Goal: Information Seeking & Learning: Learn about a topic

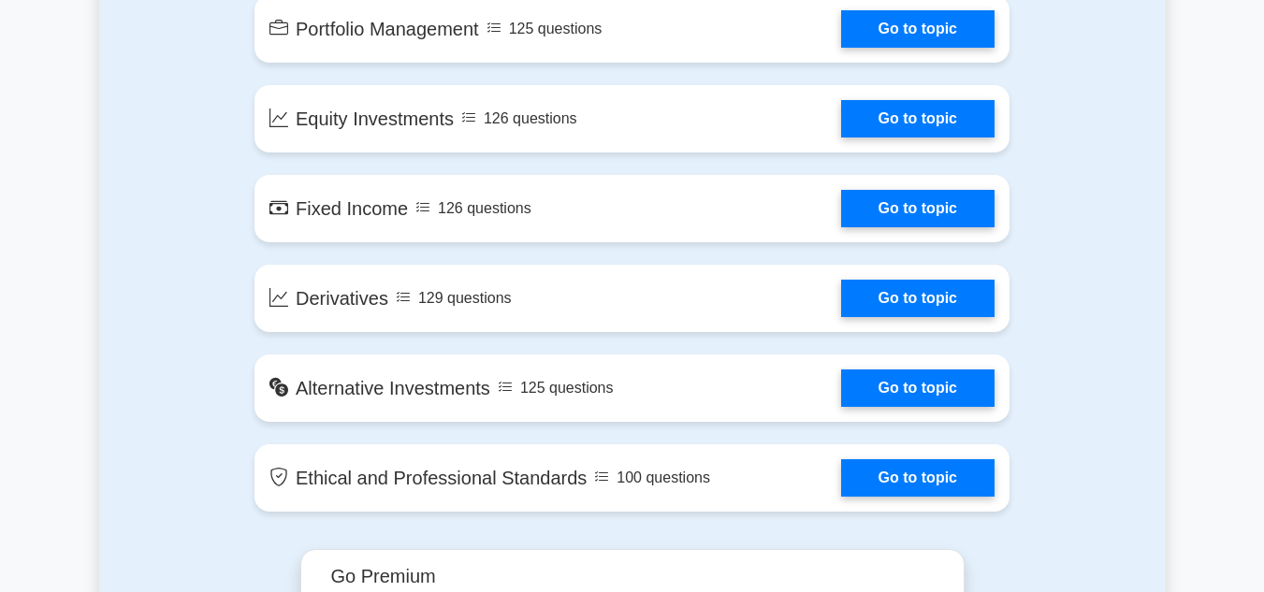
scroll to position [1497, 0]
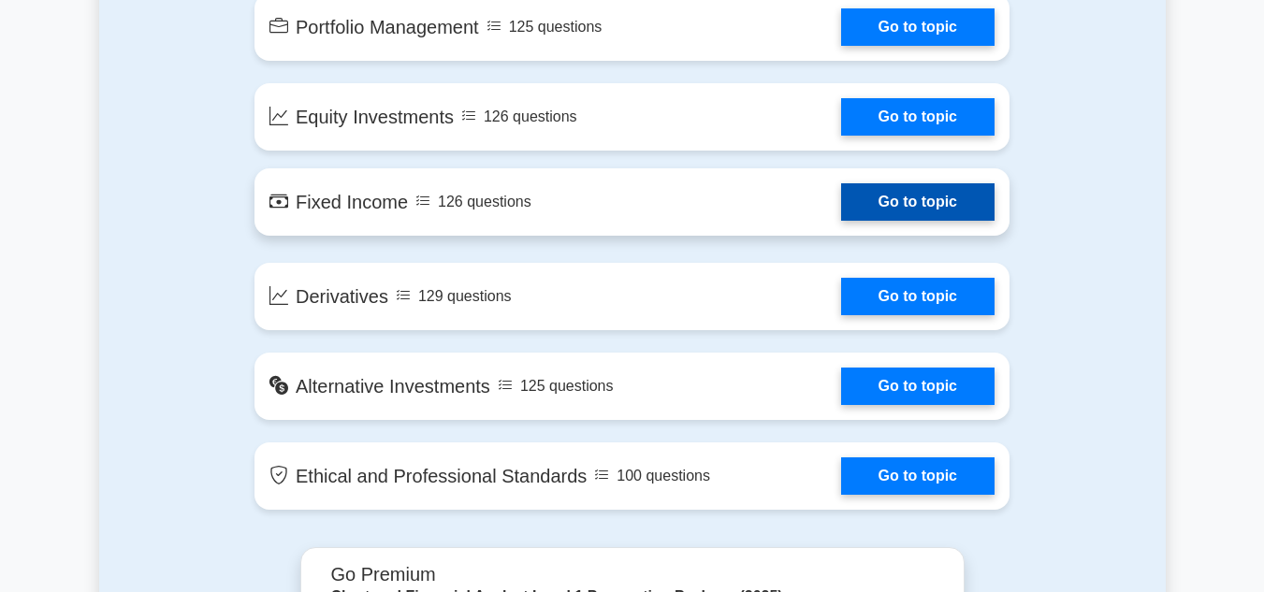
click at [841, 217] on link "Go to topic" at bounding box center [917, 201] width 153 height 37
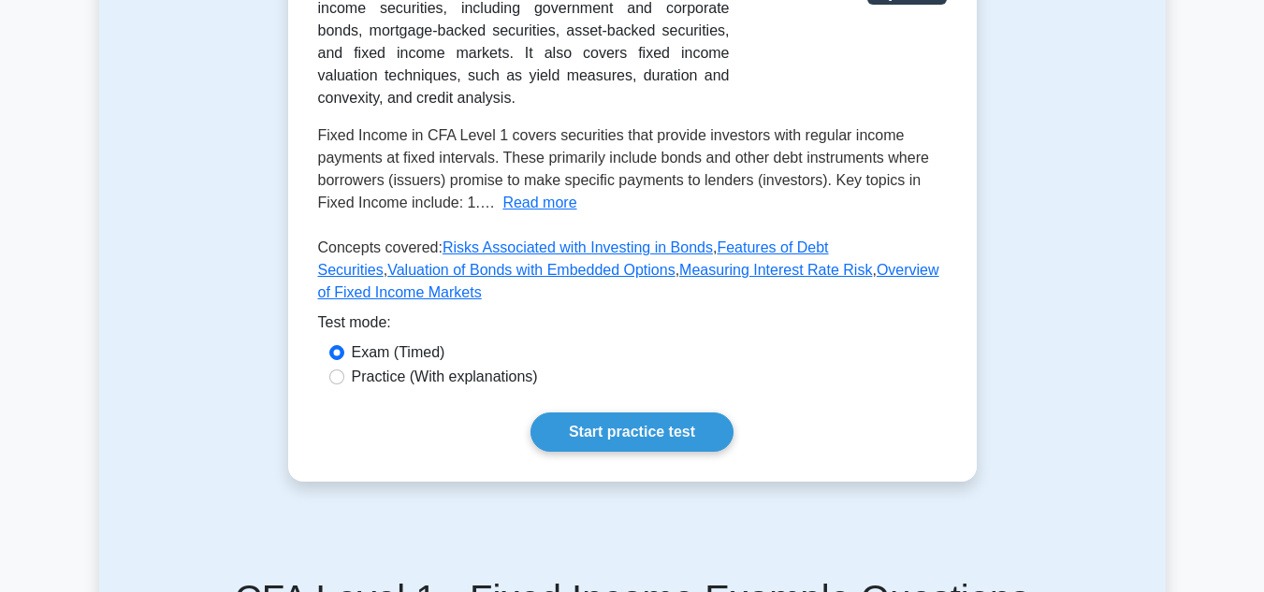
scroll to position [468, 0]
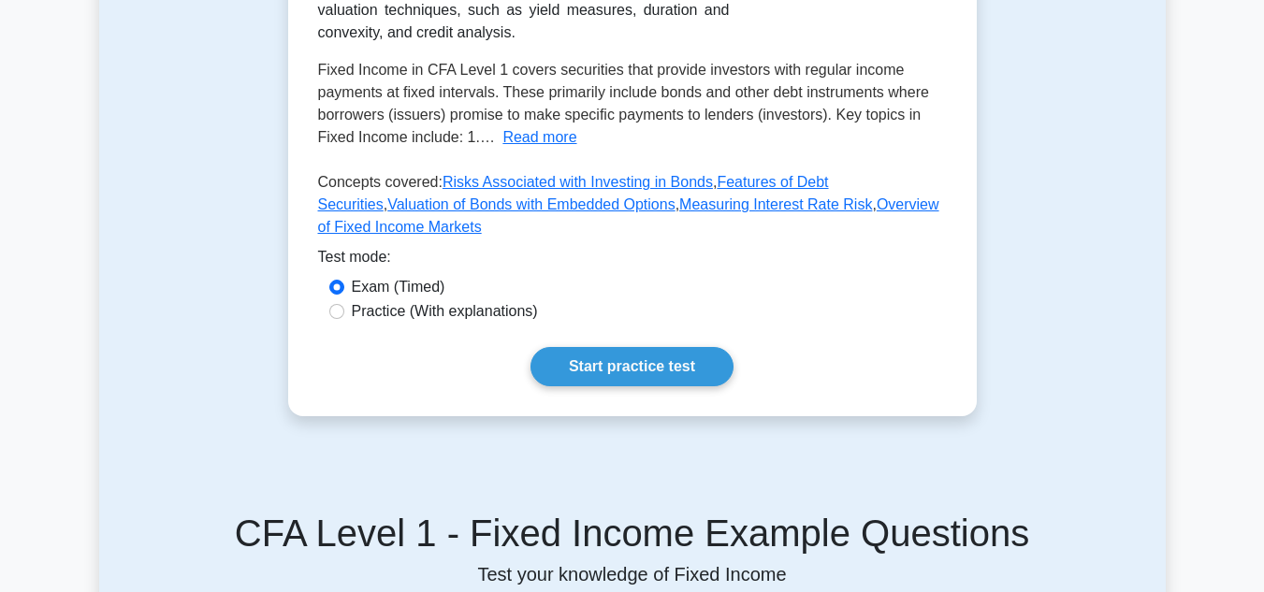
click at [374, 300] on label "Practice (With explanations)" at bounding box center [445, 311] width 186 height 22
click at [344, 304] on input "Practice (With explanations)" at bounding box center [336, 311] width 15 height 15
radio input "true"
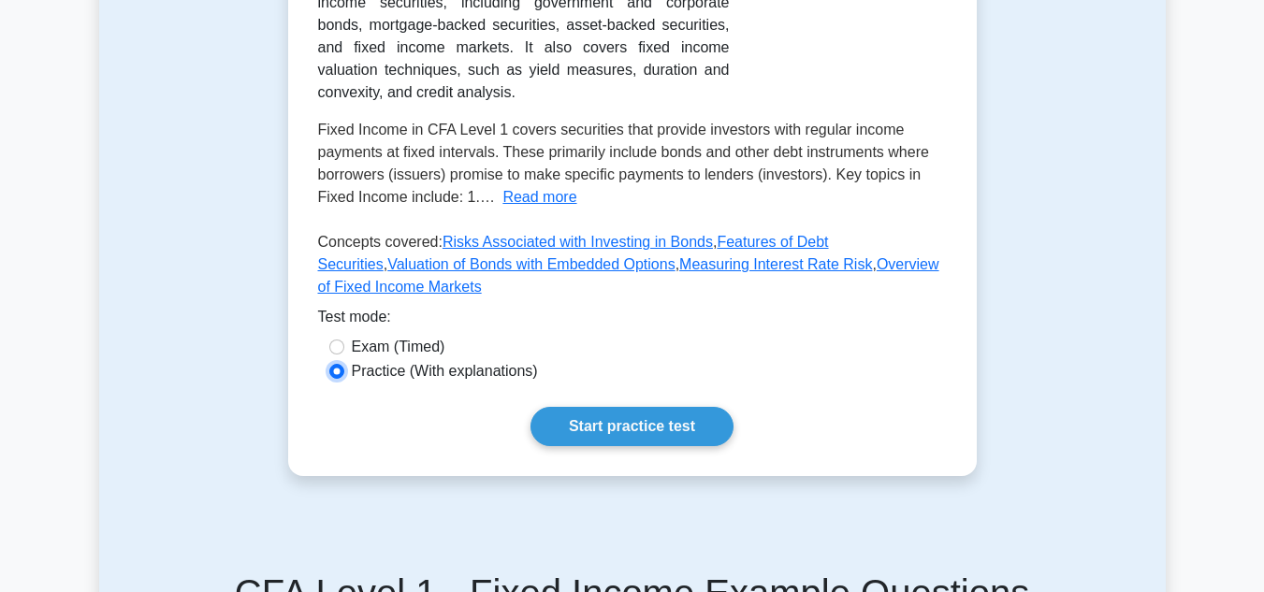
scroll to position [374, 0]
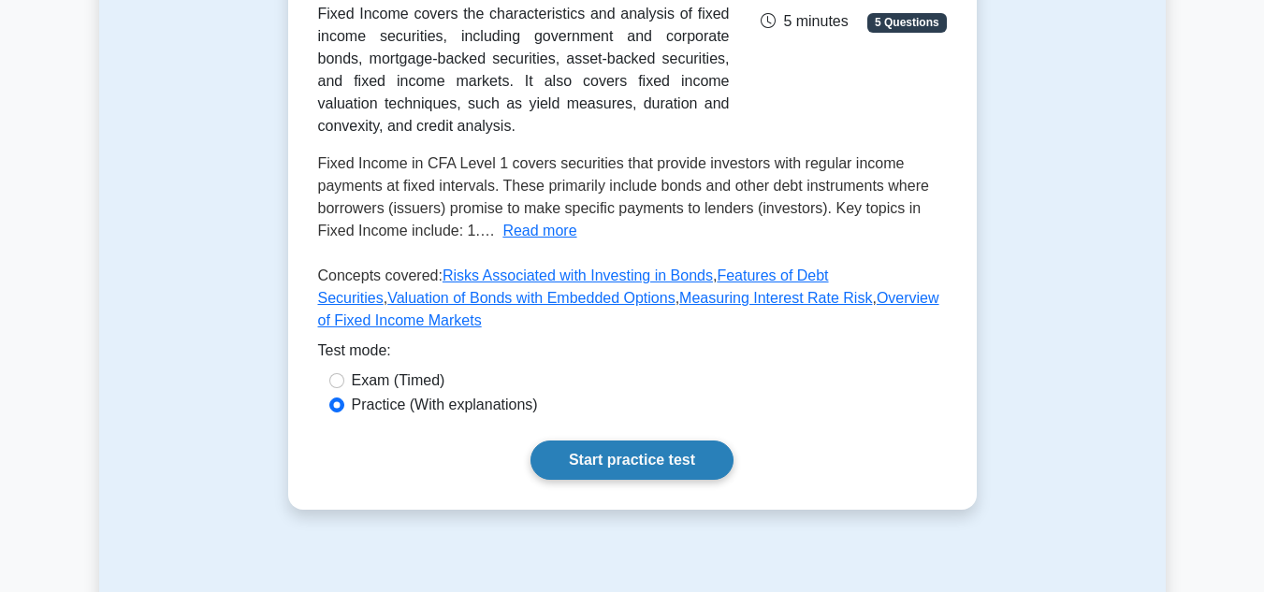
click at [648, 441] on link "Start practice test" at bounding box center [632, 460] width 203 height 39
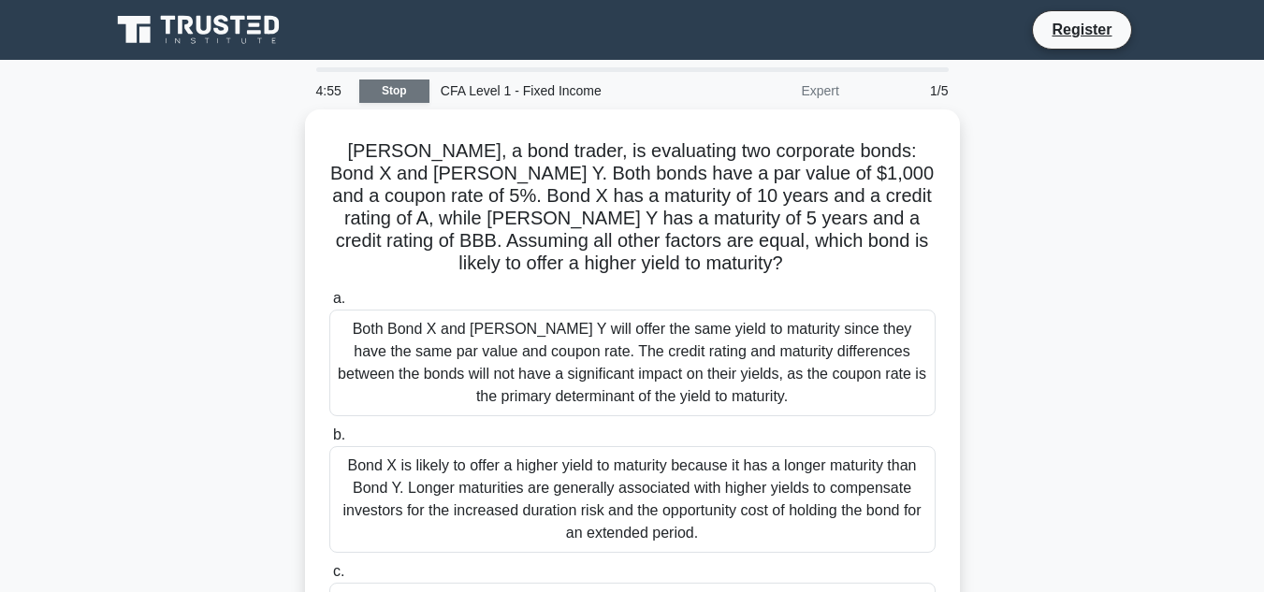
click at [386, 86] on link "Stop" at bounding box center [394, 91] width 70 height 23
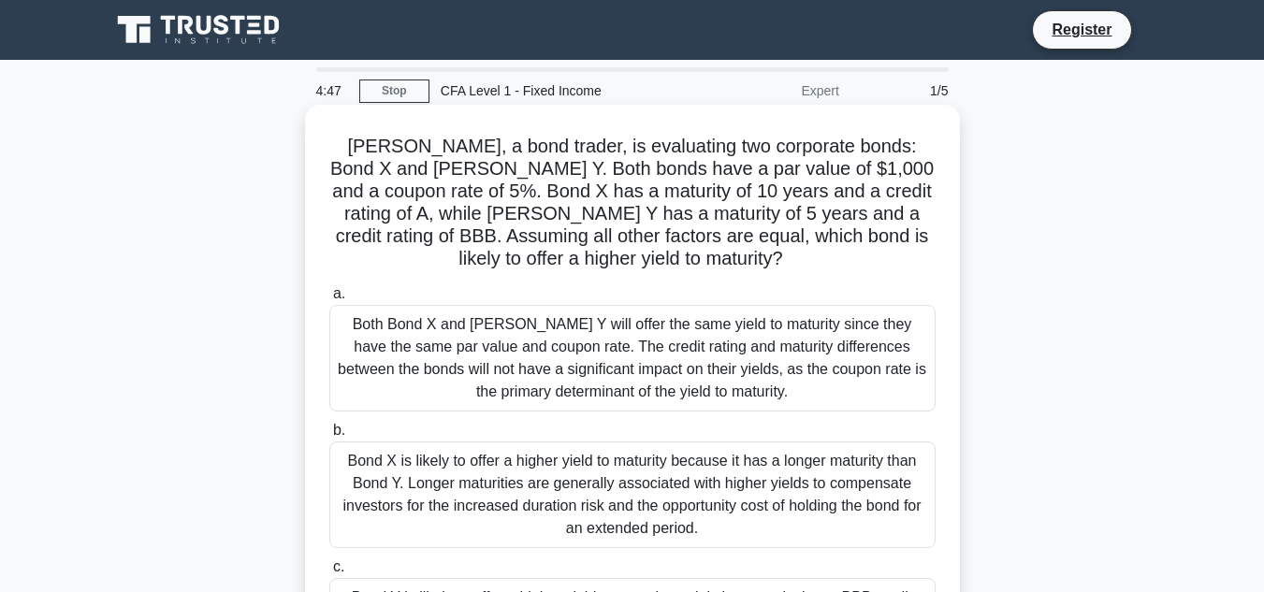
drag, startPoint x: 750, startPoint y: 507, endPoint x: 332, endPoint y: 130, distance: 562.5
click at [332, 130] on div "Michael, a bond trader, is evaluating two corporate bonds: Bond X and Bond Y. B…" at bounding box center [633, 434] width 640 height 644
copy div "Michael, a bond trader, is evaluating two corporate bonds: Bond X and Bond Y. B…"
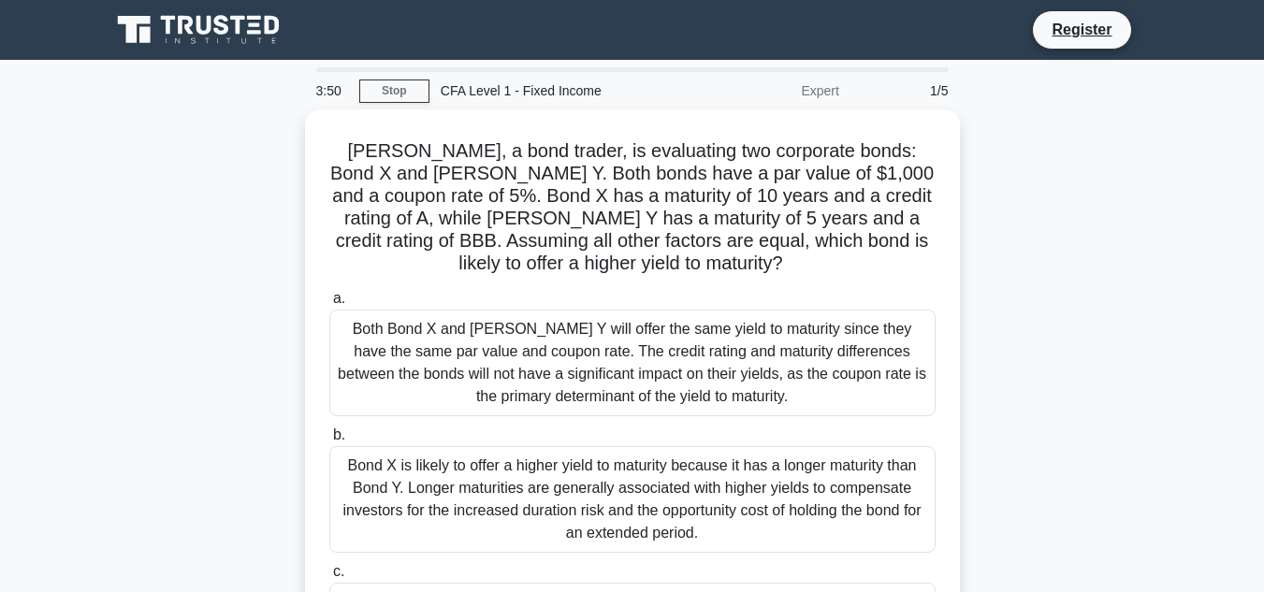
click at [1063, 239] on div "Michael, a bond trader, is evaluating two corporate bonds: Bond X and Bond Y. B…" at bounding box center [632, 449] width 1067 height 681
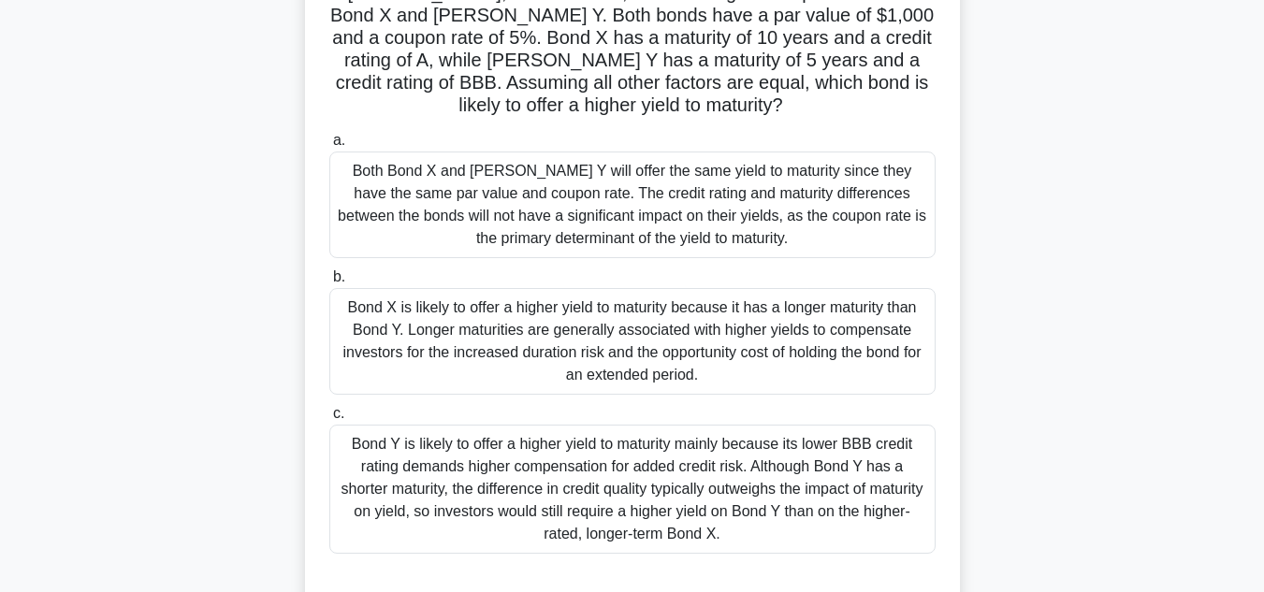
scroll to position [187, 0]
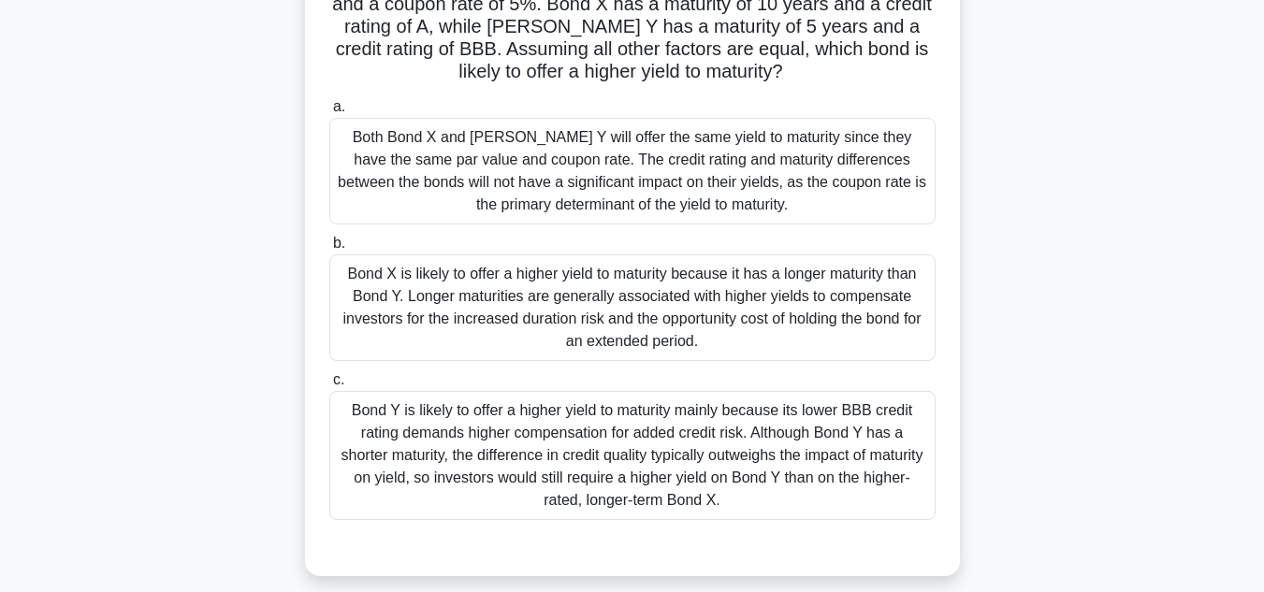
click at [532, 327] on div "Bond X is likely to offer a higher yield to maturity because it has a longer ma…" at bounding box center [632, 308] width 606 height 107
click at [329, 250] on input "b. Bond X is likely to offer a higher yield to maturity because it has a longer…" at bounding box center [329, 244] width 0 height 12
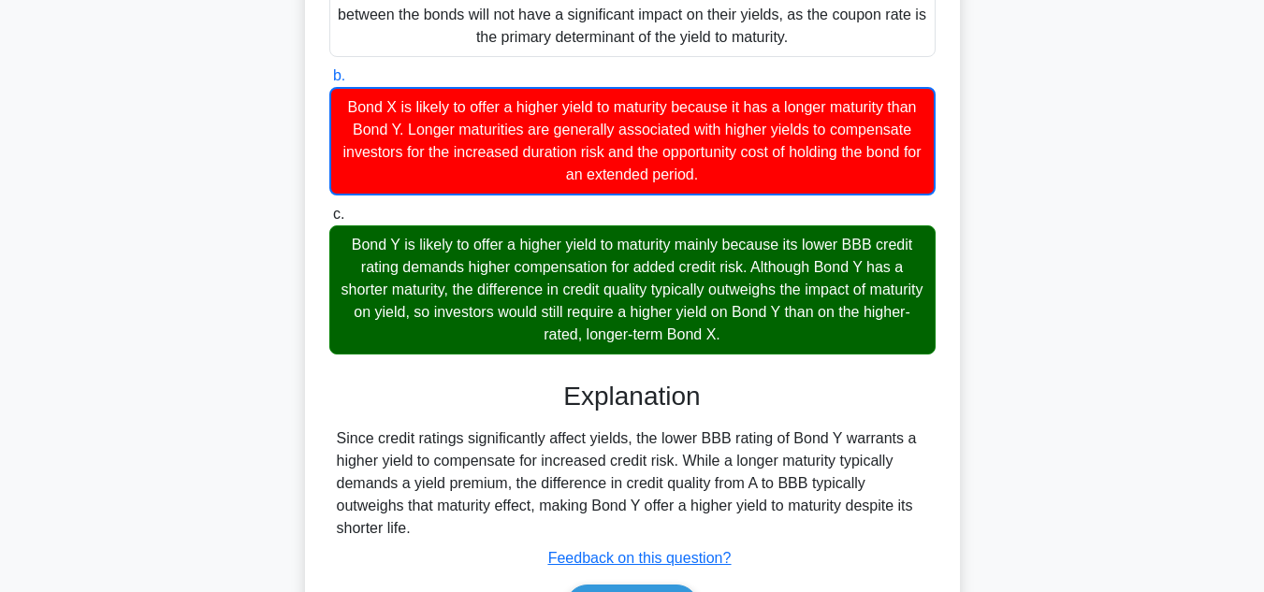
scroll to position [468, 0]
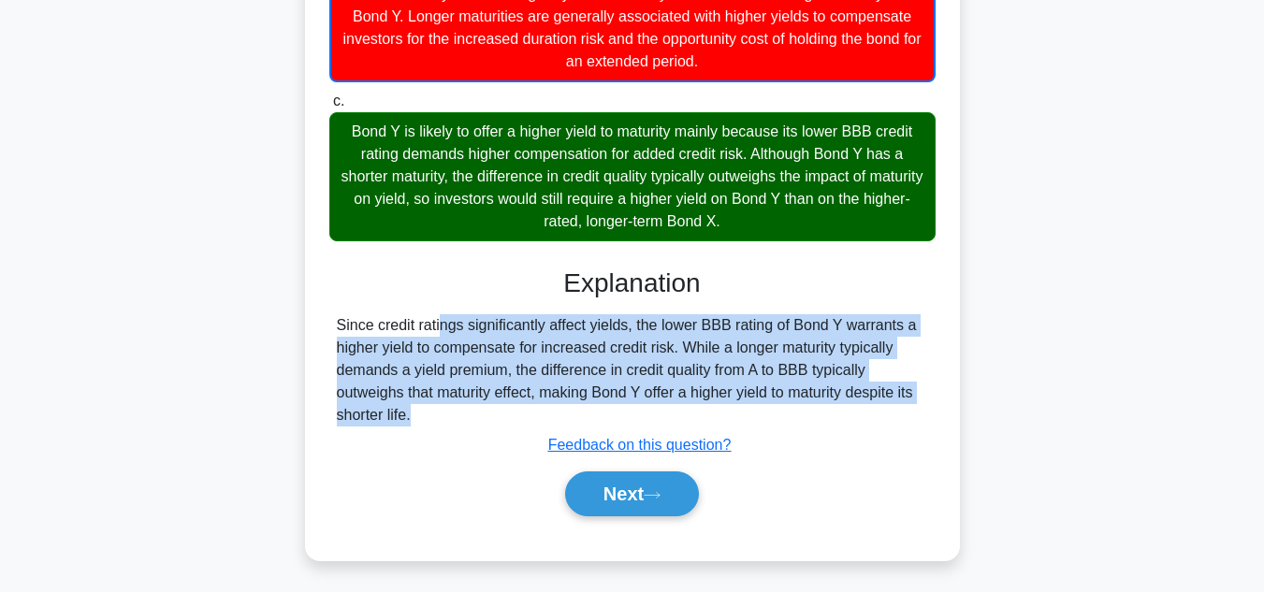
drag, startPoint x: 420, startPoint y: 431, endPoint x: 334, endPoint y: 323, distance: 138.5
click at [334, 323] on div "Explanation Since credit ratings significantly affect yields, the lower BBB rat…" at bounding box center [632, 396] width 606 height 256
copy div "Since credit ratings significantly affect yields, the lower BBB rating of Bond …"
click at [649, 503] on button "Next" at bounding box center [632, 494] width 134 height 45
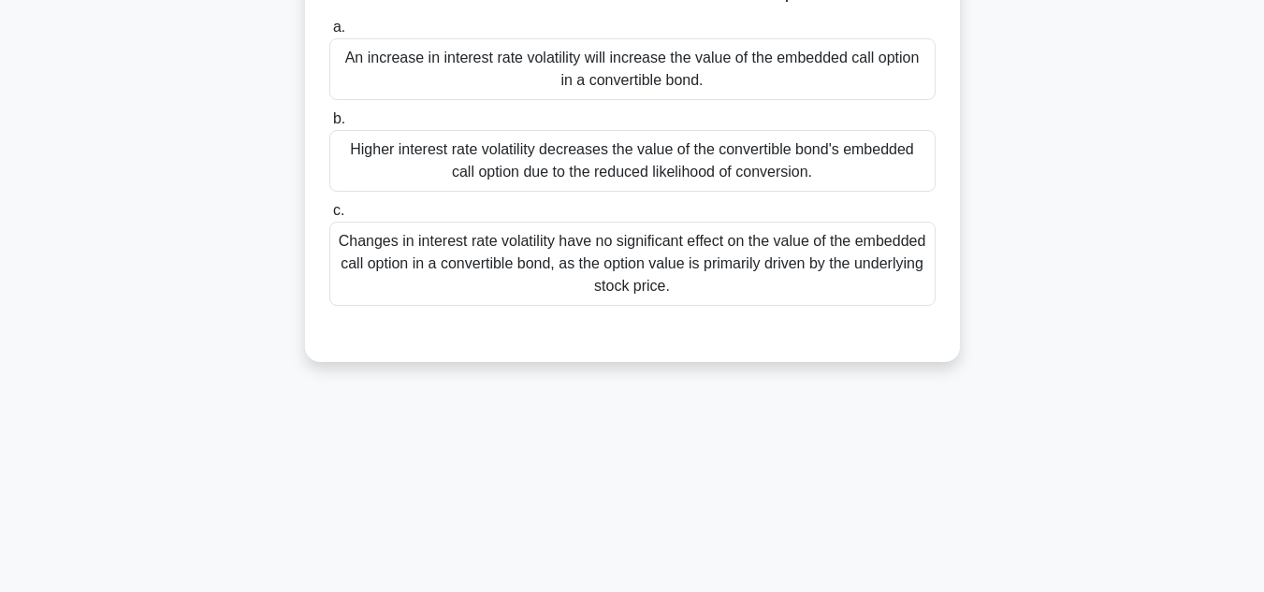
scroll to position [44, 0]
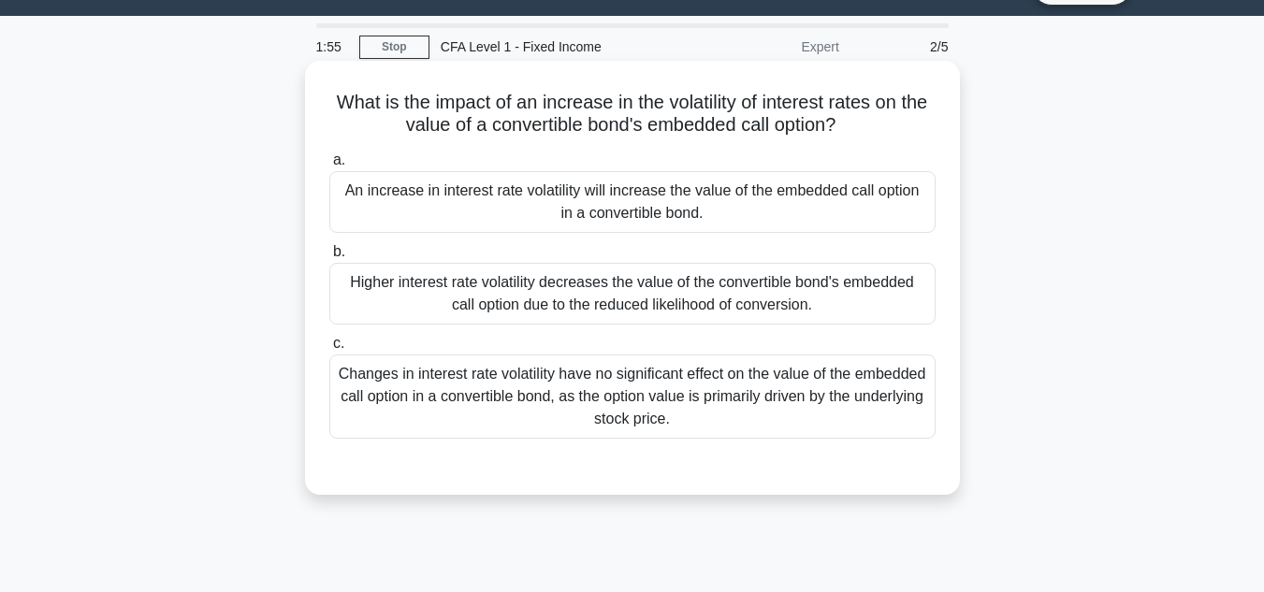
drag, startPoint x: 704, startPoint y: 424, endPoint x: 304, endPoint y: 109, distance: 509.0
click at [305, 109] on div "What is the impact of an increase in the volatility of interest rates on the va…" at bounding box center [632, 278] width 655 height 434
copy div "What is the impact of an increase in the volatility of interest rates on the va…"
click at [502, 153] on label "a. An increase in interest rate volatility will increase the value of the embed…" at bounding box center [632, 191] width 606 height 84
click at [329, 154] on input "a. An increase in interest rate volatility will increase the value of the embed…" at bounding box center [329, 160] width 0 height 12
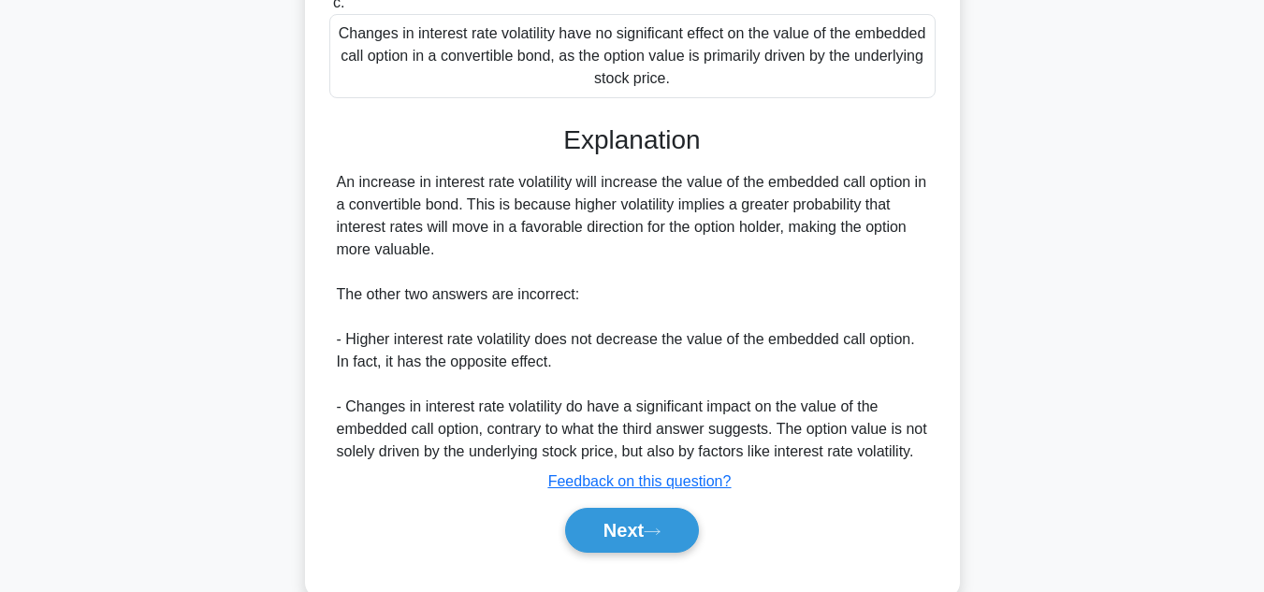
scroll to position [418, 0]
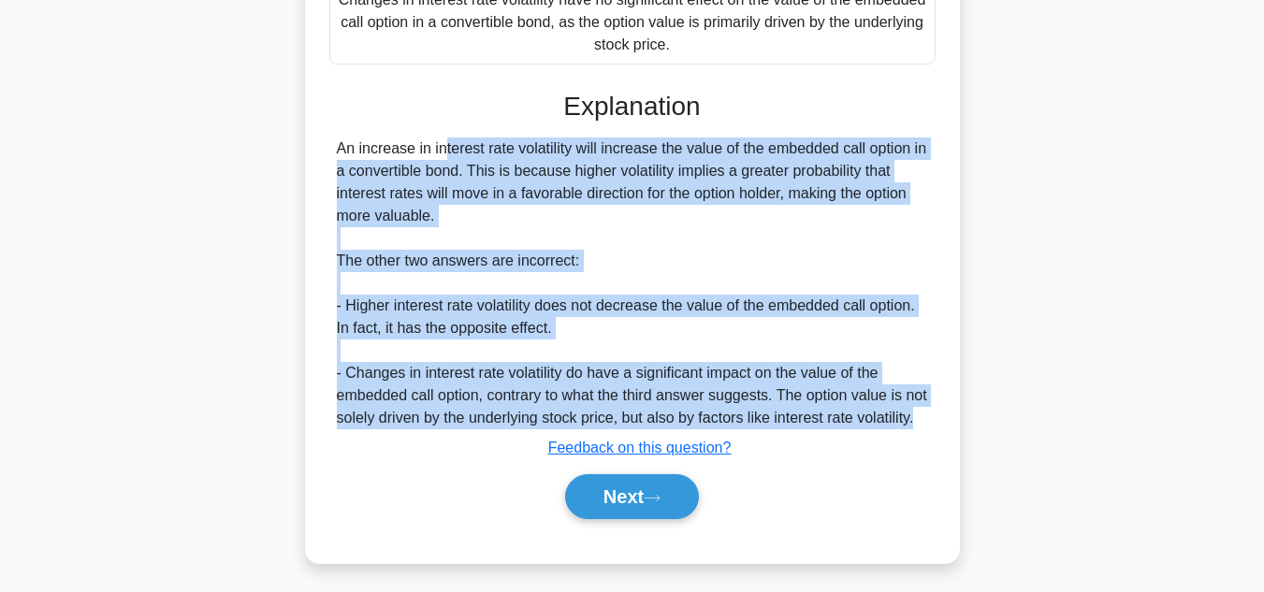
drag, startPoint x: 394, startPoint y: 426, endPoint x: 336, endPoint y: 138, distance: 294.0
click at [336, 138] on div "Explanation An increase in interest rate volatility will increase the value of …" at bounding box center [632, 309] width 606 height 436
copy div "An increase in interest rate volatility will increase the value of the embedded…"
click at [644, 517] on button "Next" at bounding box center [632, 496] width 134 height 45
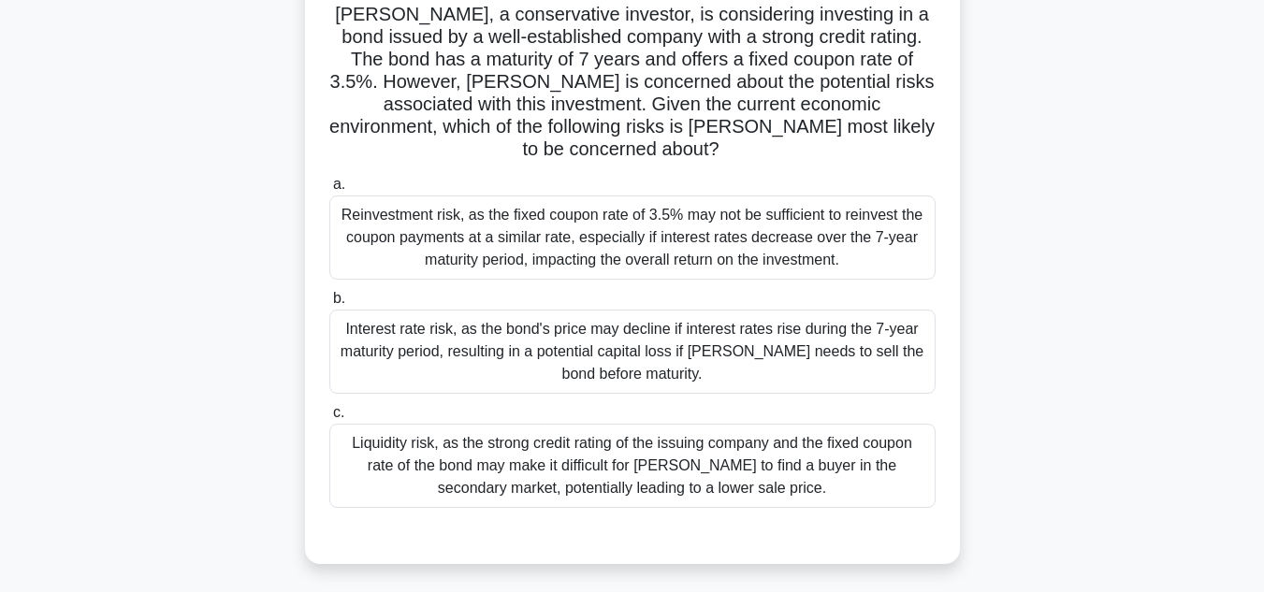
scroll to position [44, 0]
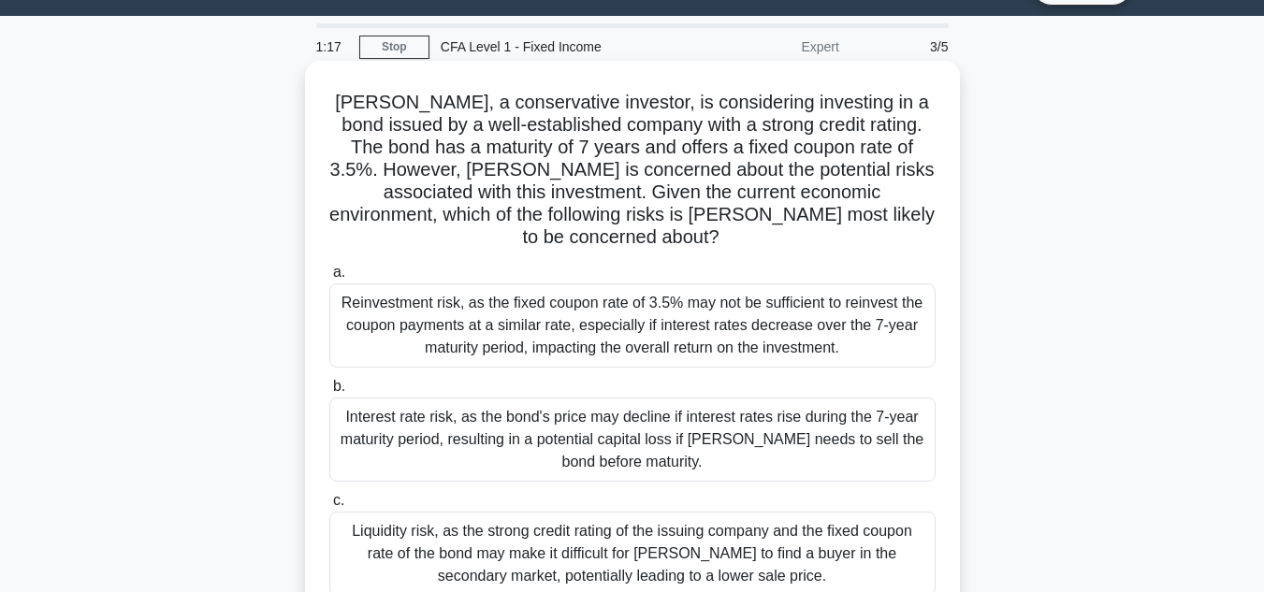
drag, startPoint x: 805, startPoint y: 560, endPoint x: 342, endPoint y: 82, distance: 665.1
click at [342, 82] on div "Michael, a conservative investor, is considering investing in a bond issued by …" at bounding box center [633, 356] width 640 height 576
copy div "Michael, a conservative investor, is considering investing in a bond issued by …"
click at [704, 166] on h5 "Michael, a conservative investor, is considering investing in a bond issued by …" at bounding box center [633, 170] width 610 height 159
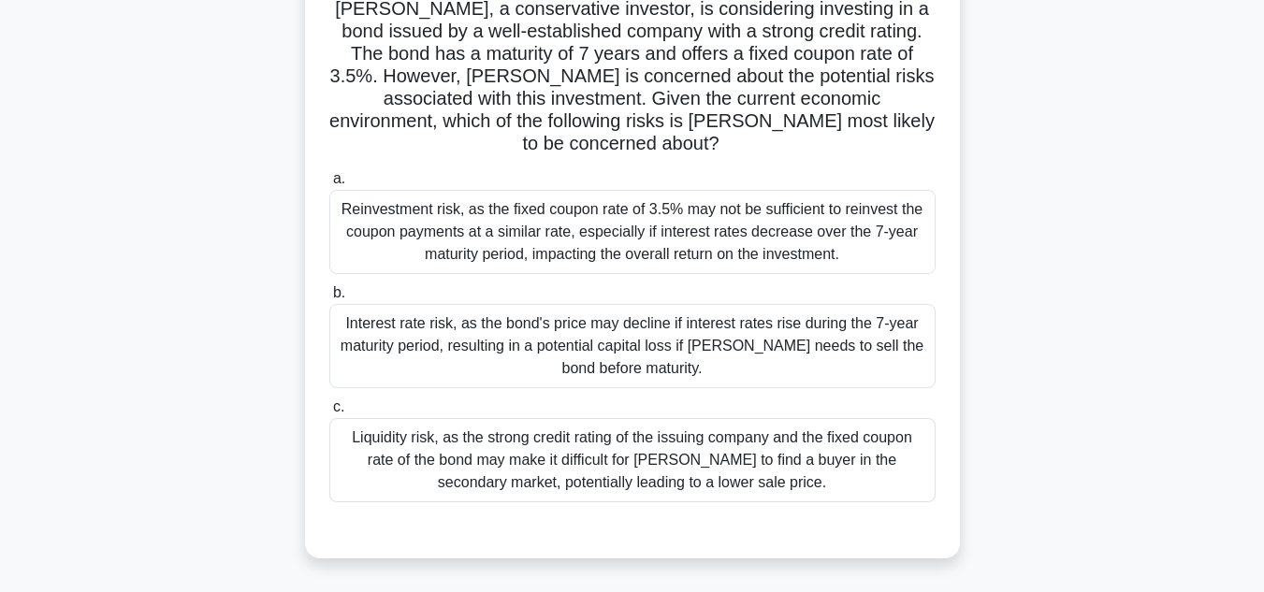
click at [879, 432] on div "Liquidity risk, as the strong credit rating of the issuing company and the fixe…" at bounding box center [632, 460] width 606 height 84
click at [329, 414] on input "c. Liquidity risk, as the strong credit rating of the issuing company and the f…" at bounding box center [329, 407] width 0 height 12
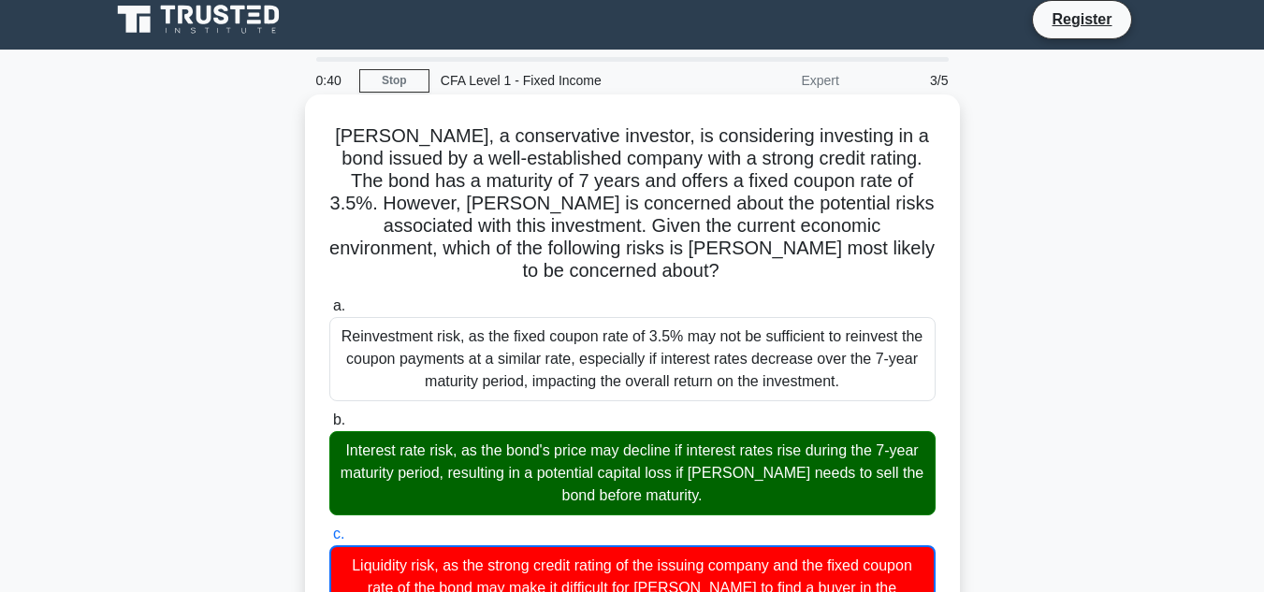
scroll to position [0, 0]
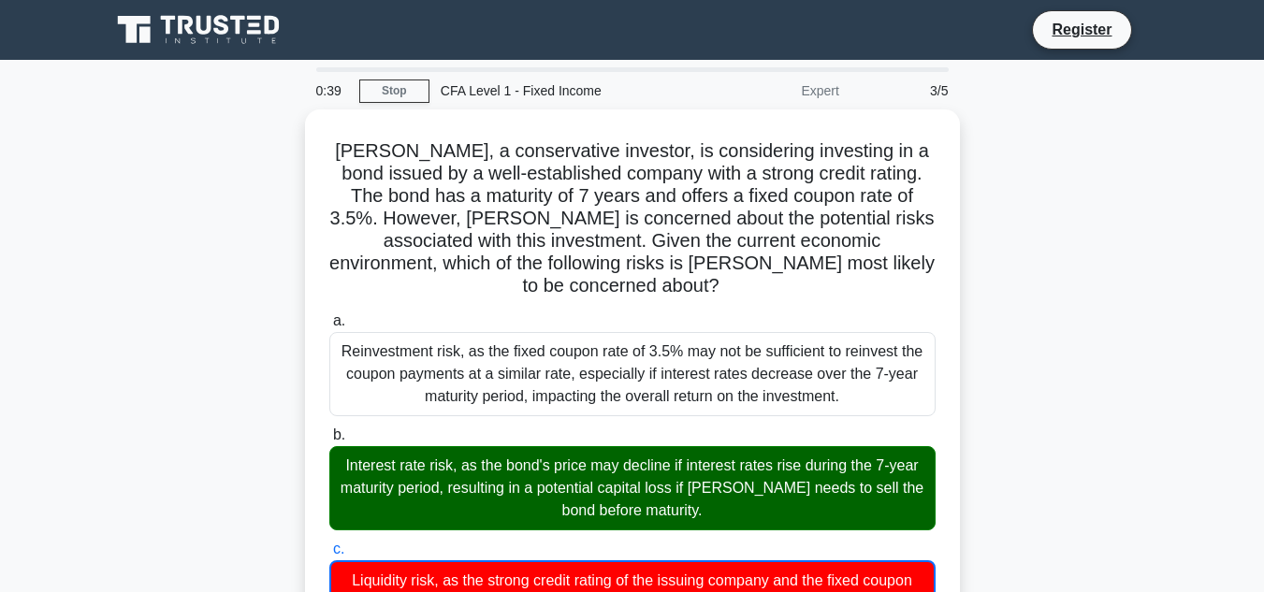
drag, startPoint x: 809, startPoint y: 367, endPoint x: 301, endPoint y: 158, distance: 548.4
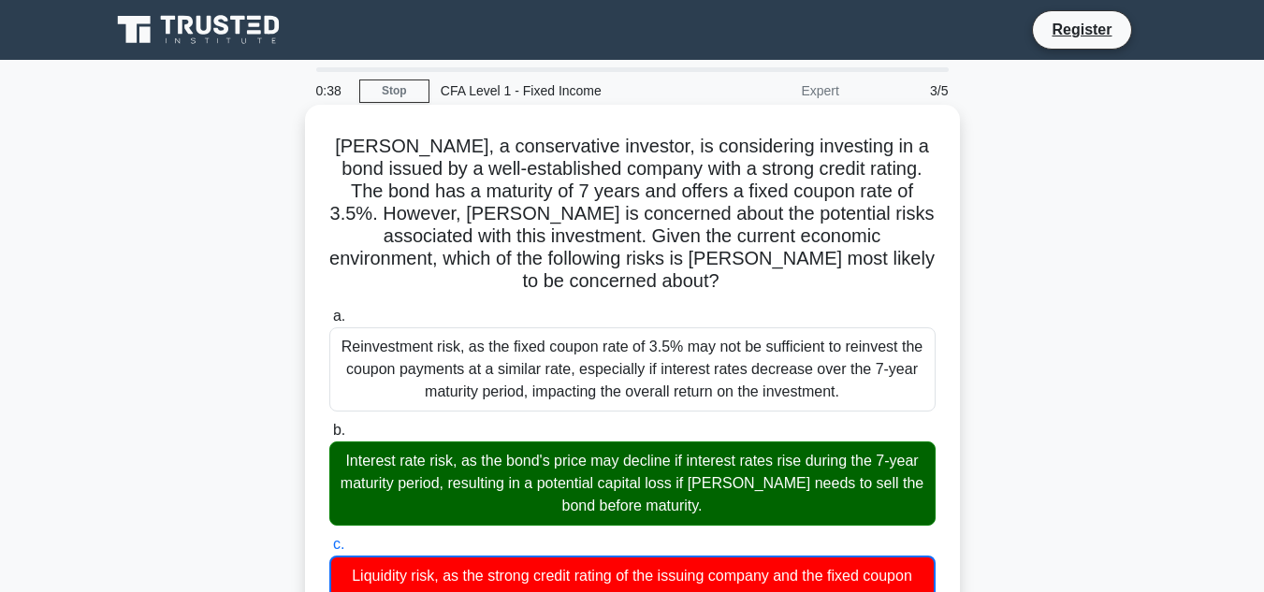
copy div "Michael, a conservative investor, is considering investing in a bond issued by …"
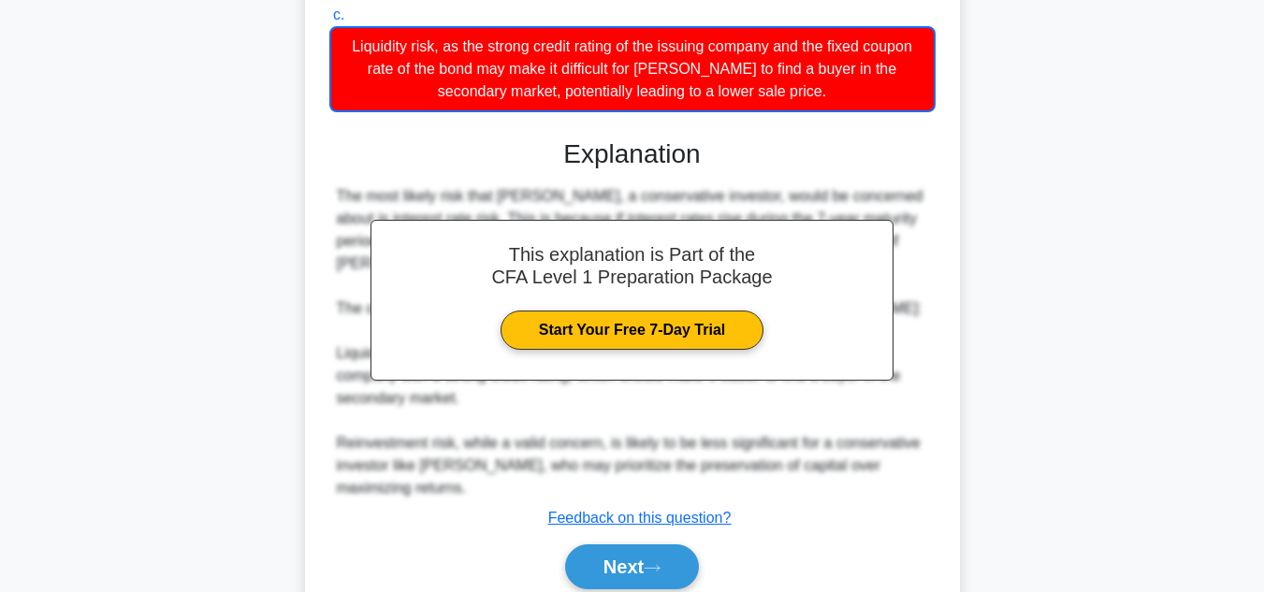
scroll to position [561, 0]
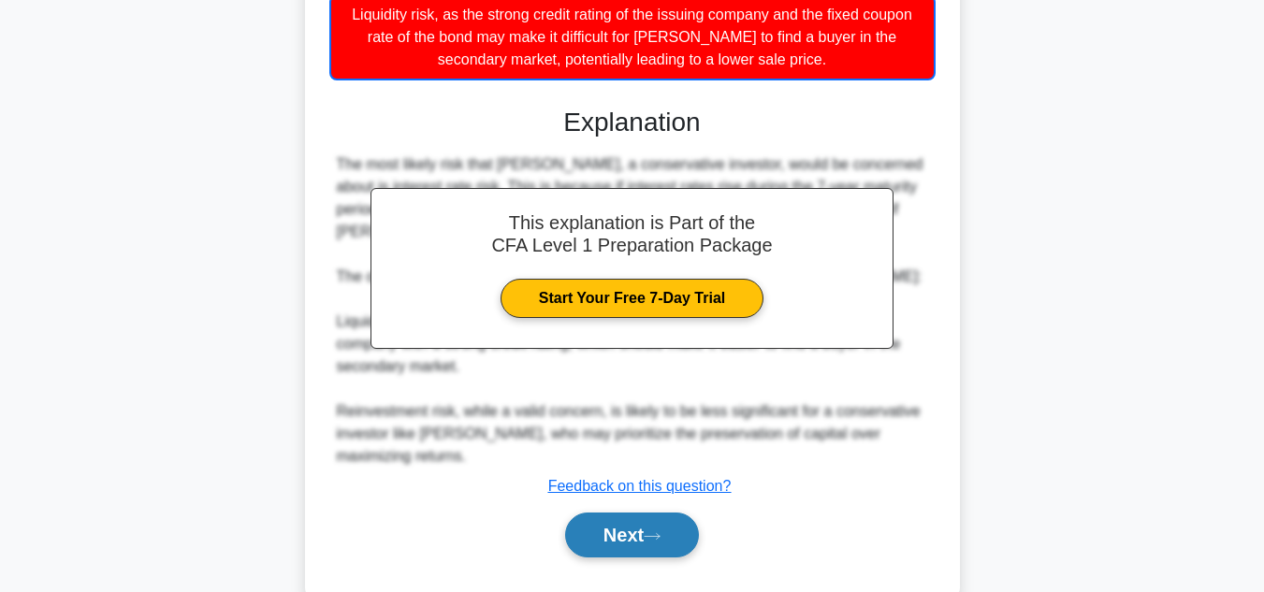
click at [661, 532] on icon at bounding box center [652, 537] width 17 height 10
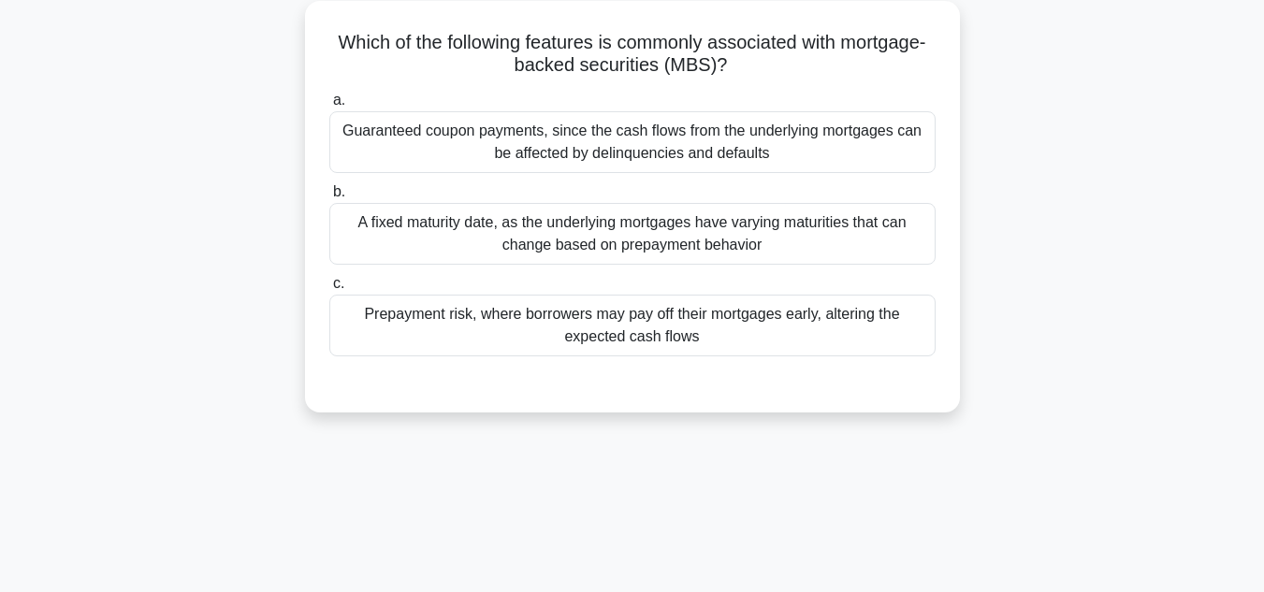
scroll to position [44, 0]
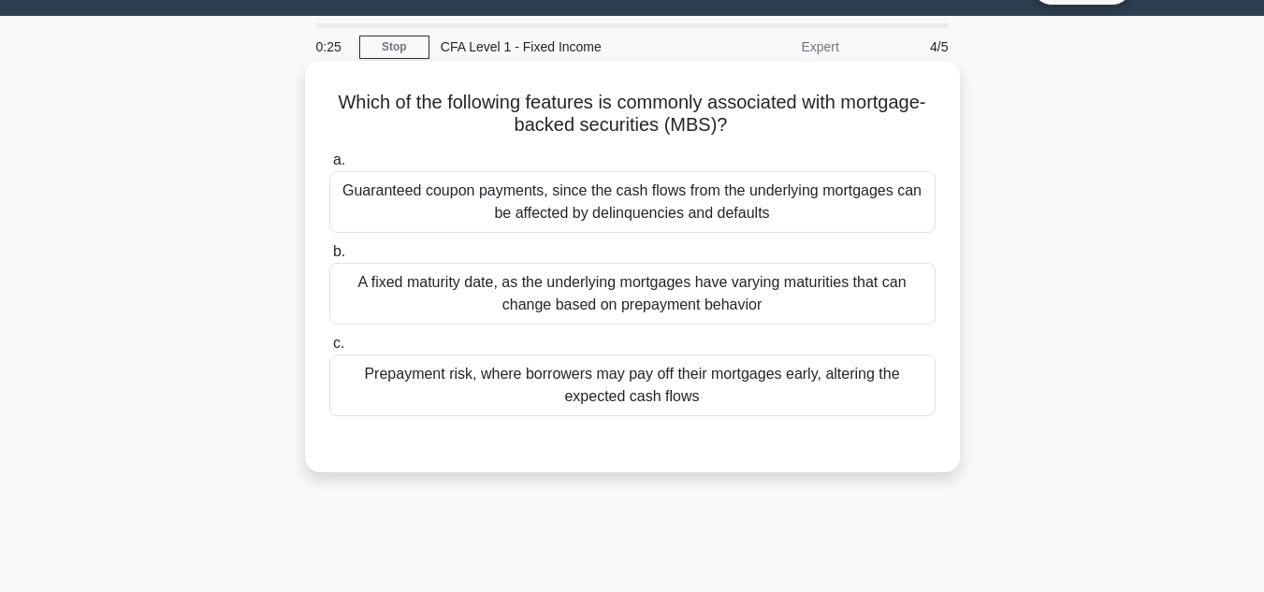
drag, startPoint x: 662, startPoint y: 348, endPoint x: 366, endPoint y: 92, distance: 391.4
click at [366, 92] on div "Which of the following features is commonly associated with mortgage-backed sec…" at bounding box center [633, 266] width 640 height 397
copy div "Which of the following features is commonly associated with mortgage-backed sec…"
click at [538, 200] on div "Guaranteed coupon payments, since the cash flows from the underlying mortgages …" at bounding box center [632, 202] width 606 height 62
click at [329, 167] on input "a. Guaranteed coupon payments, since the cash flows from the underlying mortgag…" at bounding box center [329, 160] width 0 height 12
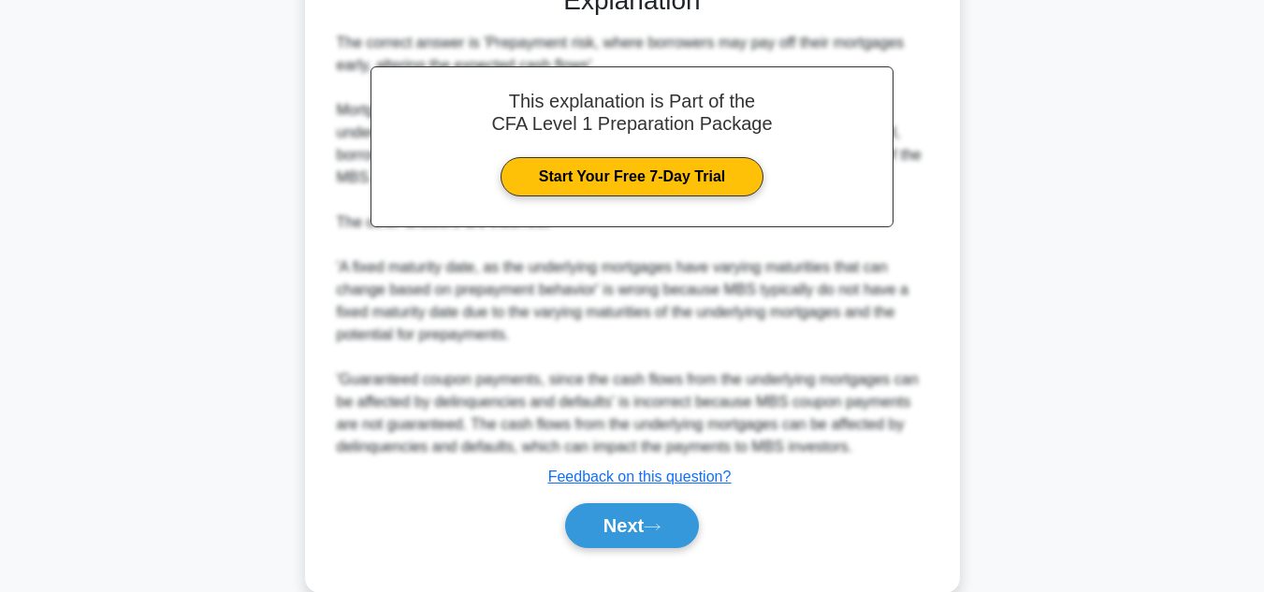
scroll to position [540, 0]
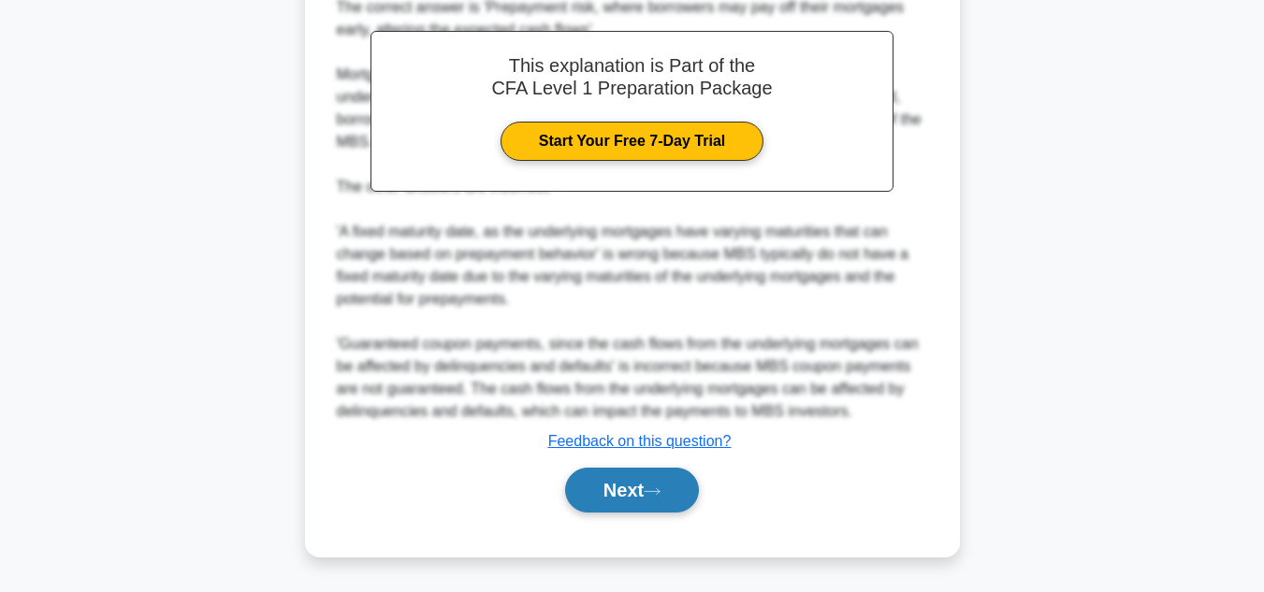
click at [619, 511] on button "Next" at bounding box center [632, 490] width 134 height 45
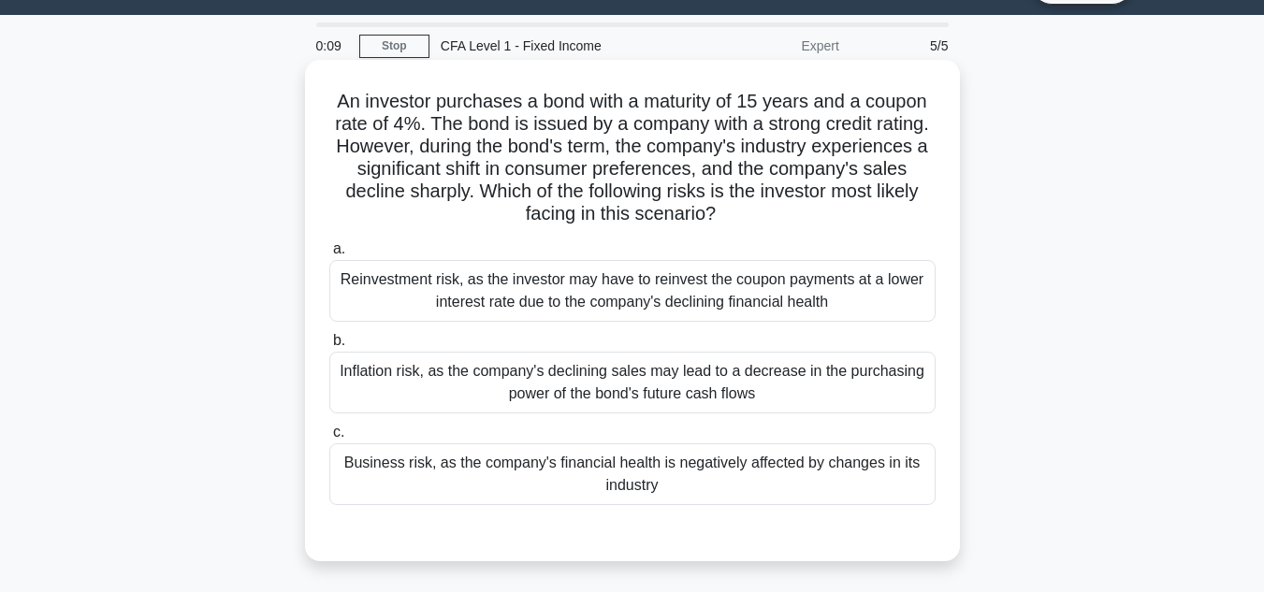
scroll to position [44, 0]
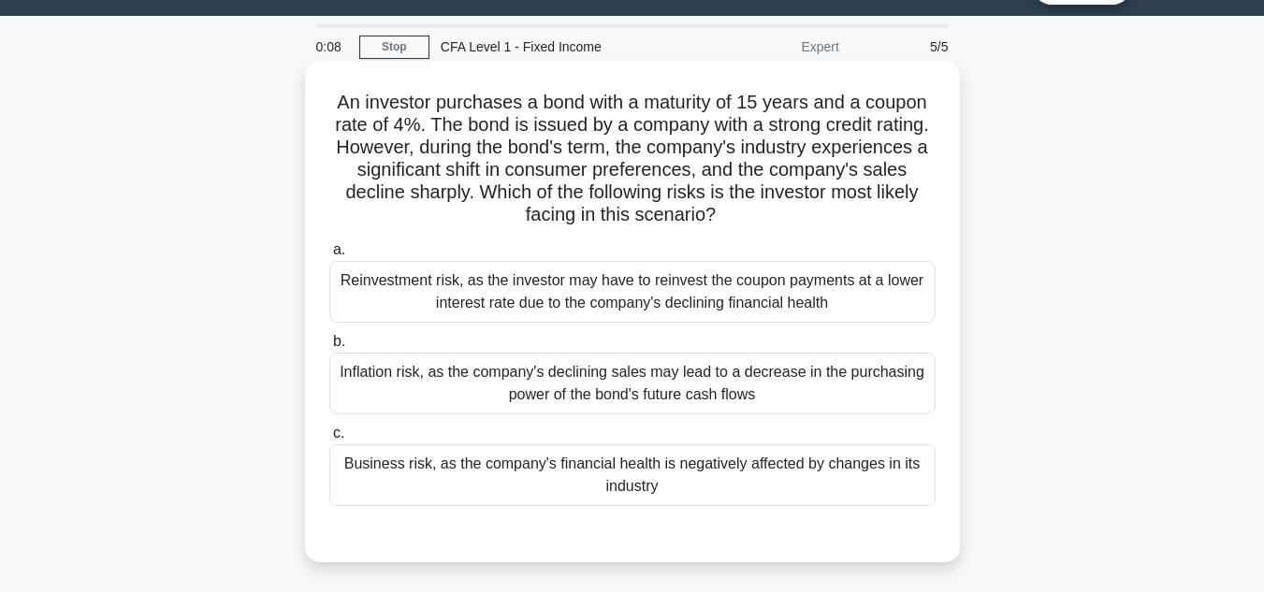
drag, startPoint x: 691, startPoint y: 498, endPoint x: 334, endPoint y: 84, distance: 546.1
click at [334, 84] on div "An investor purchases a bond with a maturity of 15 years and a coupon rate of 4…" at bounding box center [633, 311] width 640 height 487
copy div "An investor purchases a bond with a maturity of 15 years and a coupon rate of 4…"
click at [482, 378] on div "Inflation risk, as the company's declining sales may lead to a decrease in the …" at bounding box center [632, 384] width 606 height 62
click at [329, 348] on input "b. Inflation risk, as the company's declining sales may lead to a decrease in t…" at bounding box center [329, 342] width 0 height 12
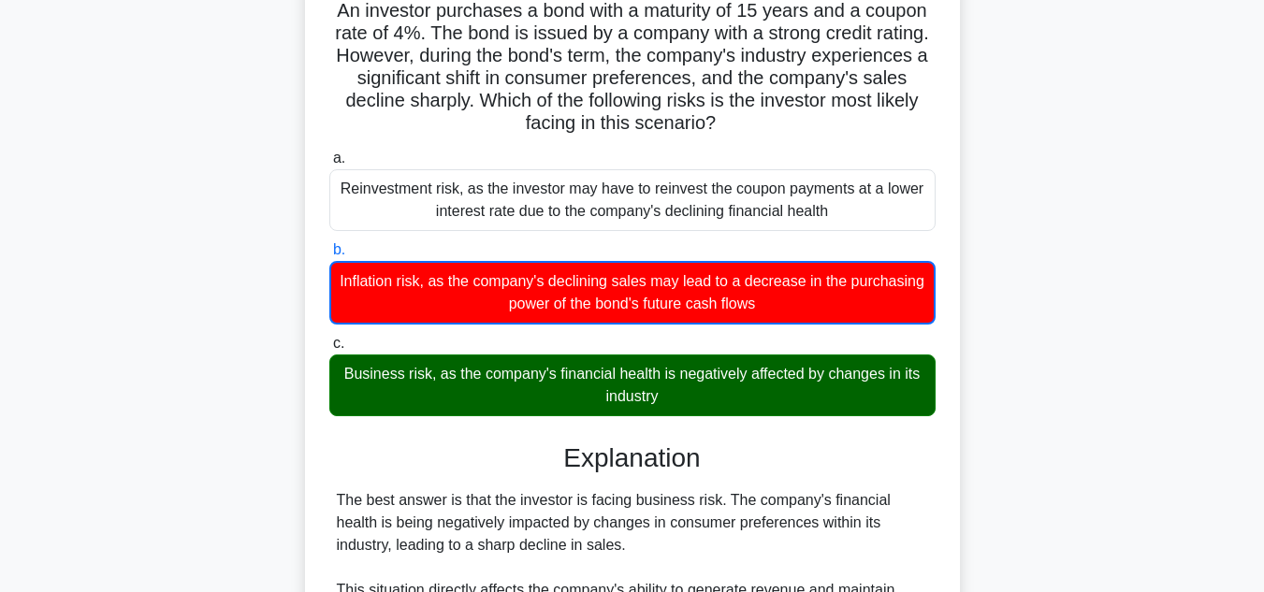
scroll to position [512, 0]
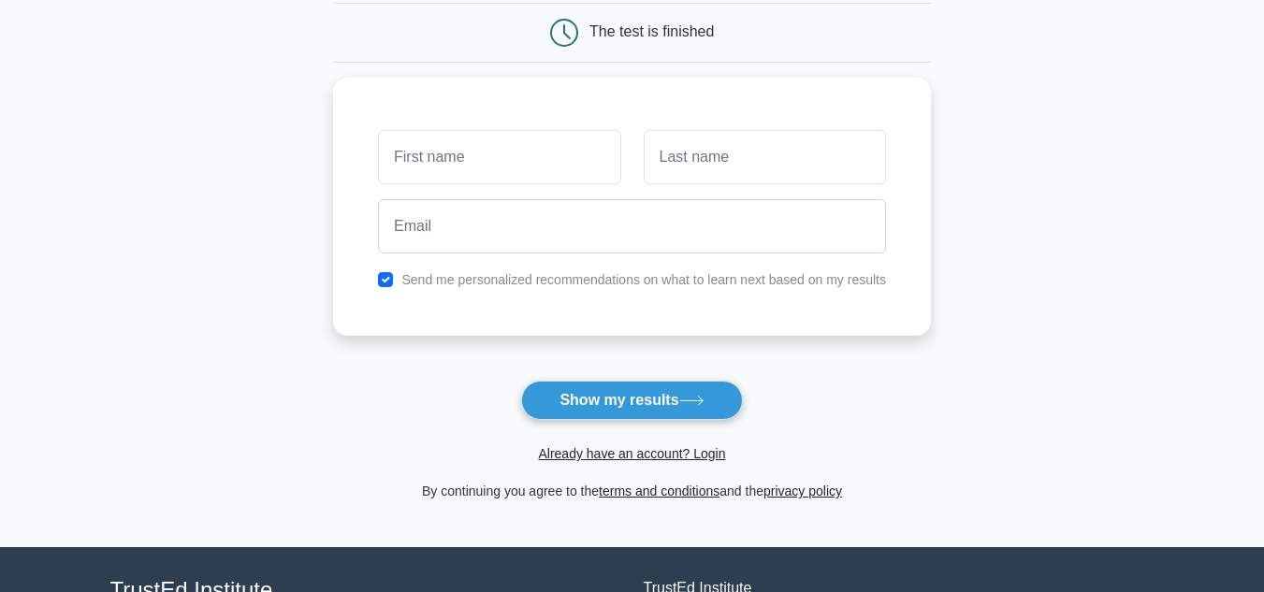
scroll to position [187, 0]
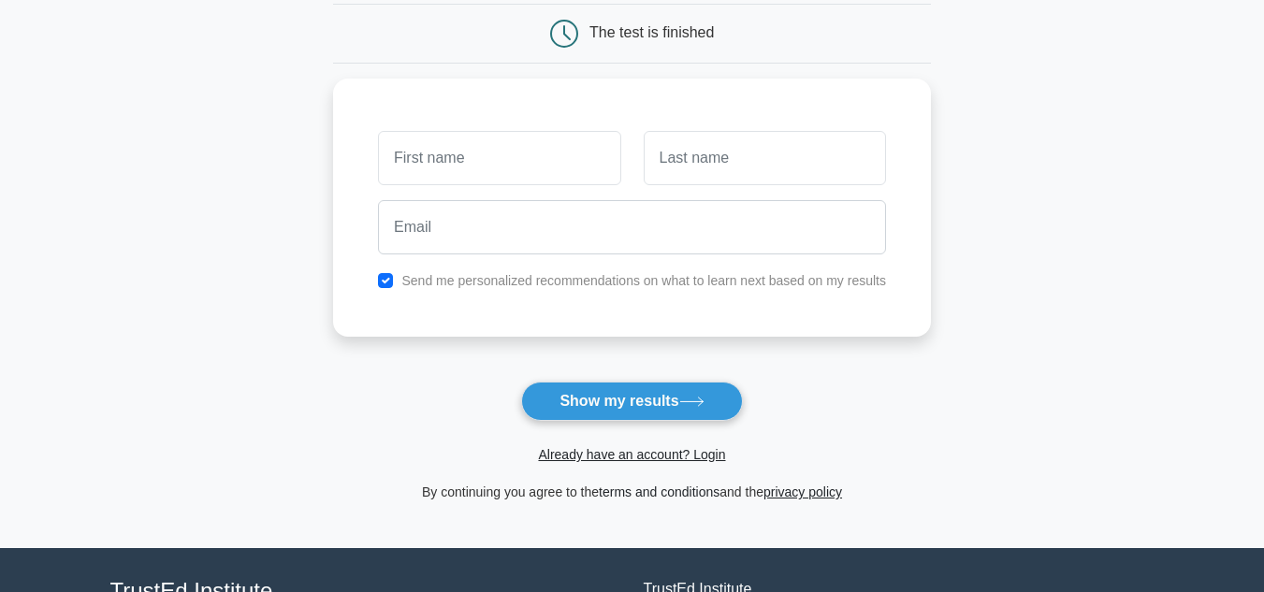
scroll to position [187, 0]
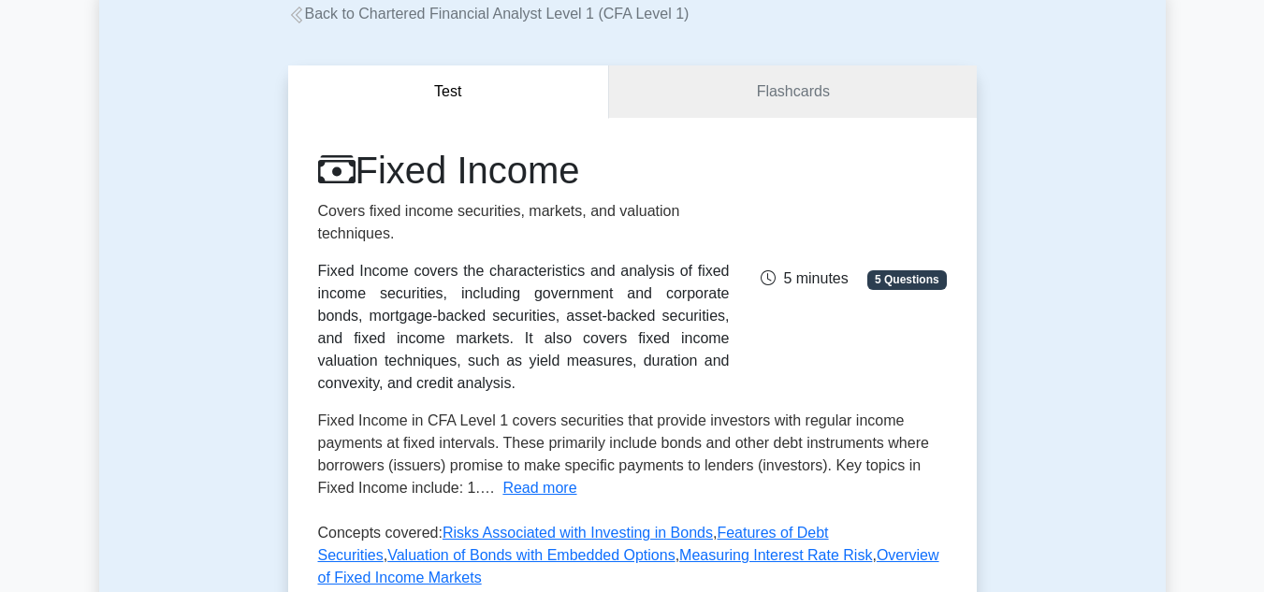
scroll to position [94, 0]
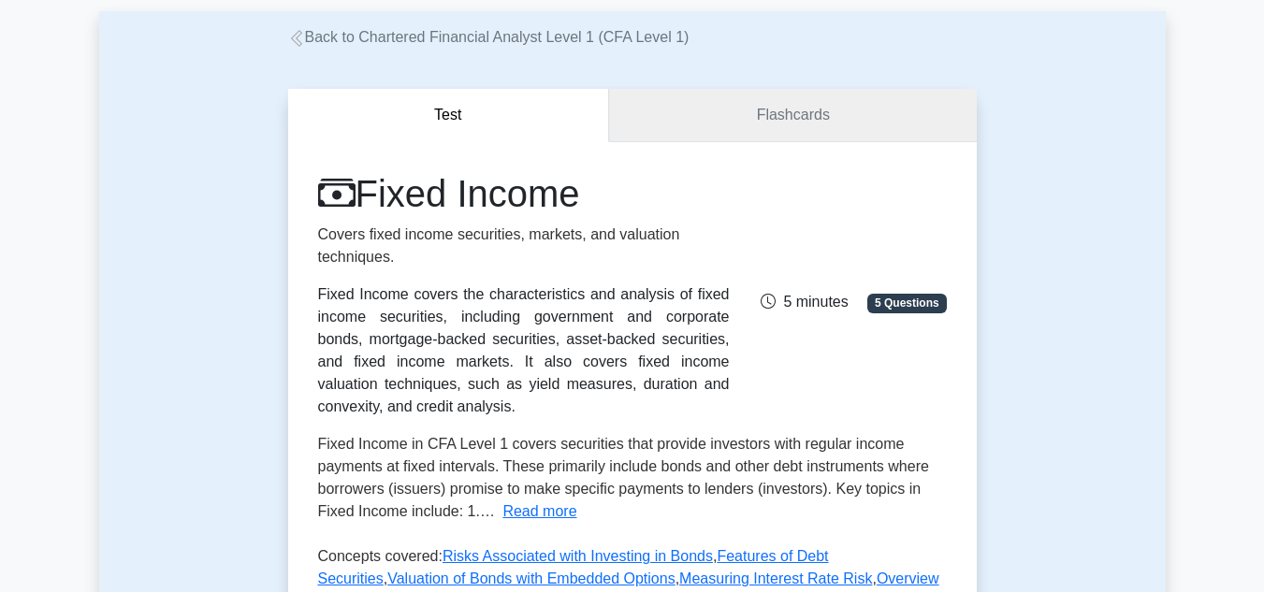
click at [790, 125] on link "Flashcards" at bounding box center [792, 115] width 367 height 53
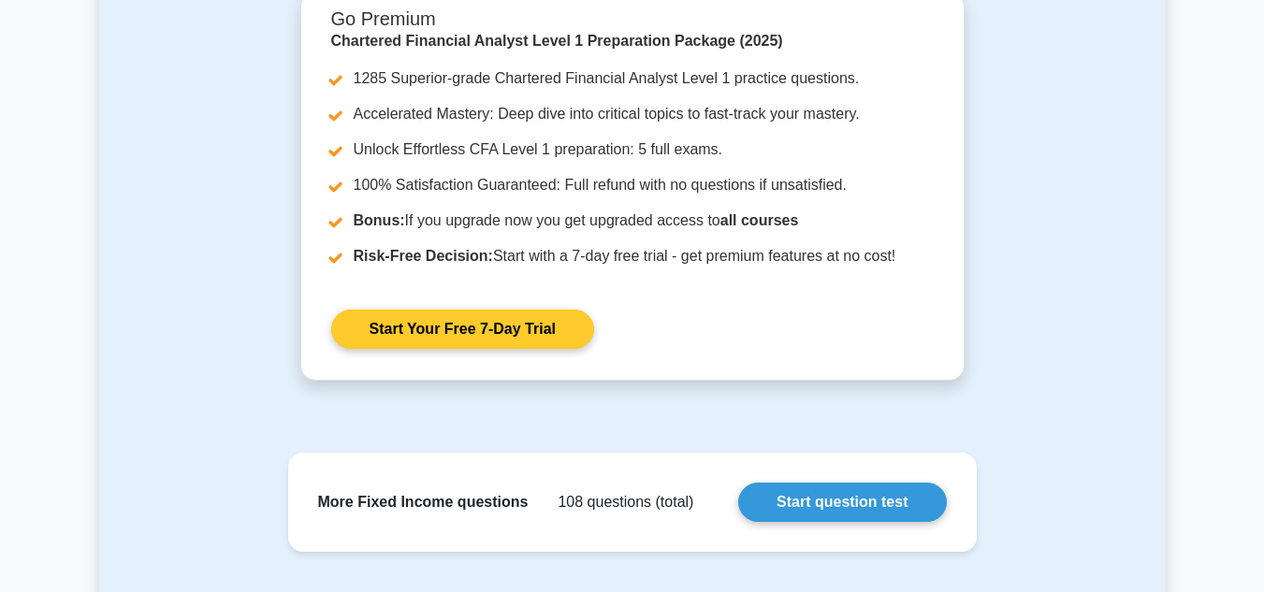
scroll to position [1684, 0]
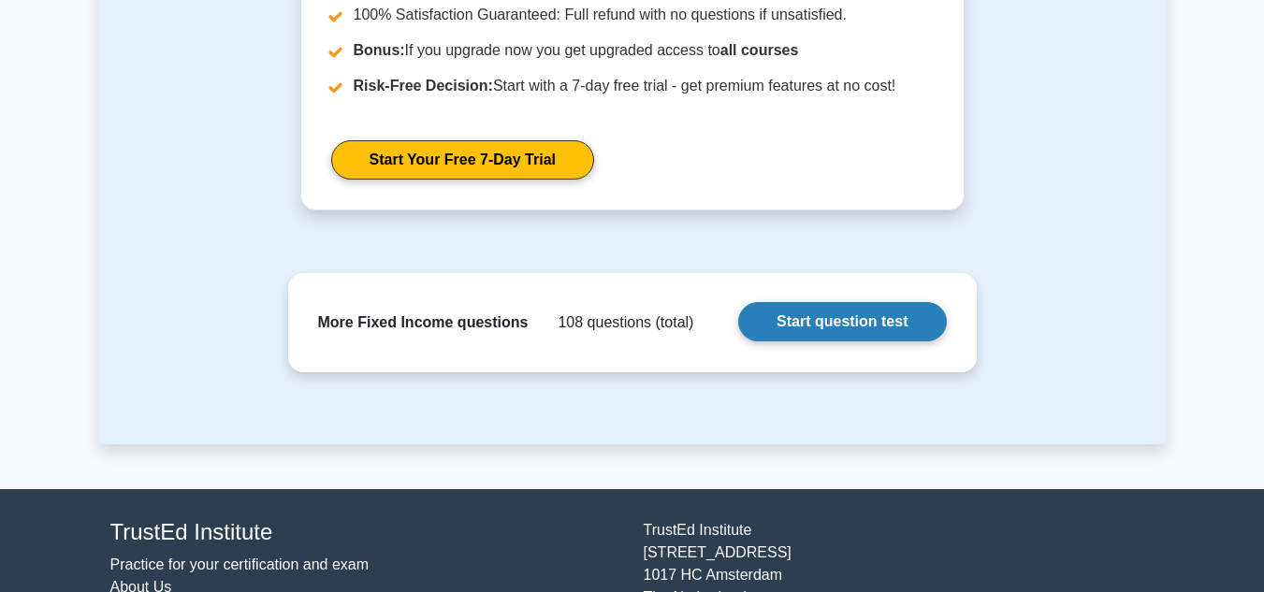
click at [822, 337] on link "Start question test" at bounding box center [842, 321] width 208 height 39
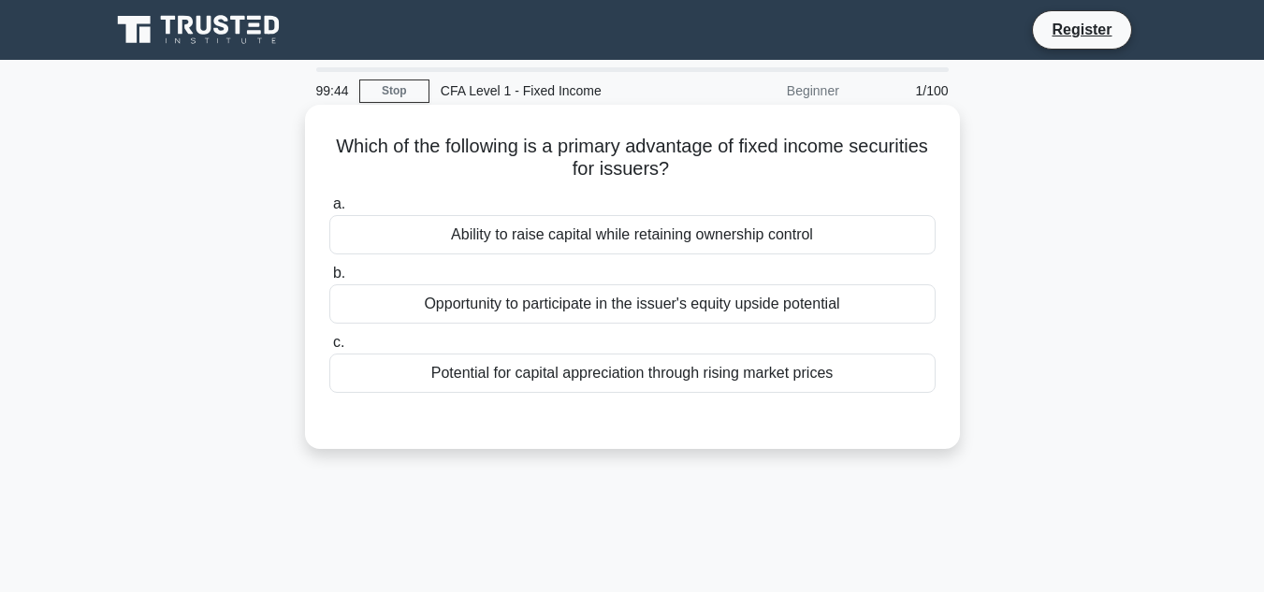
click at [619, 248] on div "Ability to raise capital while retaining ownership control" at bounding box center [632, 234] width 606 height 39
click at [329, 211] on input "a. Ability to raise capital while retaining ownership control" at bounding box center [329, 204] width 0 height 12
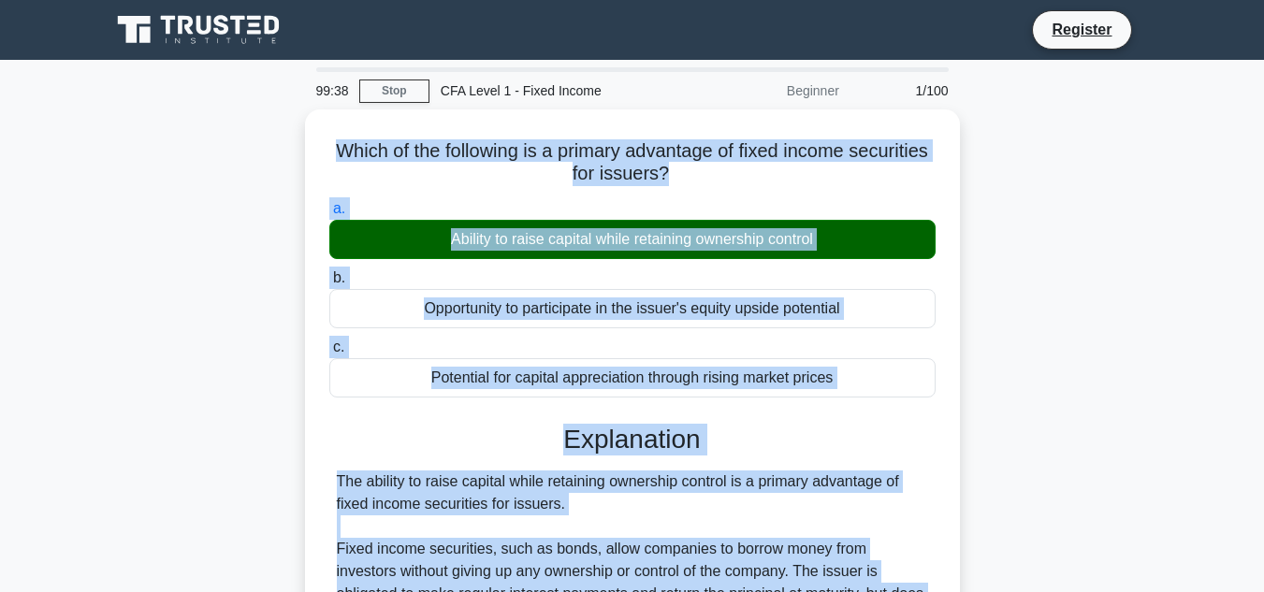
drag, startPoint x: 792, startPoint y: 522, endPoint x: 303, endPoint y: 154, distance: 611.4
click at [303, 154] on div "Which of the following is a primary advantage of fixed income securities for is…" at bounding box center [632, 491] width 1067 height 765
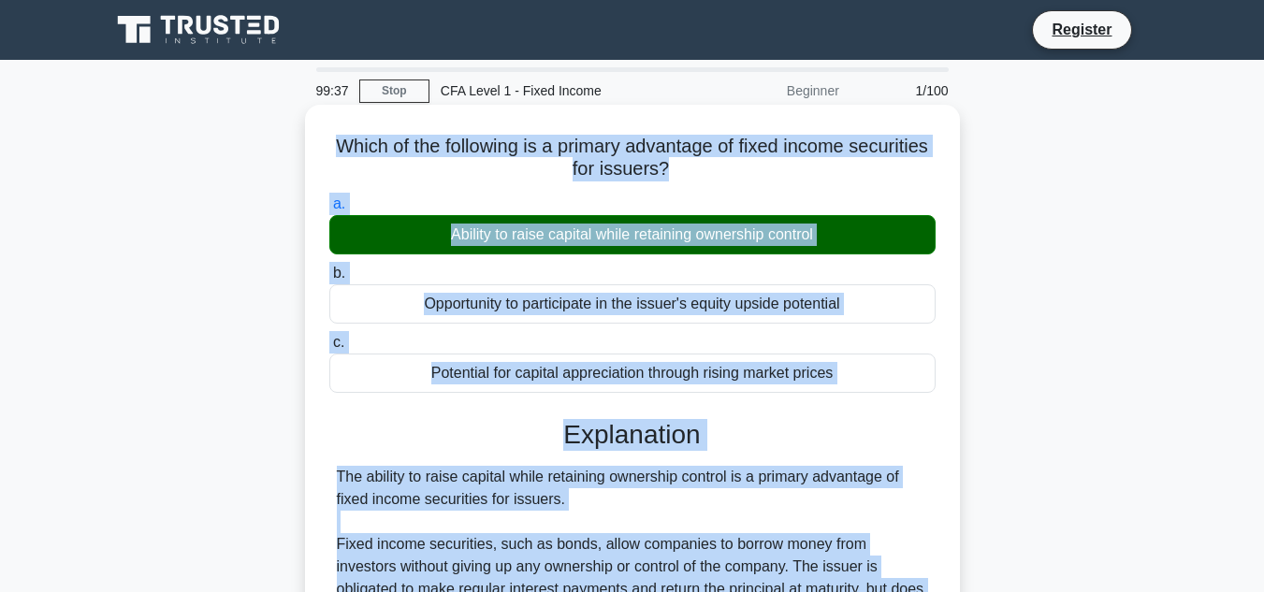
copy div "Which of the following is a primary advantage of fixed income securities for is…"
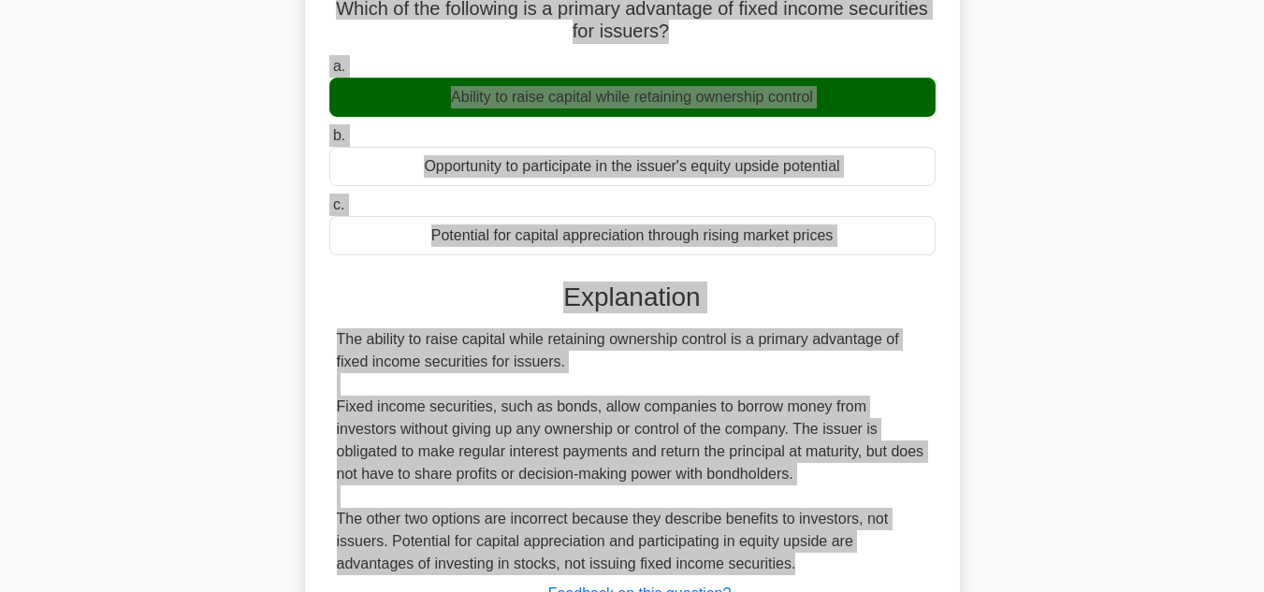
scroll to position [374, 0]
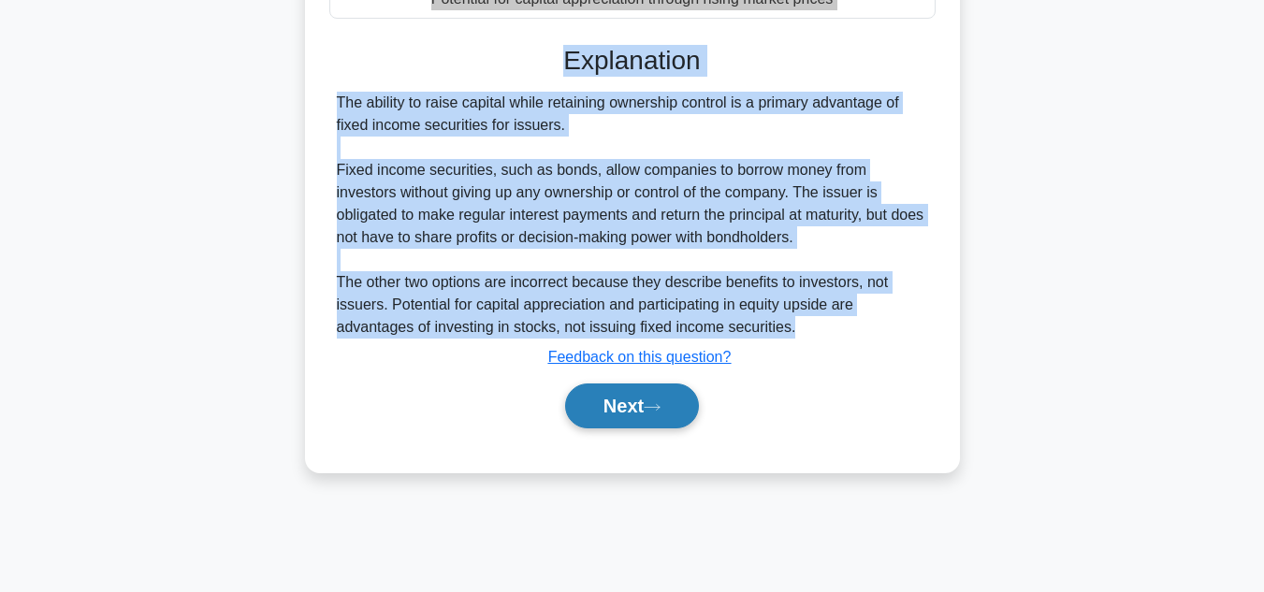
click at [639, 414] on button "Next" at bounding box center [632, 406] width 134 height 45
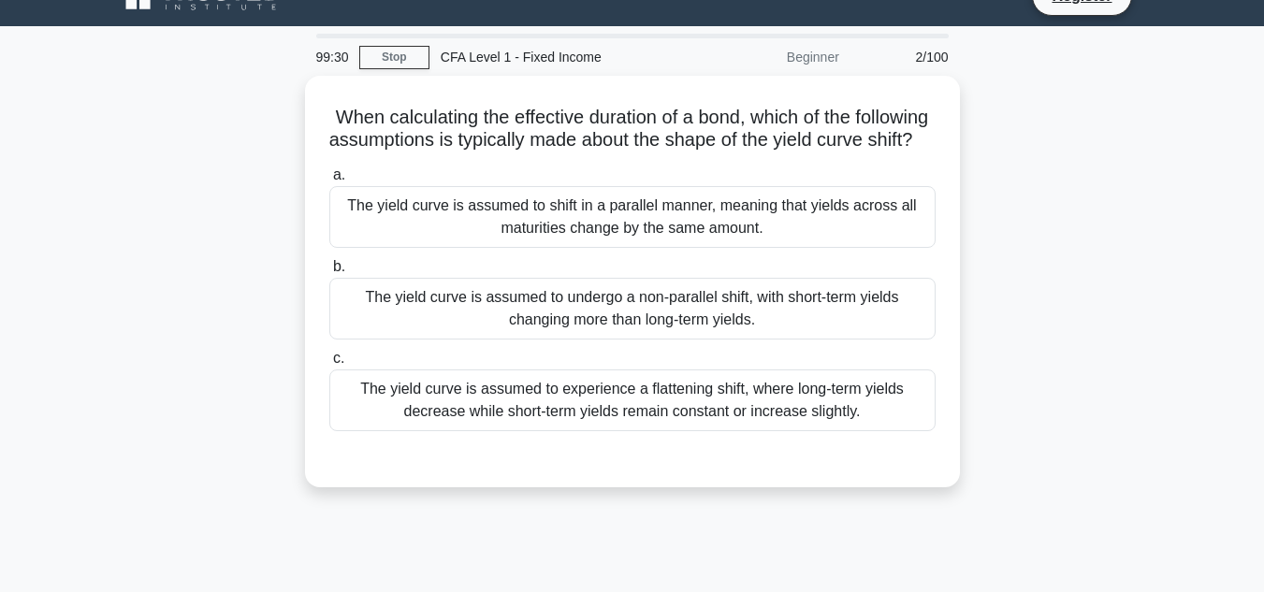
scroll to position [0, 0]
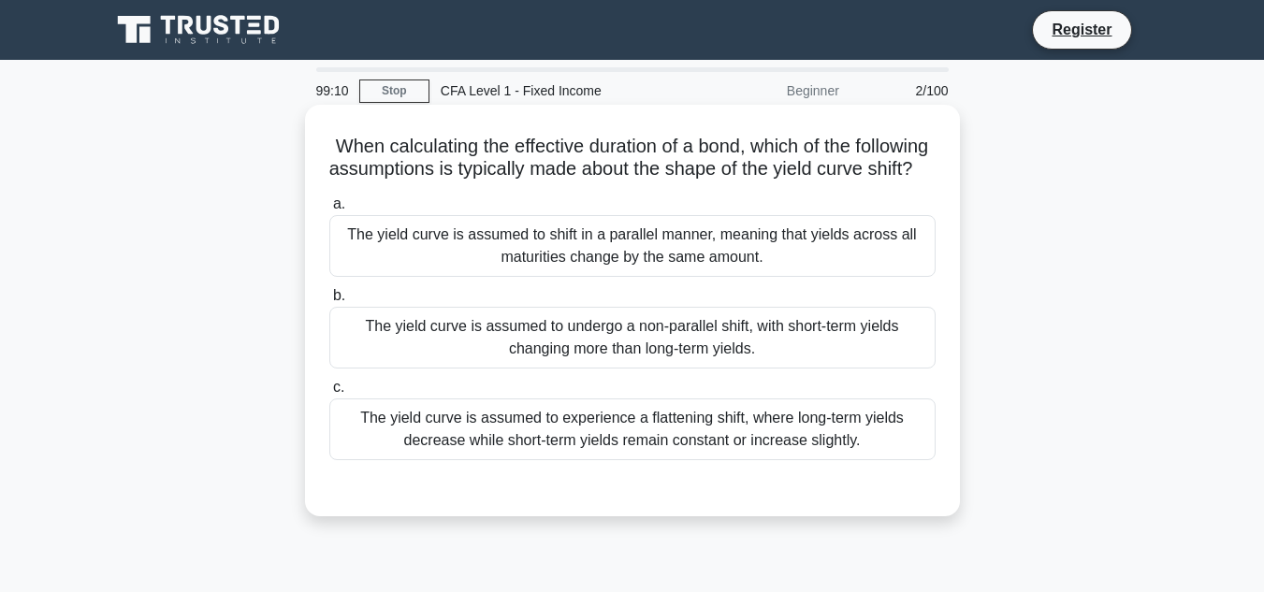
drag, startPoint x: 862, startPoint y: 465, endPoint x: 337, endPoint y: 152, distance: 611.4
click at [328, 152] on div "When calculating the effective duration of a bond, which of the following assum…" at bounding box center [633, 310] width 640 height 397
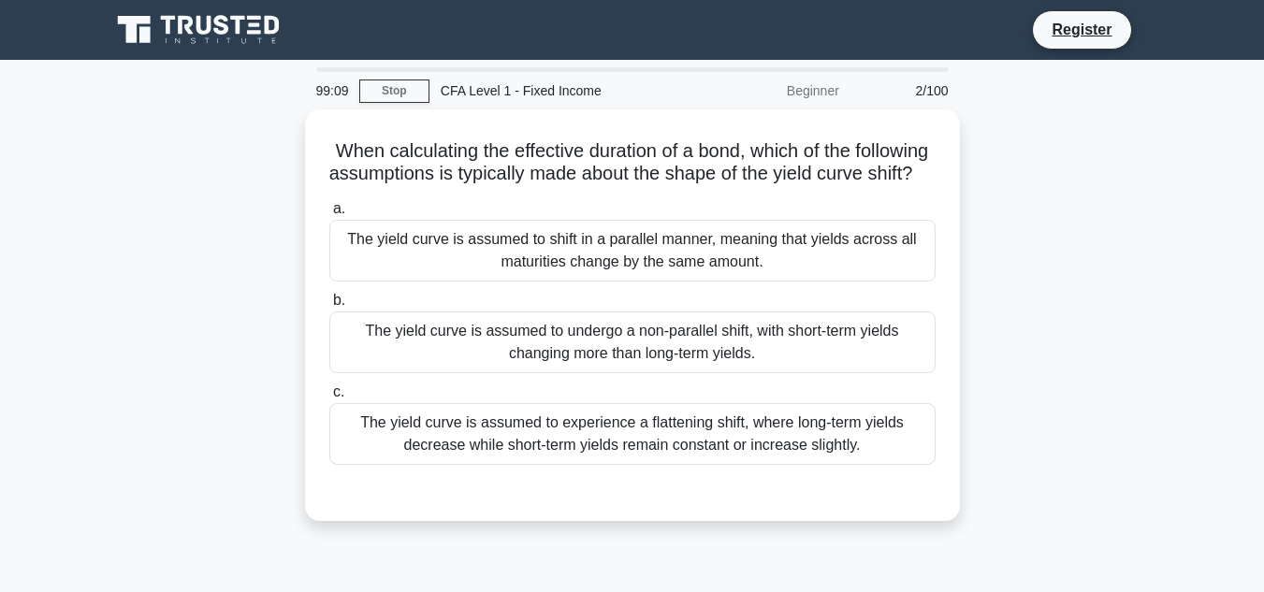
click at [1027, 268] on div "When calculating the effective duration of a bond, which of the following assum…" at bounding box center [632, 326] width 1067 height 434
click at [997, 421] on div "When calculating the effective duration of a bond, which of the following assum…" at bounding box center [632, 326] width 1067 height 434
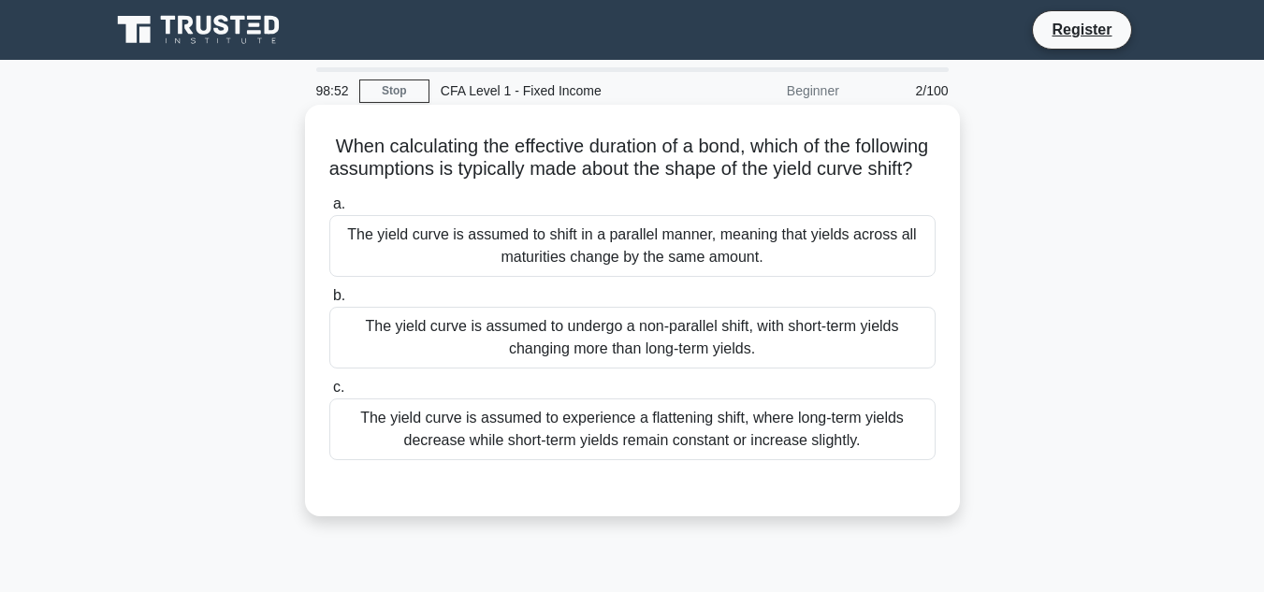
click at [736, 362] on div "The yield curve is assumed to undergo a non-parallel shift, with short-term yie…" at bounding box center [632, 338] width 606 height 62
click at [329, 302] on input "b. The yield curve is assumed to undergo a non-parallel shift, with short-term …" at bounding box center [329, 296] width 0 height 12
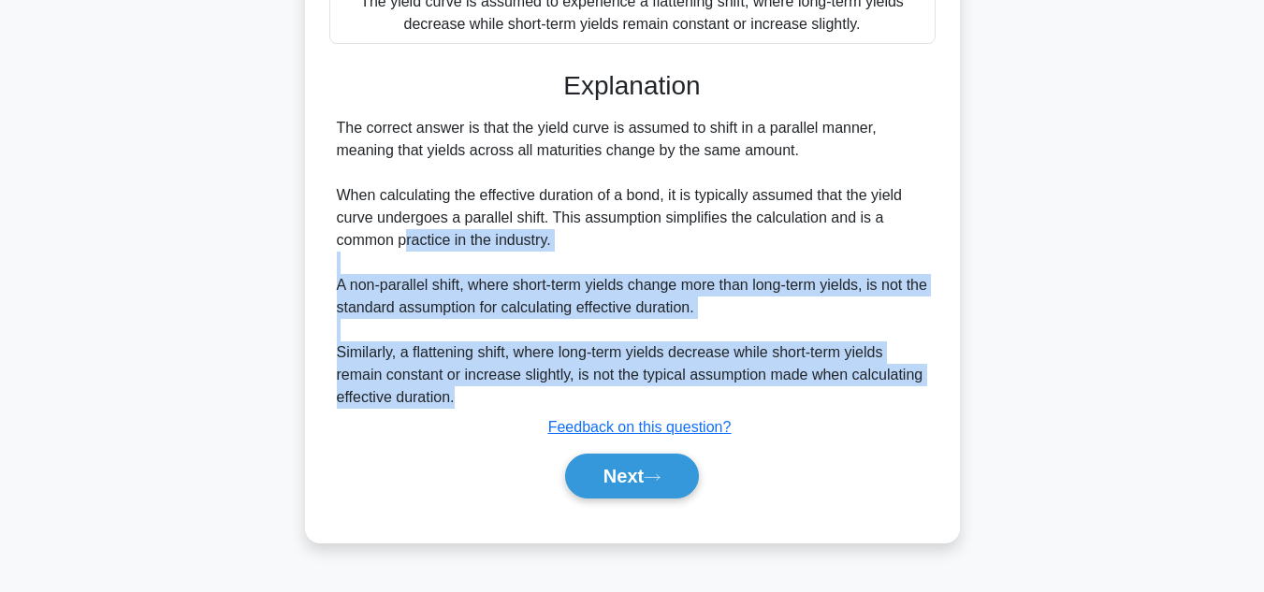
scroll to position [53, 0]
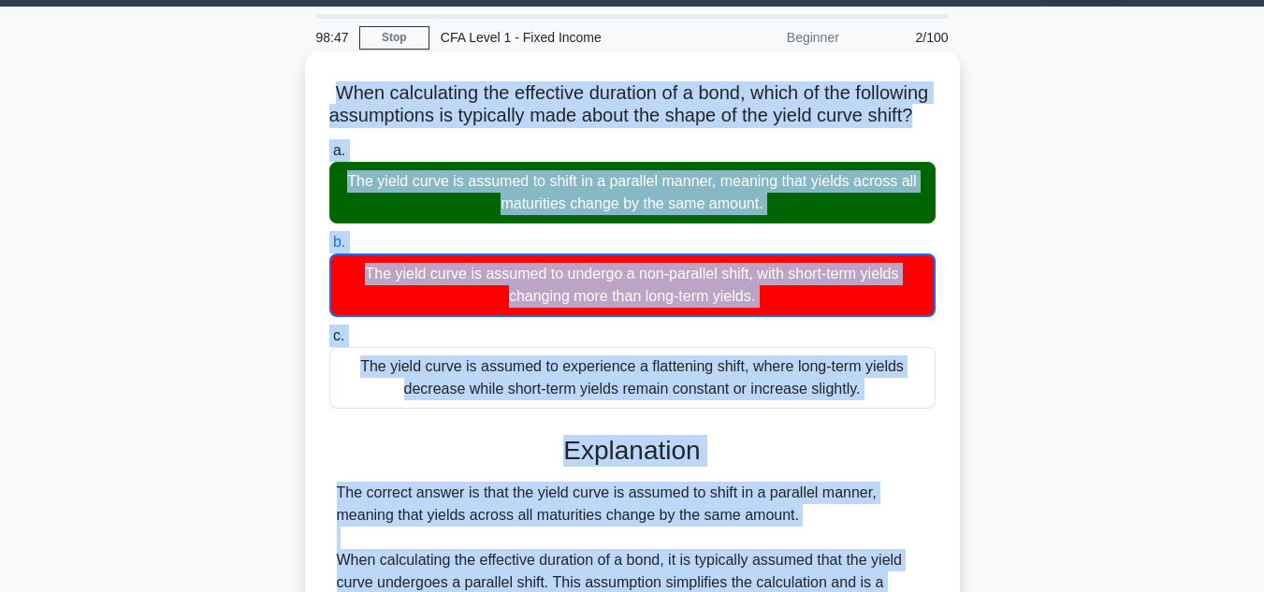
drag, startPoint x: 466, startPoint y: 415, endPoint x: 350, endPoint y: 95, distance: 339.5
click at [355, 90] on div "When calculating the effective duration of a bond, which of the following assum…" at bounding box center [633, 479] width 640 height 841
copy div "When calculating the effective duration of a bond, which of the following assum…"
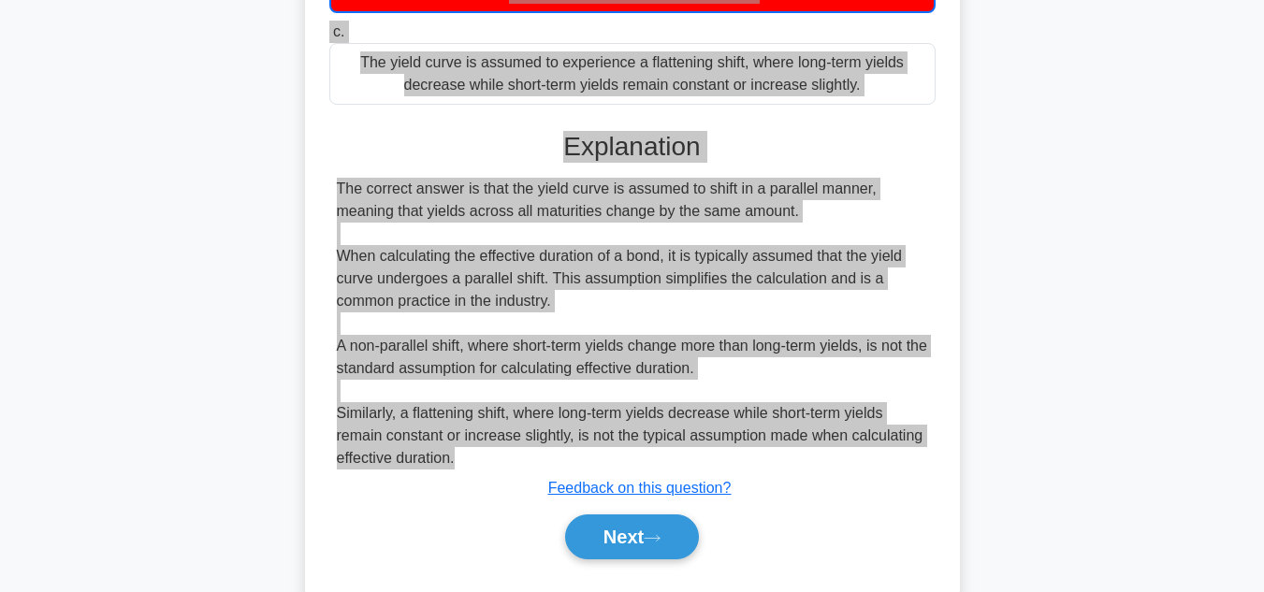
scroll to position [428, 0]
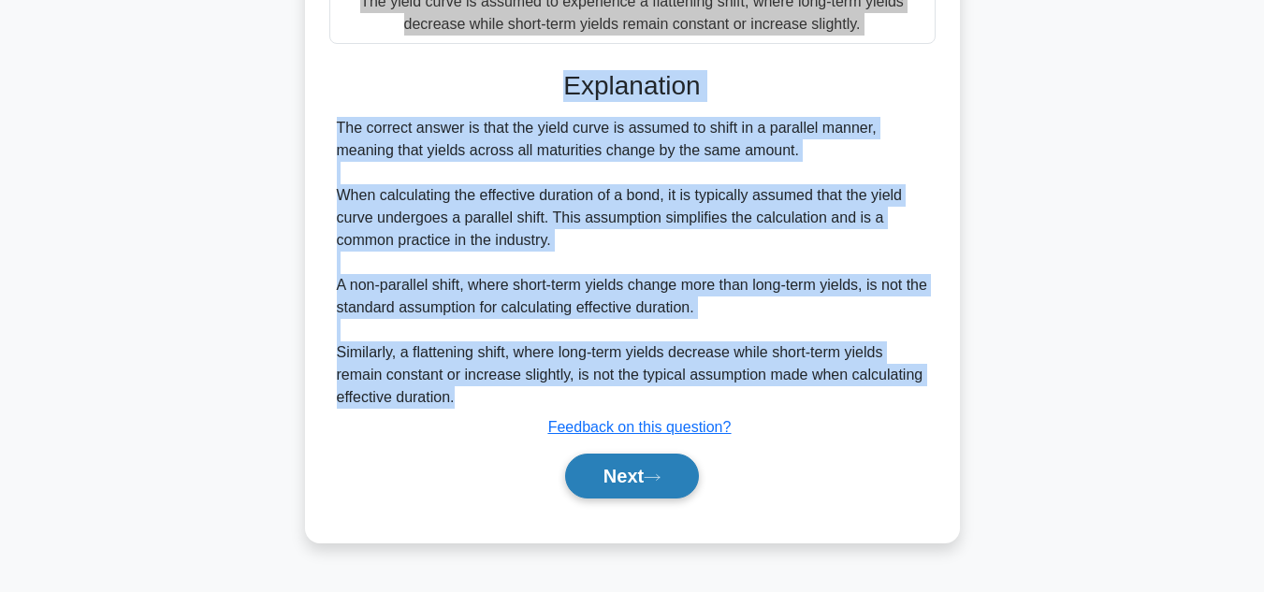
click at [668, 480] on button "Next" at bounding box center [632, 476] width 134 height 45
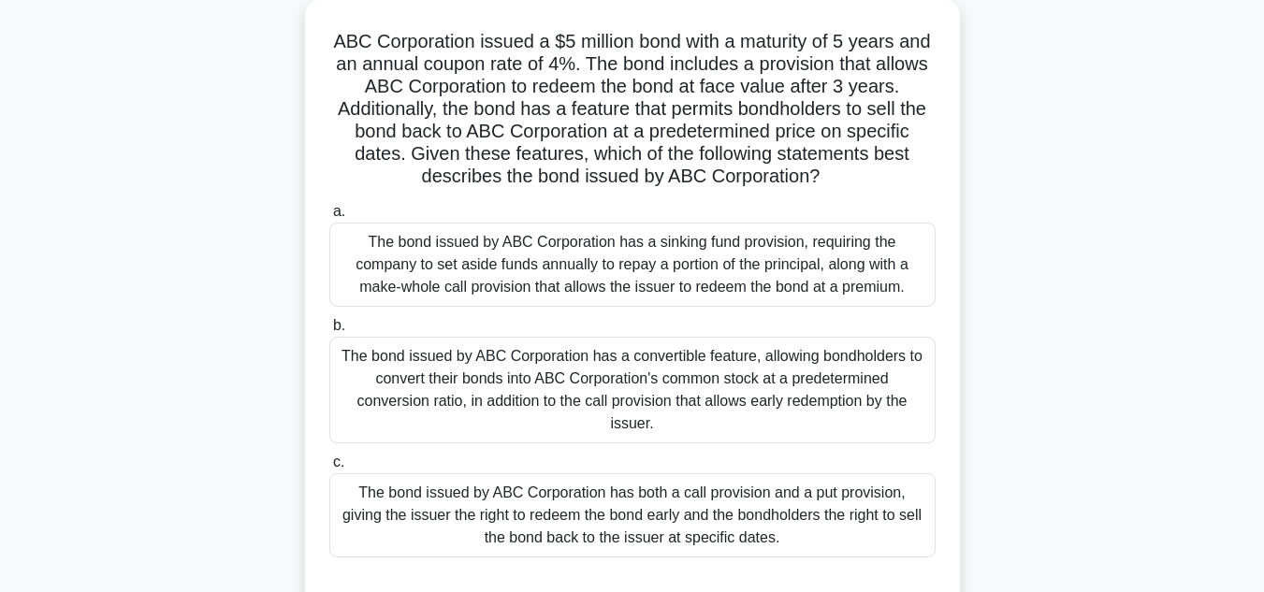
scroll to position [0, 0]
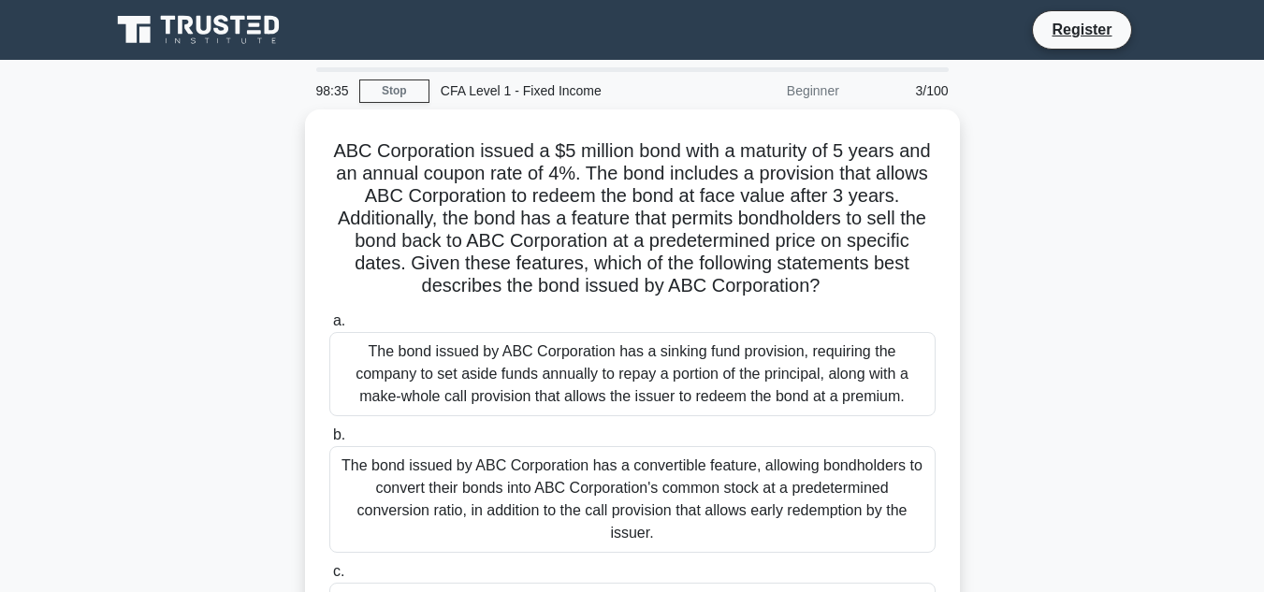
drag, startPoint x: 776, startPoint y: 518, endPoint x: 299, endPoint y: 119, distance: 622.4
click at [299, 119] on div "ABC Corporation issued a $5 million bond with a maturity of 5 years and an annu…" at bounding box center [632, 427] width 1067 height 636
drag, startPoint x: 476, startPoint y: 182, endPoint x: 999, endPoint y: 213, distance: 524.1
click at [999, 213] on div "ABC Corporation issued a $5 million bond with a maturity of 5 years and an annu…" at bounding box center [632, 427] width 1067 height 636
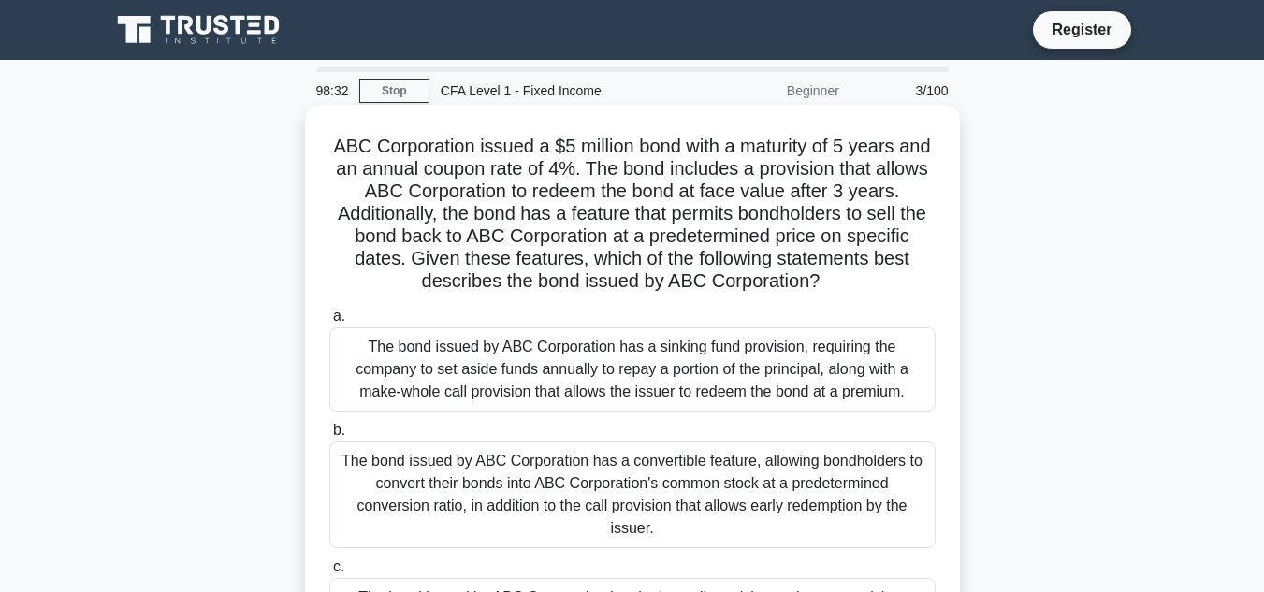
click at [941, 226] on div "ABC Corporation issued a $5 million bond with a maturity of 5 years and an annu…" at bounding box center [633, 411] width 640 height 599
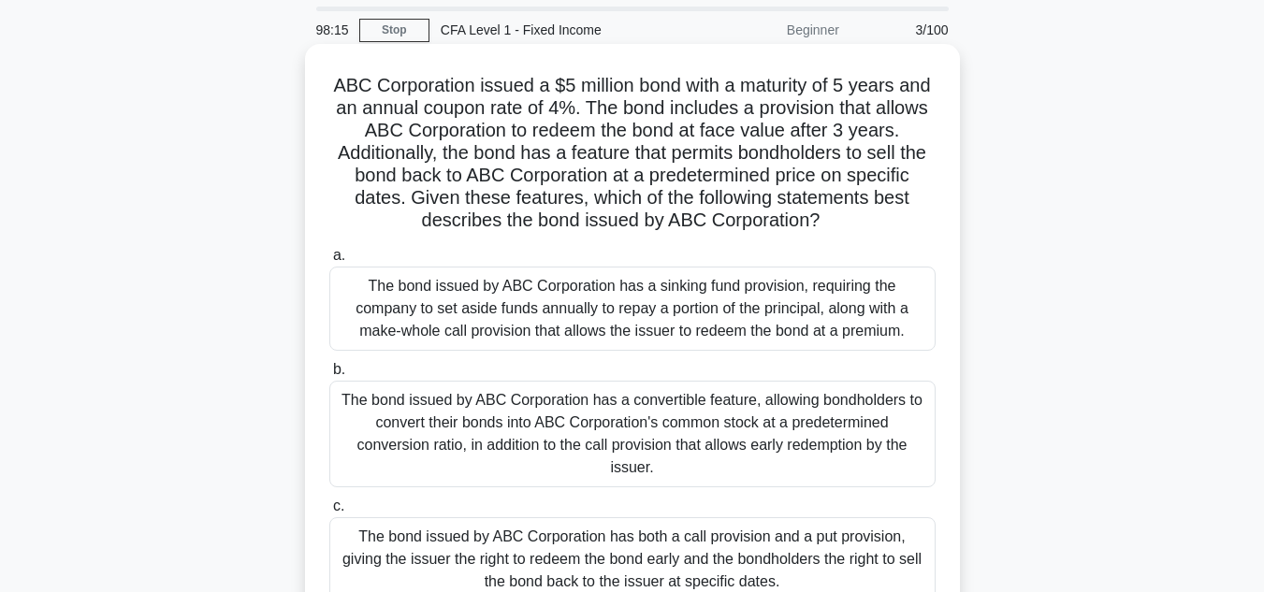
scroll to position [94, 0]
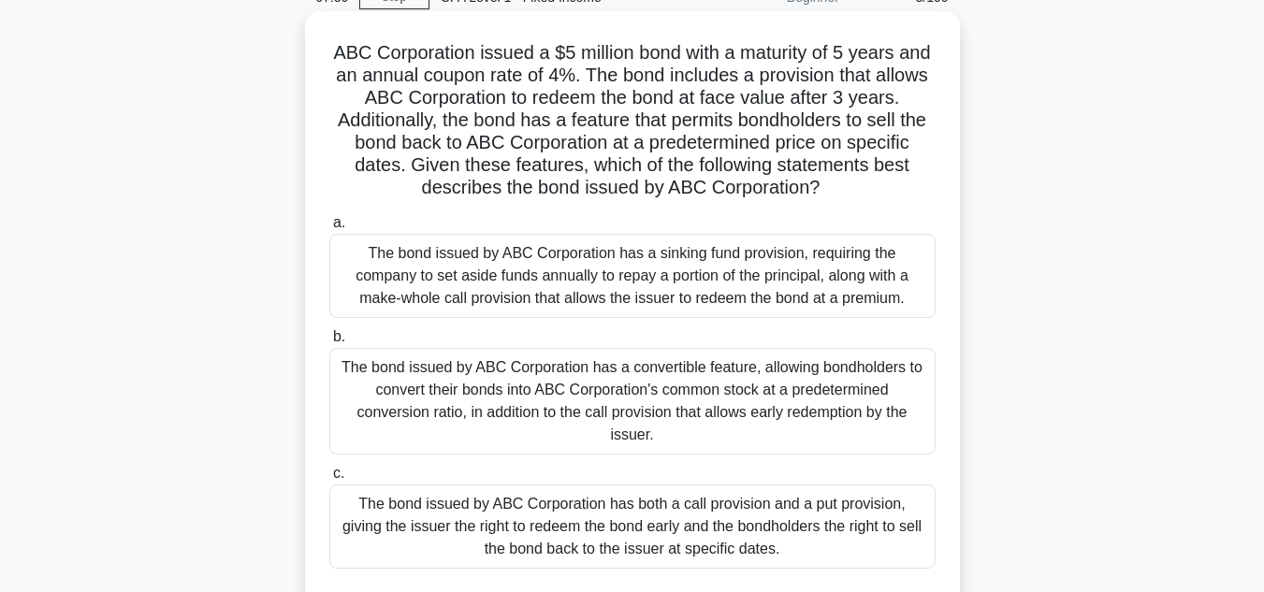
click at [854, 399] on div "The bond issued by ABC Corporation has a convertible feature, allowing bondhold…" at bounding box center [632, 401] width 606 height 107
click at [329, 343] on input "b. The bond issued by ABC Corporation has a convertible feature, allowing bondh…" at bounding box center [329, 337] width 0 height 12
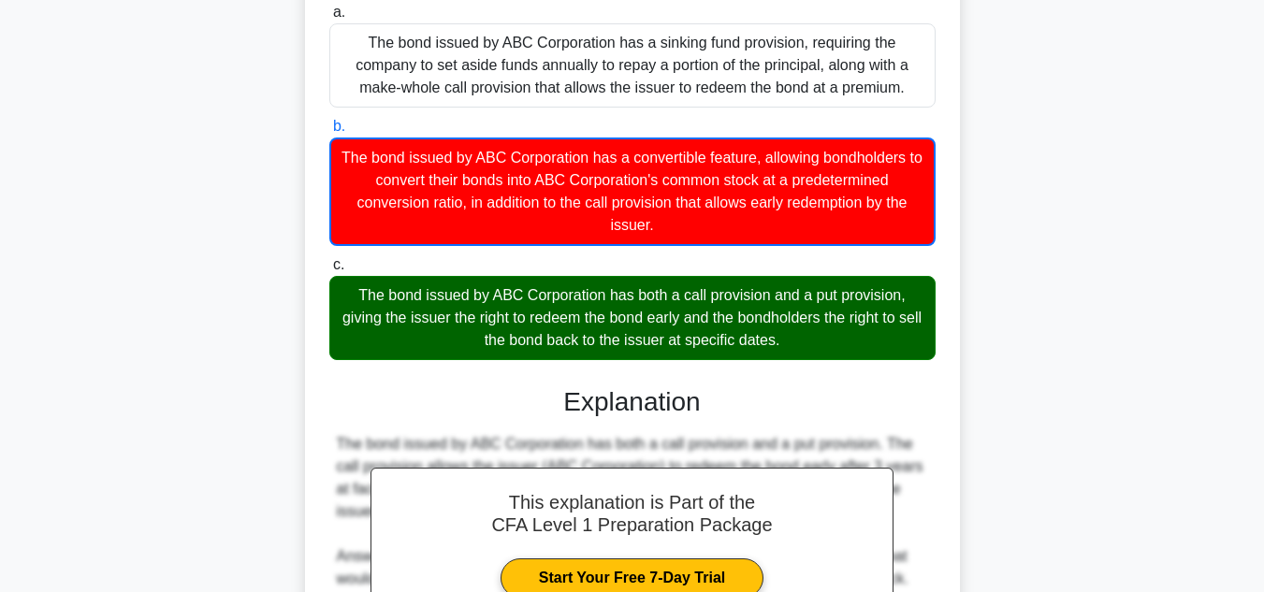
scroll to position [0, 0]
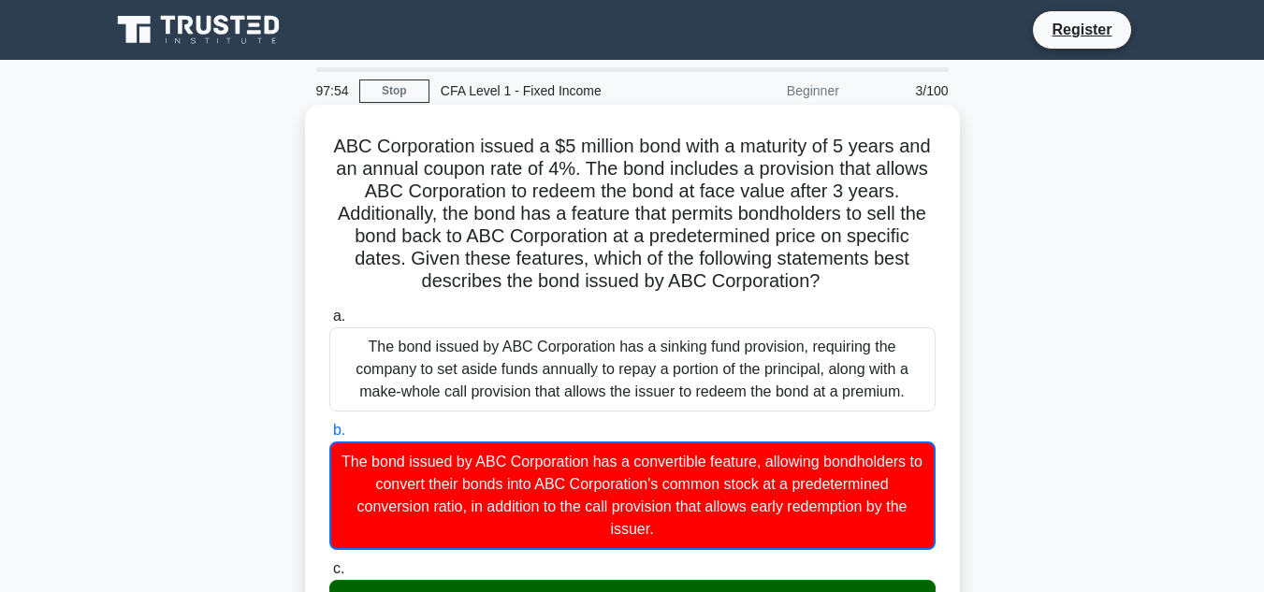
drag, startPoint x: 795, startPoint y: 346, endPoint x: 329, endPoint y: 124, distance: 516.5
copy div "ABC Corporation issued a $5 million bond with a maturity of 5 years and an annu…"
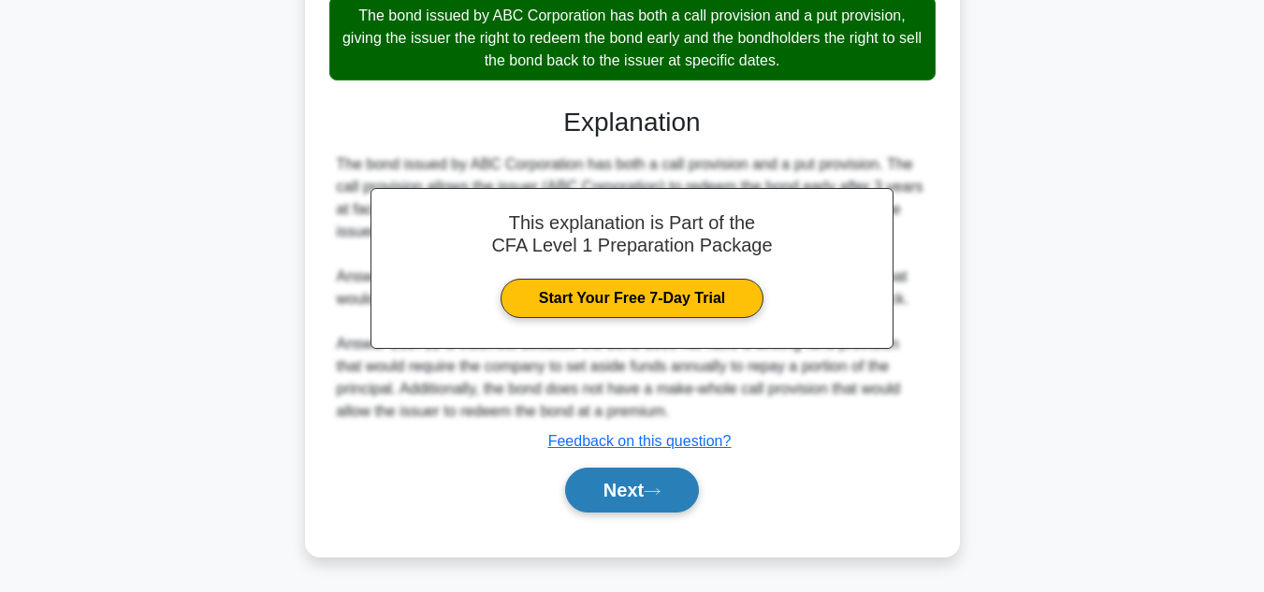
click at [656, 485] on button "Next" at bounding box center [632, 490] width 134 height 45
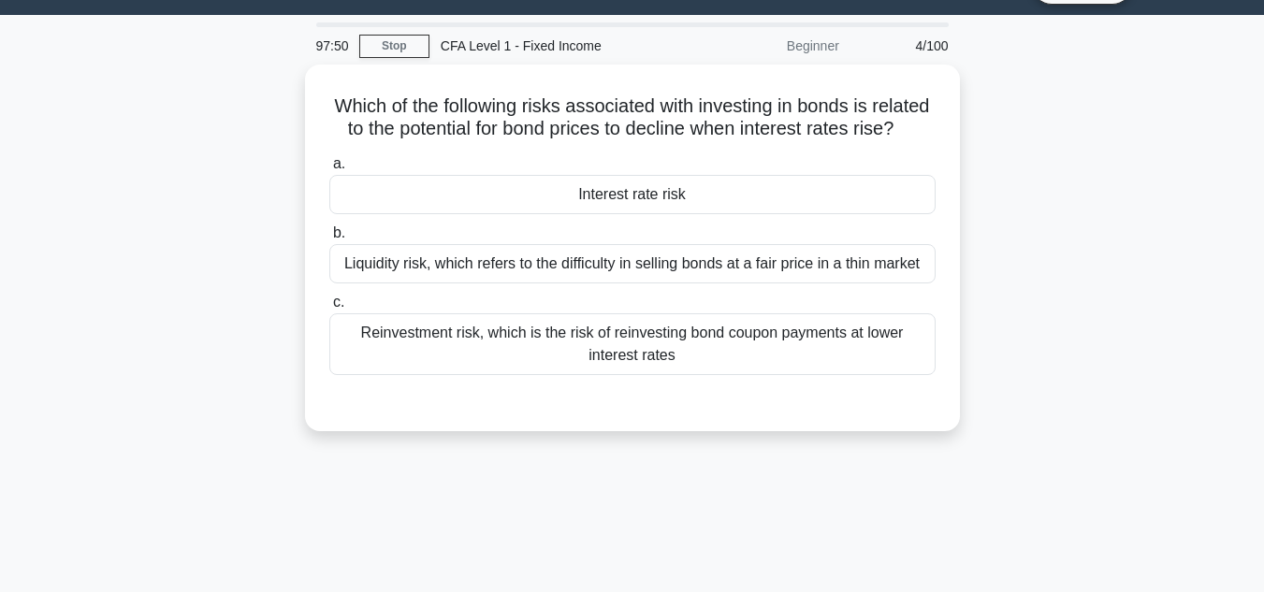
scroll to position [44, 0]
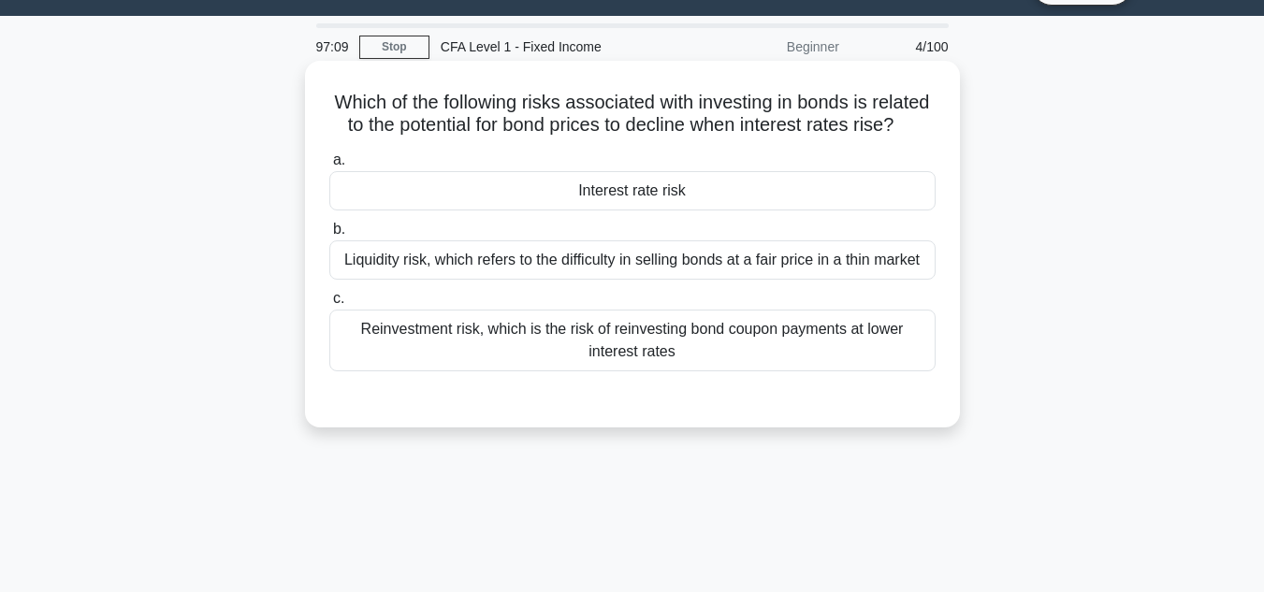
click at [566, 211] on div "Interest rate risk" at bounding box center [632, 190] width 606 height 39
click at [329, 167] on input "a. Interest rate risk" at bounding box center [329, 160] width 0 height 12
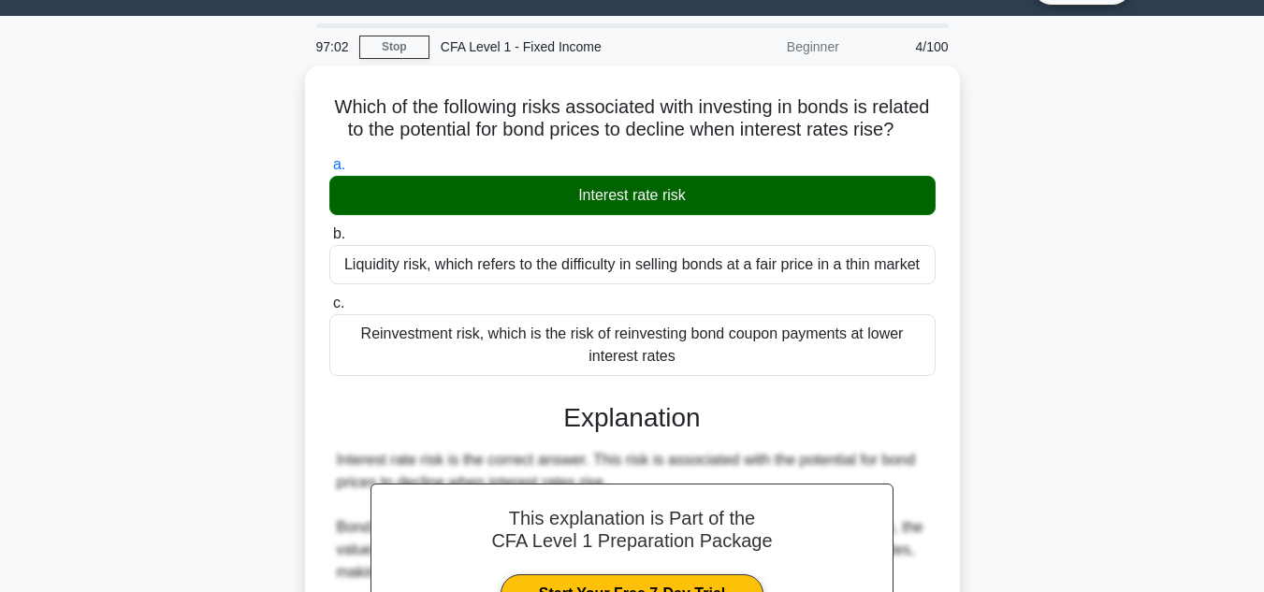
drag, startPoint x: 711, startPoint y: 380, endPoint x: 302, endPoint y: 81, distance: 506.3
click at [302, 81] on div "Which of the following risks associated with investing in bonds is related to t…" at bounding box center [632, 470] width 1067 height 809
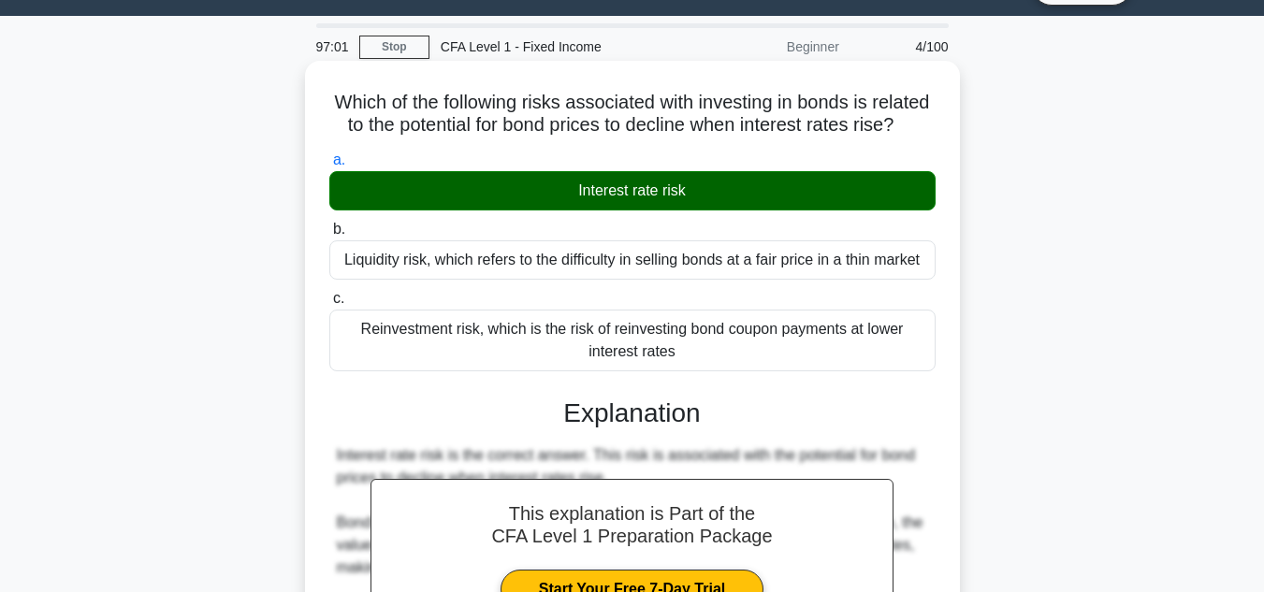
copy div "Which of the following risks associated with investing in bonds is related to t…"
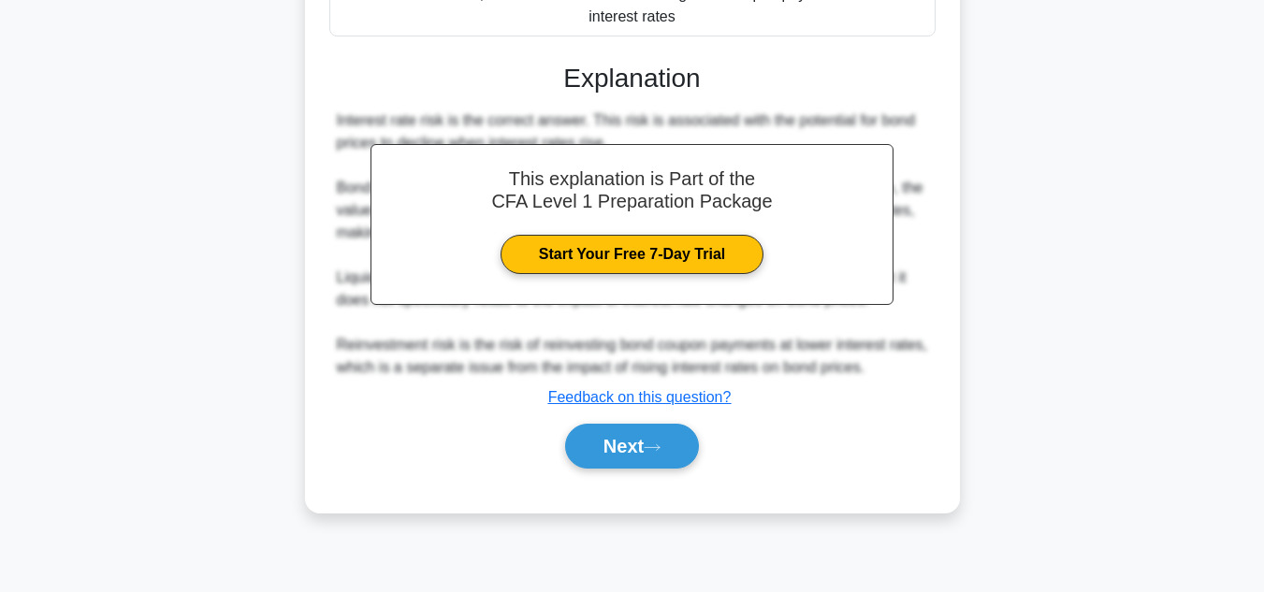
scroll to position [418, 0]
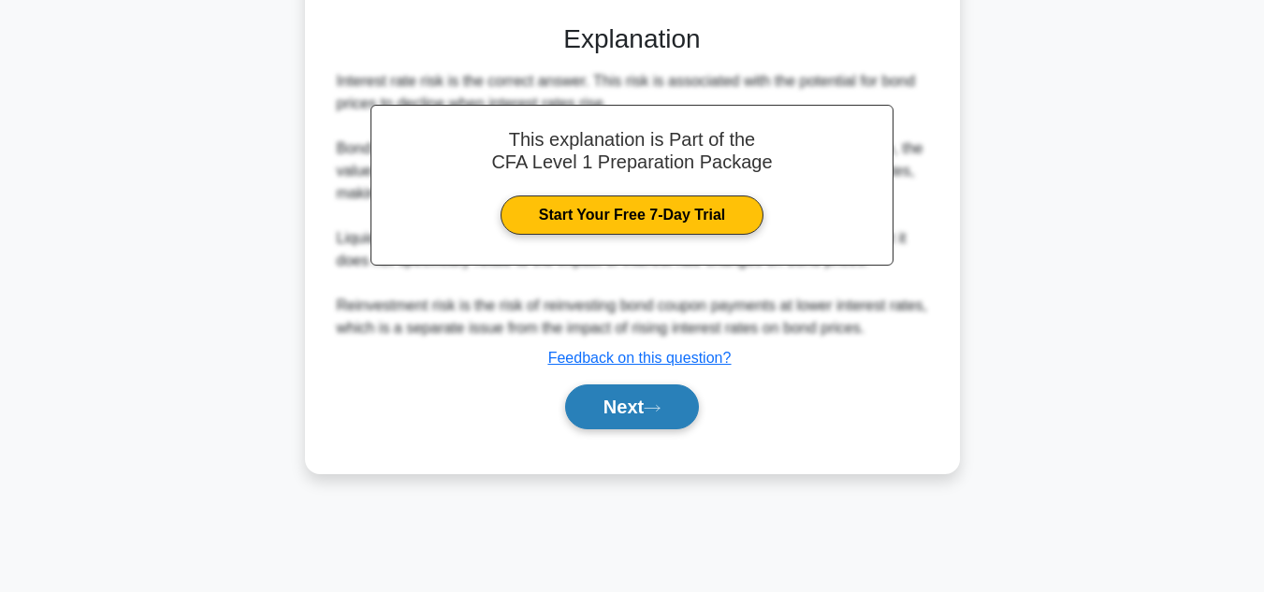
click at [656, 414] on icon at bounding box center [652, 408] width 17 height 10
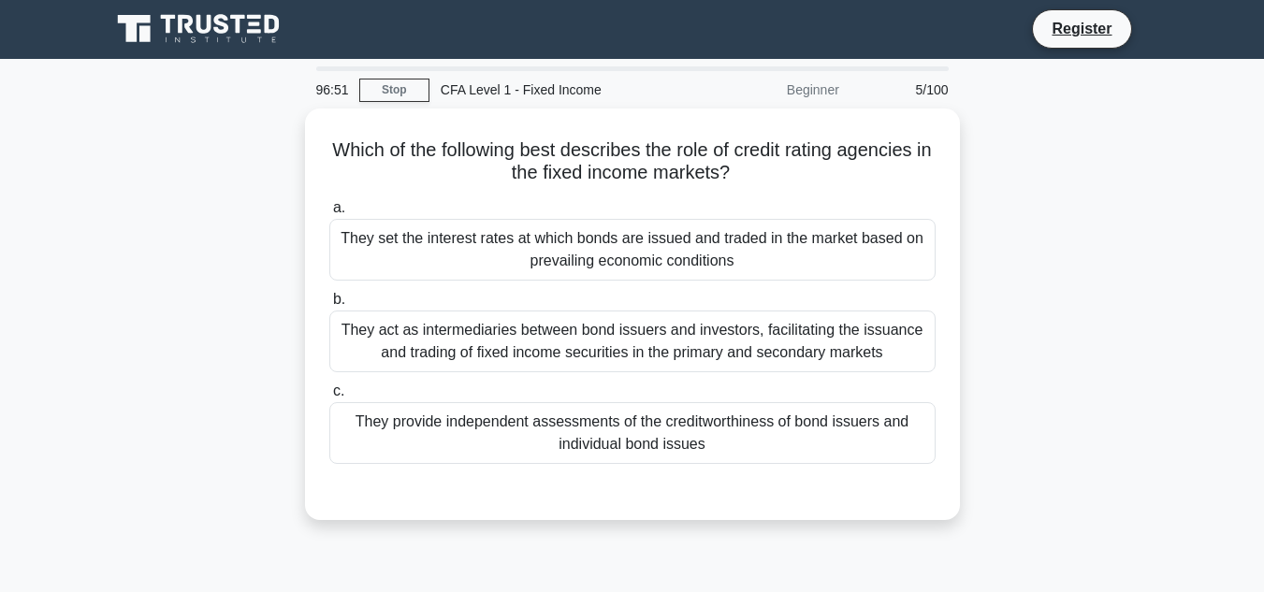
scroll to position [0, 0]
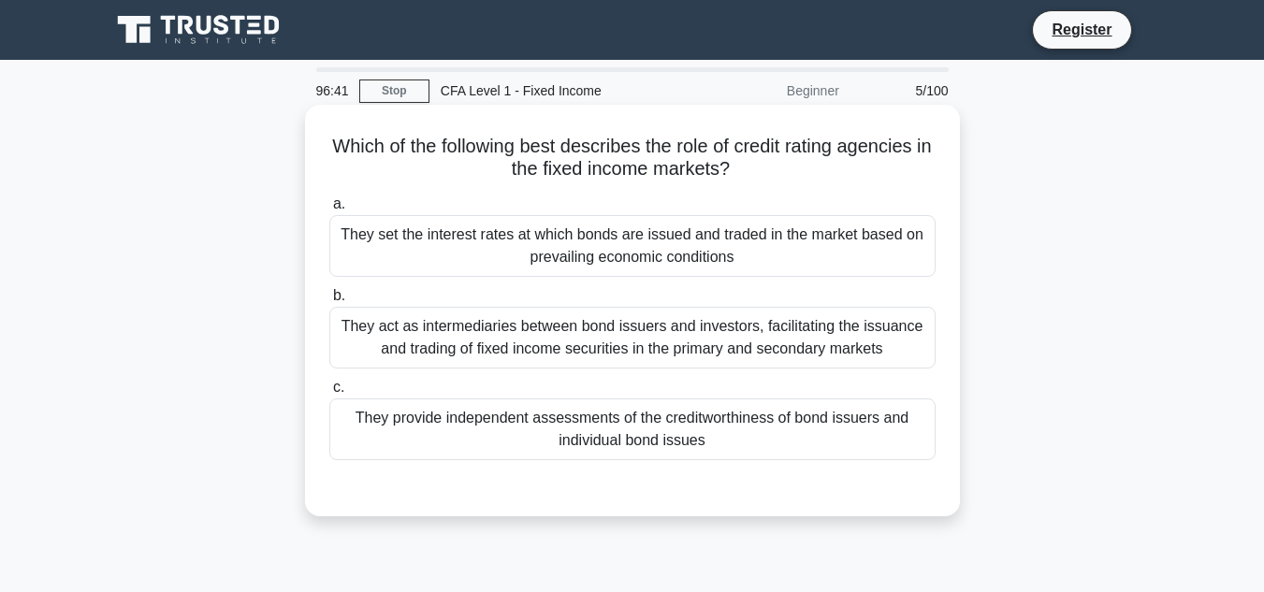
click at [676, 427] on div "They provide independent assessments of the creditworthiness of bond issuers an…" at bounding box center [632, 430] width 606 height 62
click at [329, 394] on input "c. They provide independent assessments of the creditworthiness of bond issuers…" at bounding box center [329, 388] width 0 height 12
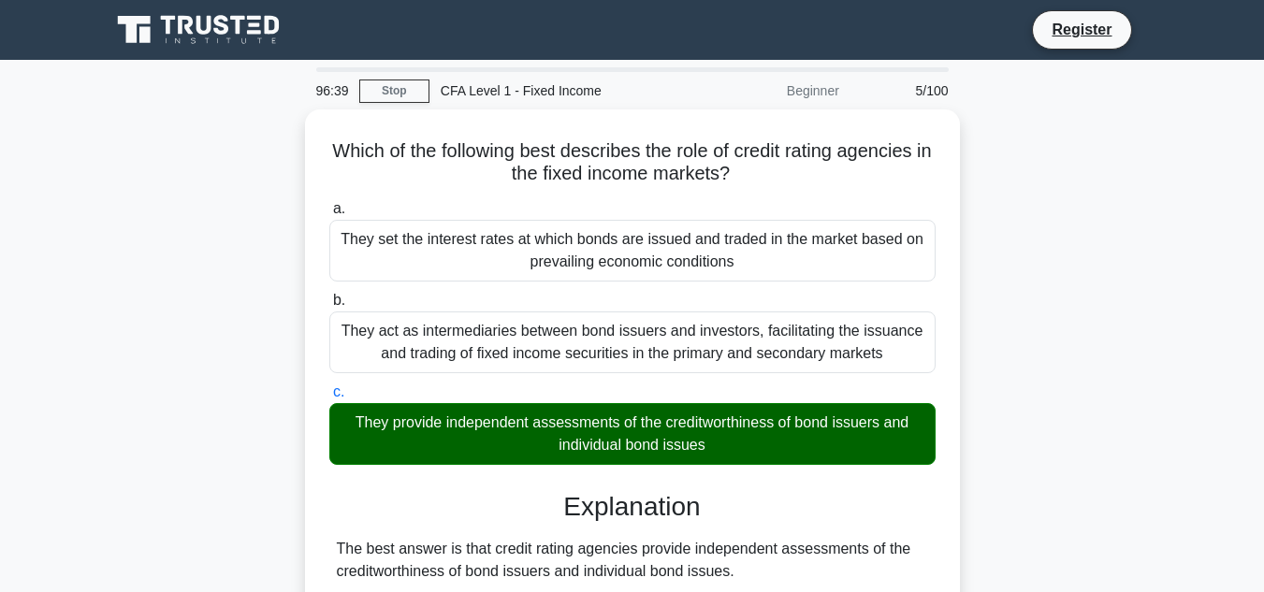
drag, startPoint x: 760, startPoint y: 441, endPoint x: 279, endPoint y: 131, distance: 572.1
click at [279, 131] on div "Which of the following best describes the role of credit rating agencies in the…" at bounding box center [632, 570] width 1067 height 922
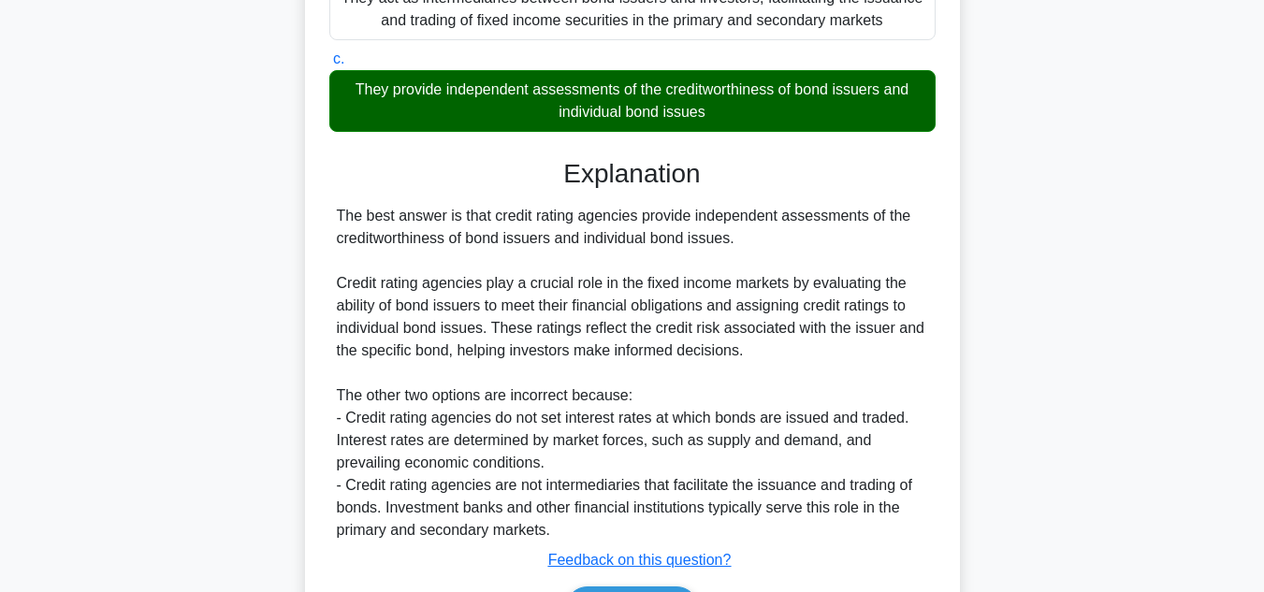
scroll to position [74, 0]
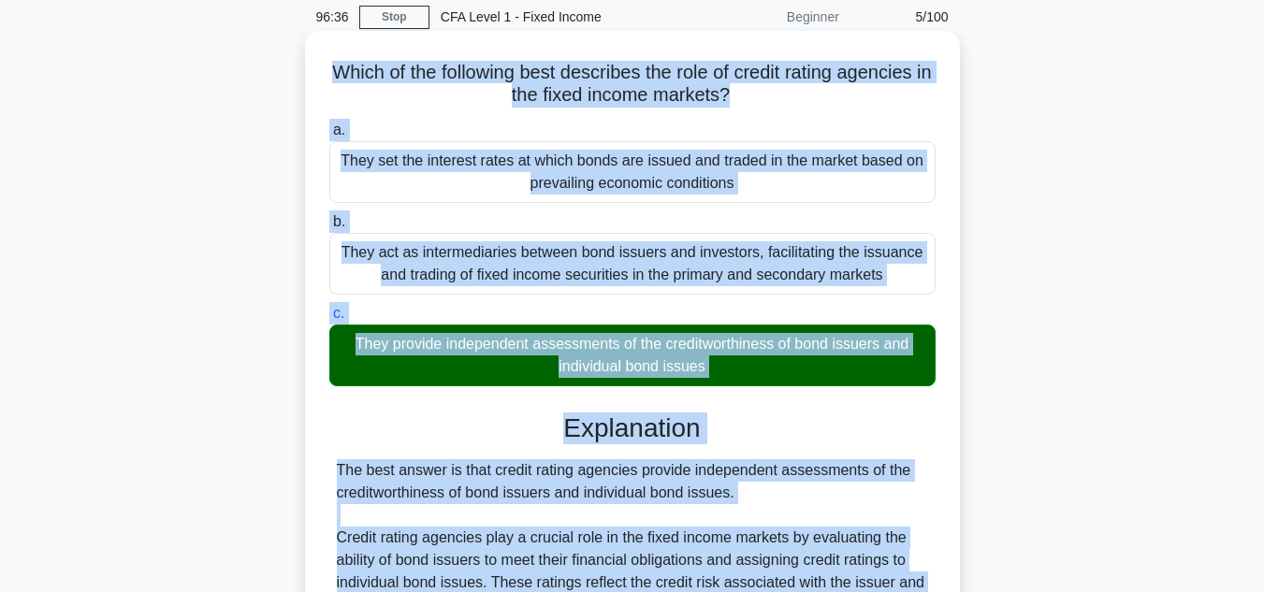
drag, startPoint x: 583, startPoint y: 415, endPoint x: 308, endPoint y: 73, distance: 439.3
click at [308, 73] on div "Which of the following best describes the role of credit rating agencies in the…" at bounding box center [632, 480] width 655 height 899
copy div "Which of the following best describes the role of credit rating agencies in the…"
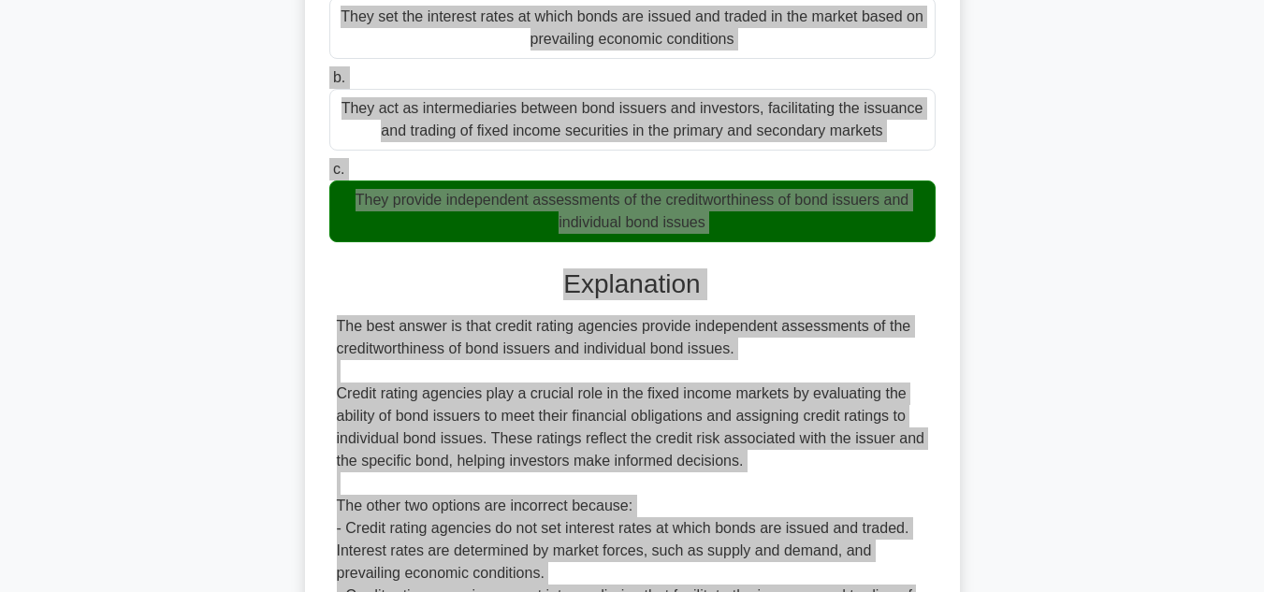
scroll to position [448, 0]
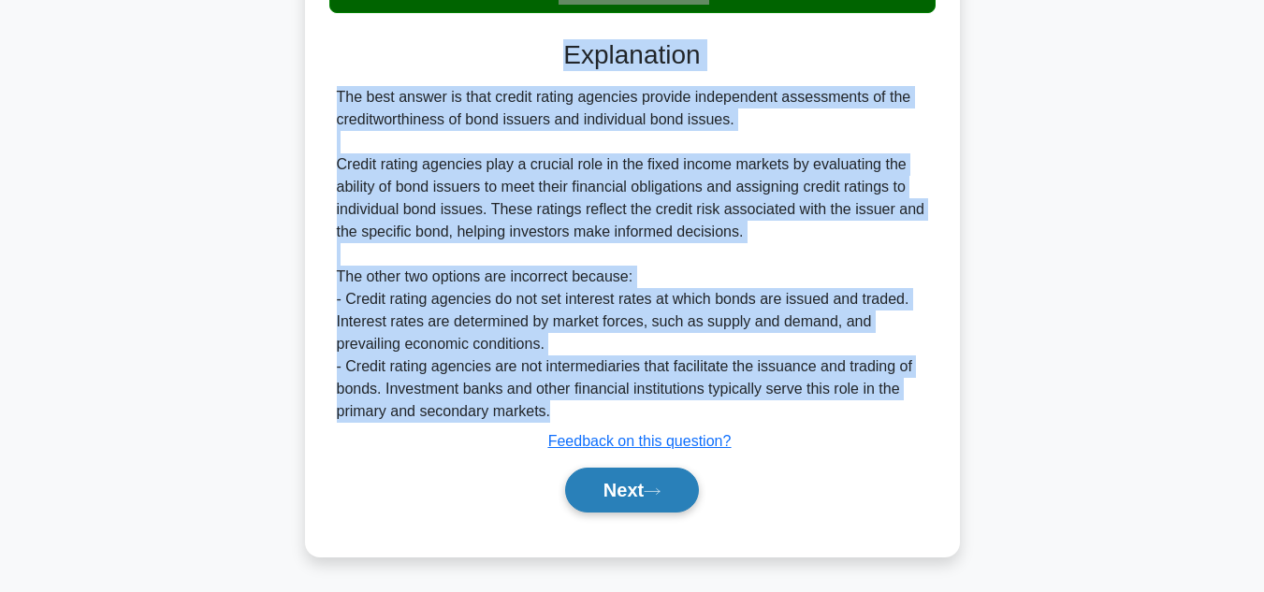
click at [650, 486] on button "Next" at bounding box center [632, 490] width 134 height 45
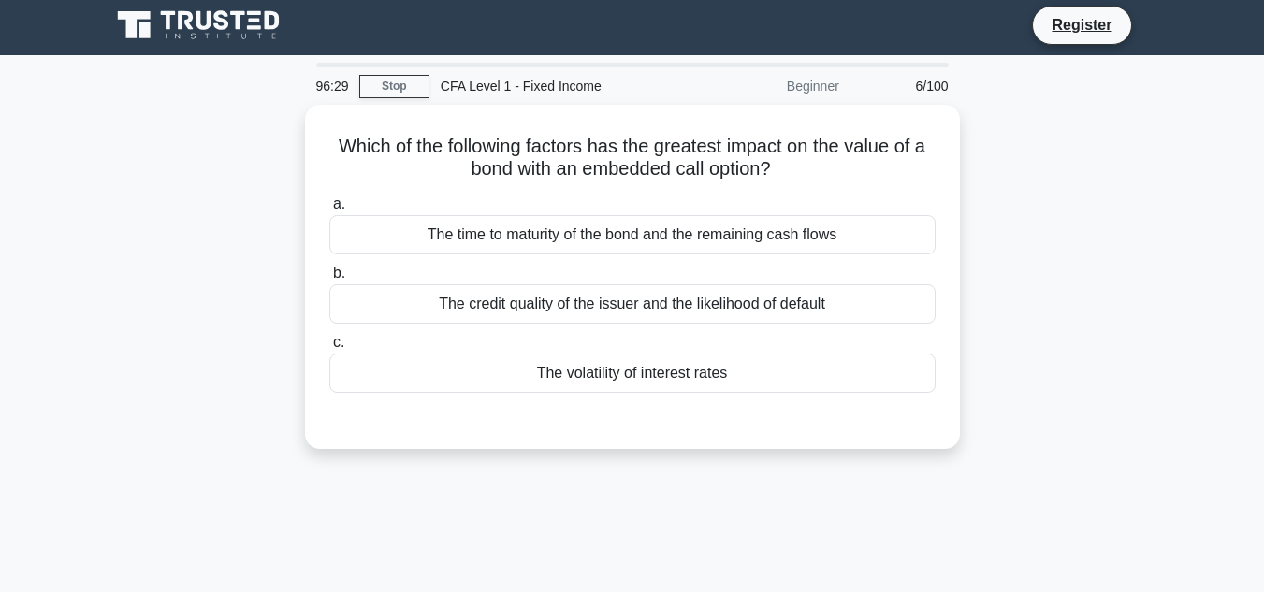
scroll to position [0, 0]
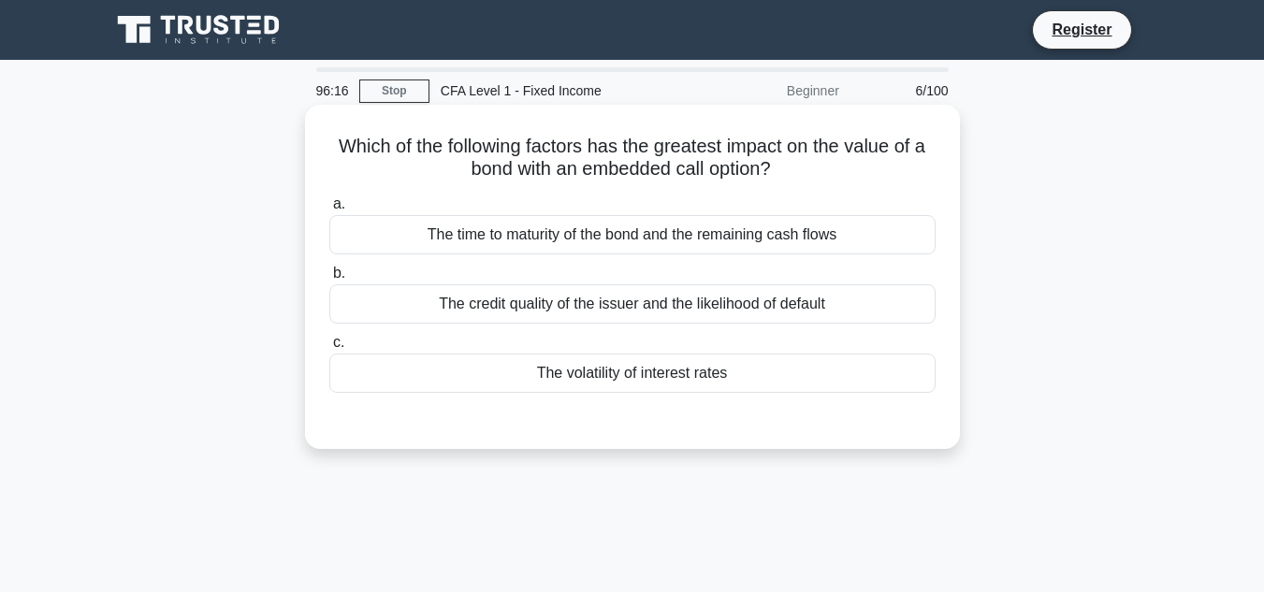
click at [556, 229] on div "The time to maturity of the bond and the remaining cash flows" at bounding box center [632, 234] width 606 height 39
click at [329, 211] on input "a. The time to maturity of the bond and the remaining cash flows" at bounding box center [329, 204] width 0 height 12
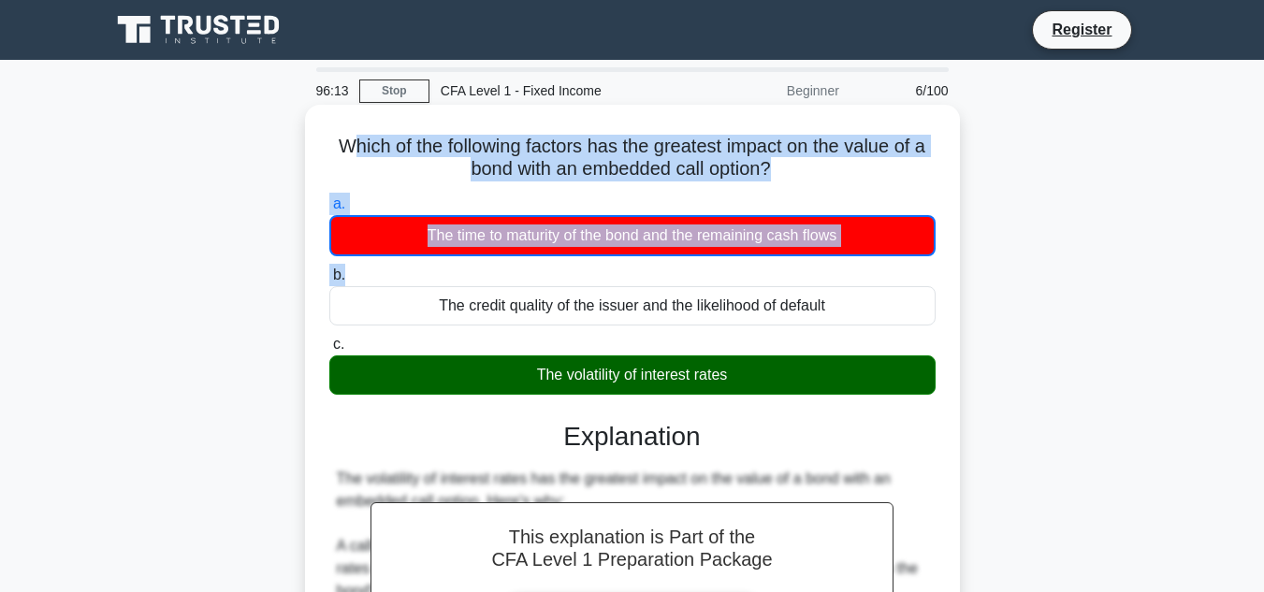
drag, startPoint x: 342, startPoint y: 140, endPoint x: 530, endPoint y: 266, distance: 225.3
click at [538, 266] on div "Which of the following factors has the greatest impact on the value of a bond w…" at bounding box center [633, 487] width 640 height 751
drag, startPoint x: 372, startPoint y: 156, endPoint x: 768, endPoint y: 385, distance: 457.0
click at [768, 385] on div "Which of the following factors has the greatest impact on the value of a bond w…" at bounding box center [633, 487] width 640 height 751
copy div "Which of the following factors has the greatest impact on the value of a bond w…"
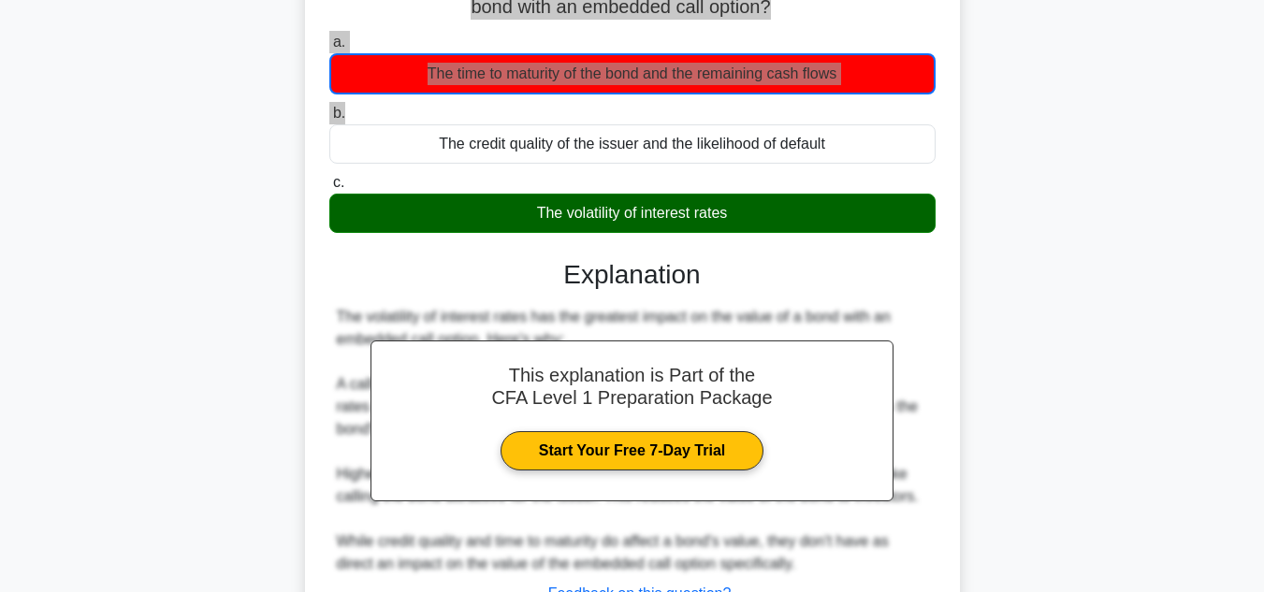
scroll to position [374, 0]
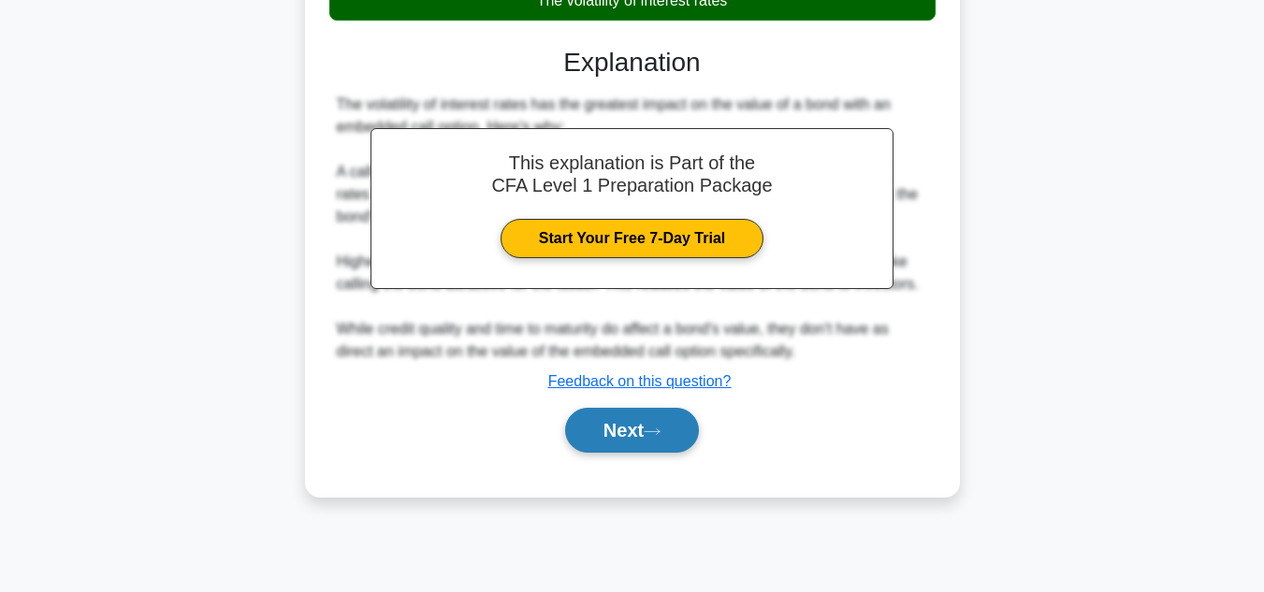
click at [645, 425] on button "Next" at bounding box center [632, 430] width 134 height 45
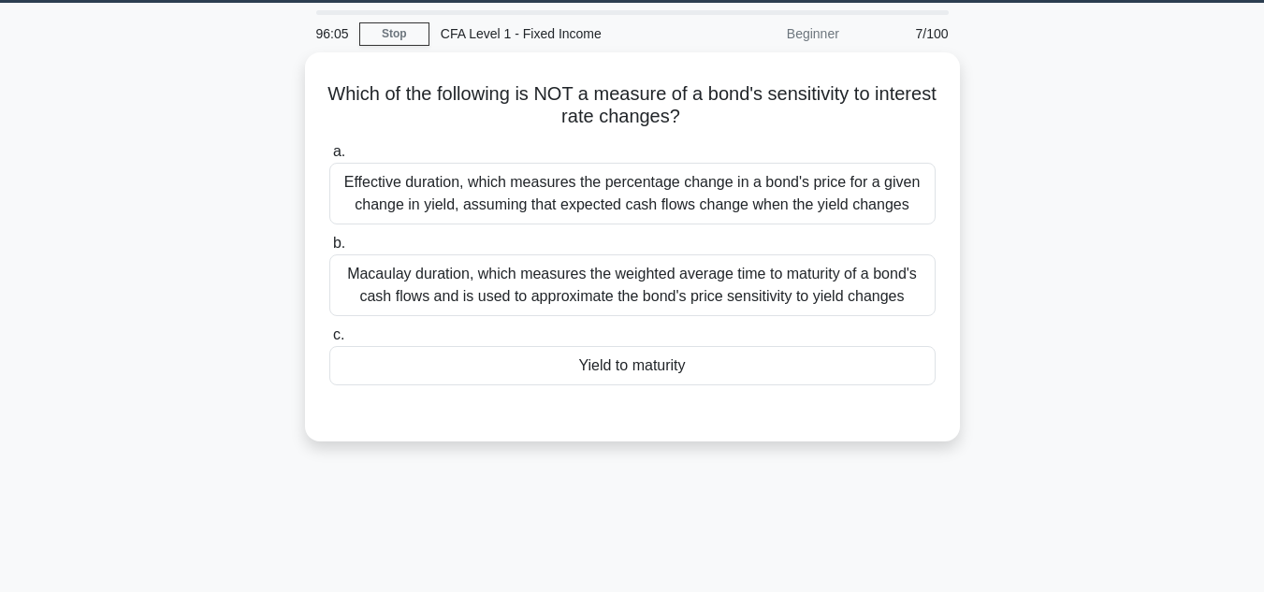
scroll to position [0, 0]
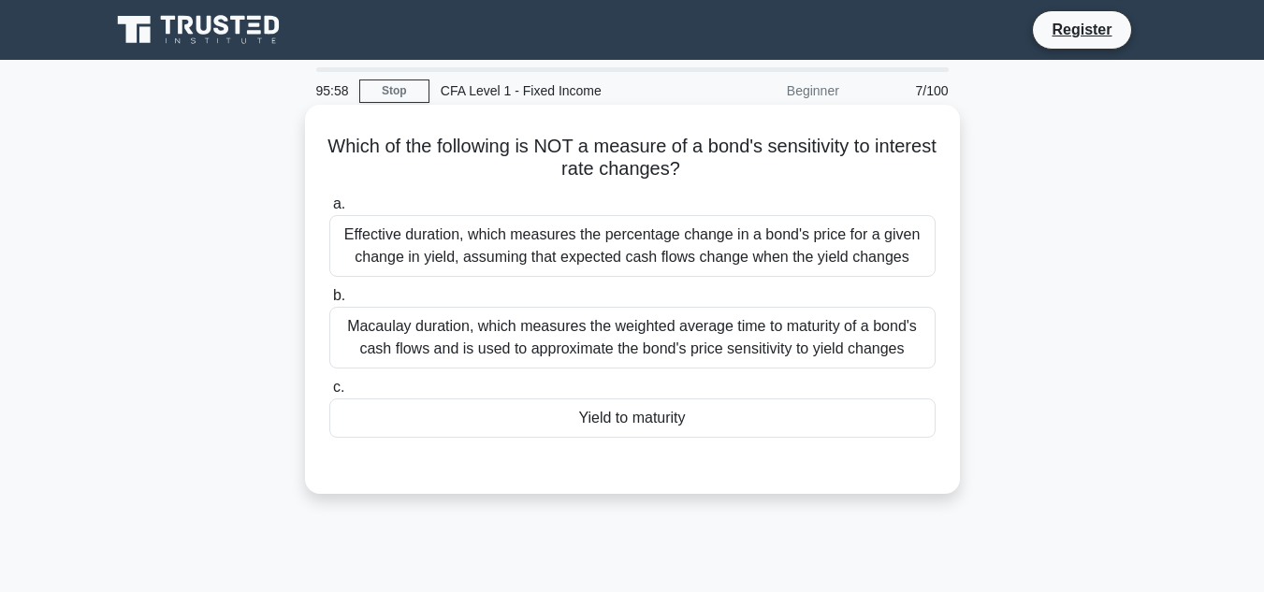
drag, startPoint x: 703, startPoint y: 428, endPoint x: 313, endPoint y: 146, distance: 481.3
click at [313, 146] on div "Which of the following is NOT a measure of a bond's sensitivity to interest rat…" at bounding box center [633, 299] width 640 height 374
copy div "Which of the following is NOT a measure of a bond's sensitivity to interest rat…"
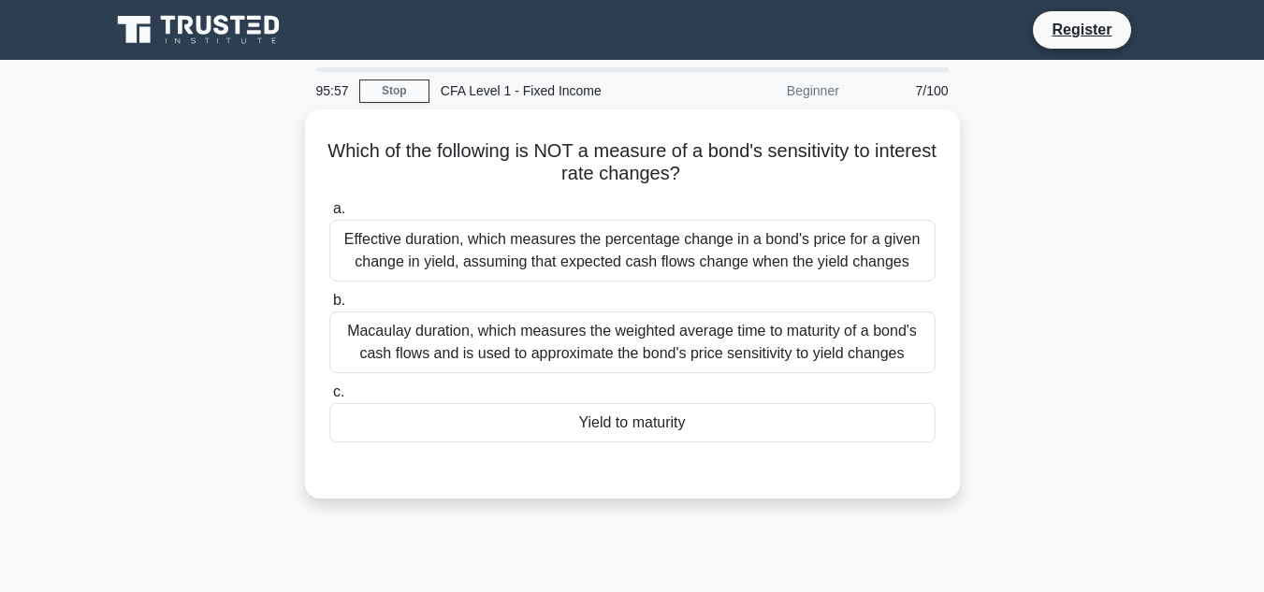
click at [969, 216] on div "Which of the following is NOT a measure of a bond's sensitivity to interest rat…" at bounding box center [632, 315] width 1067 height 412
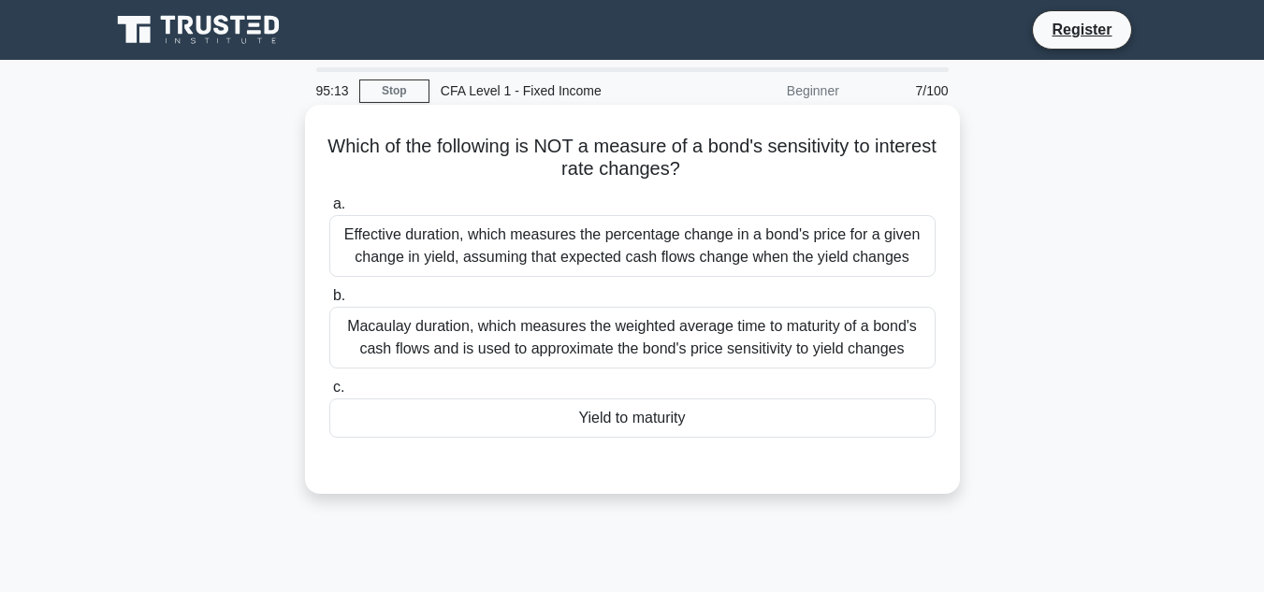
click at [794, 433] on div "Yield to maturity" at bounding box center [632, 418] width 606 height 39
click at [329, 394] on input "c. Yield to maturity" at bounding box center [329, 388] width 0 height 12
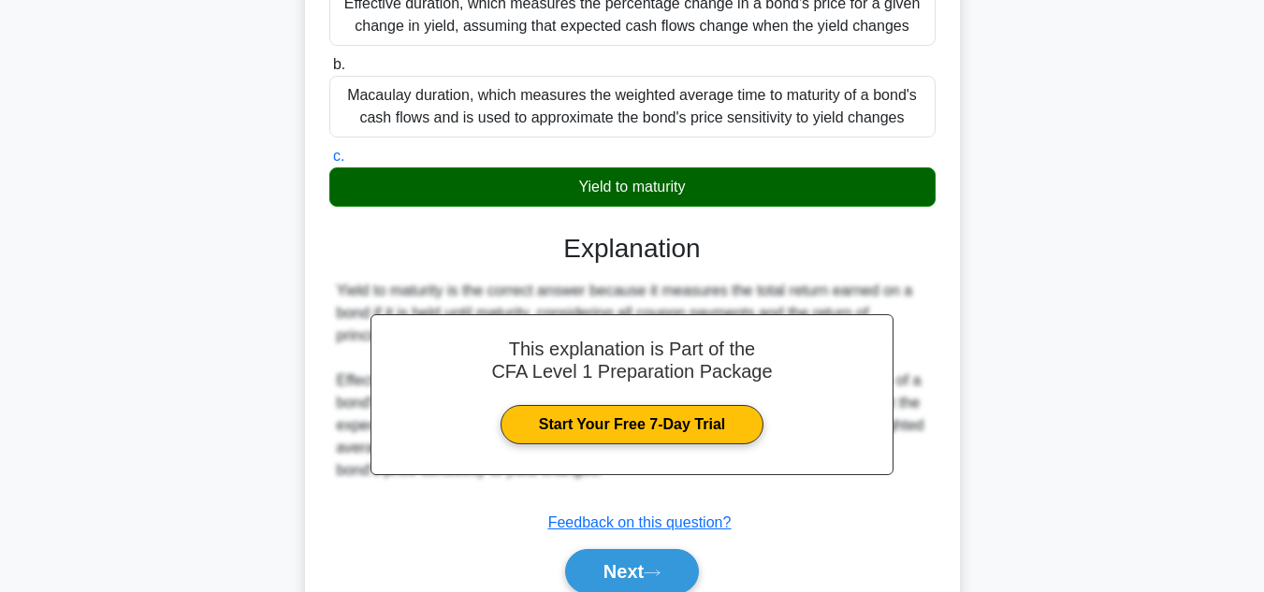
scroll to position [44, 0]
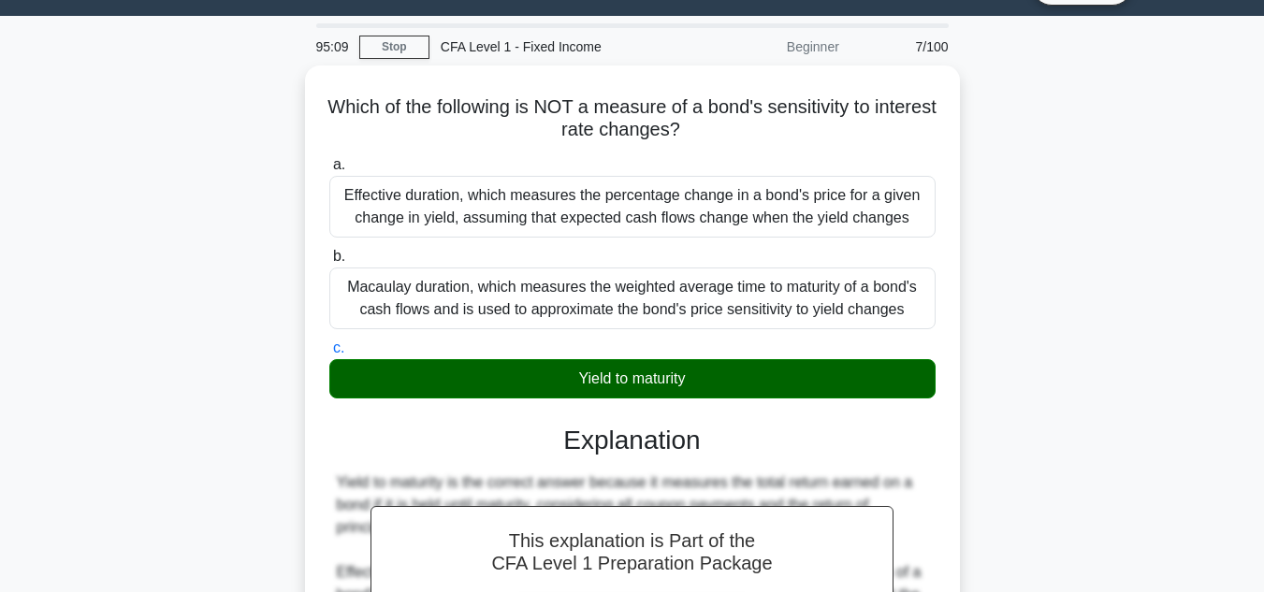
drag, startPoint x: 715, startPoint y: 391, endPoint x: 249, endPoint y: 76, distance: 562.7
click at [249, 76] on div "Which of the following is NOT a measure of a bond's sensitivity to interest rat…" at bounding box center [632, 459] width 1067 height 787
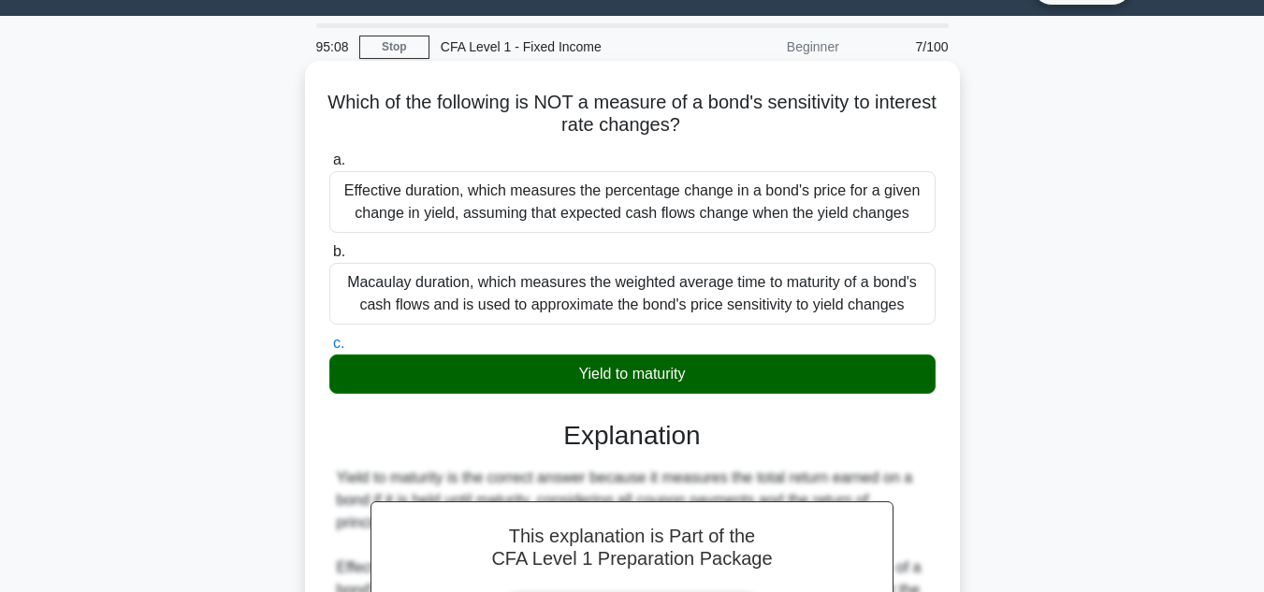
copy div "Which of the following is NOT a measure of a bond's sensitivity to interest rat…"
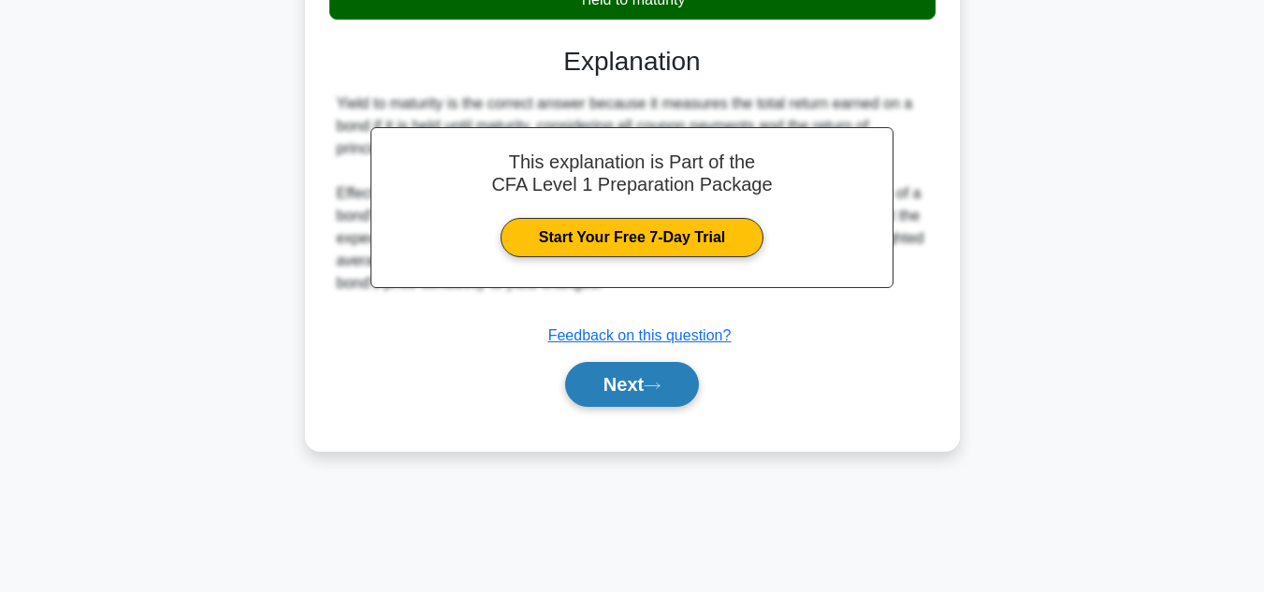
click at [663, 370] on button "Next" at bounding box center [632, 384] width 134 height 45
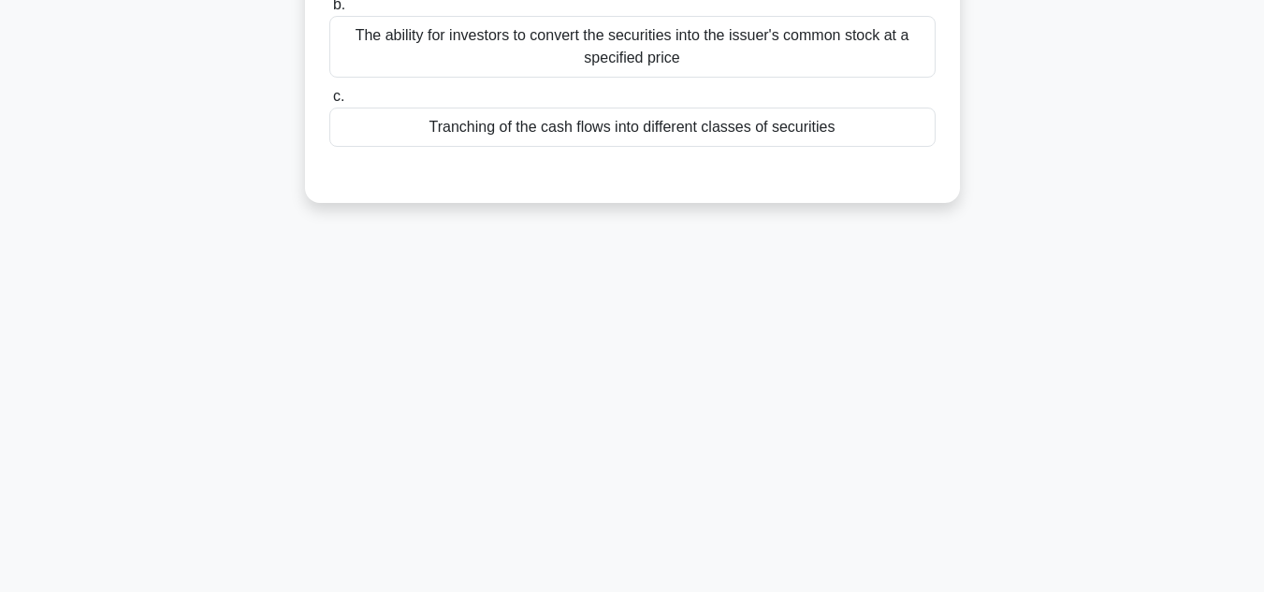
scroll to position [0, 0]
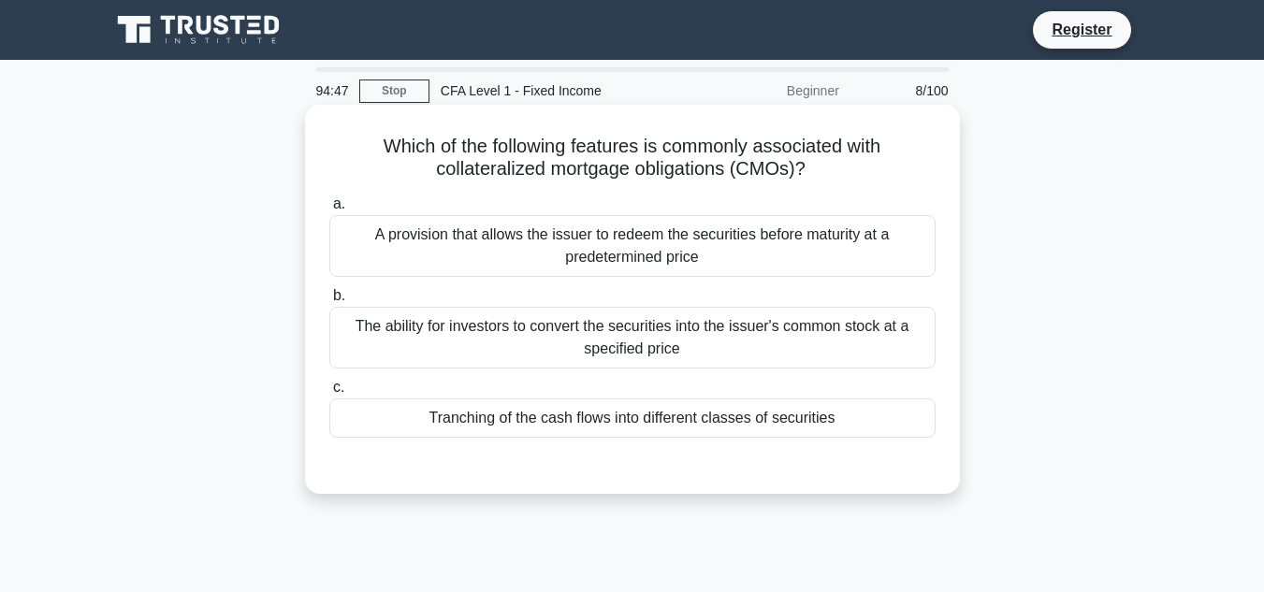
click at [717, 430] on div "Tranching of the cash flows into different classes of securities" at bounding box center [632, 418] width 606 height 39
click at [329, 394] on input "c. Tranching of the cash flows into different classes of securities" at bounding box center [329, 388] width 0 height 12
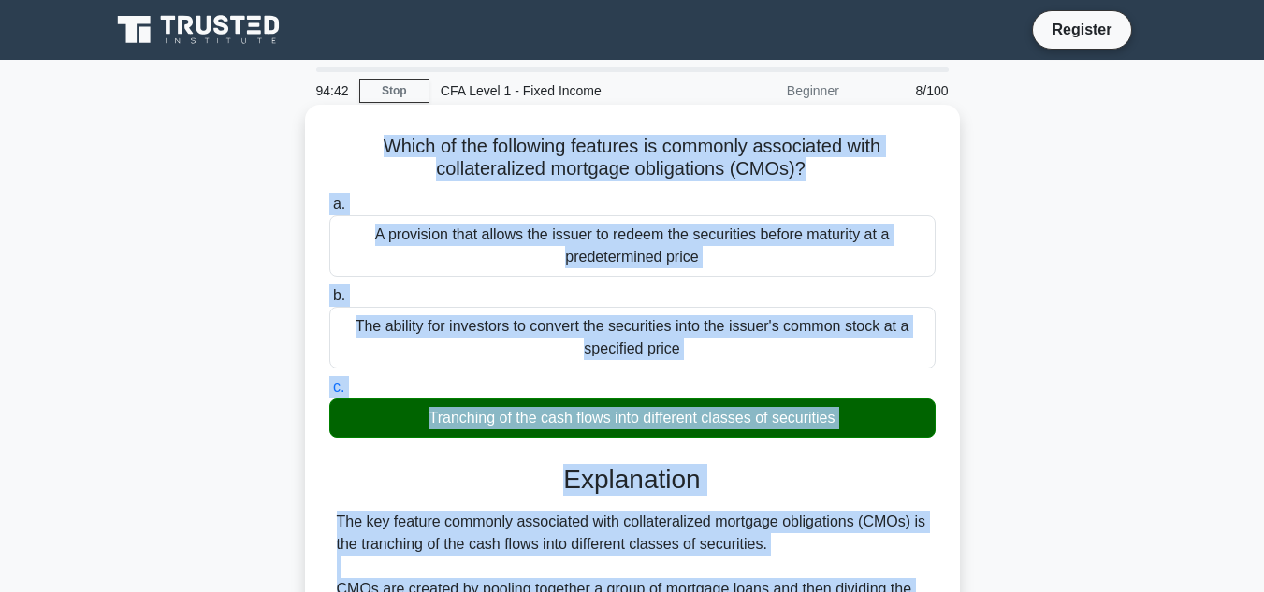
drag, startPoint x: 516, startPoint y: 421, endPoint x: 376, endPoint y: 144, distance: 310.1
click at [376, 144] on div "Which of the following features is commonly associated with collateralized mort…" at bounding box center [633, 588] width 640 height 952
copy div "Which of the following features is commonly associated with collateralized mort…"
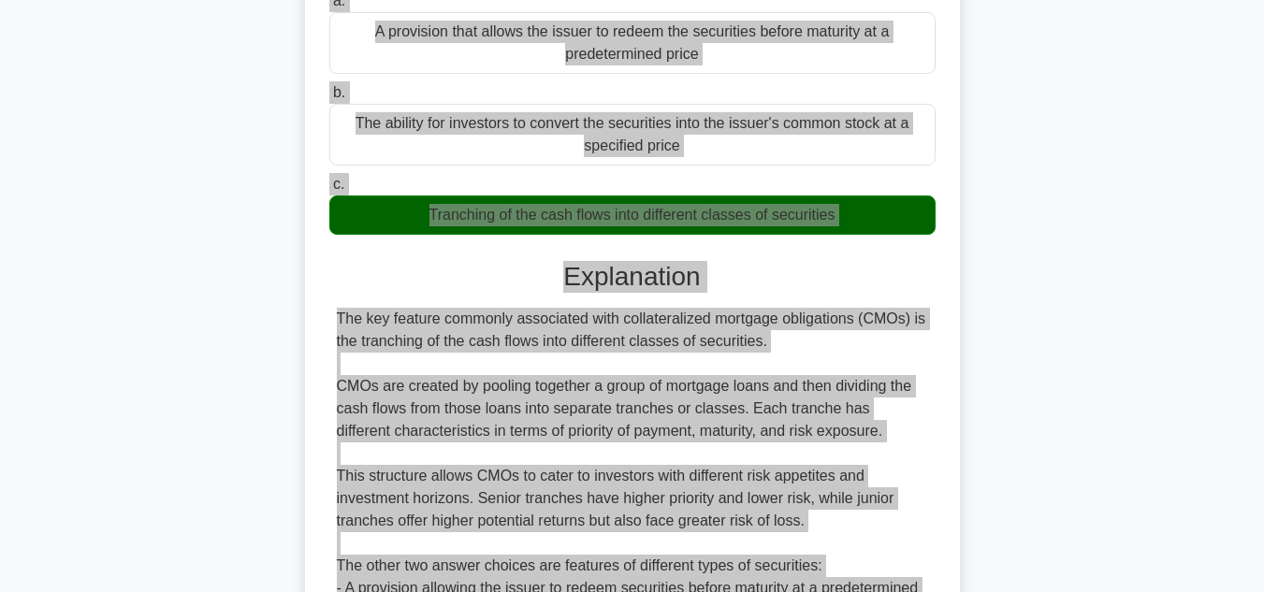
scroll to position [516, 0]
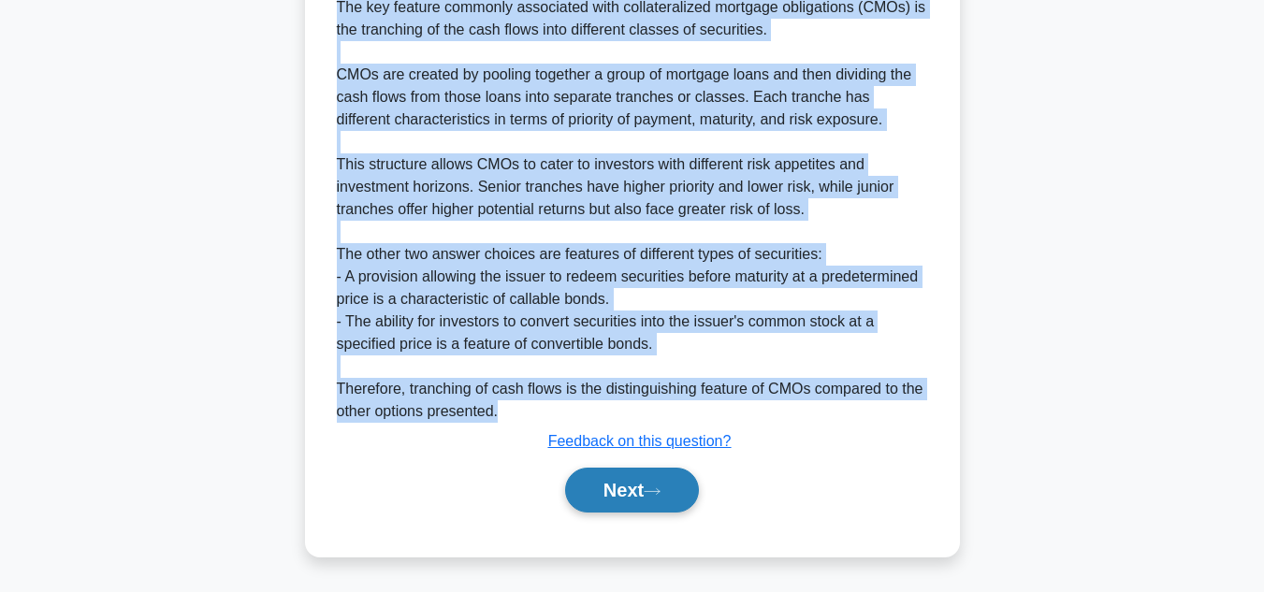
click at [663, 503] on button "Next" at bounding box center [632, 490] width 134 height 45
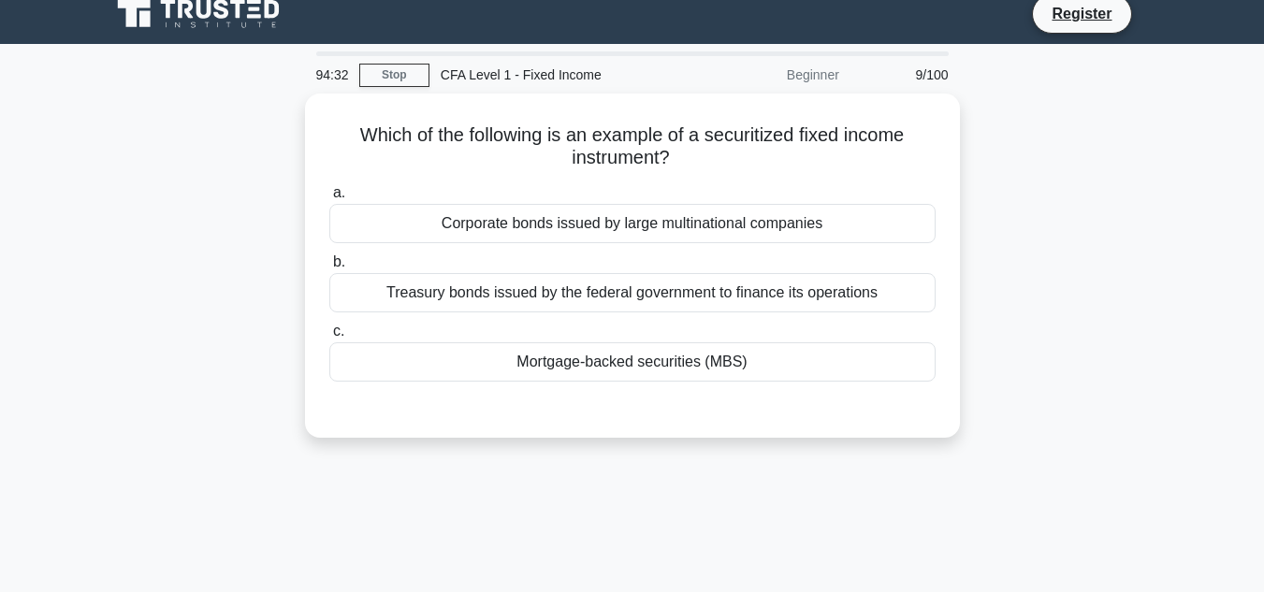
scroll to position [0, 0]
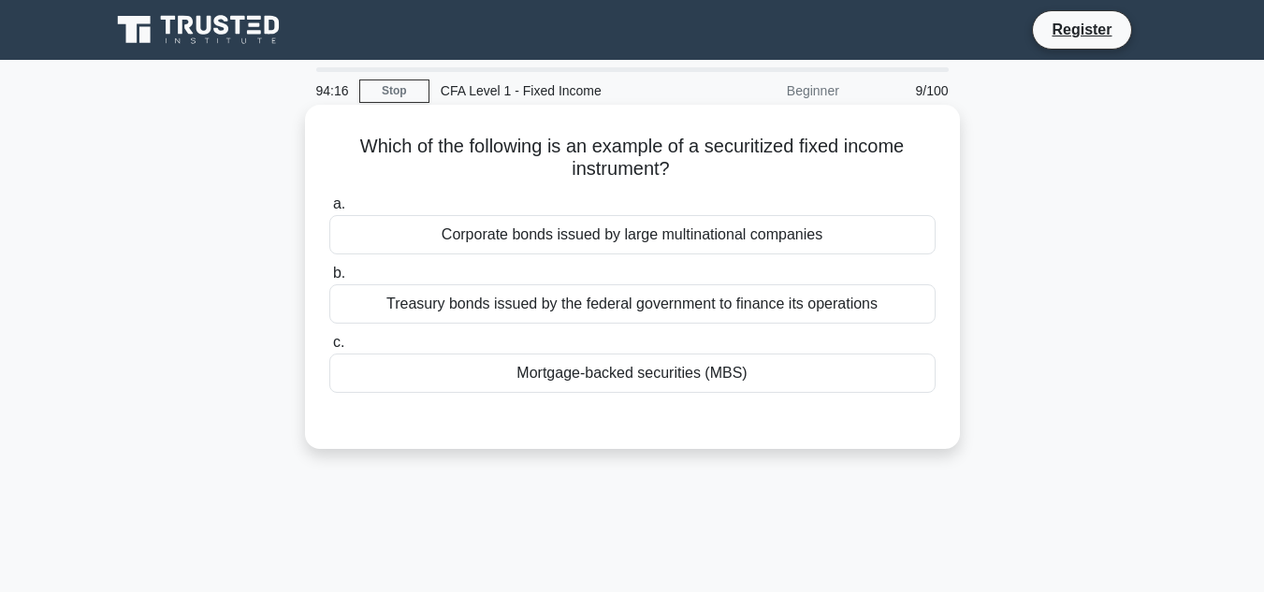
click at [558, 378] on div "Mortgage-backed securities (MBS)" at bounding box center [632, 373] width 606 height 39
click at [329, 349] on input "c. Mortgage-backed securities (MBS)" at bounding box center [329, 343] width 0 height 12
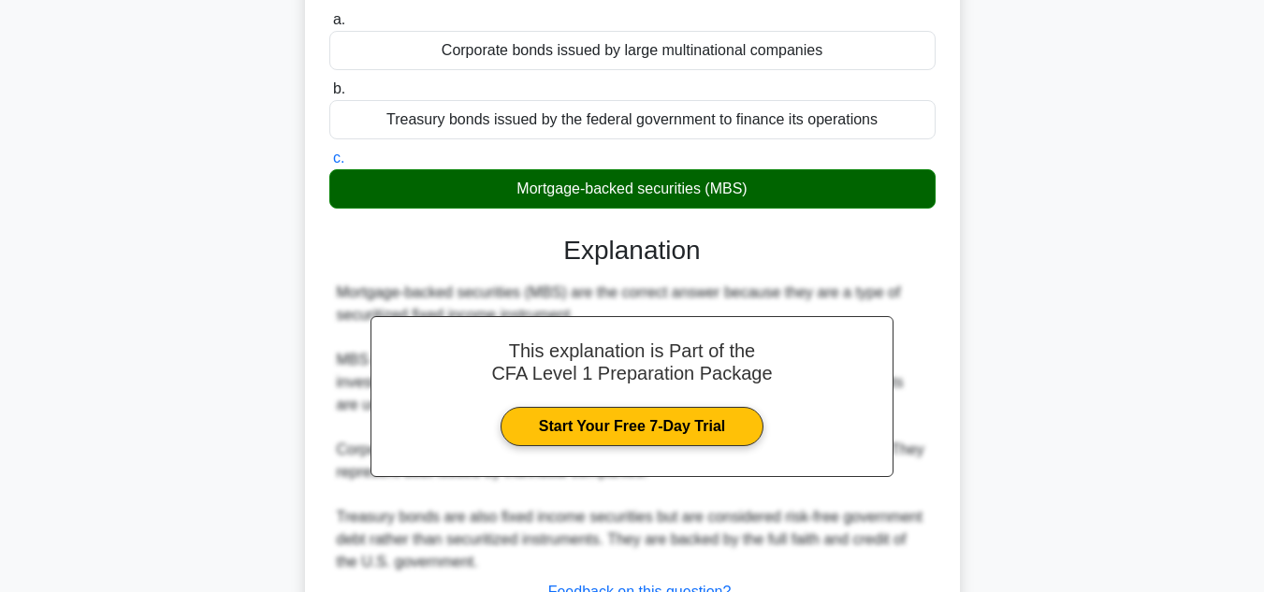
scroll to position [94, 0]
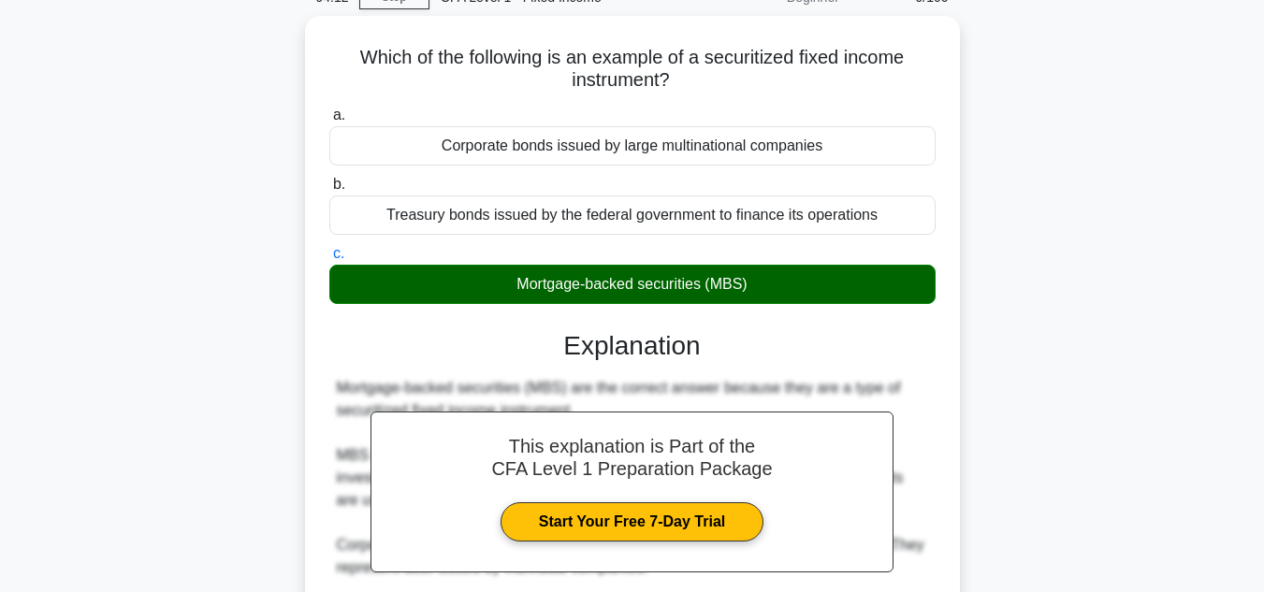
drag, startPoint x: 767, startPoint y: 285, endPoint x: 301, endPoint y: 51, distance: 521.4
click at [301, 51] on div "Which of the following is an example of a securitized fixed income instrument? …" at bounding box center [632, 420] width 1067 height 809
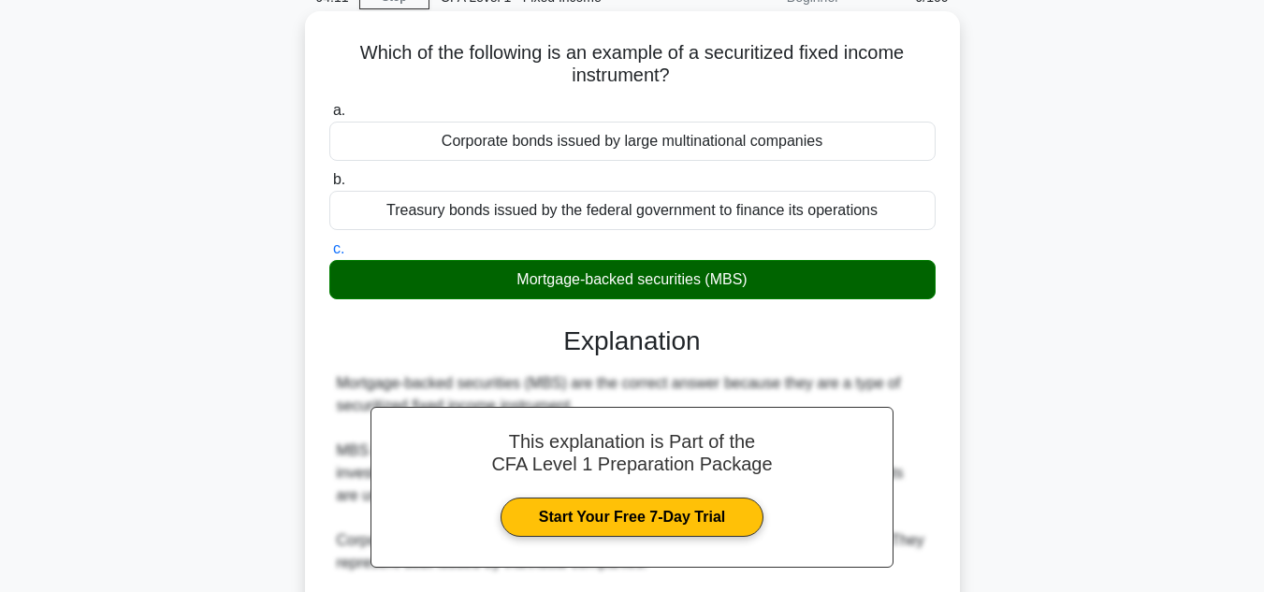
copy div "Which of the following is an example of a securitized fixed income instrument? …"
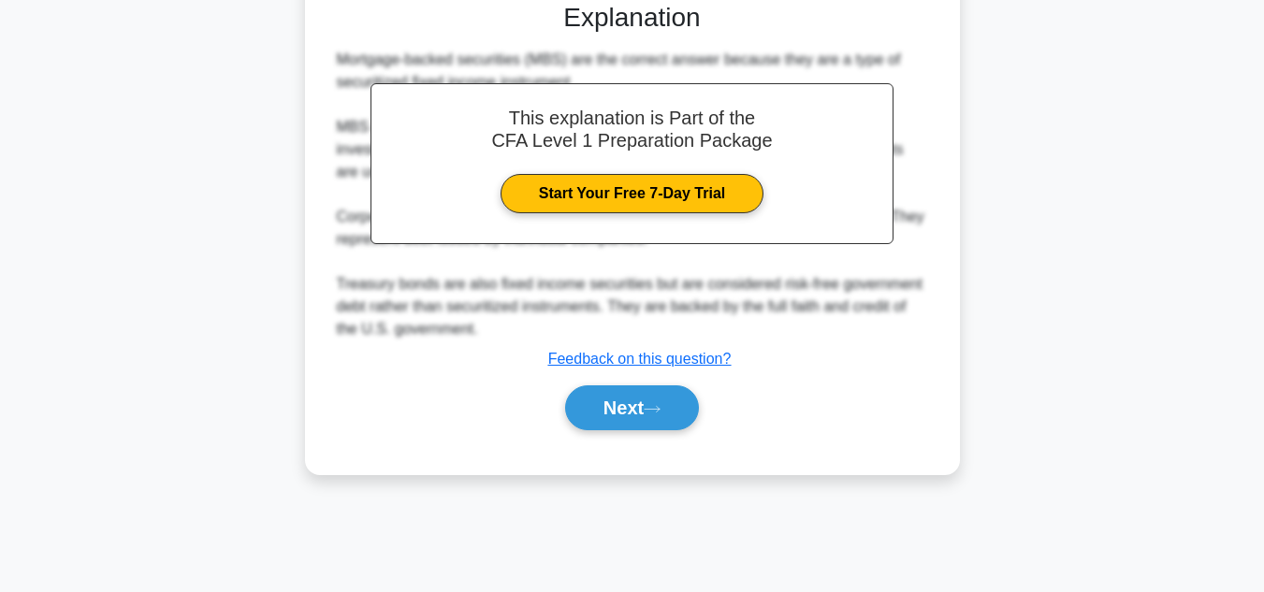
scroll to position [418, 0]
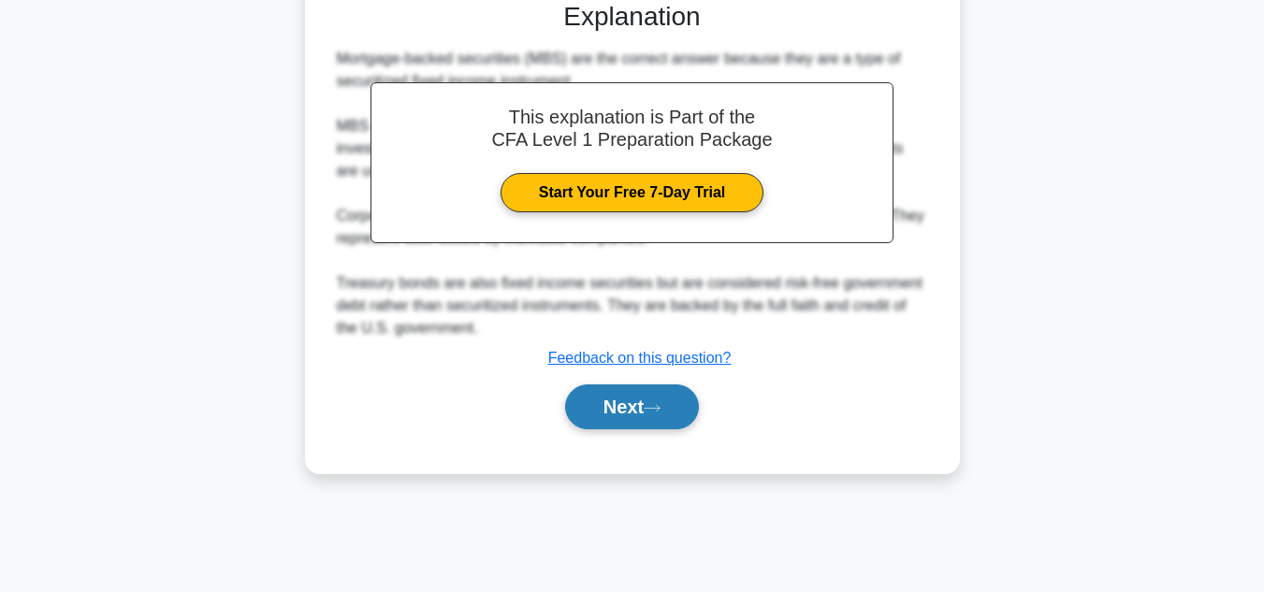
click at [641, 403] on button "Next" at bounding box center [632, 407] width 134 height 45
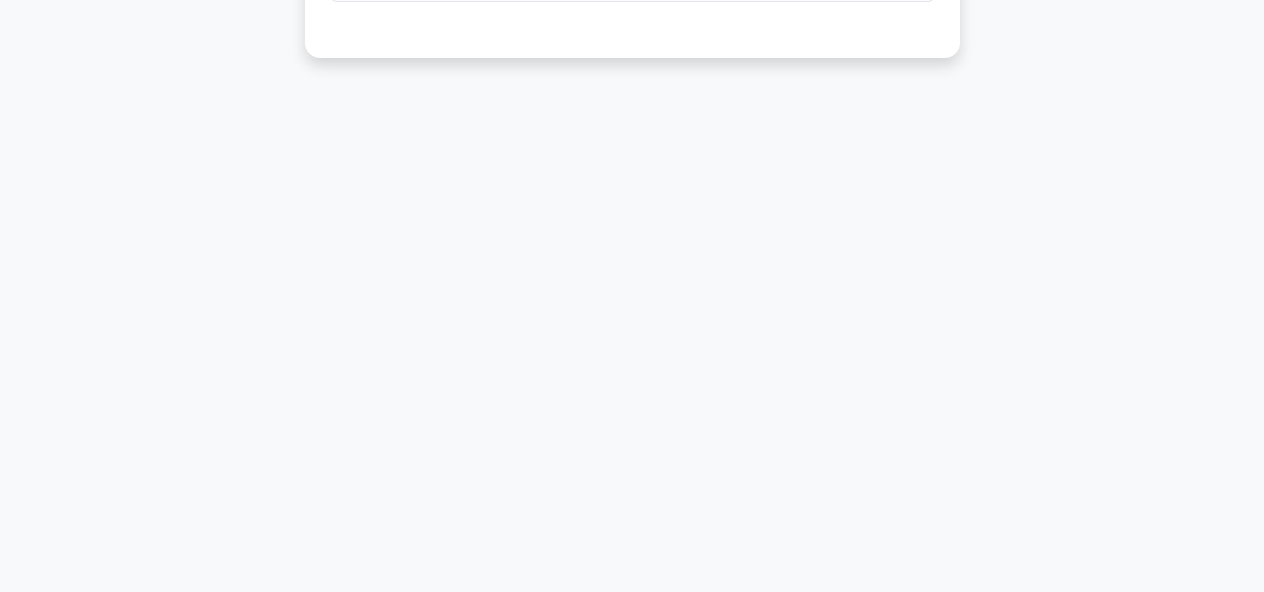
scroll to position [0, 0]
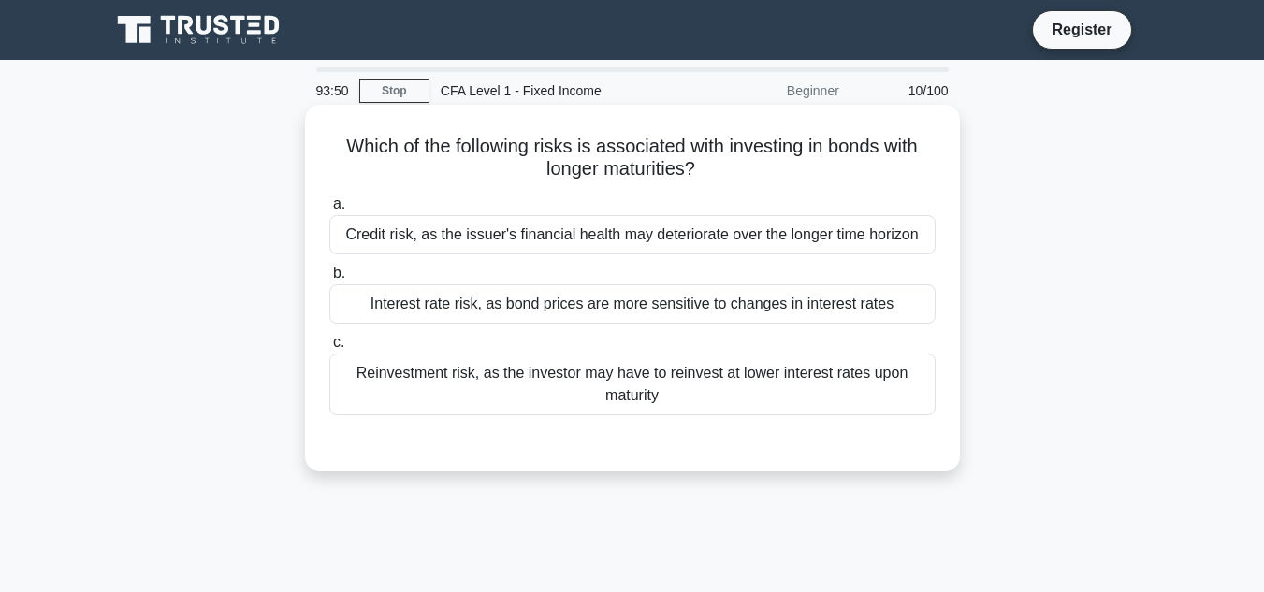
click at [864, 309] on div "Interest rate risk, as bond prices are more sensitive to changes in interest ra…" at bounding box center [632, 303] width 606 height 39
click at [329, 280] on input "b. Interest rate risk, as bond prices are more sensitive to changes in interest…" at bounding box center [329, 274] width 0 height 12
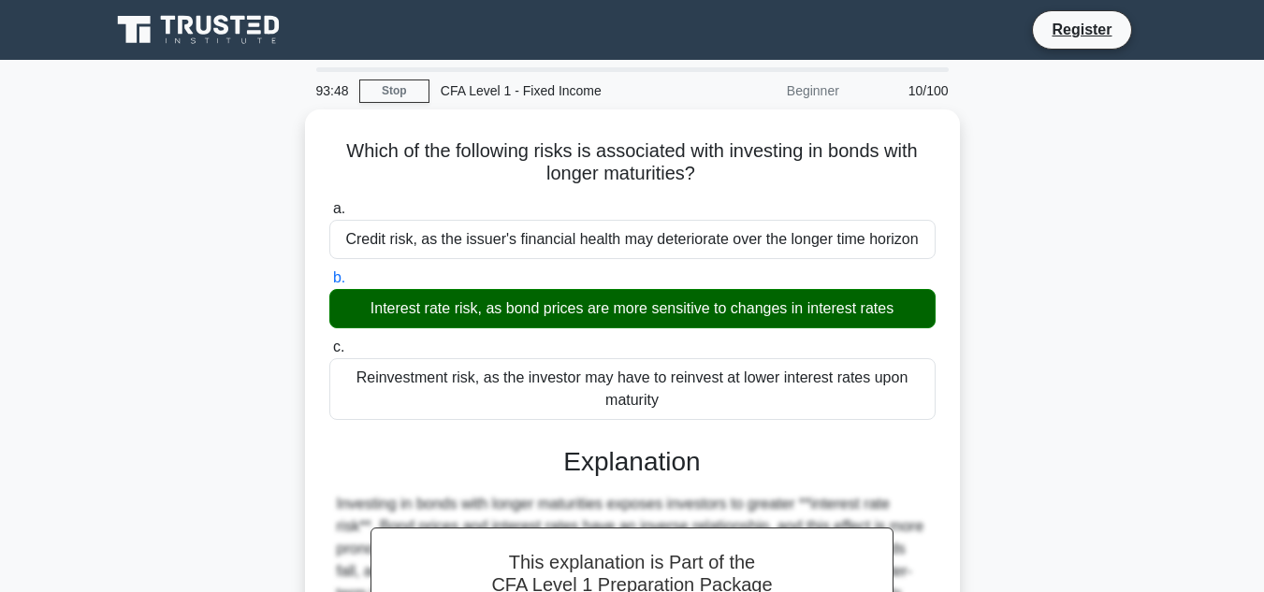
drag, startPoint x: 688, startPoint y: 410, endPoint x: 283, endPoint y: 156, distance: 478.0
click at [283, 156] on div "Which of the following risks is associated with investing in bonds with longer …" at bounding box center [632, 536] width 1067 height 854
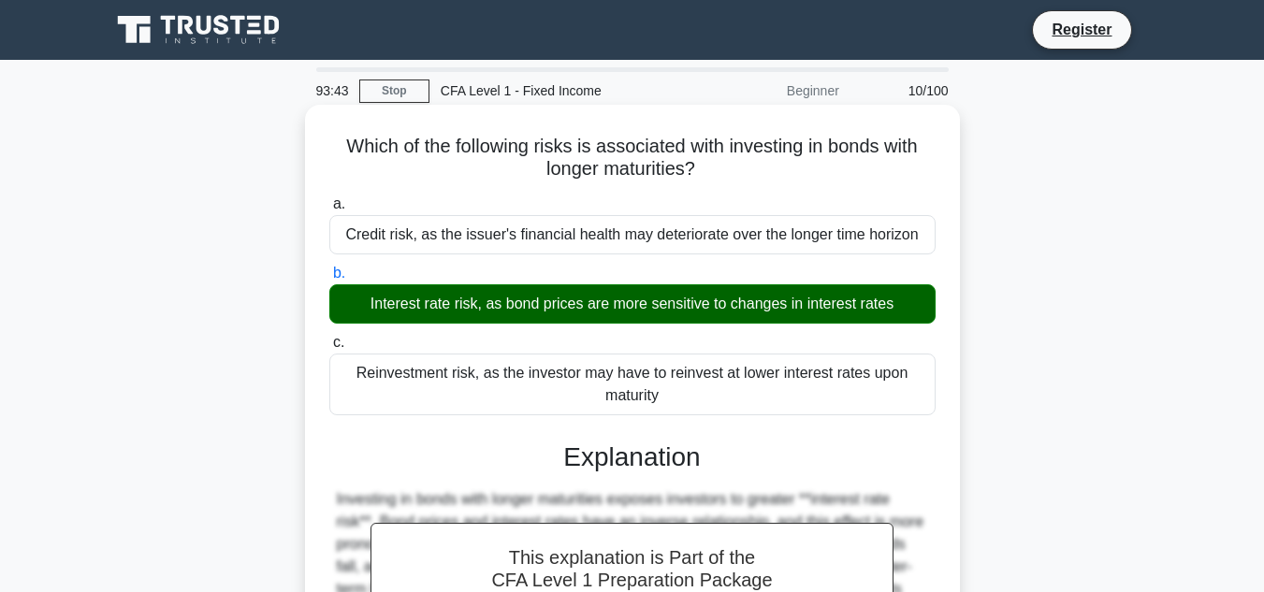
scroll to position [418, 0]
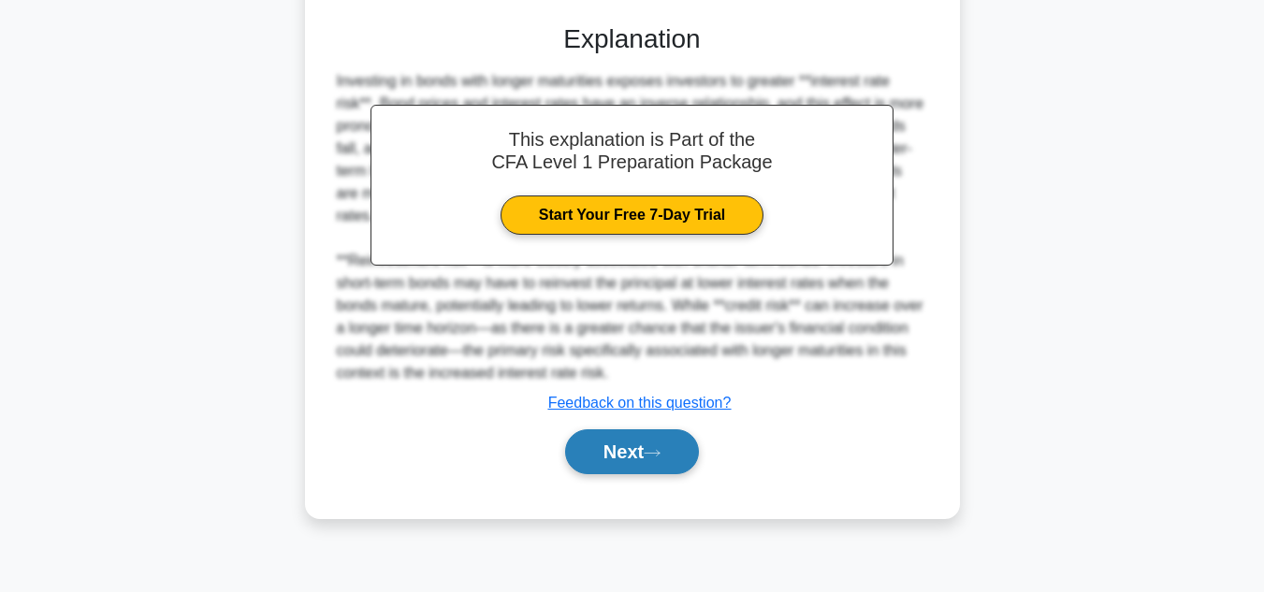
click at [646, 459] on button "Next" at bounding box center [632, 452] width 134 height 45
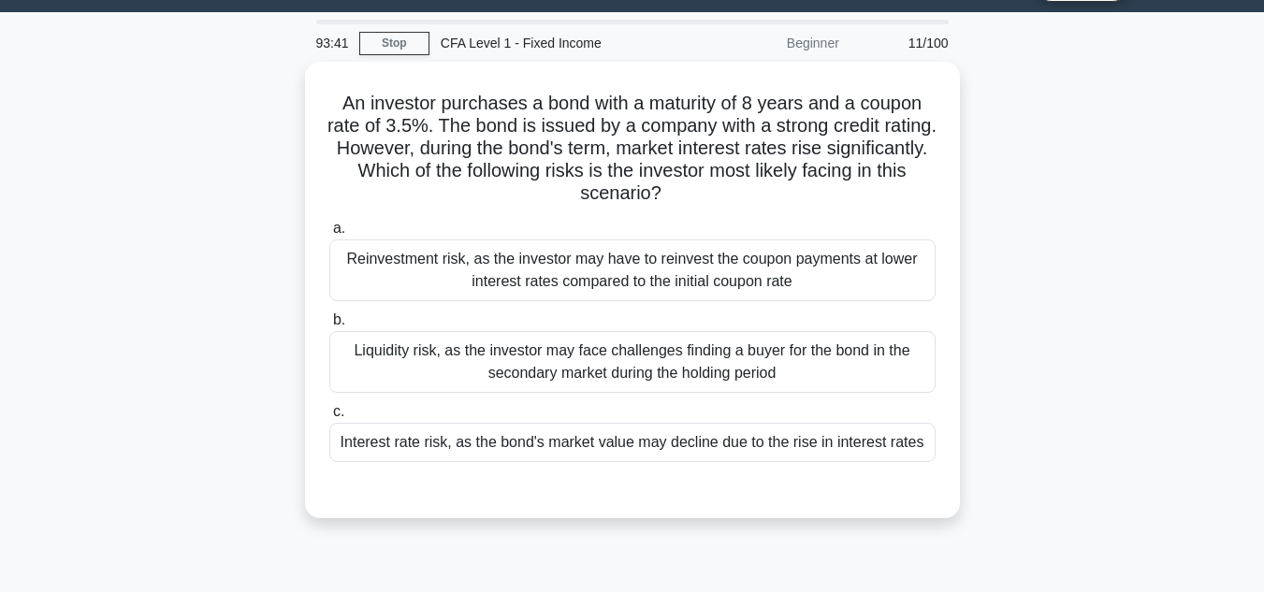
scroll to position [44, 0]
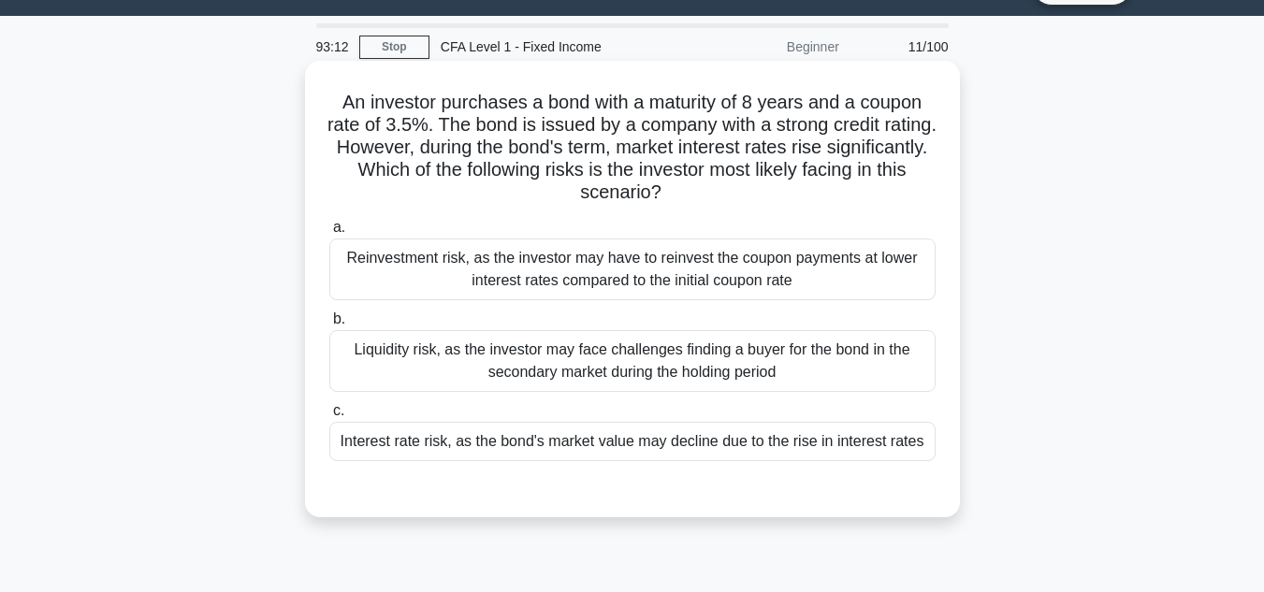
click at [764, 265] on div "Reinvestment risk, as the investor may have to reinvest the coupon payments at …" at bounding box center [632, 270] width 606 height 62
click at [329, 234] on input "a. Reinvestment risk, as the investor may have to reinvest the coupon payments …" at bounding box center [329, 228] width 0 height 12
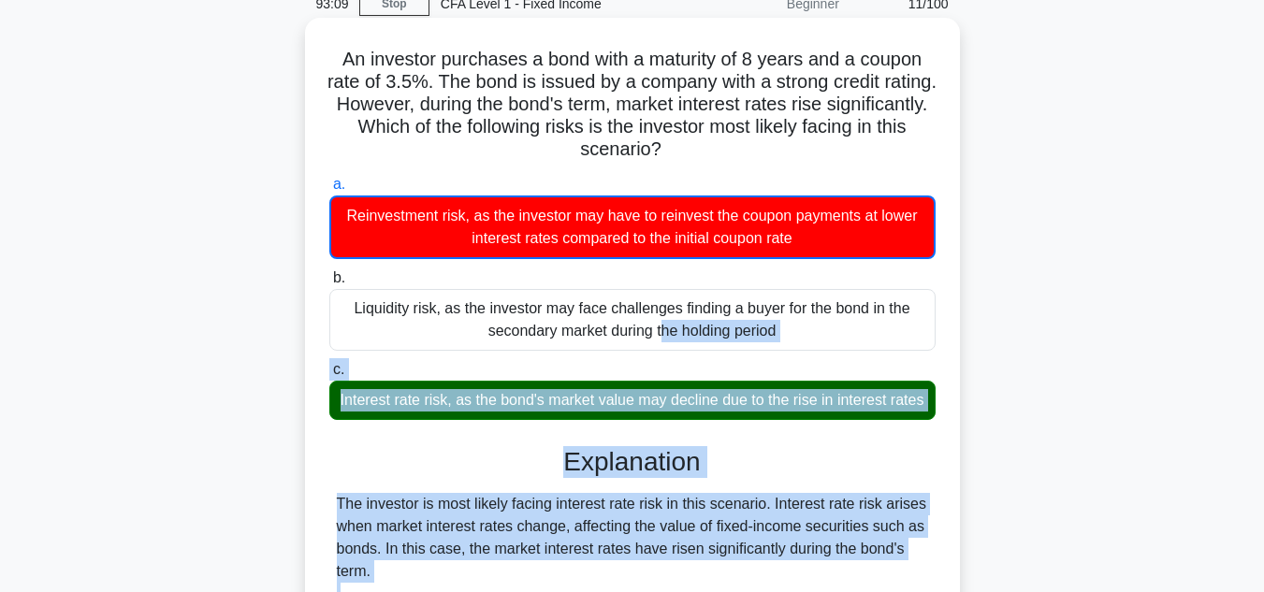
scroll to position [0, 0]
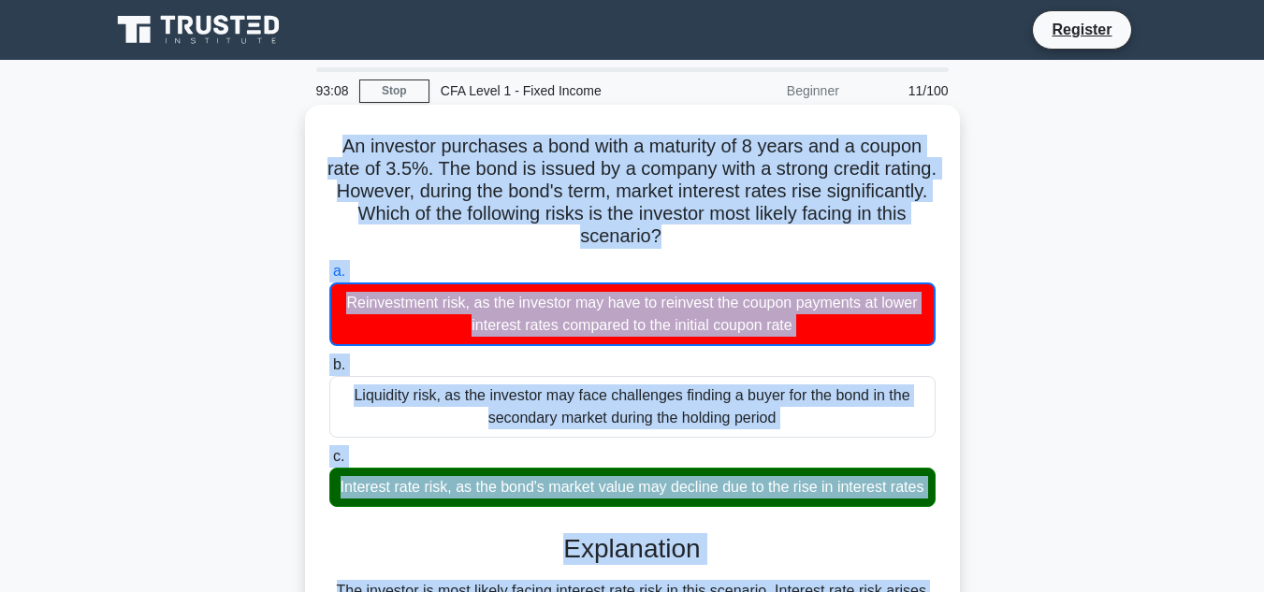
drag, startPoint x: 535, startPoint y: 466, endPoint x: 314, endPoint y: 132, distance: 400.5
click at [314, 132] on div "An investor purchases a bond with a maturity of 8 years and a coupon rate of 3.…" at bounding box center [633, 600] width 640 height 976
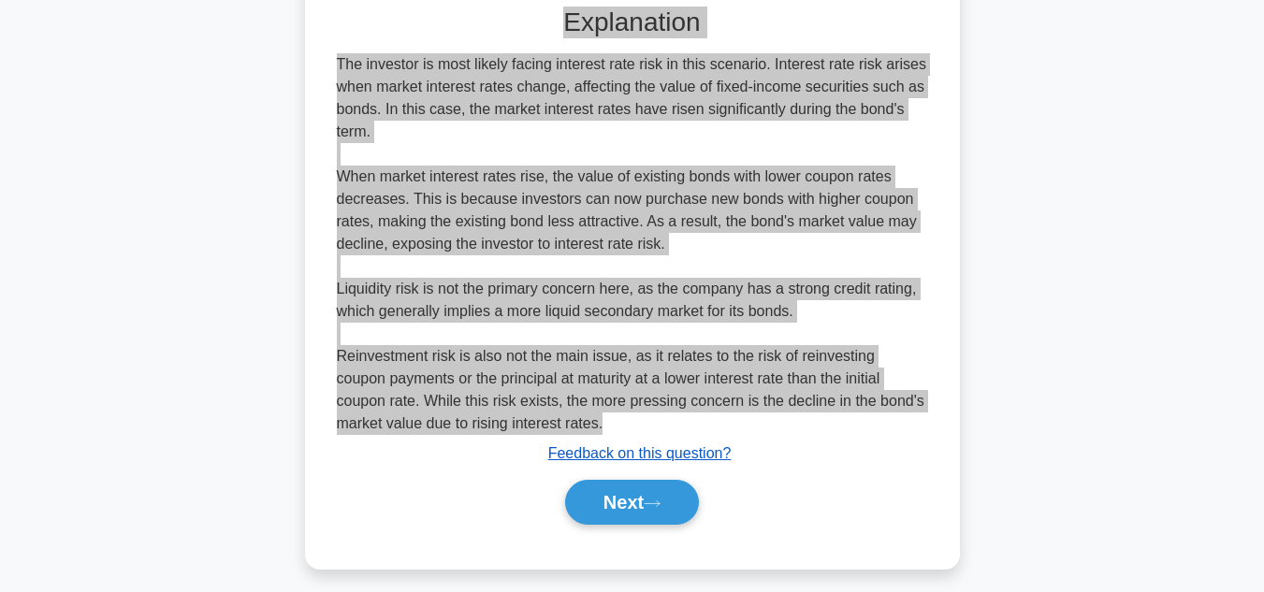
scroll to position [562, 0]
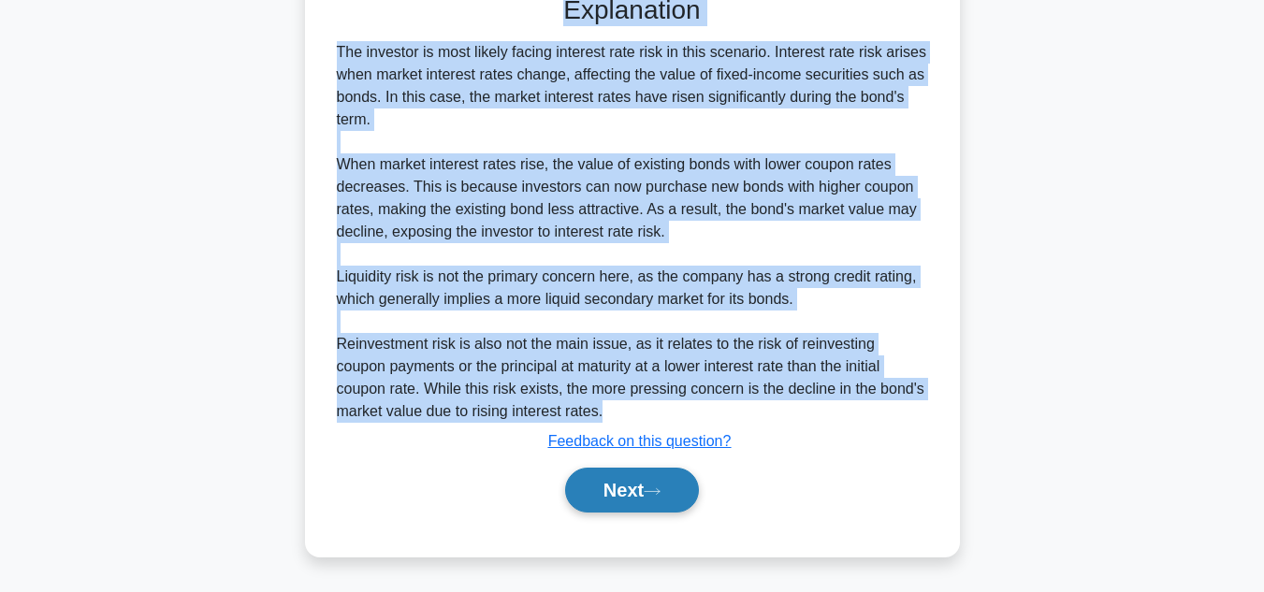
click at [618, 503] on button "Next" at bounding box center [632, 490] width 134 height 45
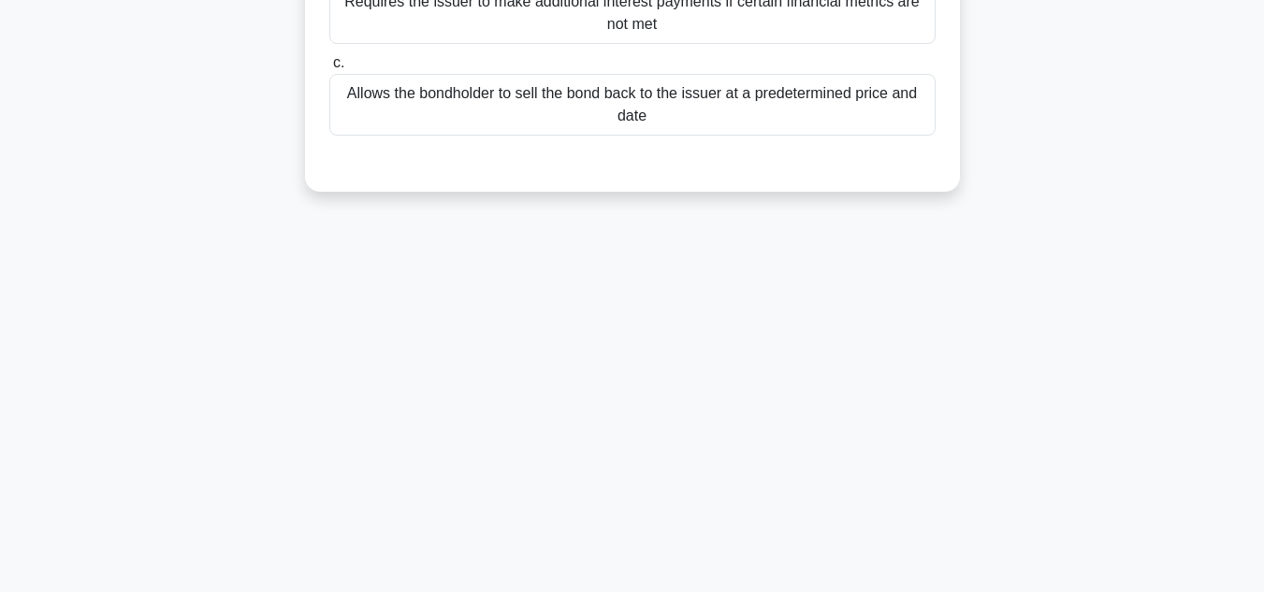
scroll to position [0, 0]
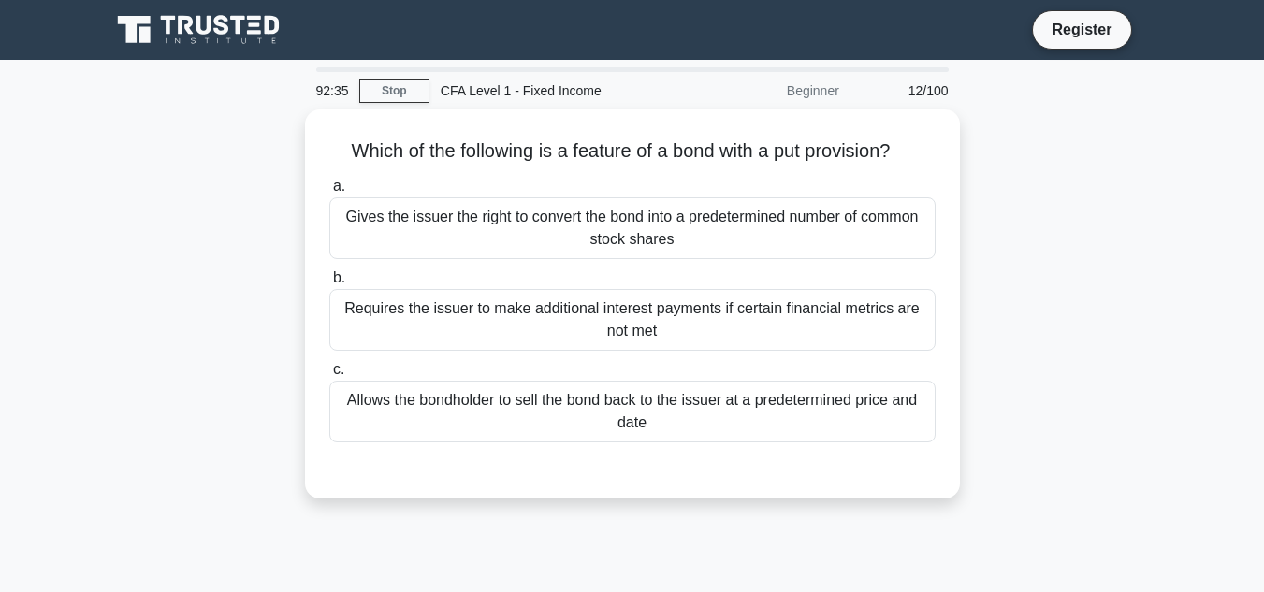
drag, startPoint x: 675, startPoint y: 427, endPoint x: 285, endPoint y: 109, distance: 502.8
click at [285, 109] on div "92:35 Stop CFA Level 1 - Fixed Income Beginner 12/100 Which of the following is…" at bounding box center [632, 535] width 1067 height 936
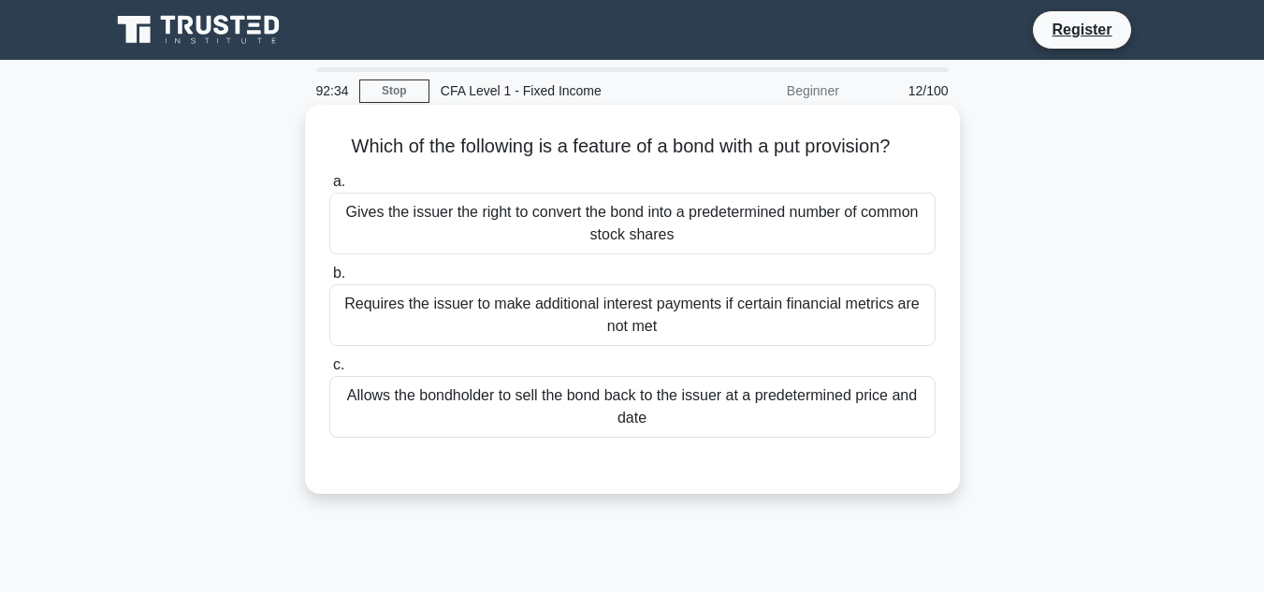
click at [383, 145] on h5 "Which of the following is a feature of a bond with a put provision? .spinner_0X…" at bounding box center [633, 147] width 610 height 24
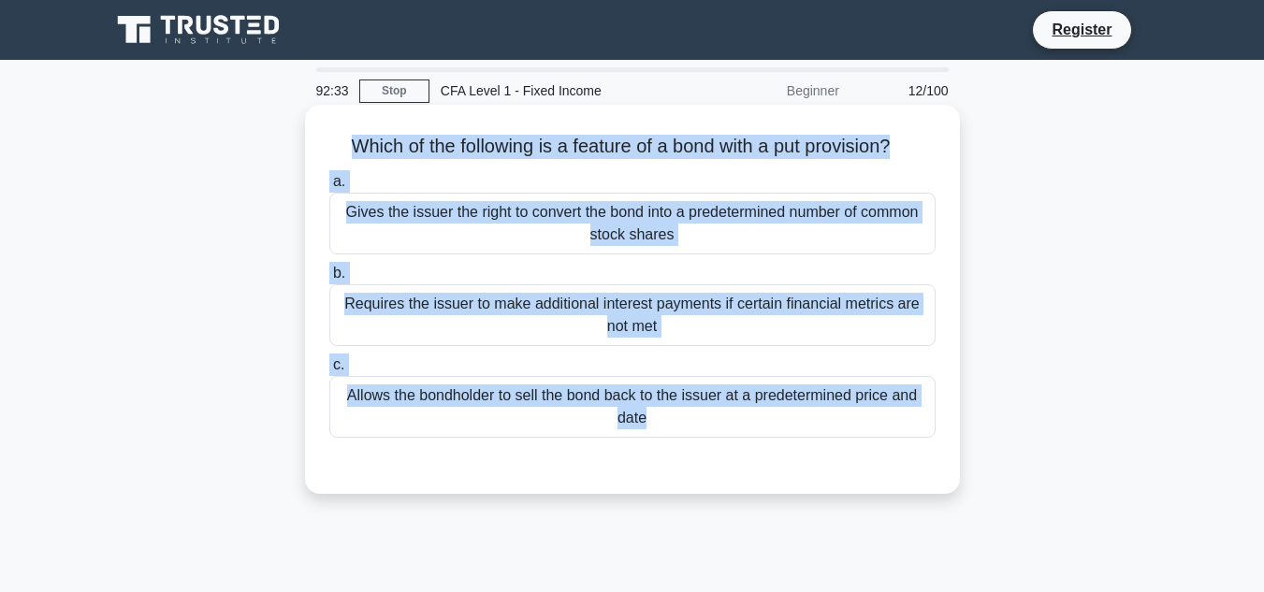
drag, startPoint x: 321, startPoint y: 149, endPoint x: 710, endPoint y: 446, distance: 490.0
click at [710, 446] on div "Which of the following is a feature of a bond with a put provision? .spinner_0X…" at bounding box center [633, 299] width 640 height 374
click at [430, 431] on div "Allows the bondholder to sell the bond back to the issuer at a predetermined pr…" at bounding box center [632, 407] width 606 height 62
click at [329, 372] on input "c. Allows the bondholder to sell the bond back to the issuer at a predetermined…" at bounding box center [329, 365] width 0 height 12
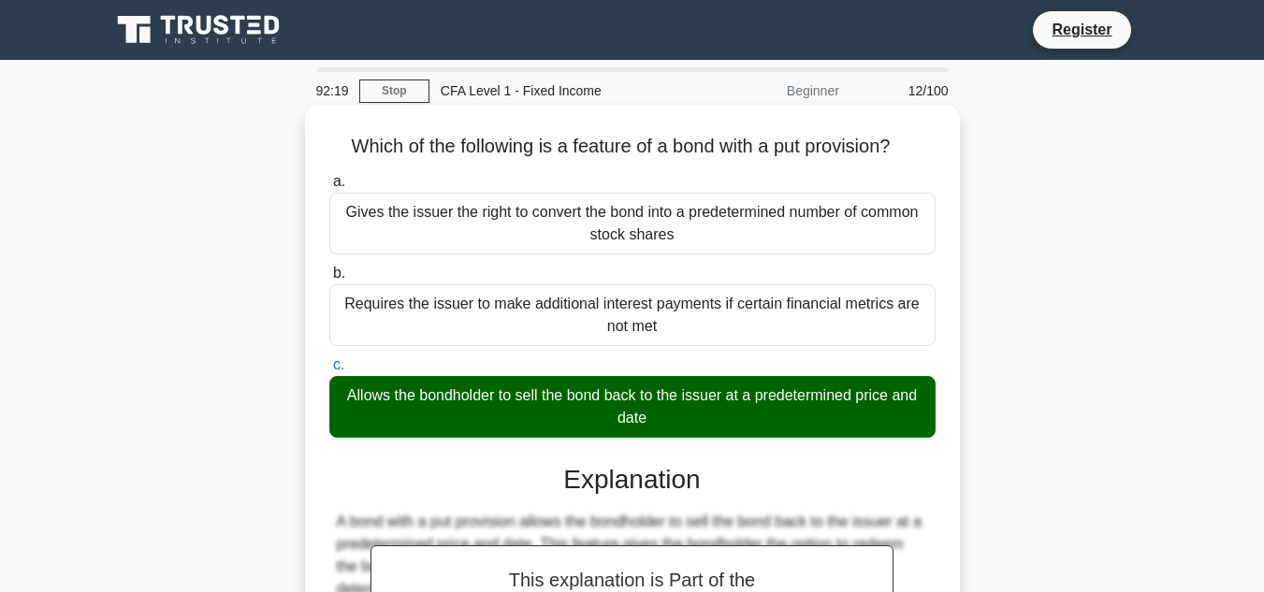
drag, startPoint x: 697, startPoint y: 426, endPoint x: 307, endPoint y: 146, distance: 480.2
click at [307, 146] on div "Which of the following is a feature of a bond with a put provision? .spinner_0X…" at bounding box center [632, 487] width 655 height 765
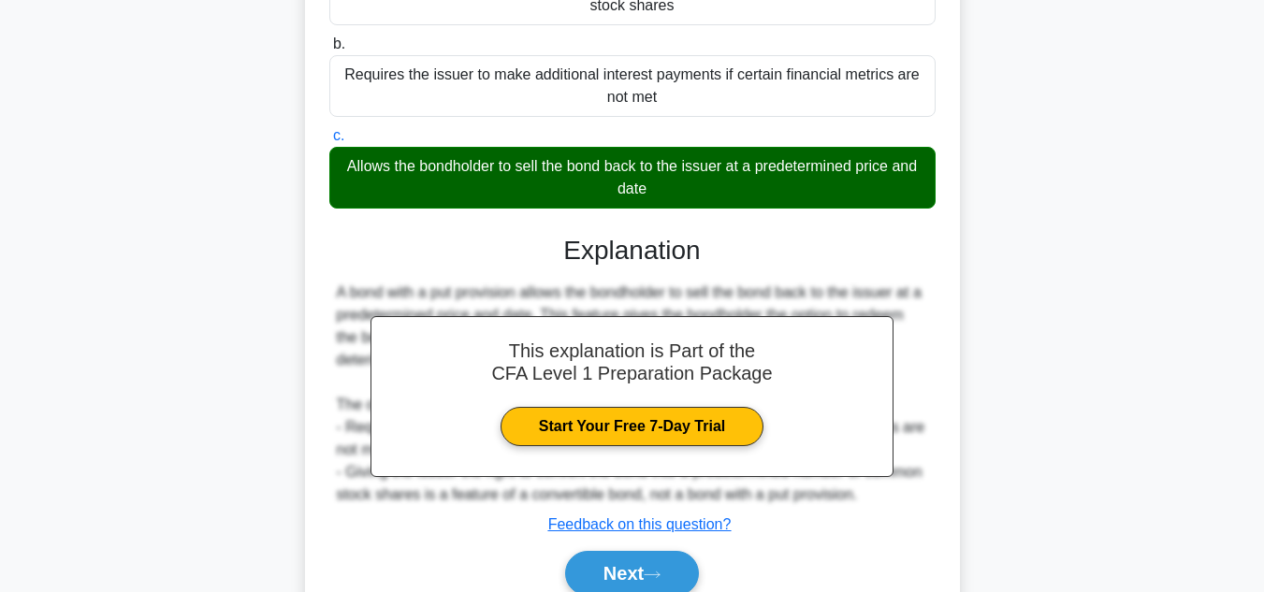
scroll to position [374, 0]
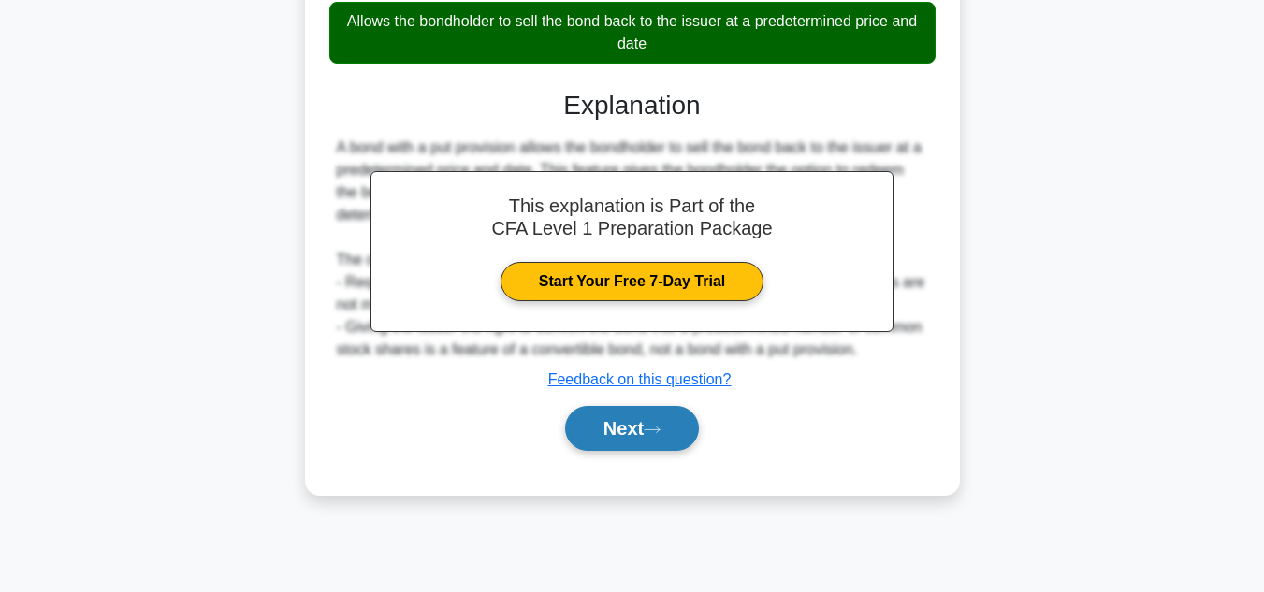
click at [679, 420] on button "Next" at bounding box center [632, 428] width 134 height 45
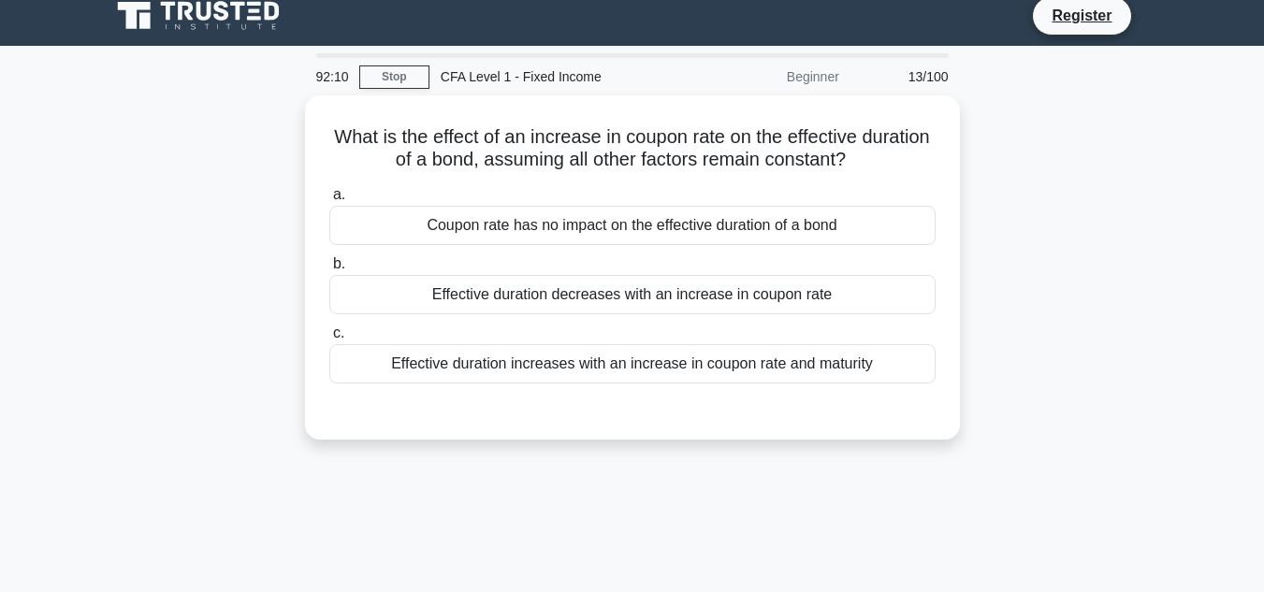
scroll to position [0, 0]
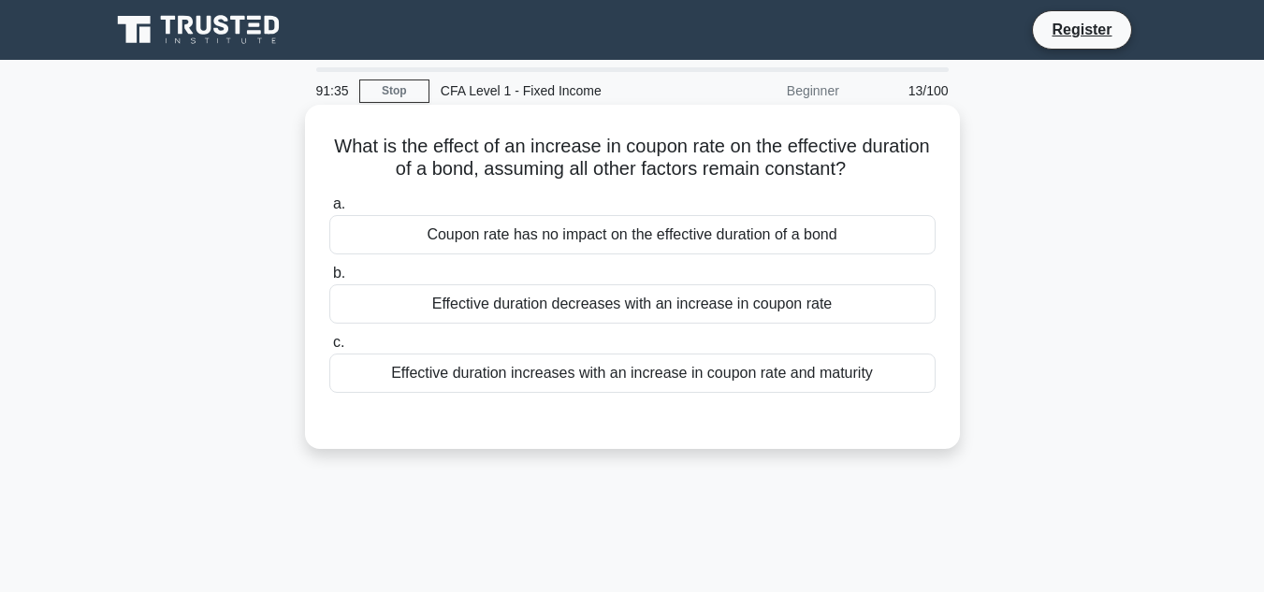
click at [720, 226] on div "Coupon rate has no impact on the effective duration of a bond" at bounding box center [632, 234] width 606 height 39
click at [329, 211] on input "a. Coupon rate has no impact on the effective duration of a bond" at bounding box center [329, 204] width 0 height 12
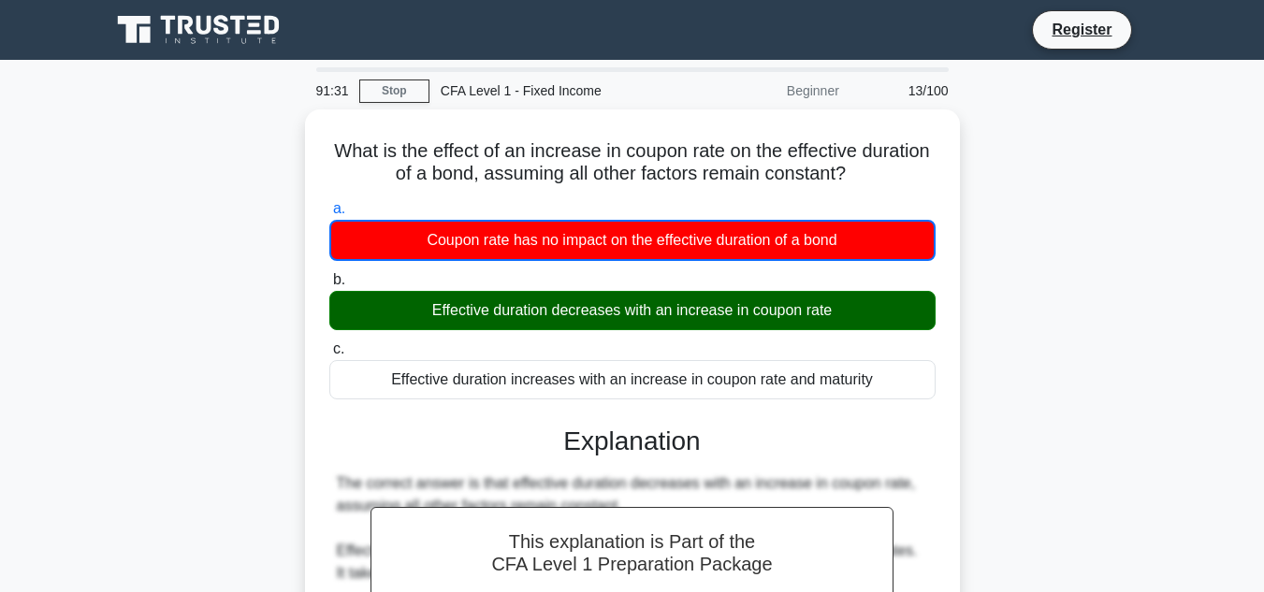
drag, startPoint x: 891, startPoint y: 385, endPoint x: 226, endPoint y: 130, distance: 711.5
click at [226, 130] on div "What is the effect of an increase in coupon rate on the effective duration of a…" at bounding box center [632, 593] width 1067 height 969
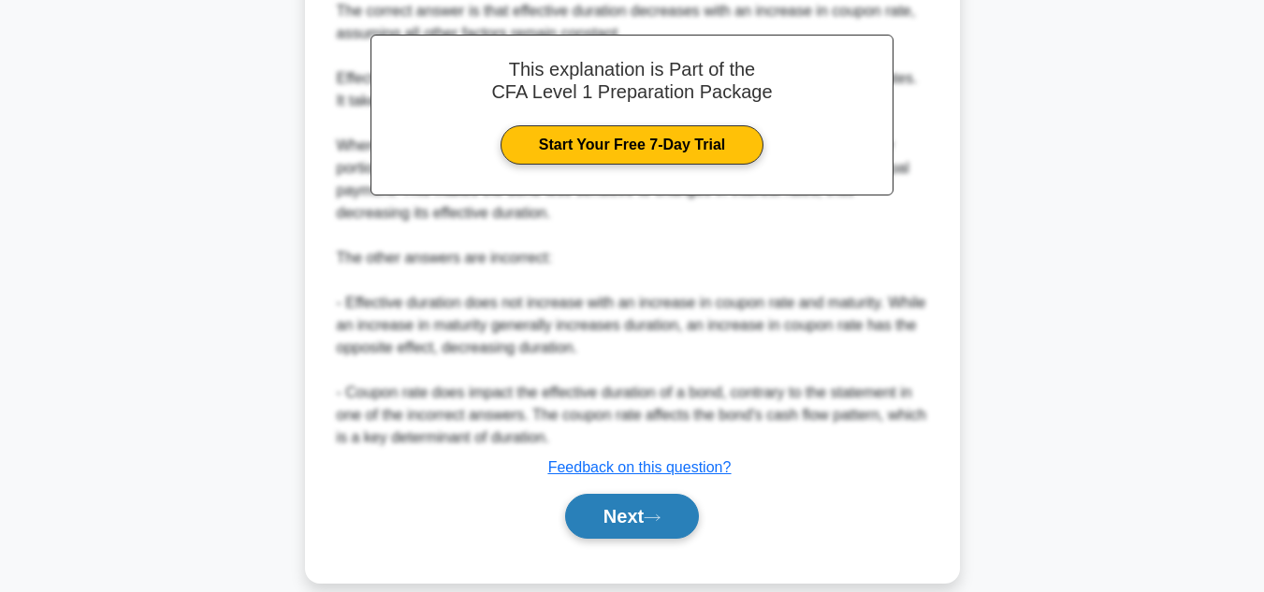
click at [665, 507] on button "Next" at bounding box center [632, 516] width 134 height 45
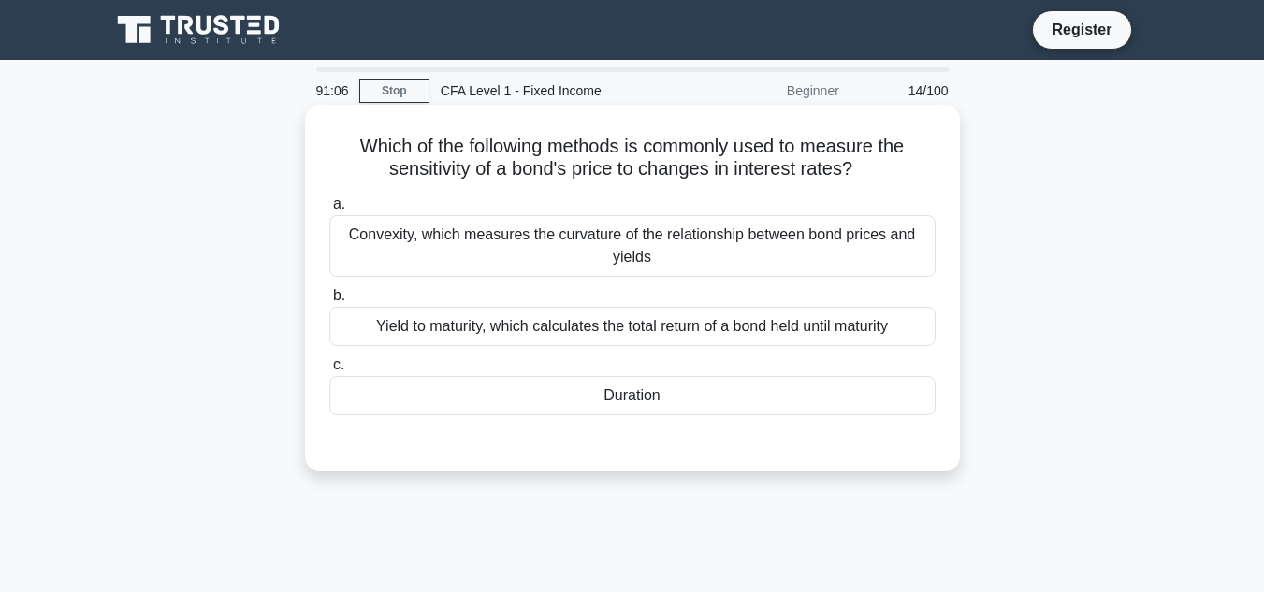
click at [696, 250] on div "Convexity, which measures the curvature of the relationship between bond prices…" at bounding box center [632, 246] width 606 height 62
click at [329, 211] on input "a. Convexity, which measures the curvature of the relationship between bond pri…" at bounding box center [329, 204] width 0 height 12
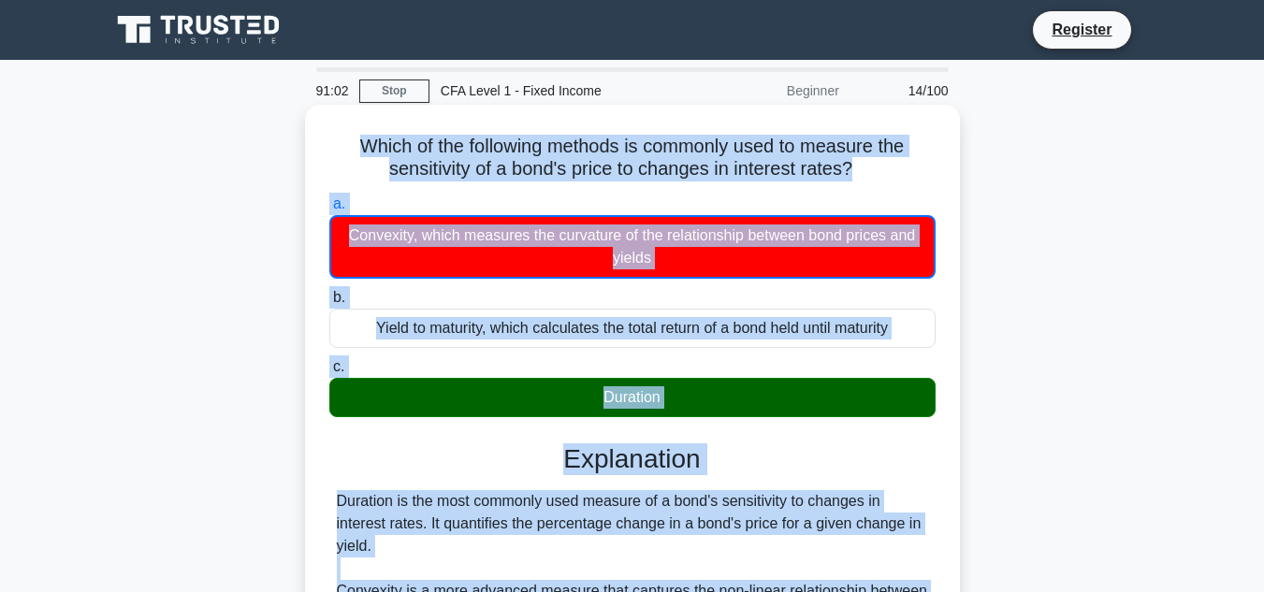
drag, startPoint x: 713, startPoint y: 302, endPoint x: 320, endPoint y: 150, distance: 421.6
click at [320, 150] on div "Which of the following methods is commonly used to measure the sensitivity of a…" at bounding box center [633, 465] width 640 height 707
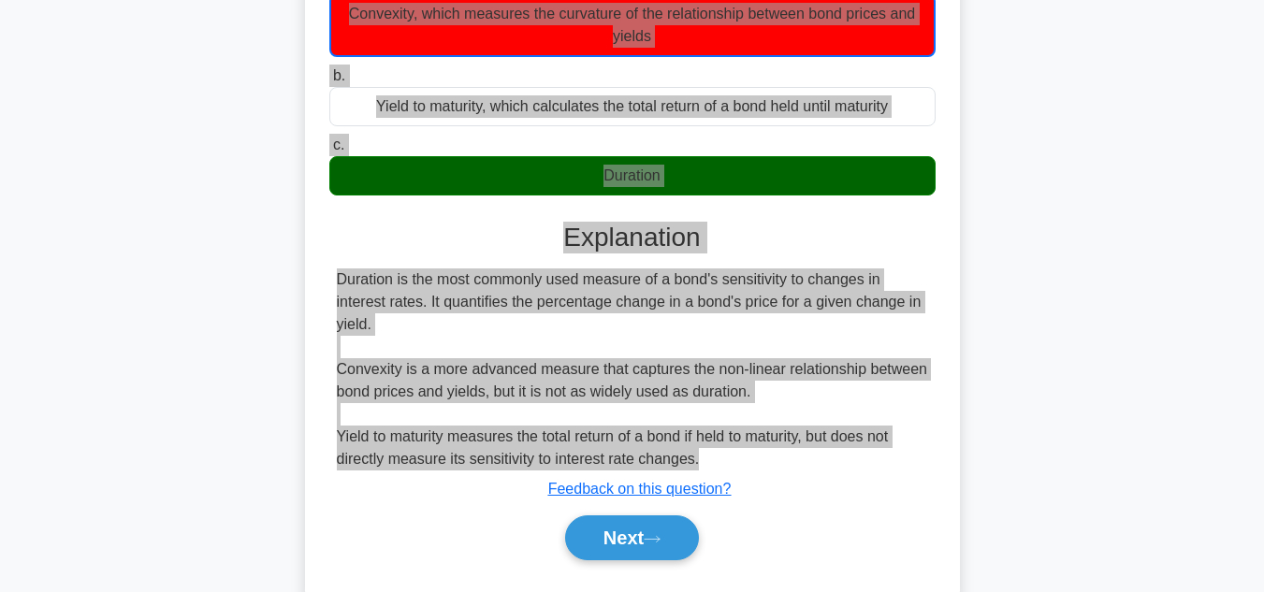
scroll to position [374, 0]
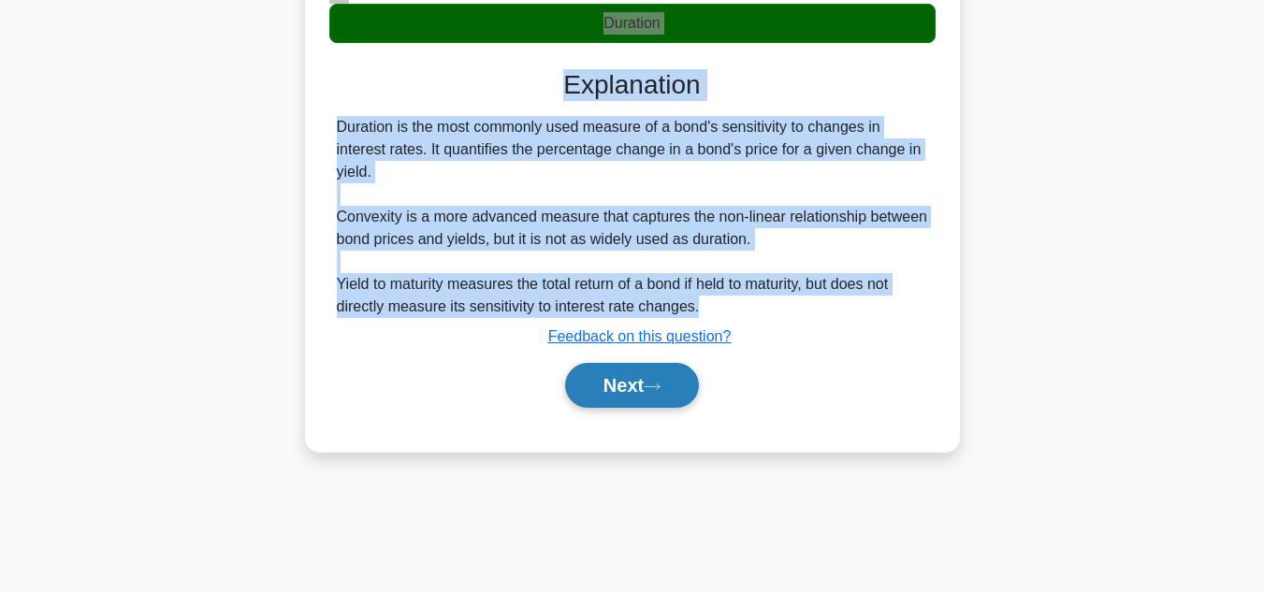
click at [676, 399] on button "Next" at bounding box center [632, 385] width 134 height 45
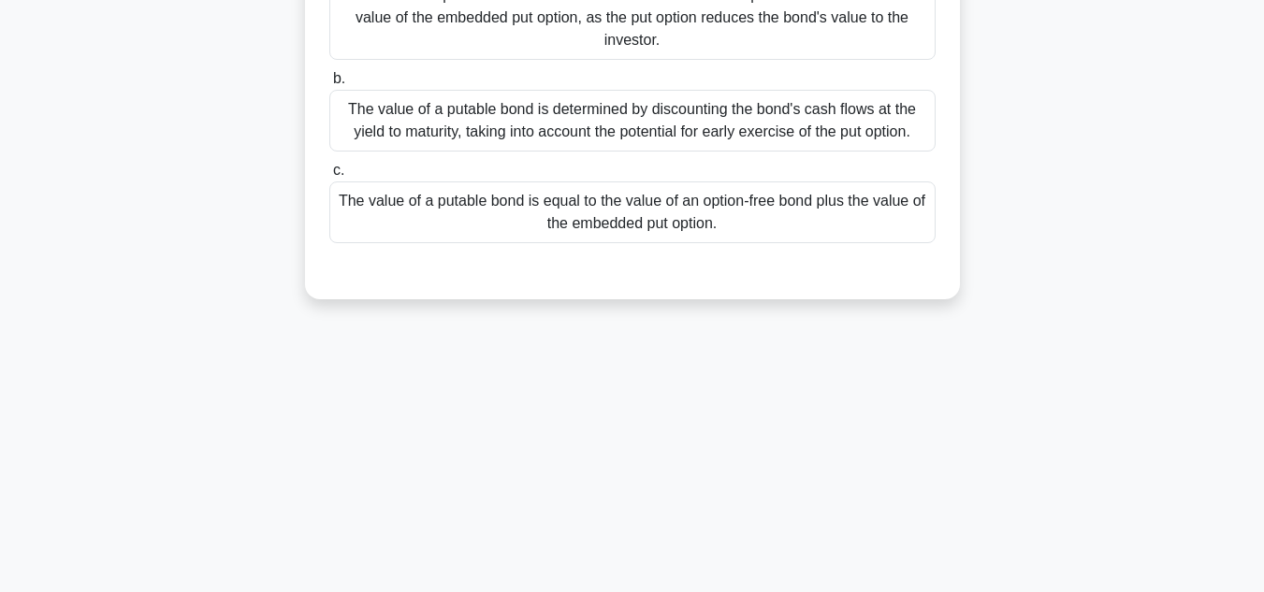
scroll to position [0, 0]
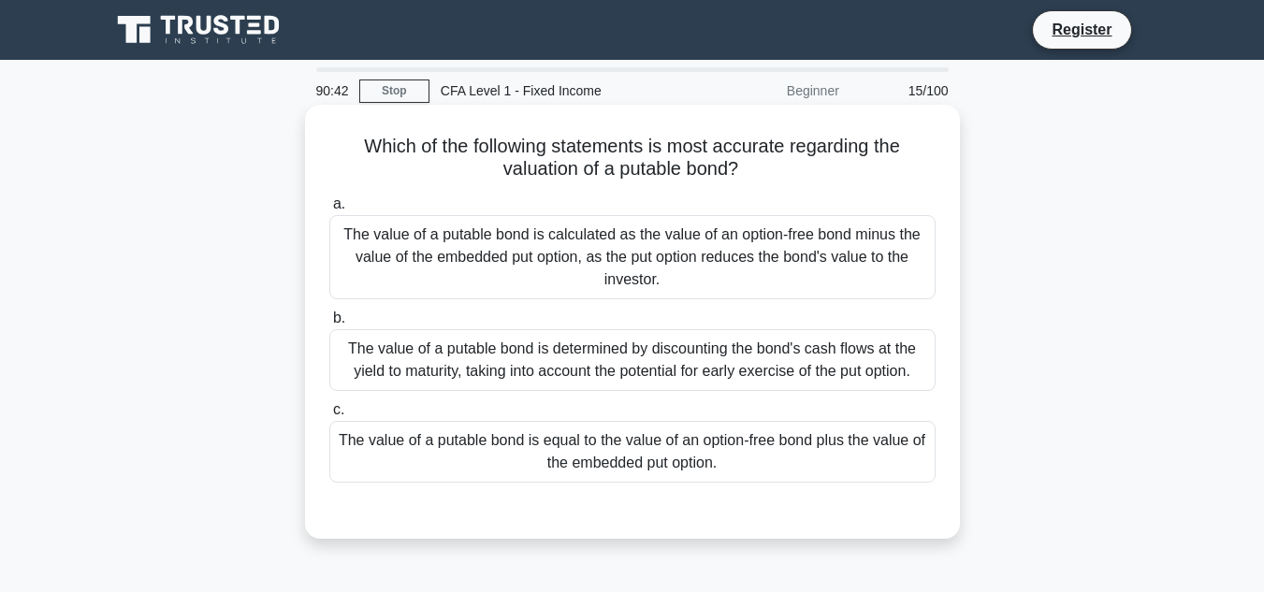
drag, startPoint x: 772, startPoint y: 483, endPoint x: 333, endPoint y: 154, distance: 548.2
click at [333, 154] on div "Which of the following statements is most accurate regarding the valuation of a…" at bounding box center [633, 321] width 640 height 419
click at [601, 439] on div "The value of a putable bond is equal to the value of an option-free bond plus t…" at bounding box center [632, 452] width 606 height 62
click at [329, 416] on input "c. The value of a putable bond is equal to the value of an option-free bond plu…" at bounding box center [329, 410] width 0 height 12
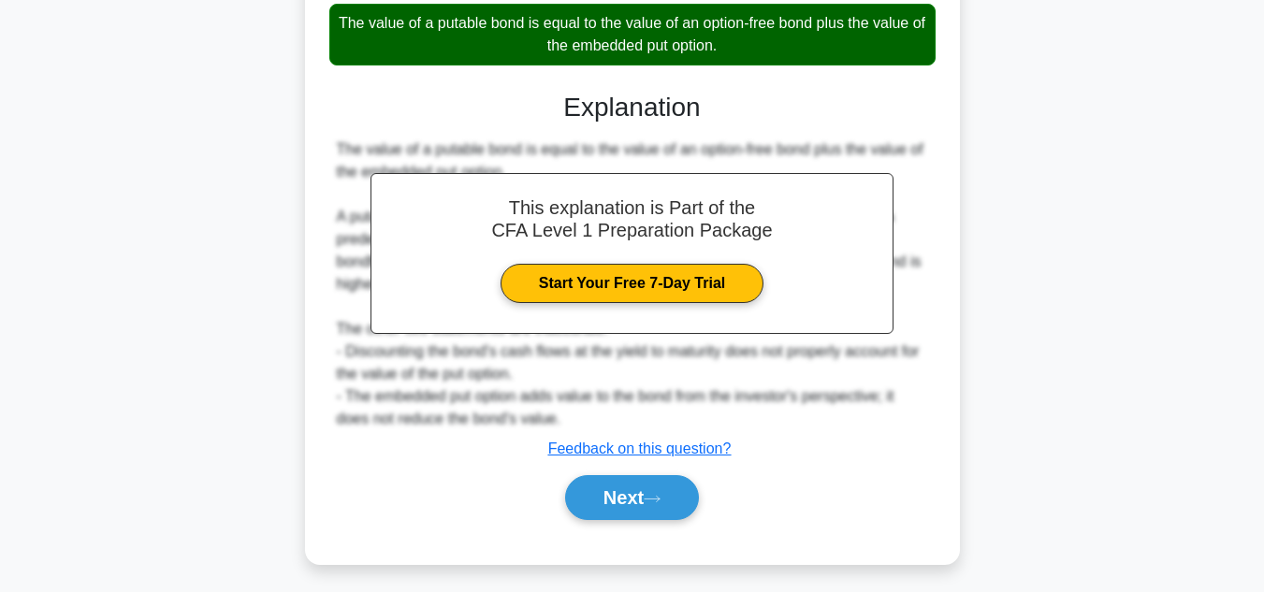
scroll to position [426, 0]
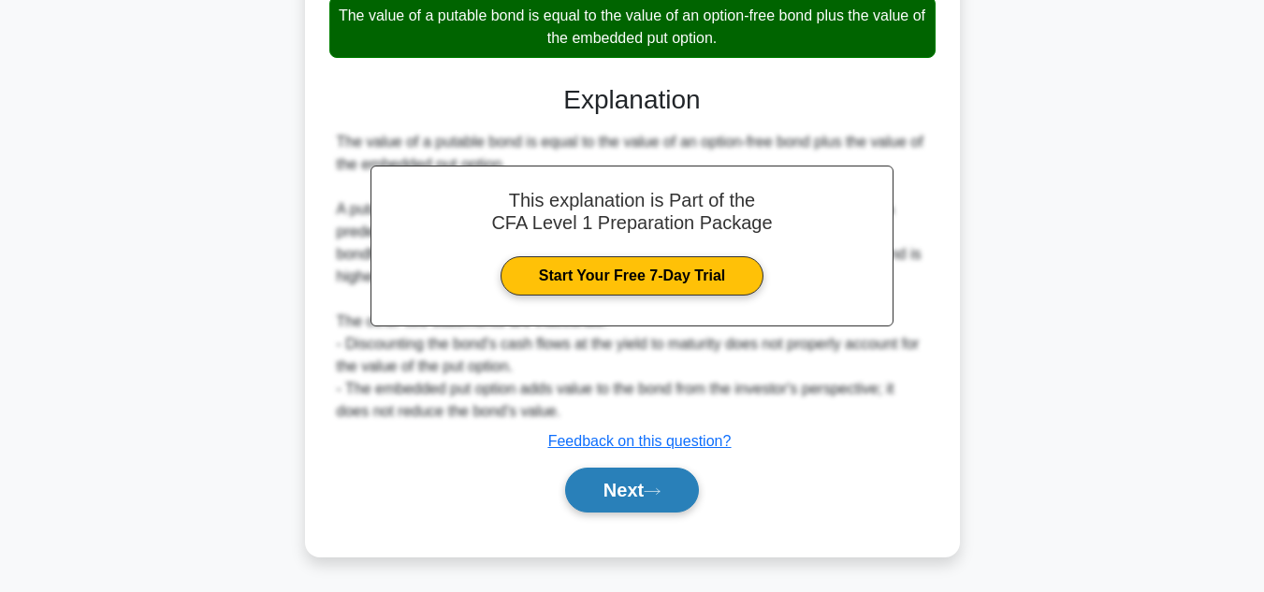
click at [648, 487] on button "Next" at bounding box center [632, 490] width 134 height 45
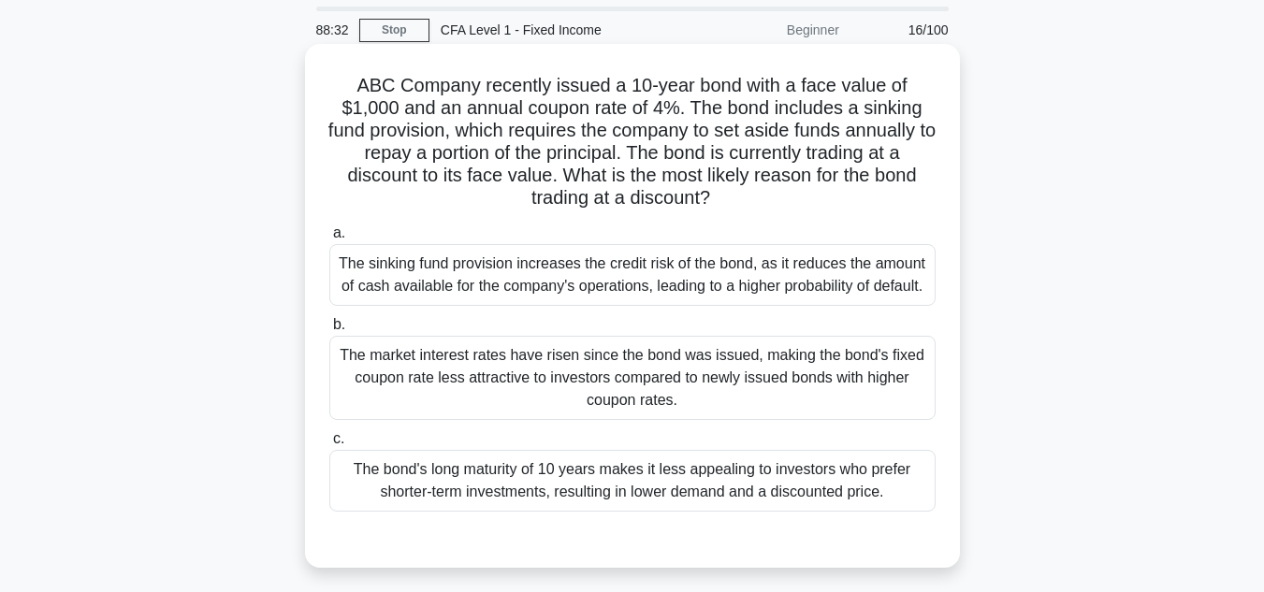
scroll to position [94, 0]
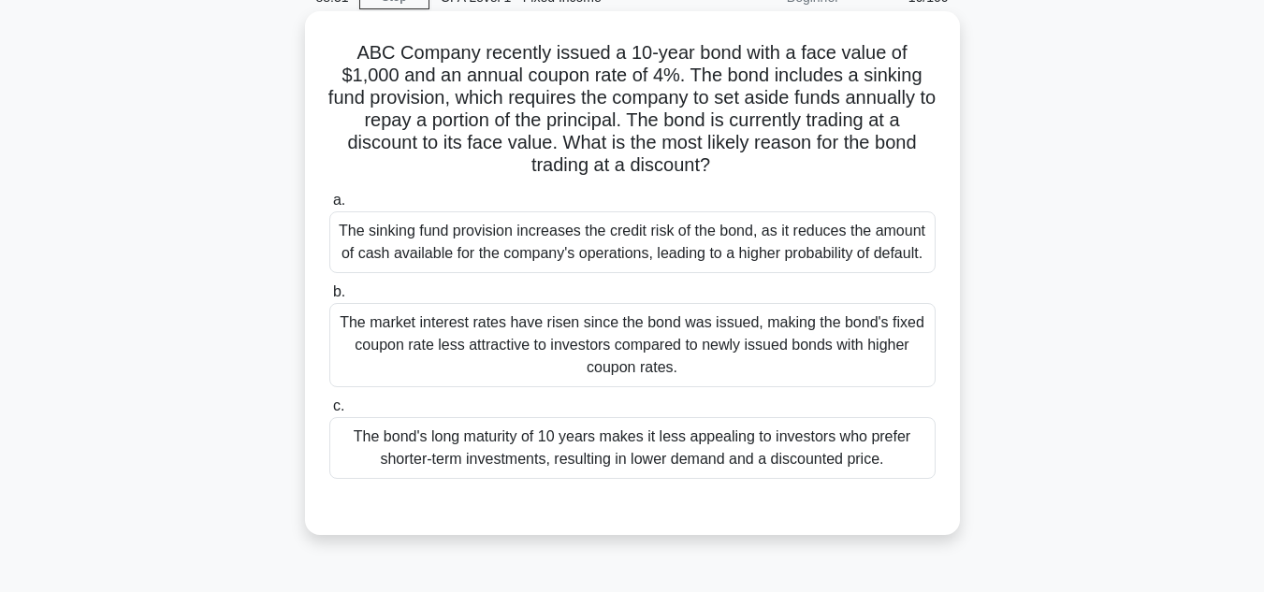
click at [623, 446] on div "The bond's long maturity of 10 years makes it less appealing to investors who p…" at bounding box center [632, 448] width 606 height 62
click at [329, 413] on input "c. The bond's long maturity of 10 years makes it less appealing to investors wh…" at bounding box center [329, 407] width 0 height 12
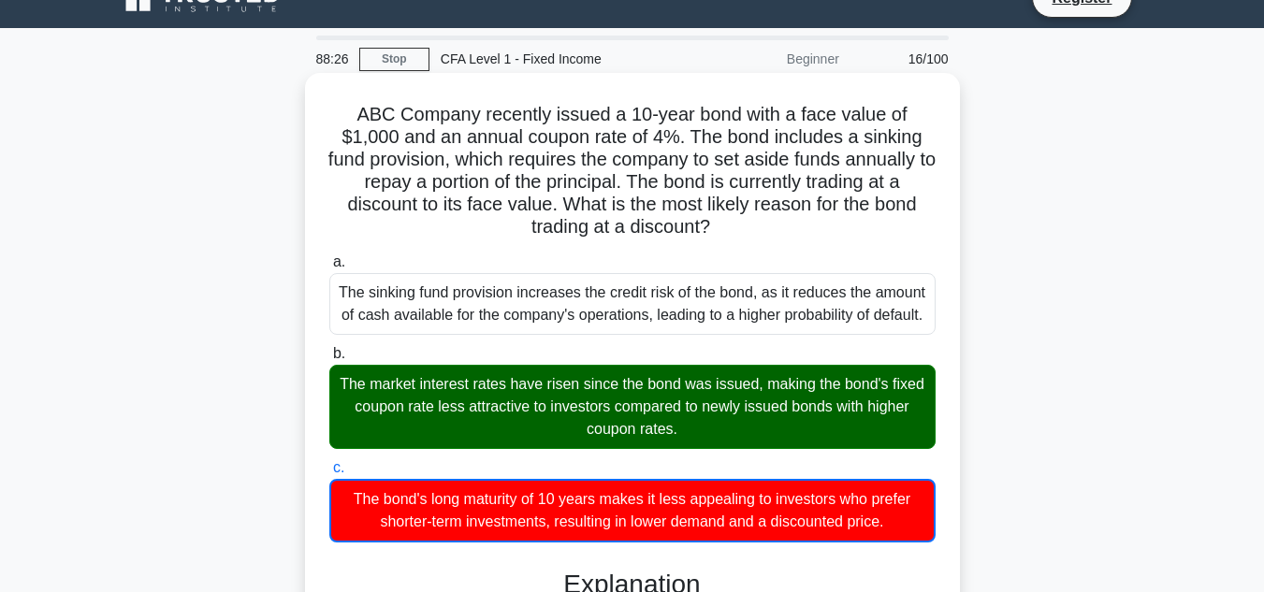
scroll to position [0, 0]
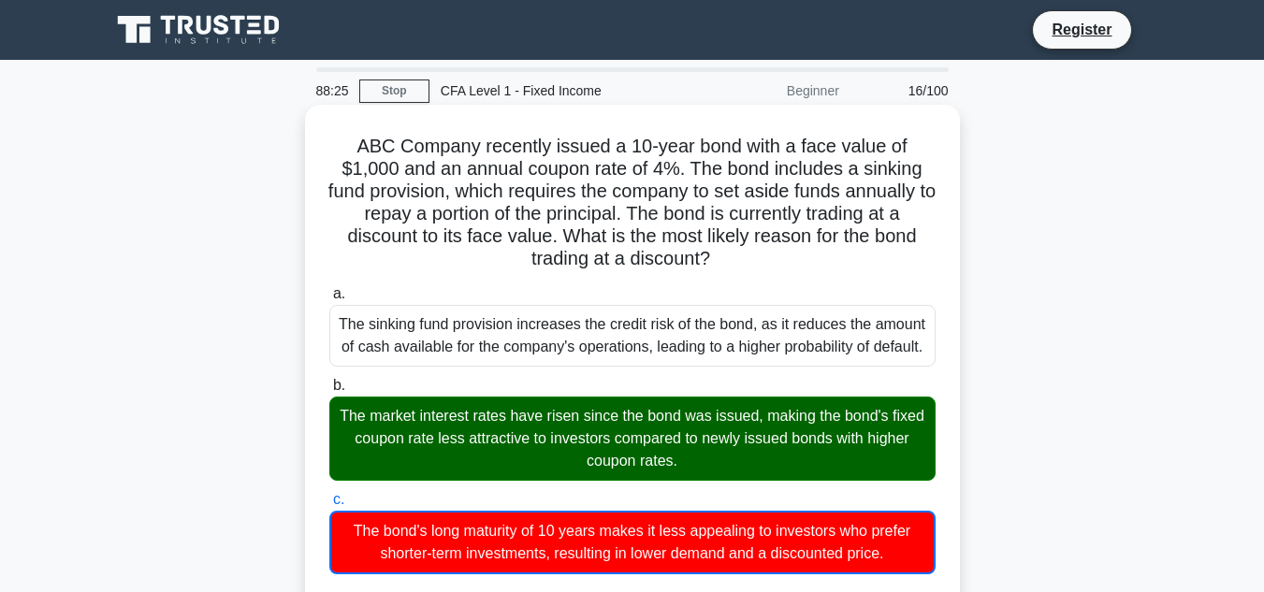
drag, startPoint x: 908, startPoint y: 464, endPoint x: 324, endPoint y: 139, distance: 668.1
click at [324, 139] on div "ABC Company recently issued a 10-year bond with a face value of $1,000 and an a…" at bounding box center [633, 600] width 640 height 976
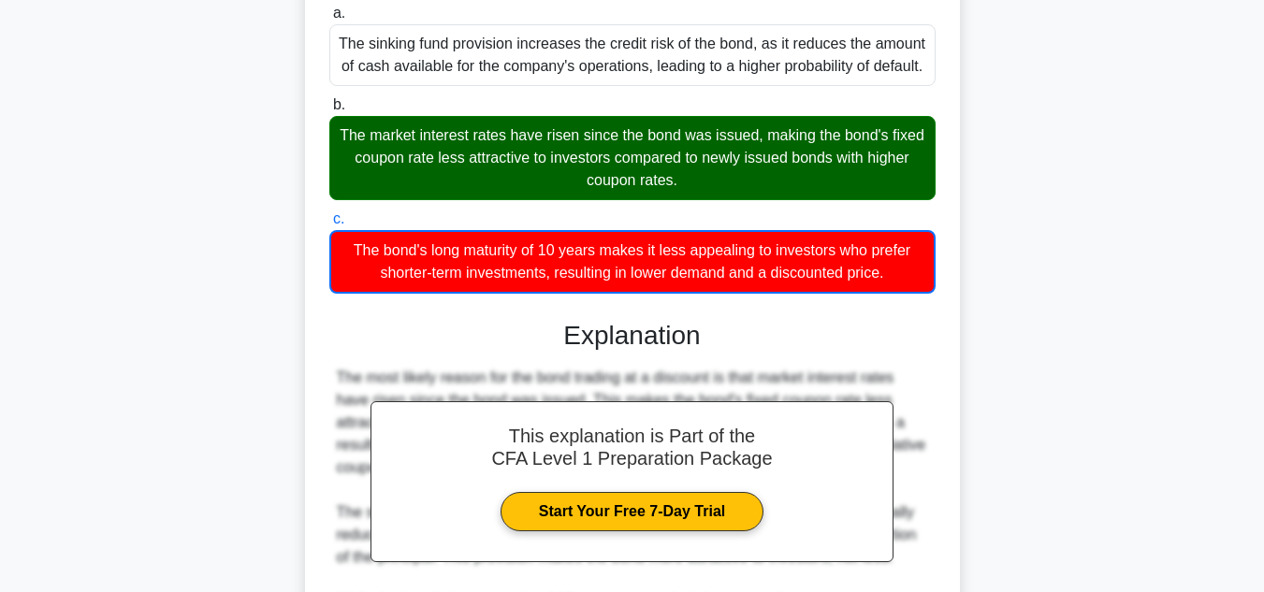
scroll to position [540, 0]
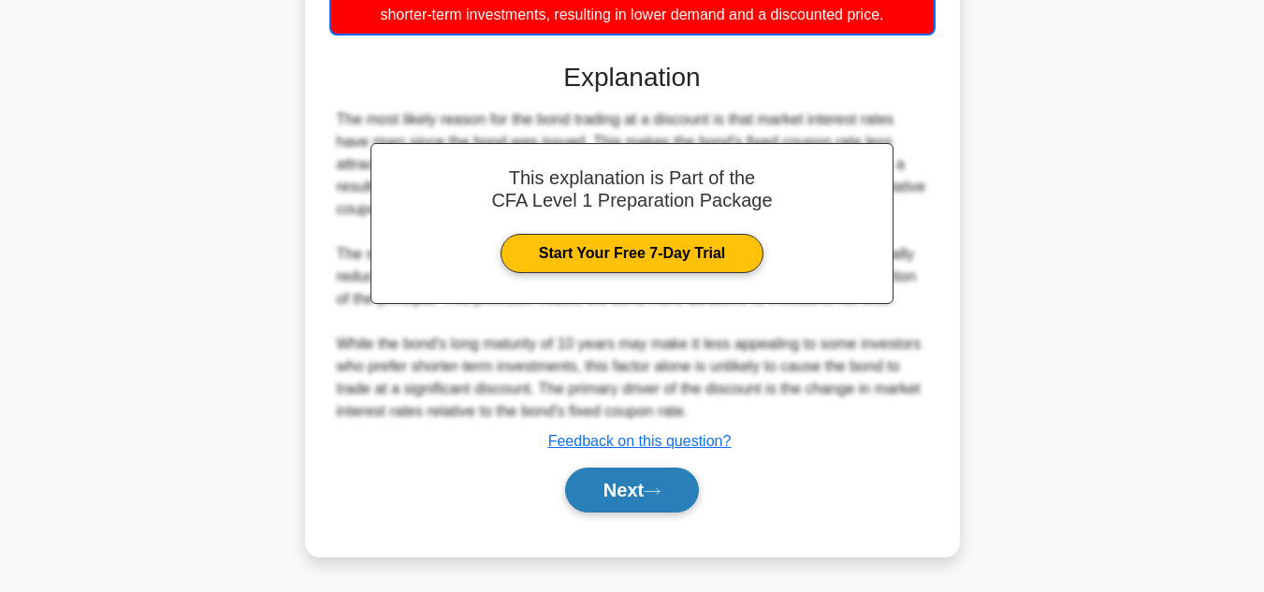
click at [649, 488] on button "Next" at bounding box center [632, 490] width 134 height 45
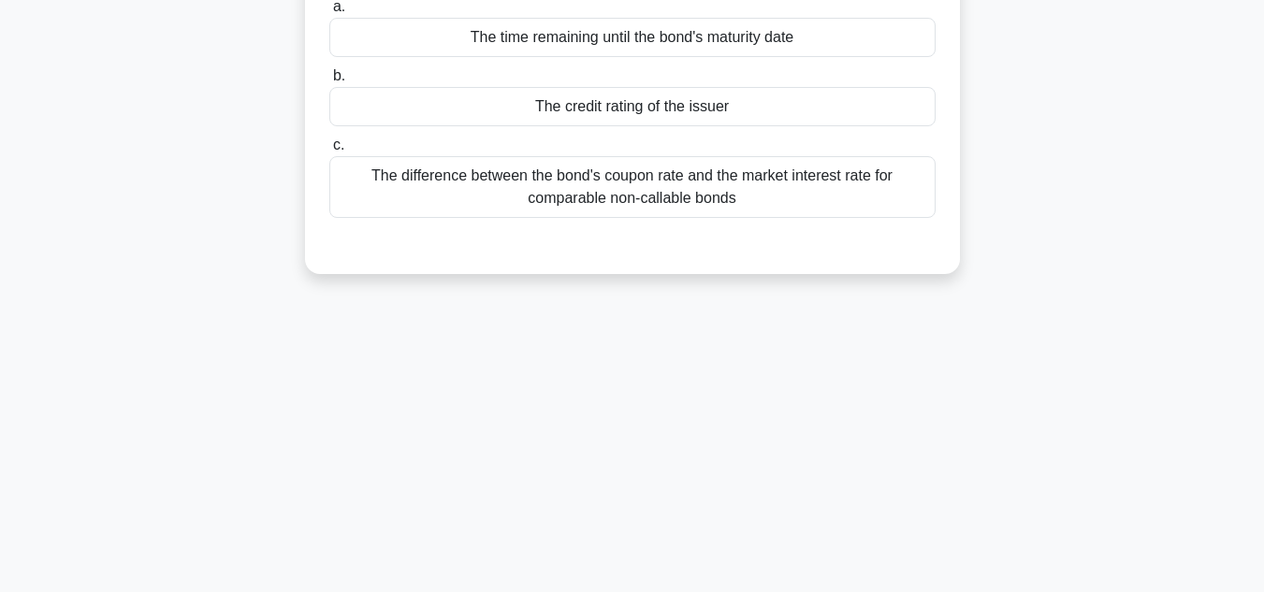
scroll to position [0, 0]
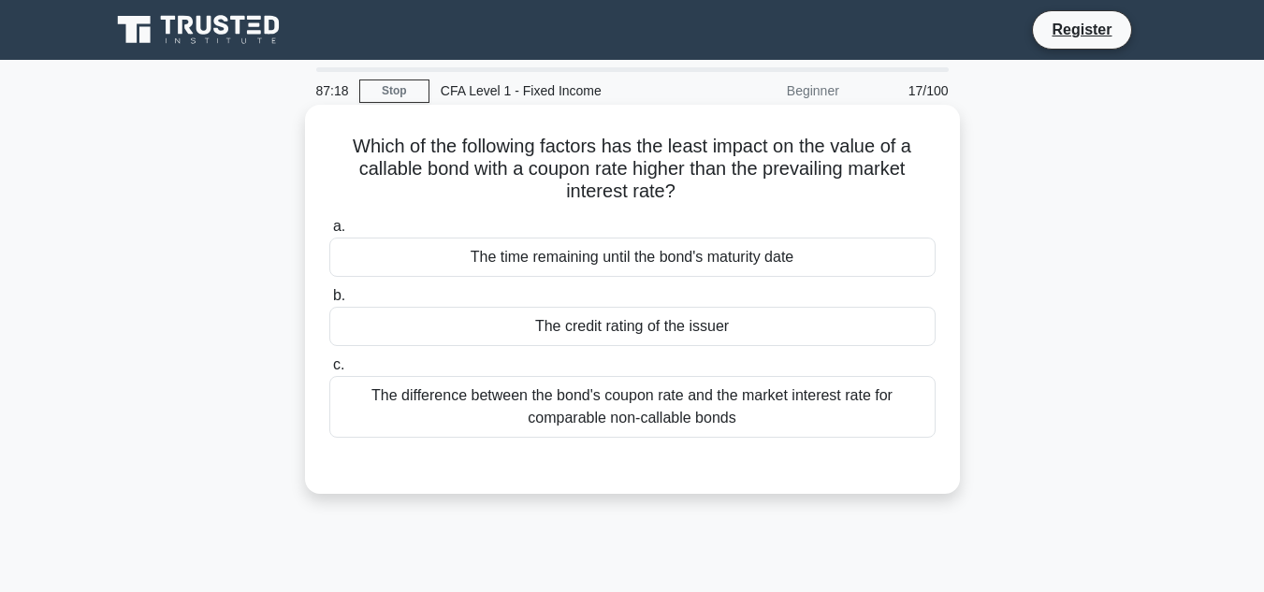
click at [757, 328] on div "The credit rating of the issuer" at bounding box center [632, 326] width 606 height 39
click at [329, 302] on input "b. The credit rating of the issuer" at bounding box center [329, 296] width 0 height 12
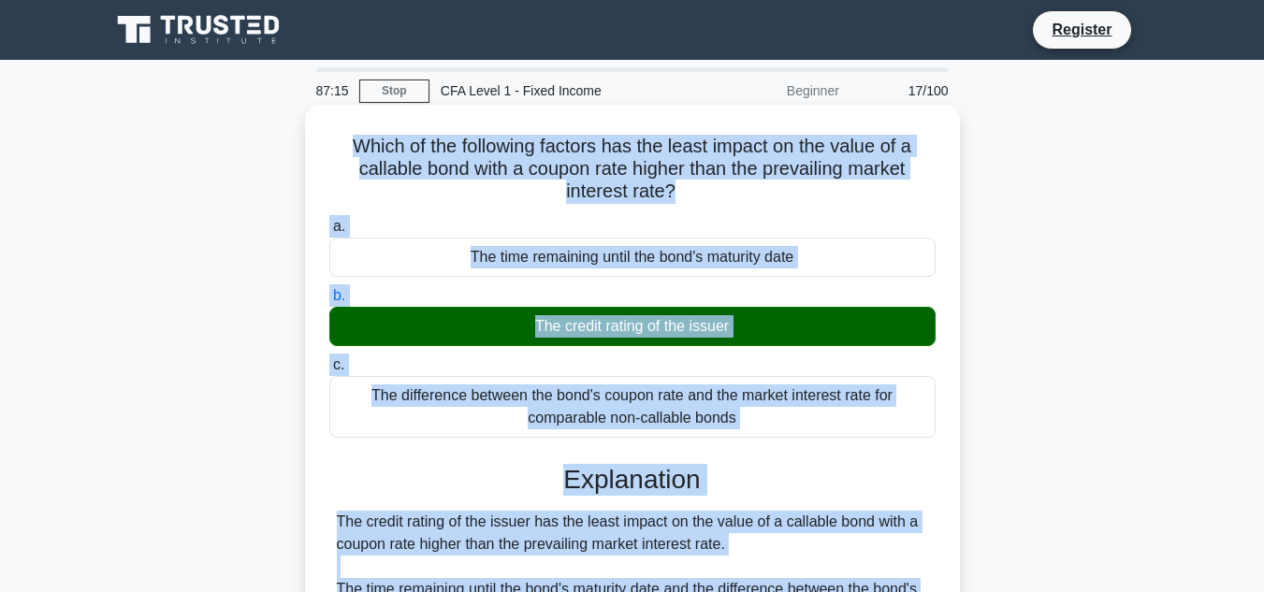
drag, startPoint x: 700, startPoint y: 460, endPoint x: 329, endPoint y: 142, distance: 488.4
click at [329, 142] on div "Which of the following factors has the least impact on the value of a callable …" at bounding box center [633, 543] width 640 height 862
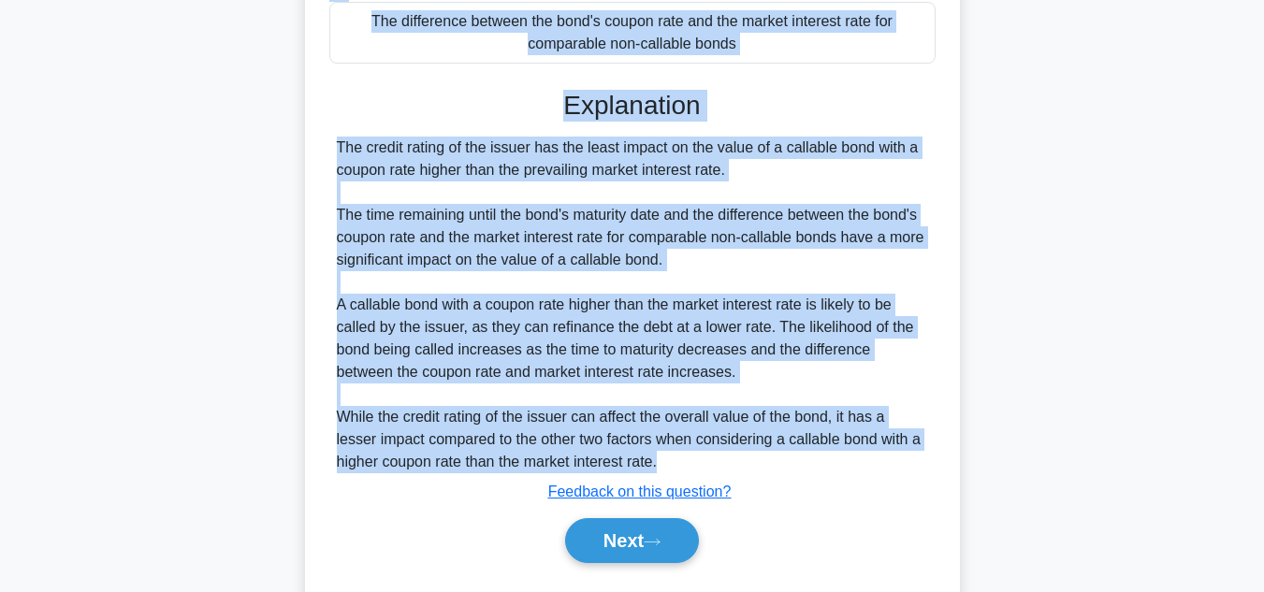
scroll to position [426, 0]
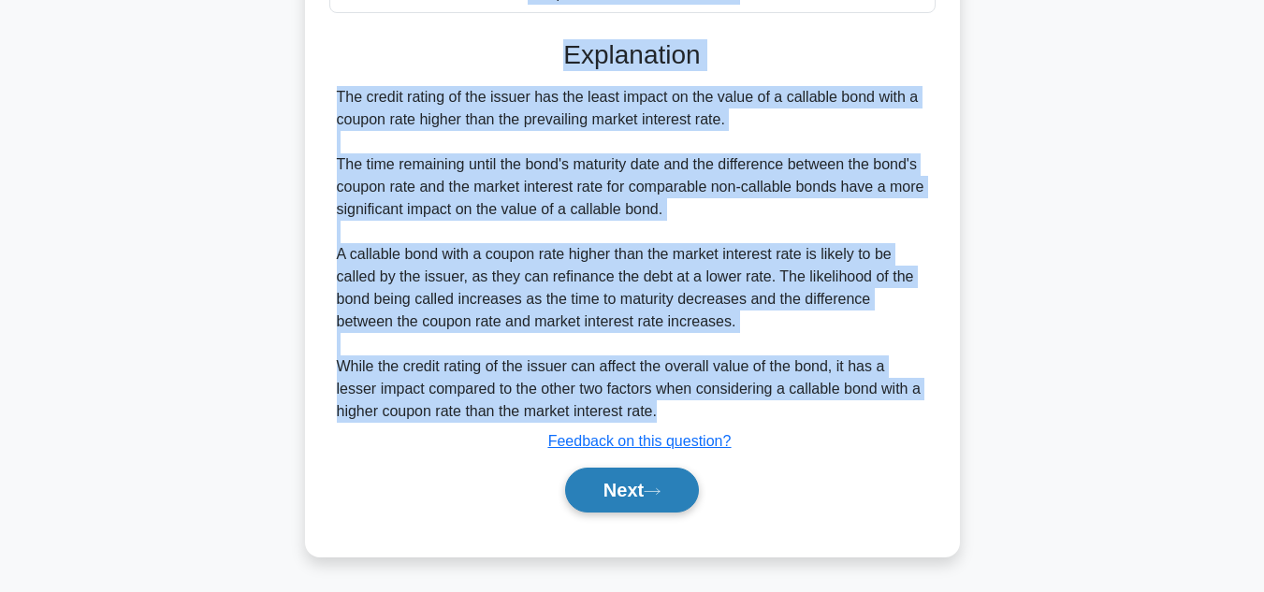
click at [634, 504] on button "Next" at bounding box center [632, 490] width 134 height 45
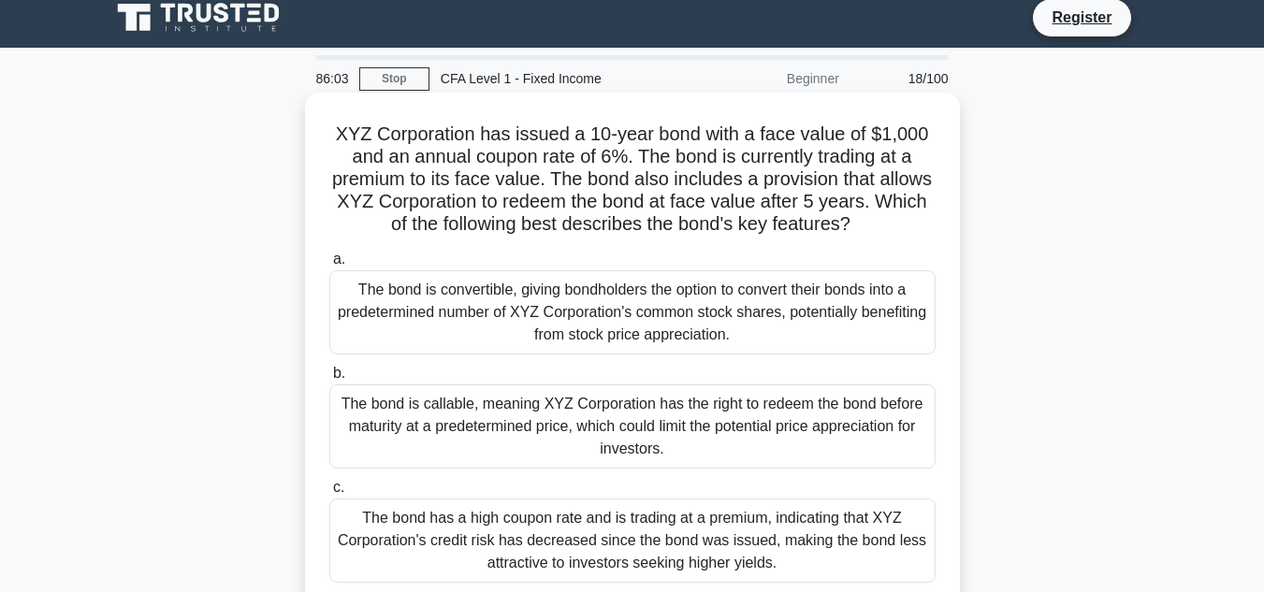
scroll to position [0, 0]
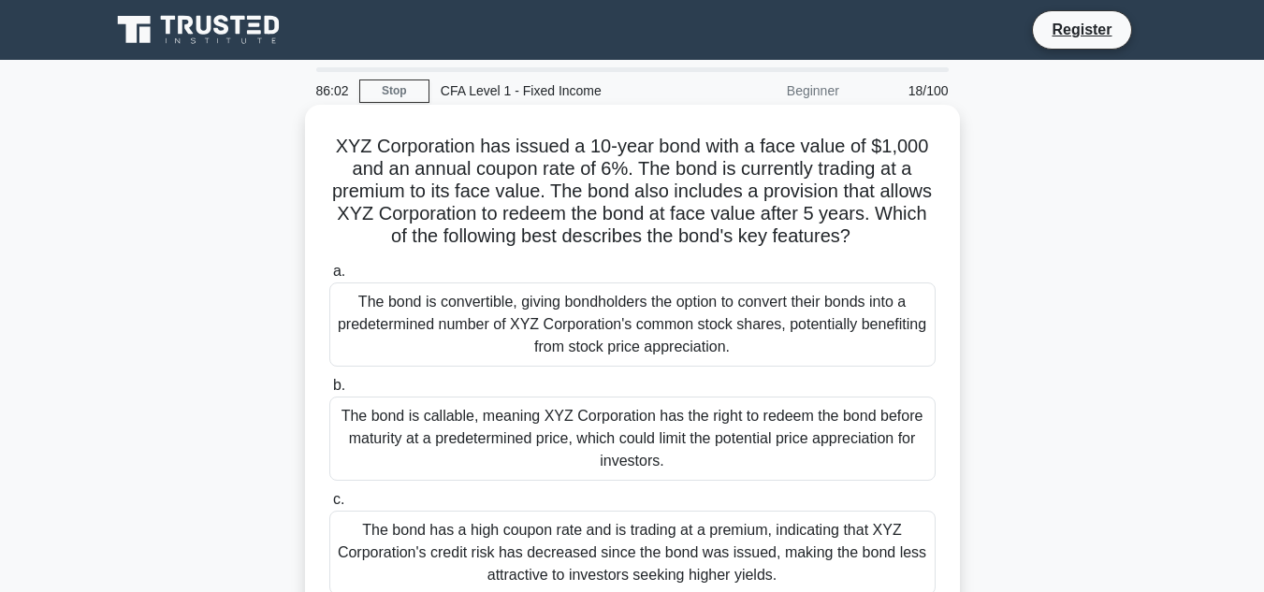
drag, startPoint x: 794, startPoint y: 444, endPoint x: 339, endPoint y: 140, distance: 546.6
click at [339, 140] on div "XYZ Corporation has issued a 10-year bond with a face value of $1,000 and an an…" at bounding box center [633, 378] width 640 height 532
click at [537, 329] on div "The bond is convertible, giving bondholders the option to convert their bonds i…" at bounding box center [632, 325] width 606 height 84
click at [329, 278] on input "a. The bond is convertible, giving bondholders the option to convert their bond…" at bounding box center [329, 272] width 0 height 12
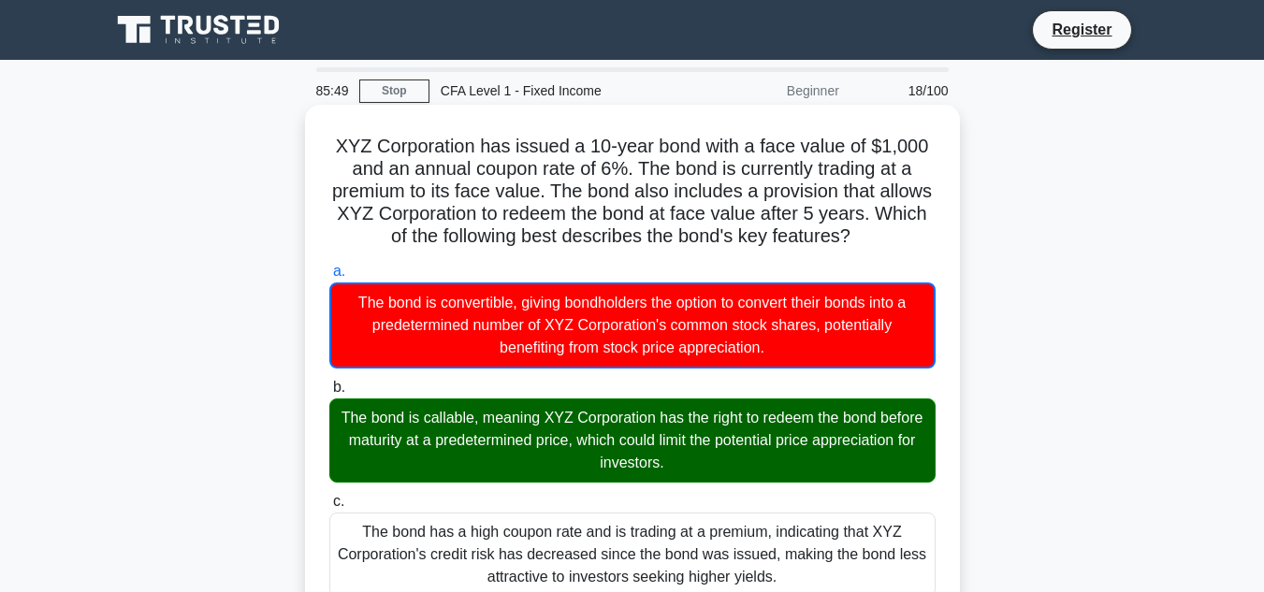
drag, startPoint x: 773, startPoint y: 425, endPoint x: 318, endPoint y: 141, distance: 535.9
click at [318, 141] on div "XYZ Corporation has issued a 10-year bond with a face value of $1,000 and an an…" at bounding box center [633, 589] width 640 height 954
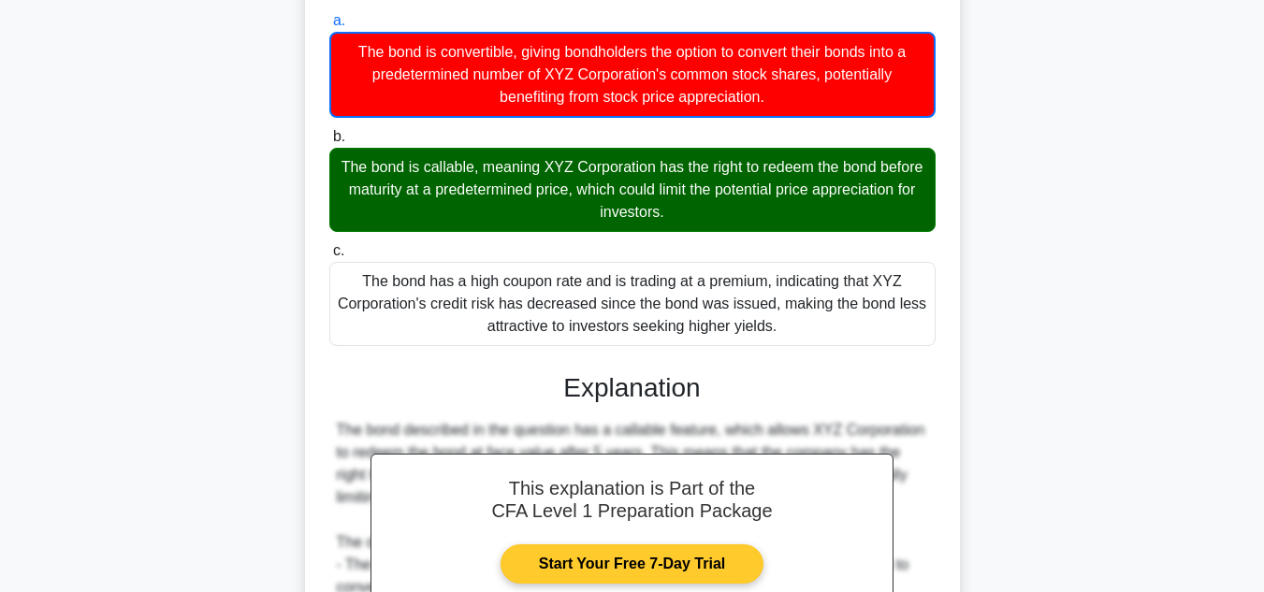
scroll to position [468, 0]
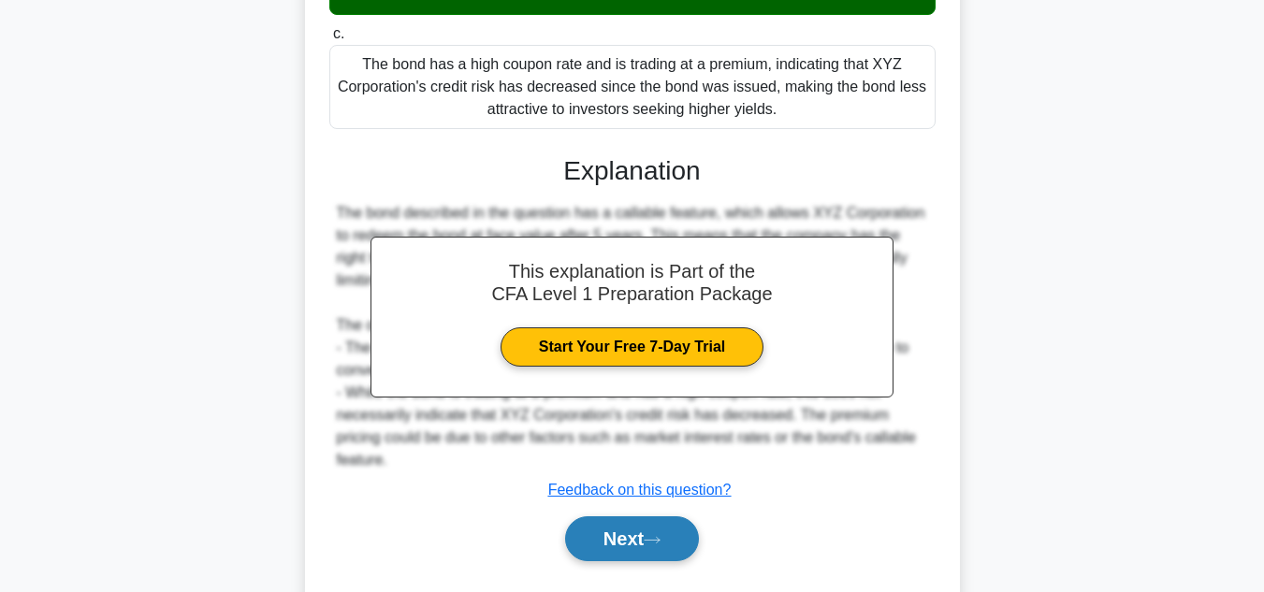
click at [658, 550] on button "Next" at bounding box center [632, 539] width 134 height 45
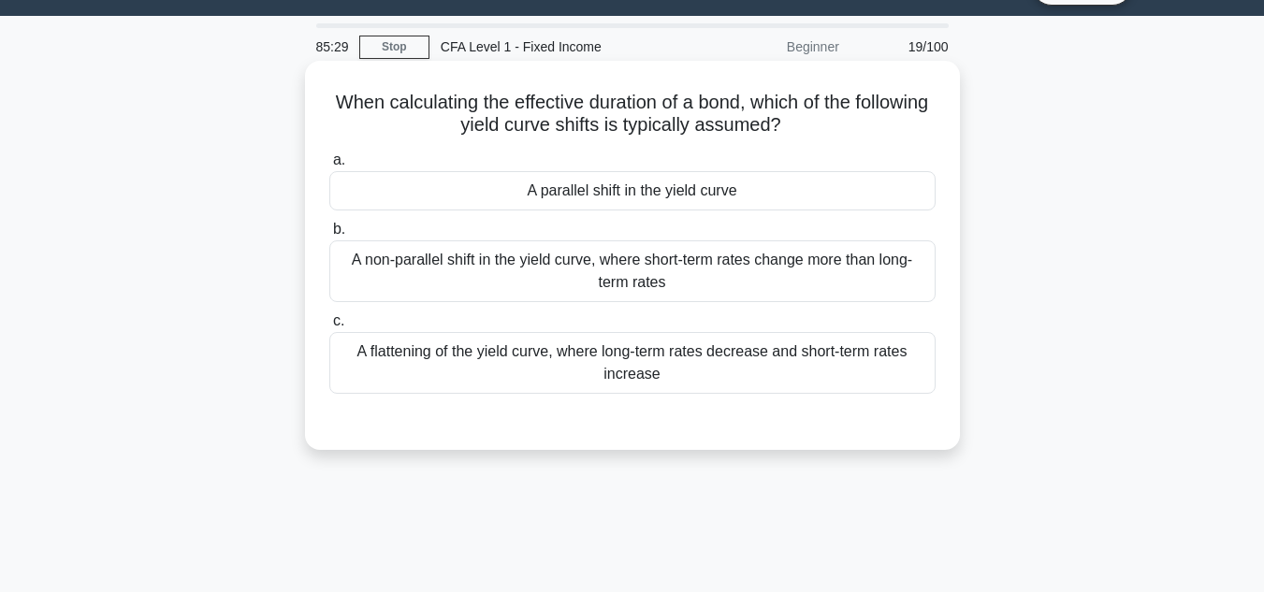
scroll to position [0, 0]
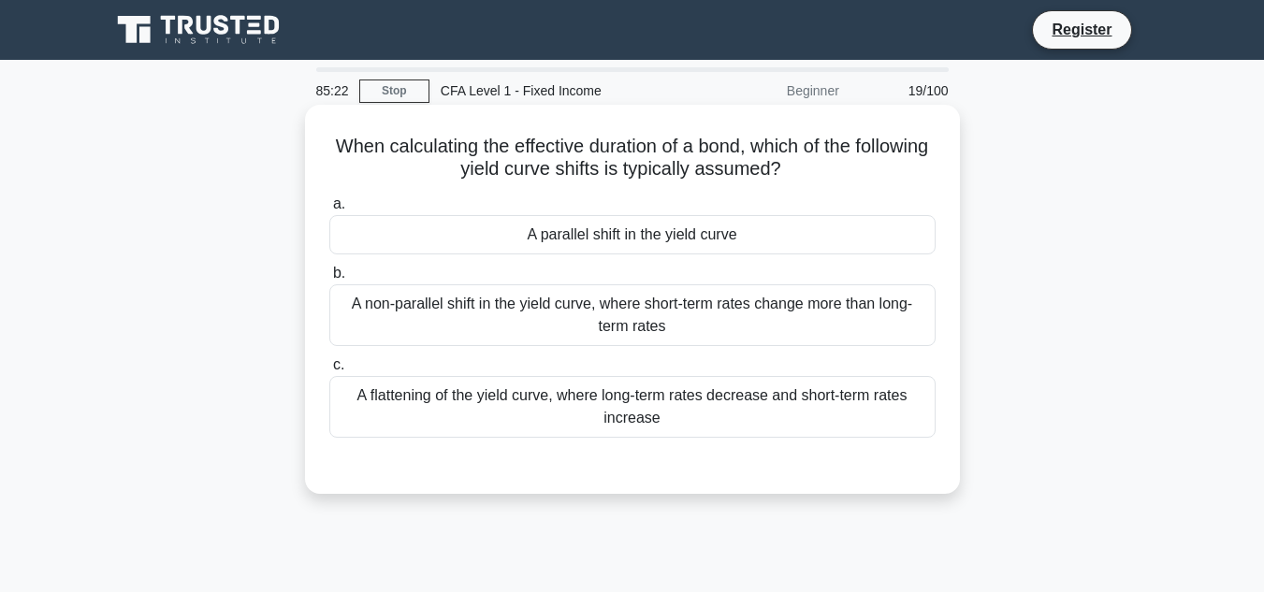
drag, startPoint x: 715, startPoint y: 424, endPoint x: 357, endPoint y: 144, distance: 454.7
click at [357, 144] on div "When calculating the effective duration of a bond, which of the following yield…" at bounding box center [633, 299] width 640 height 374
click at [801, 189] on div "When calculating the effective duration of a bond, which of the following yield…" at bounding box center [633, 299] width 640 height 374
click at [787, 236] on div "A parallel shift in the yield curve" at bounding box center [632, 234] width 606 height 39
click at [329, 211] on input "a. A parallel shift in the yield curve" at bounding box center [329, 204] width 0 height 12
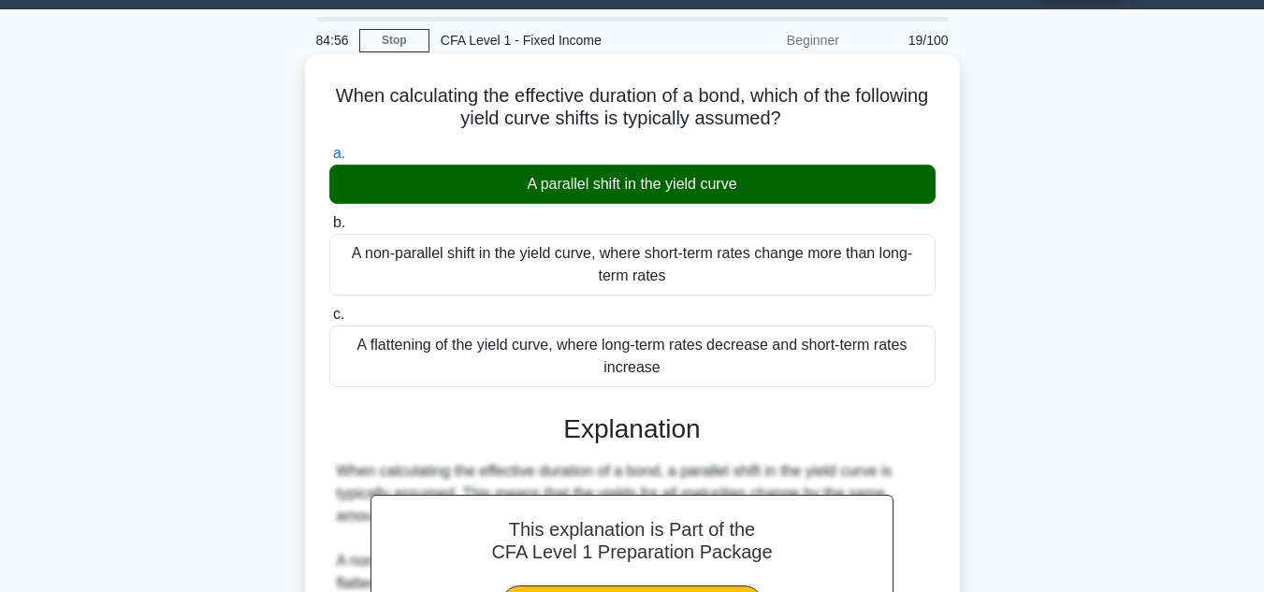
scroll to position [44, 0]
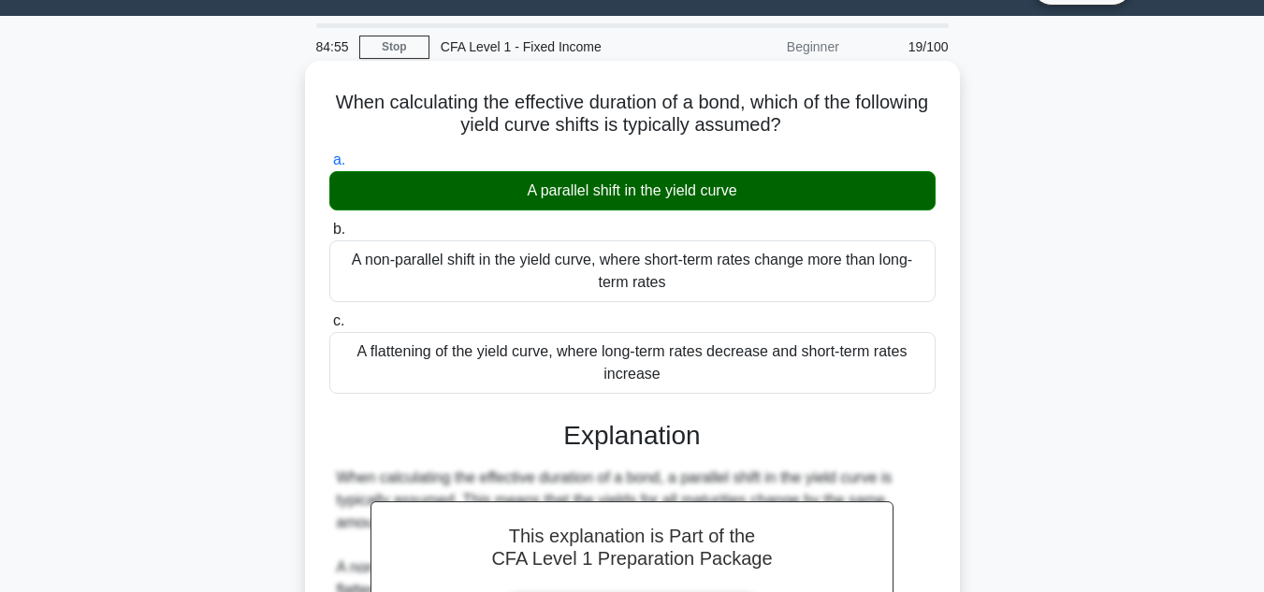
drag, startPoint x: 670, startPoint y: 369, endPoint x: 357, endPoint y: 91, distance: 418.9
click at [357, 91] on div "When calculating the effective duration of a bond, which of the following yield…" at bounding box center [633, 454] width 640 height 772
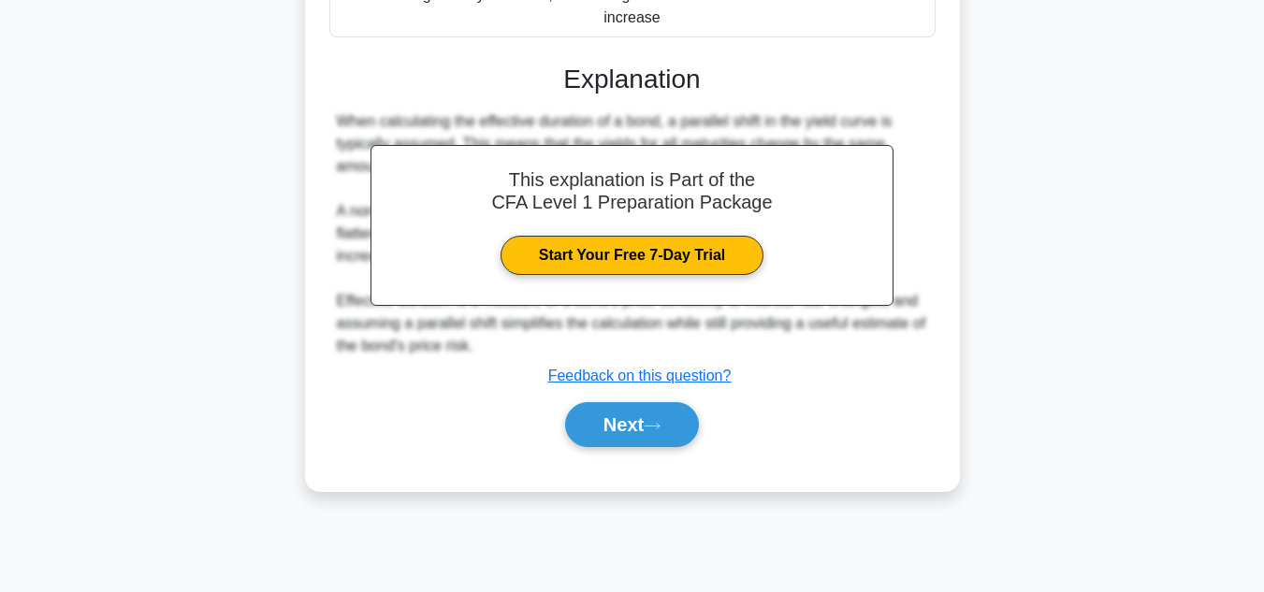
scroll to position [418, 0]
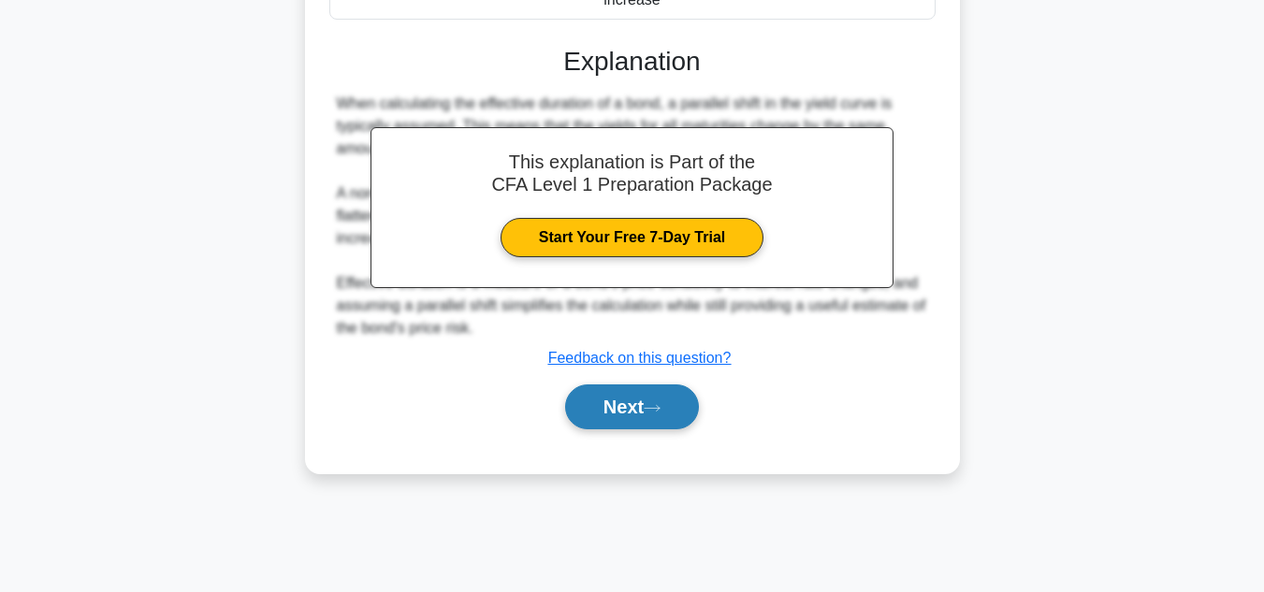
click at [639, 417] on button "Next" at bounding box center [632, 407] width 134 height 45
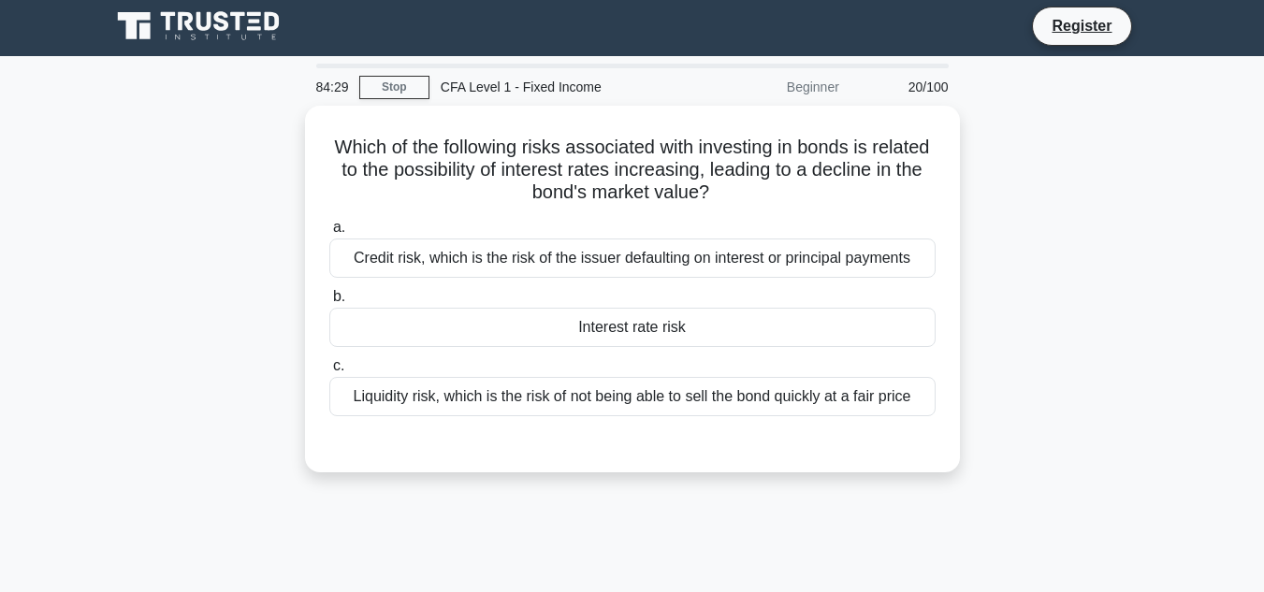
scroll to position [0, 0]
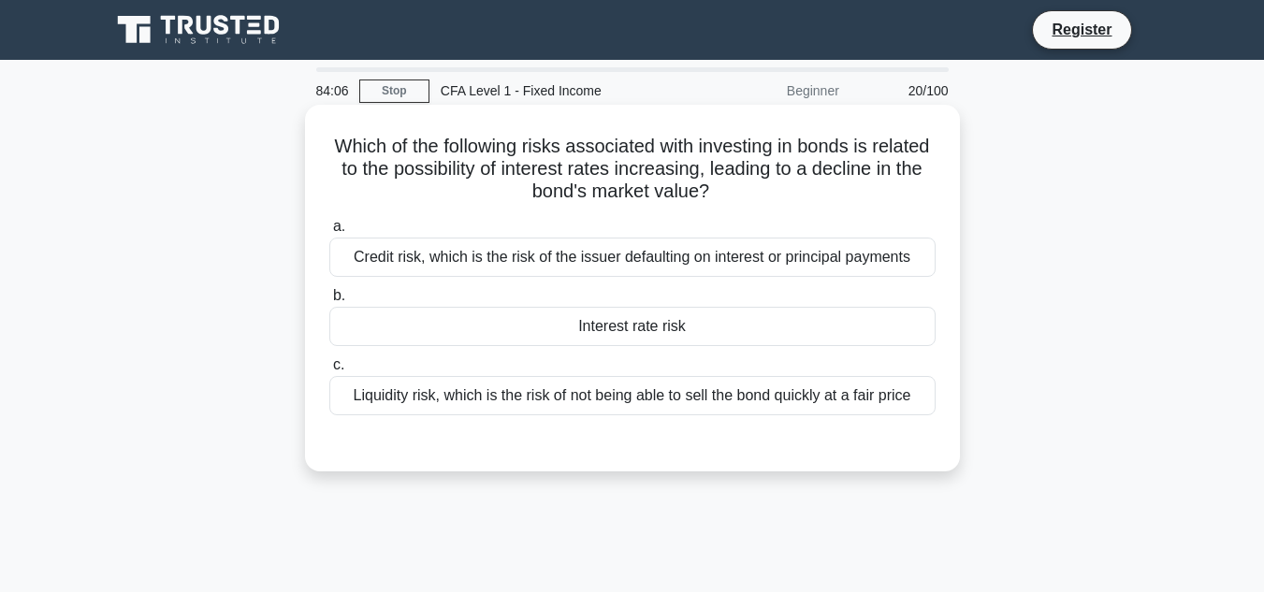
click at [599, 328] on div "Interest rate risk" at bounding box center [632, 326] width 606 height 39
click at [329, 302] on input "b. Interest rate risk" at bounding box center [329, 296] width 0 height 12
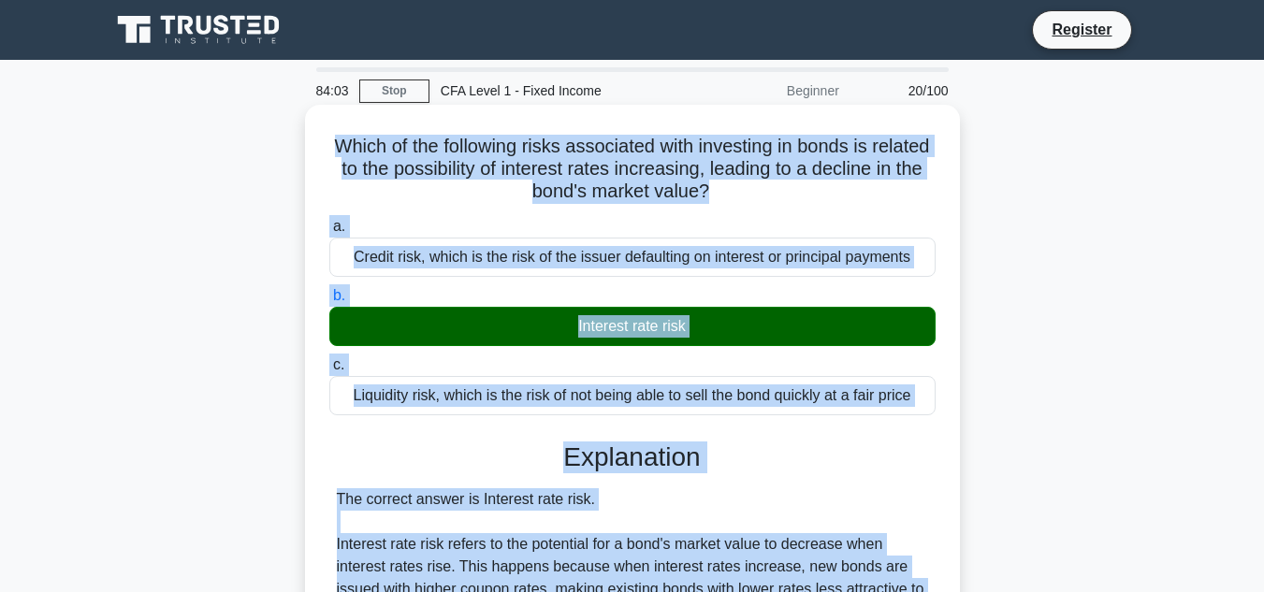
drag, startPoint x: 661, startPoint y: 417, endPoint x: 349, endPoint y: 144, distance: 414.4
click at [349, 144] on div "Which of the following risks associated with investing in bonds is related to t…" at bounding box center [633, 520] width 640 height 817
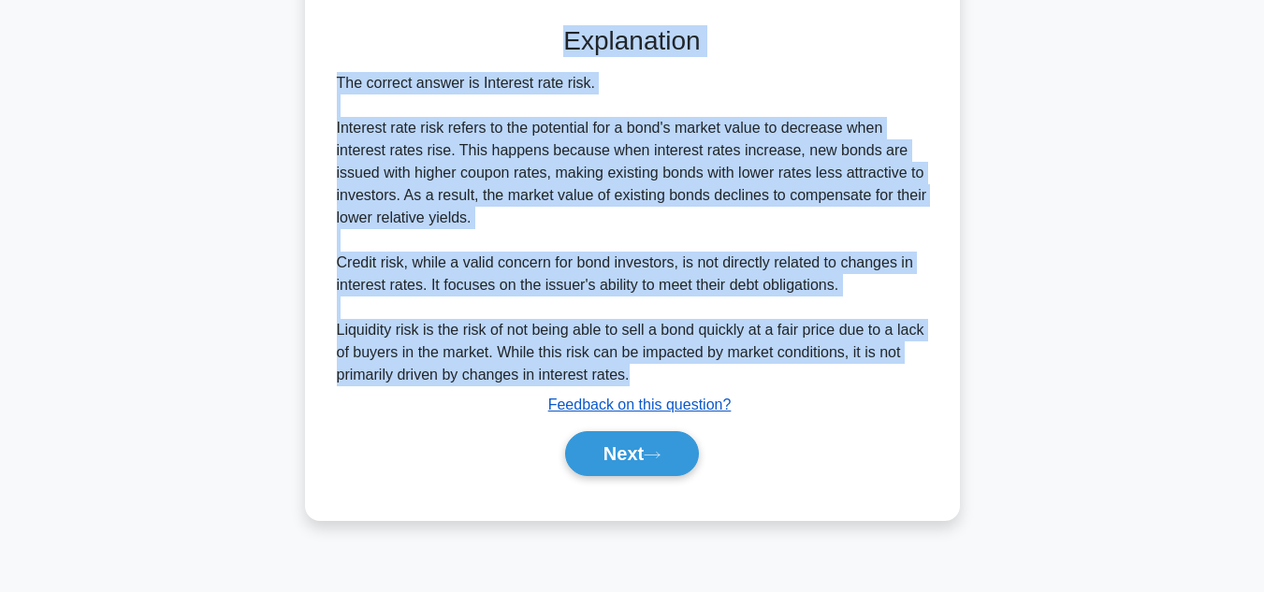
scroll to position [418, 0]
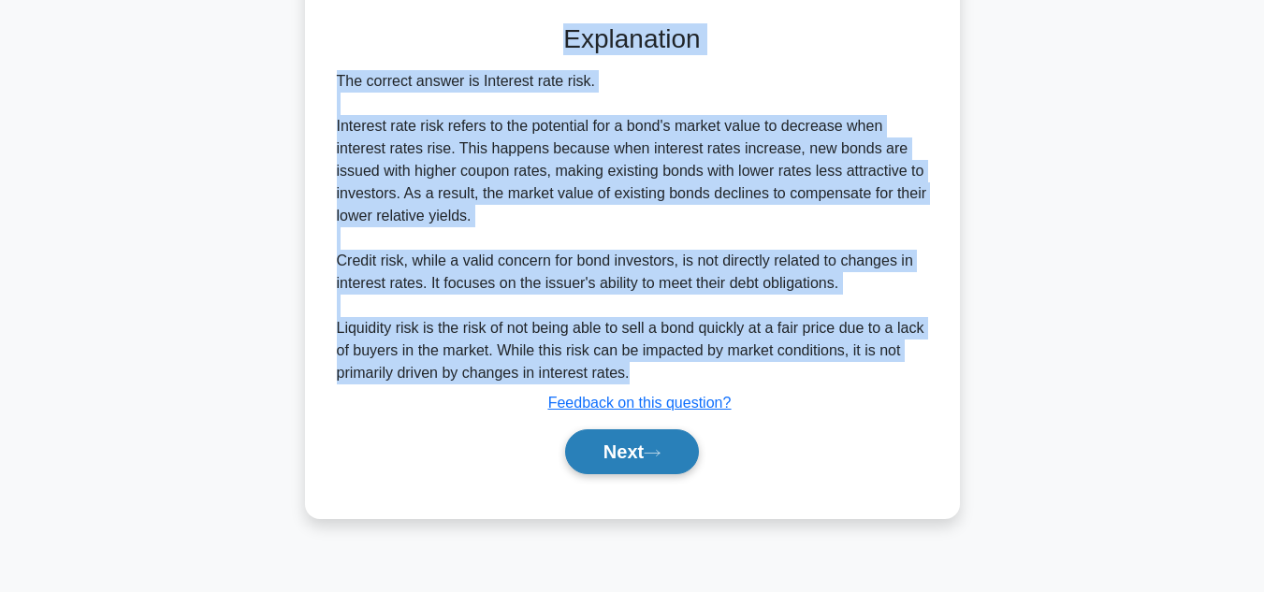
click at [647, 451] on button "Next" at bounding box center [632, 452] width 134 height 45
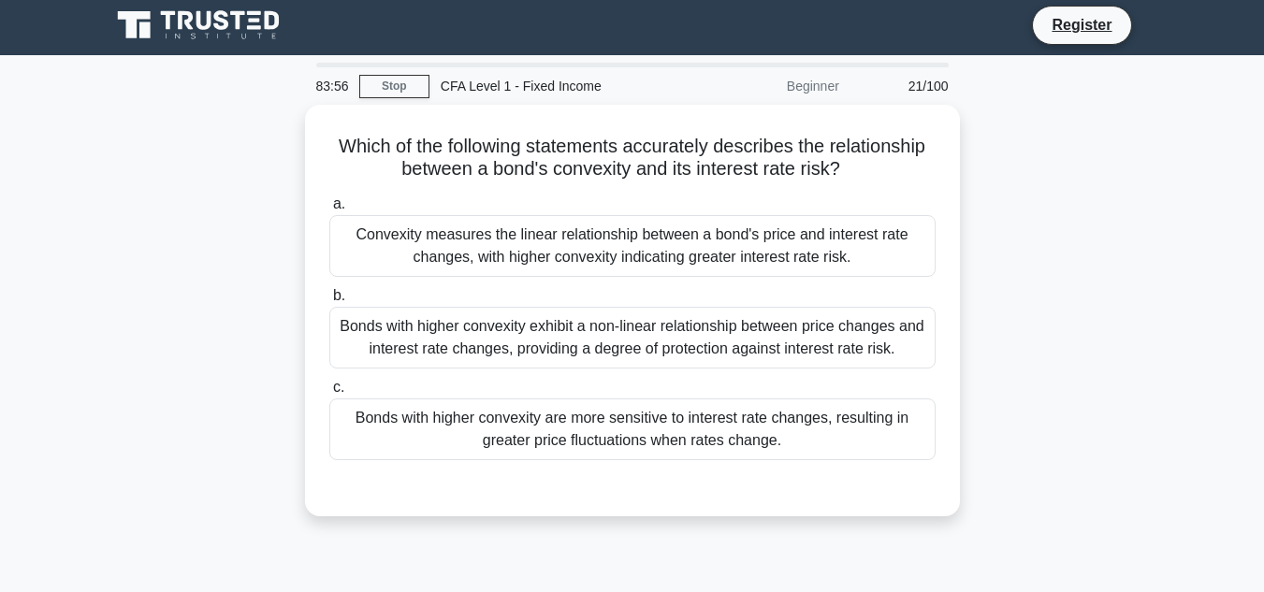
scroll to position [0, 0]
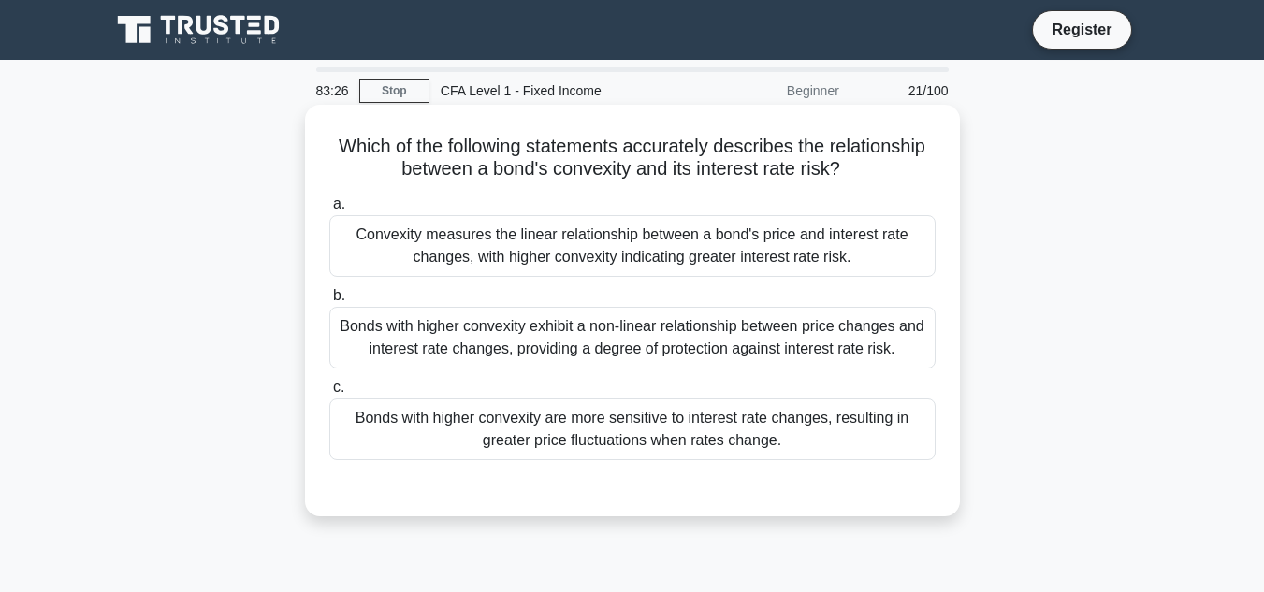
drag, startPoint x: 818, startPoint y: 436, endPoint x: 325, endPoint y: 132, distance: 579.4
click at [325, 132] on div "Which of the following statements accurately describes the relationship between…" at bounding box center [633, 310] width 640 height 397
click at [477, 329] on div "Bonds with higher convexity exhibit a non-linear relationship between price cha…" at bounding box center [632, 338] width 606 height 62
click at [329, 302] on input "b. Bonds with higher convexity exhibit a non-linear relationship between price …" at bounding box center [329, 296] width 0 height 12
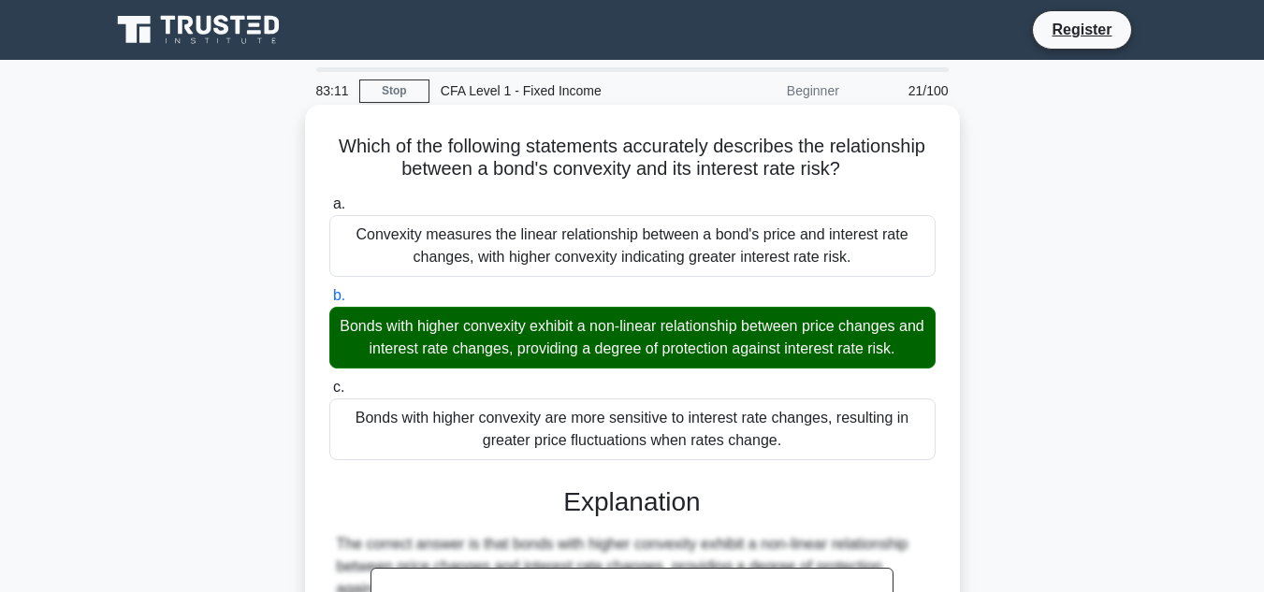
drag, startPoint x: 811, startPoint y: 258, endPoint x: 334, endPoint y: 148, distance: 489.9
click at [334, 148] on div "Which of the following statements accurately describes the relationship between…" at bounding box center [633, 543] width 640 height 862
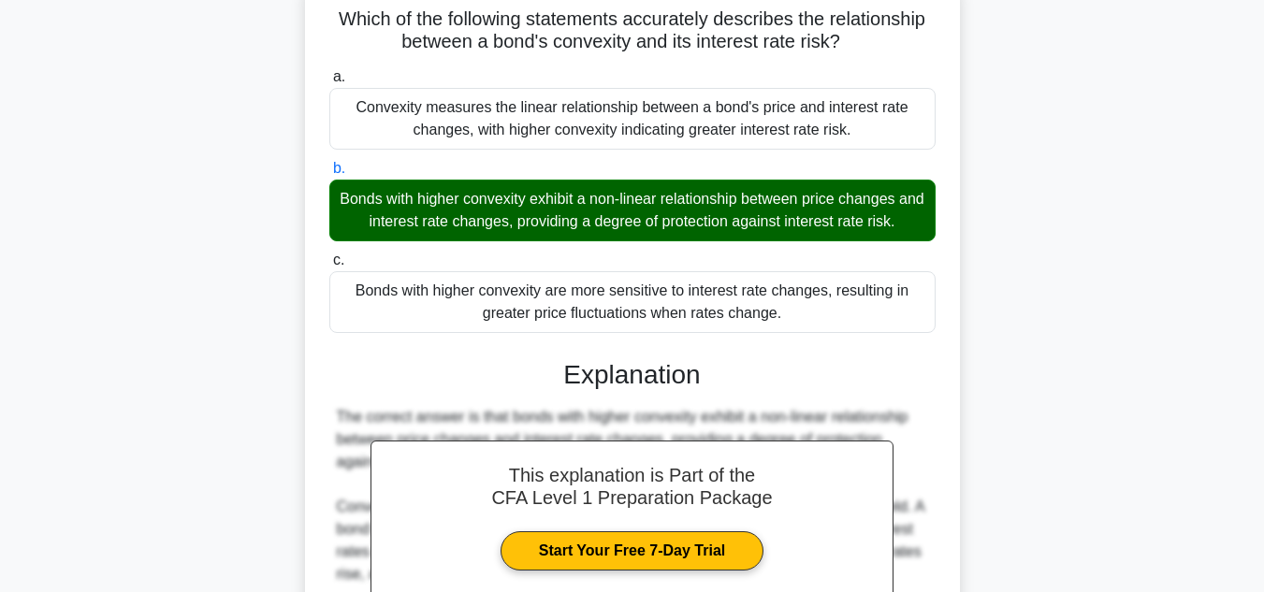
scroll to position [426, 0]
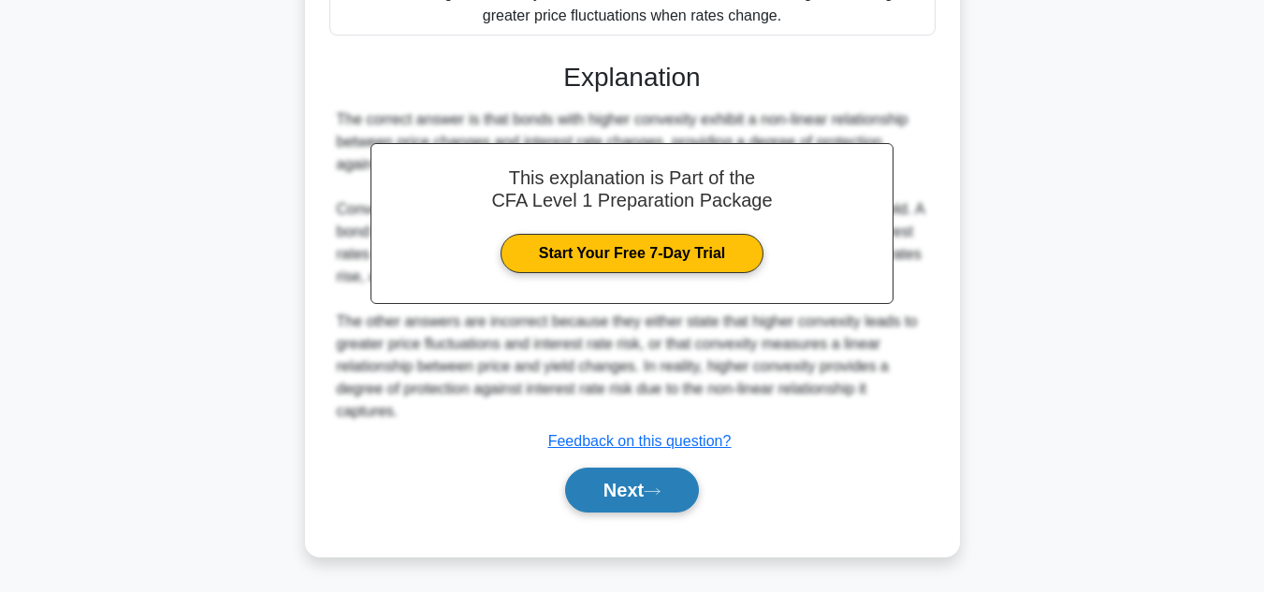
click at [681, 487] on button "Next" at bounding box center [632, 490] width 134 height 45
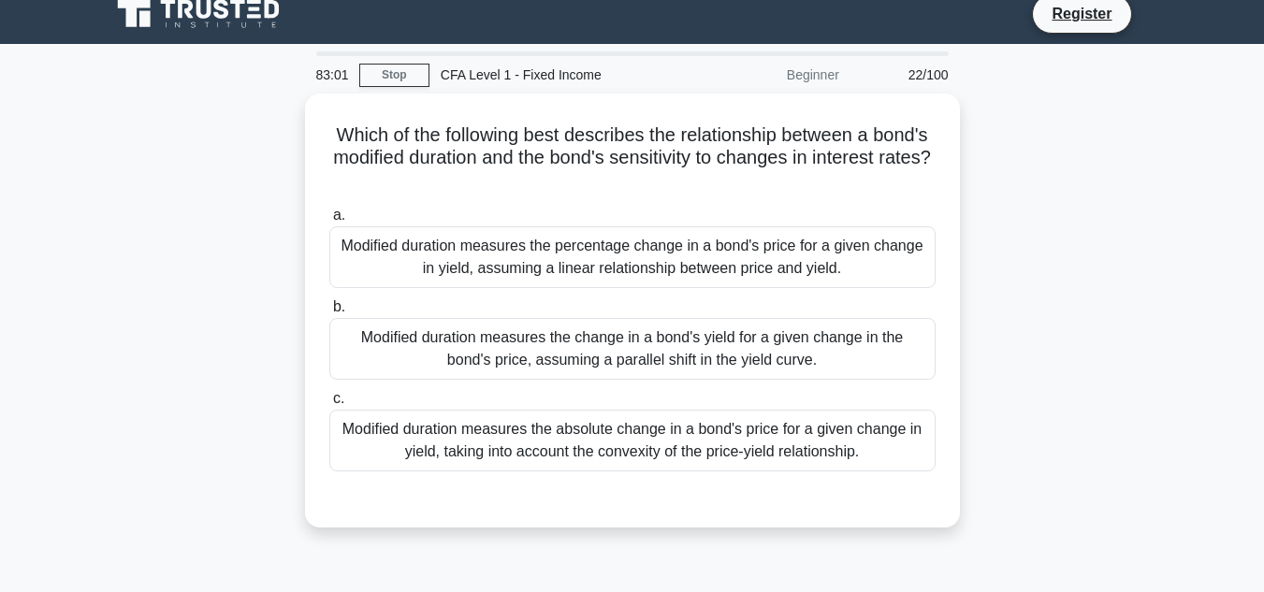
scroll to position [0, 0]
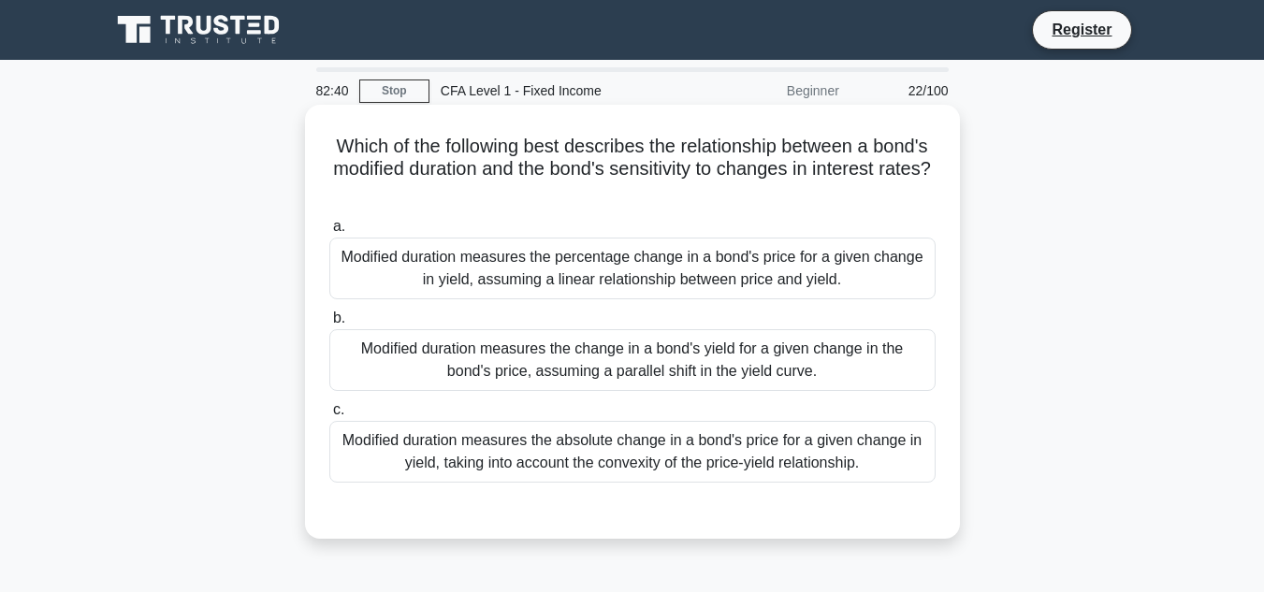
drag, startPoint x: 881, startPoint y: 469, endPoint x: 331, endPoint y: 142, distance: 639.1
click at [331, 142] on div "Which of the following best describes the relationship between a bond's modifie…" at bounding box center [633, 321] width 640 height 419
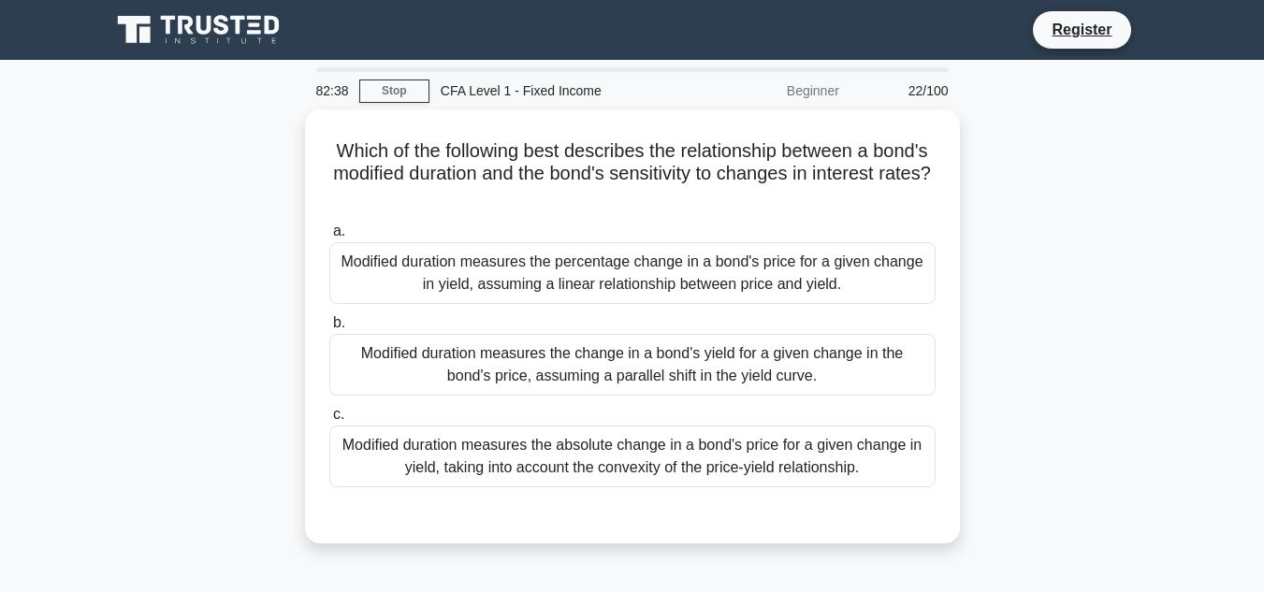
click at [288, 295] on div "Which of the following best describes the relationship between a bond's modifie…" at bounding box center [632, 337] width 1067 height 457
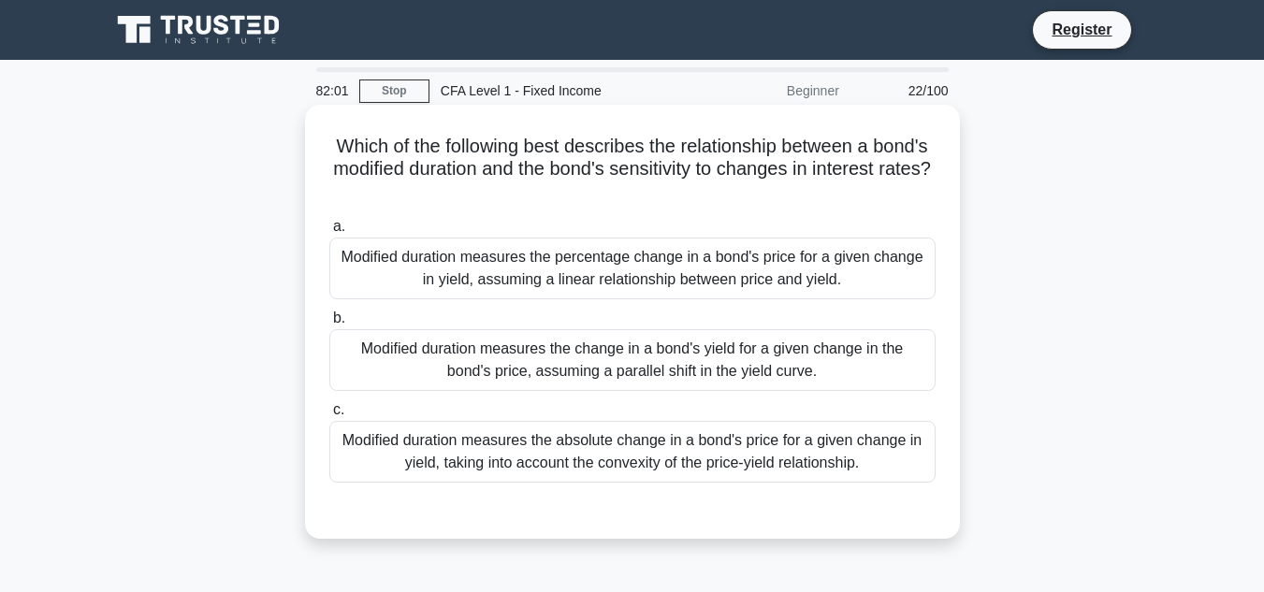
click at [470, 263] on div "Modified duration measures the percentage change in a bond's price for a given …" at bounding box center [632, 269] width 606 height 62
click at [329, 233] on input "a. Modified duration measures the percentage change in a bond's price for a giv…" at bounding box center [329, 227] width 0 height 12
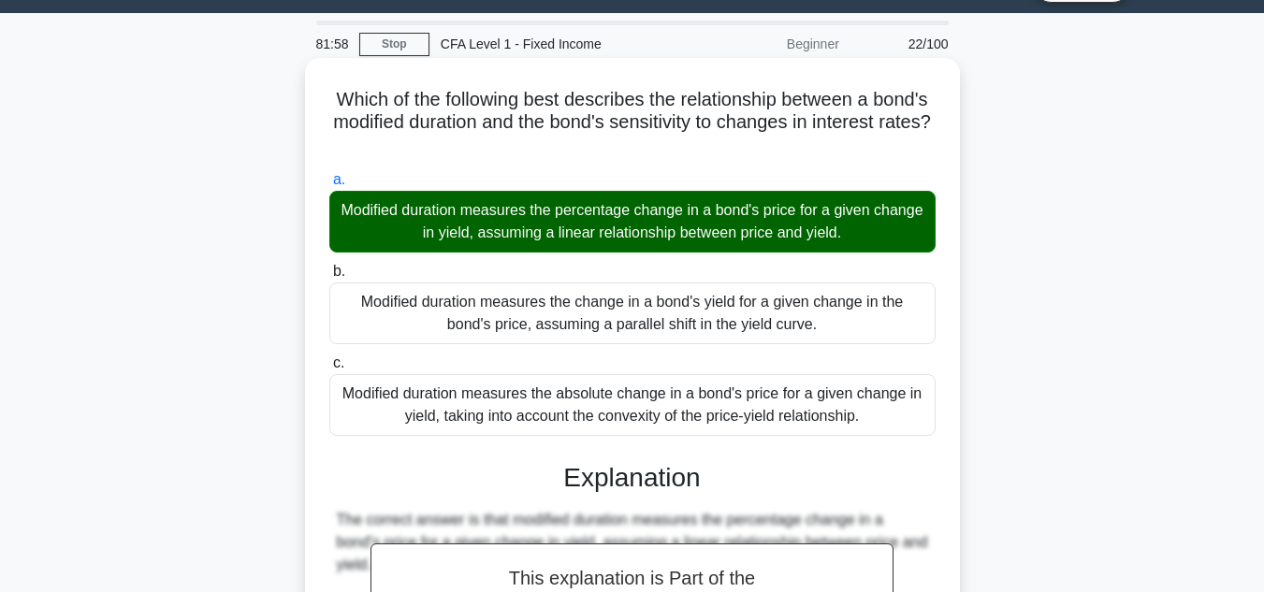
scroll to position [3, 0]
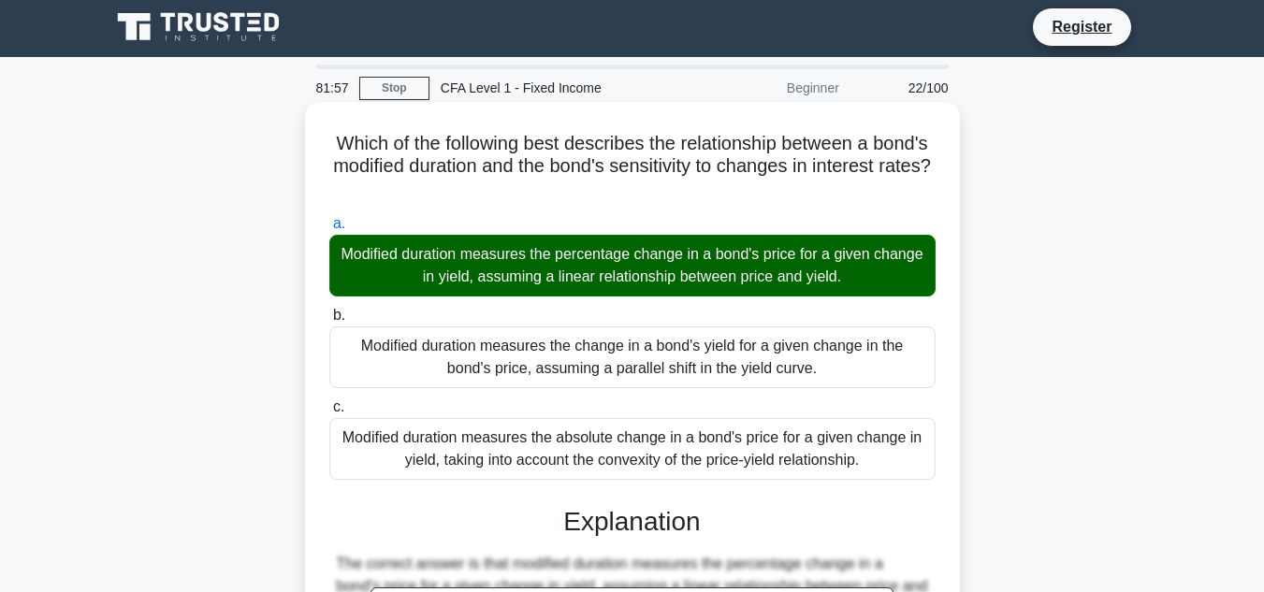
drag, startPoint x: 884, startPoint y: 461, endPoint x: 313, endPoint y: 127, distance: 661.4
click at [313, 127] on div "Which of the following best describes the relationship between a bond's modifie…" at bounding box center [633, 562] width 640 height 907
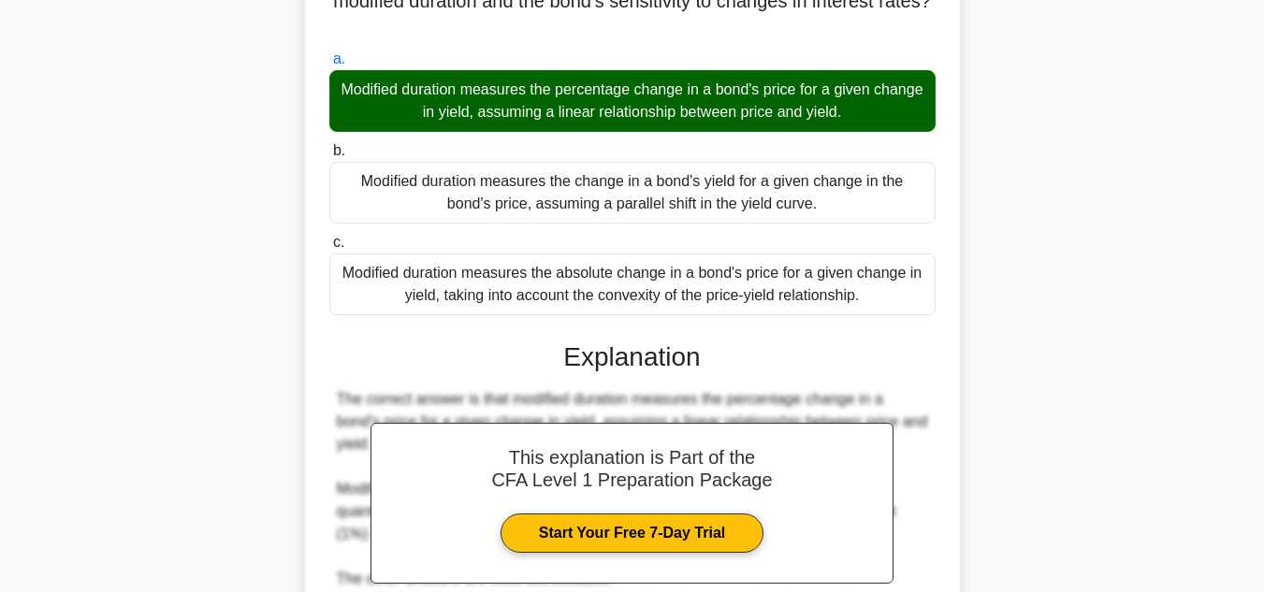
scroll to position [471, 0]
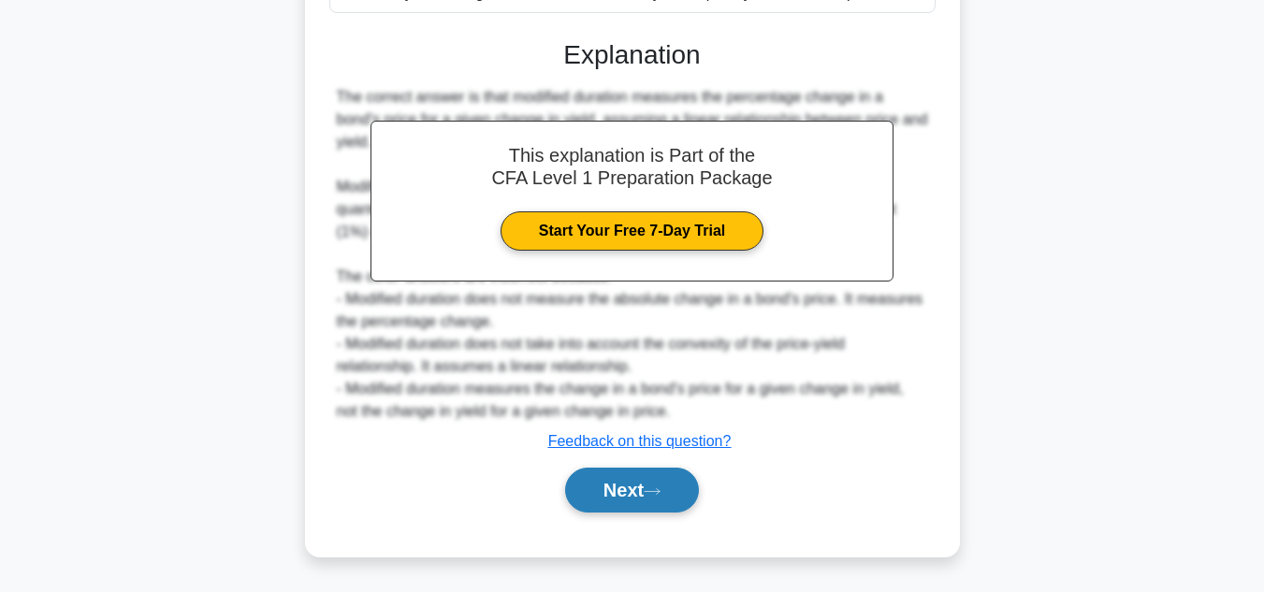
click at [650, 506] on button "Next" at bounding box center [632, 490] width 134 height 45
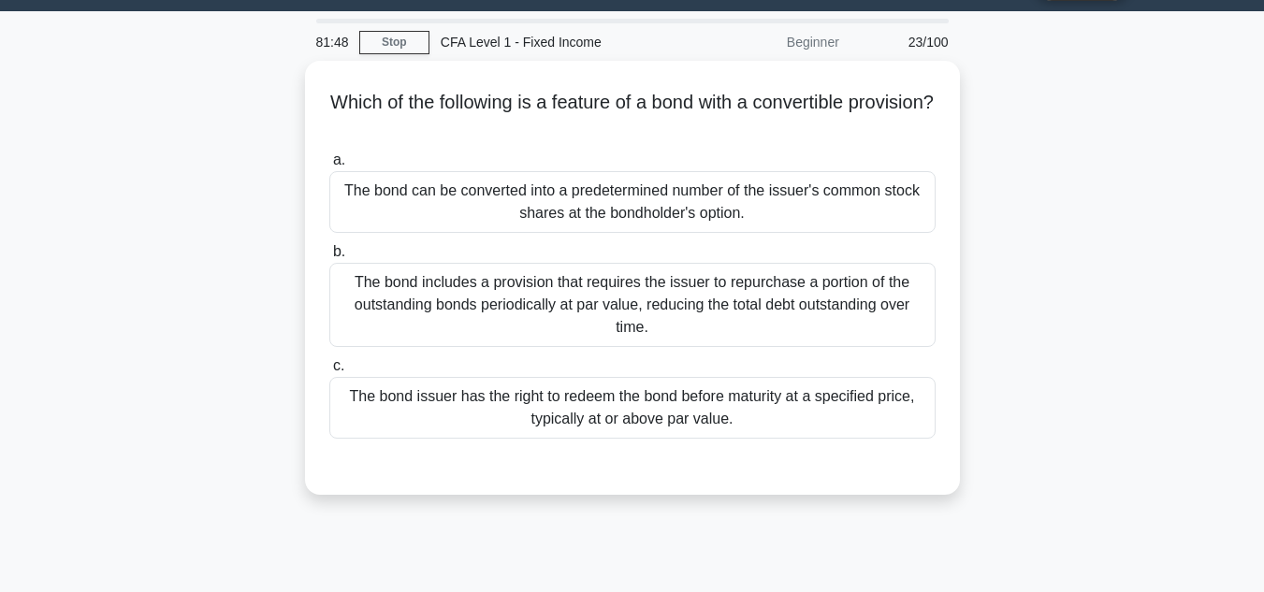
scroll to position [0, 0]
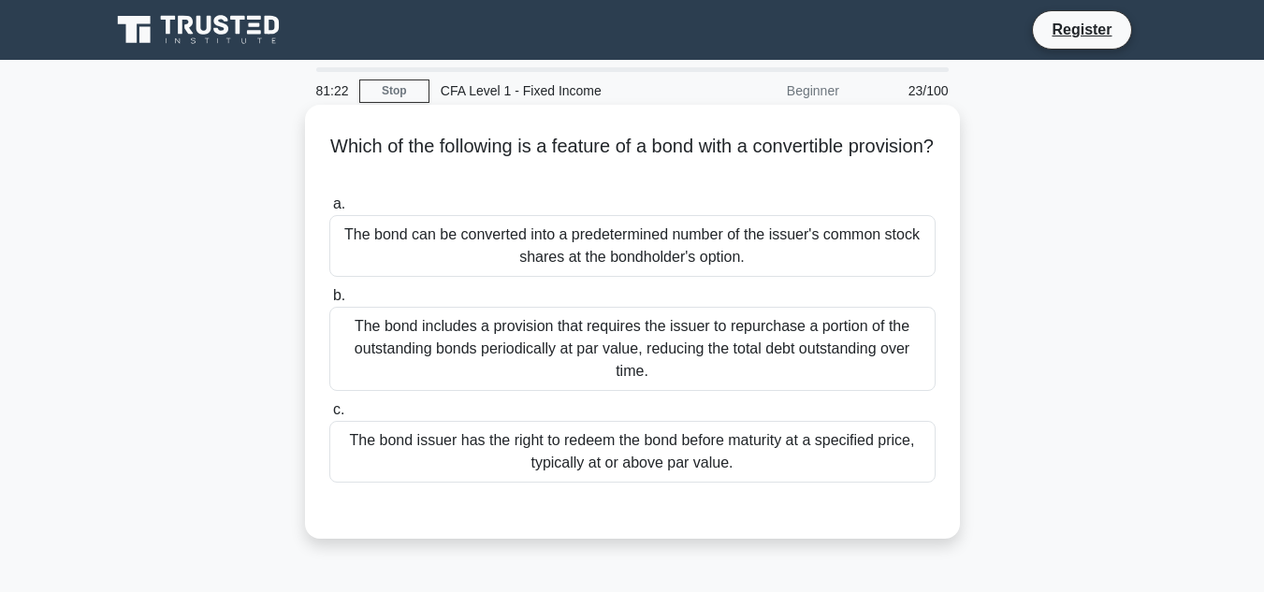
click at [730, 257] on div "The bond can be converted into a predetermined number of the issuer's common st…" at bounding box center [632, 246] width 606 height 62
click at [329, 211] on input "a. The bond can be converted into a predetermined number of the issuer's common…" at bounding box center [329, 204] width 0 height 12
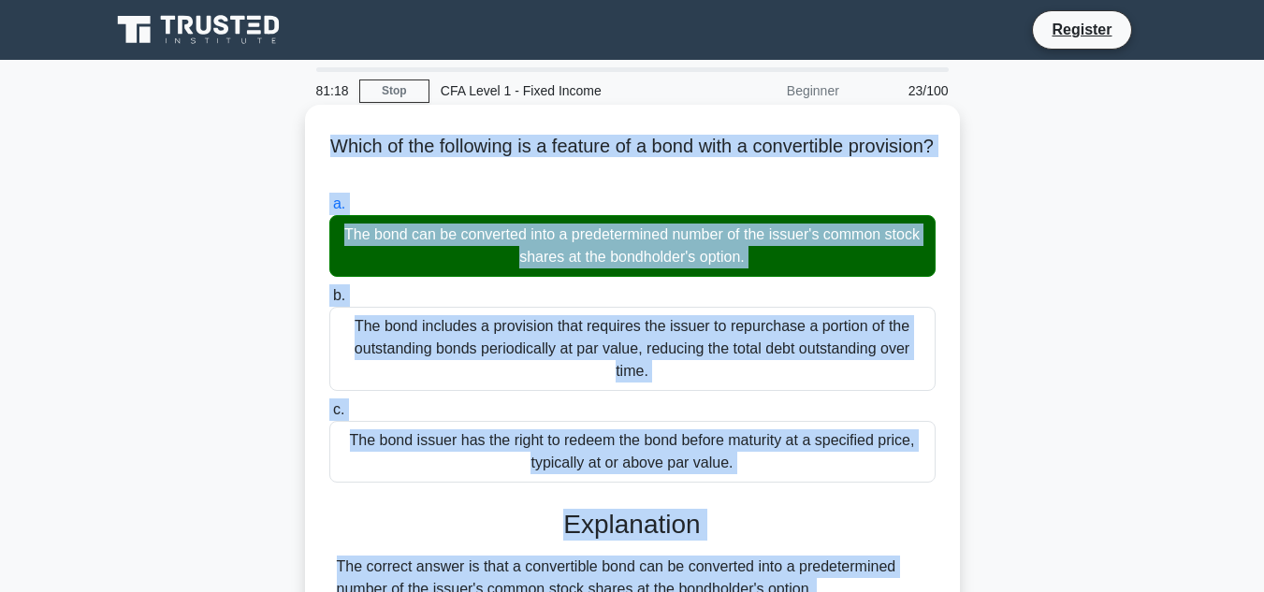
drag, startPoint x: 576, startPoint y: 418, endPoint x: 376, endPoint y: 157, distance: 329.0
click at [332, 134] on div "Which of the following is a feature of a bond with a convertible provision? .sp…" at bounding box center [633, 543] width 640 height 862
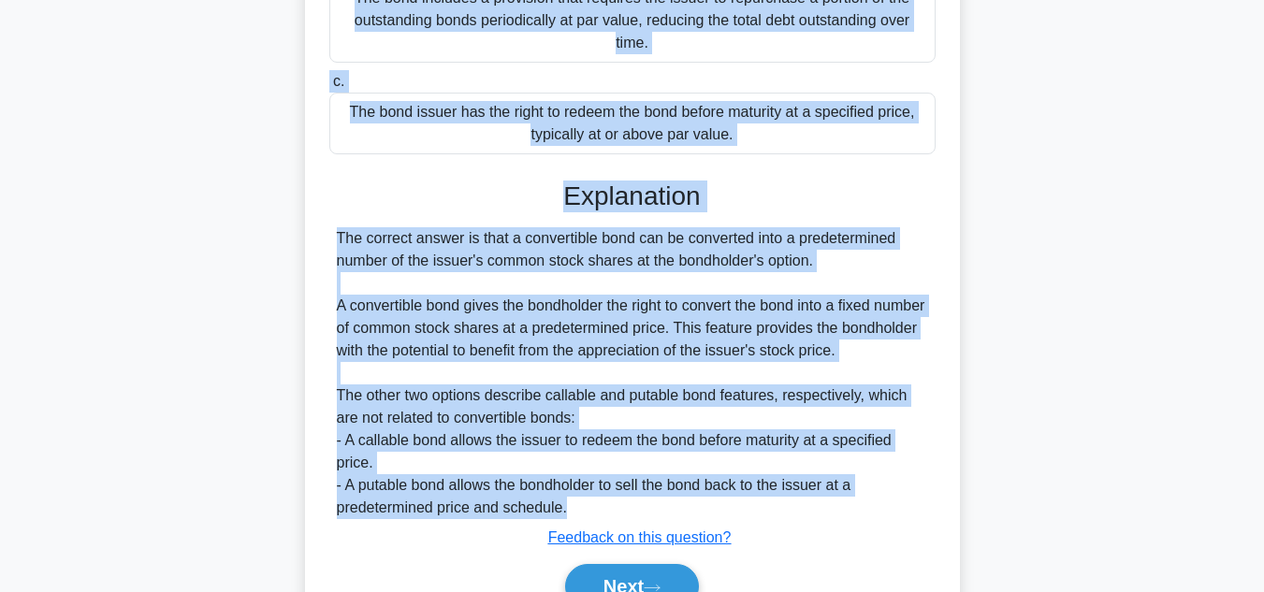
scroll to position [426, 0]
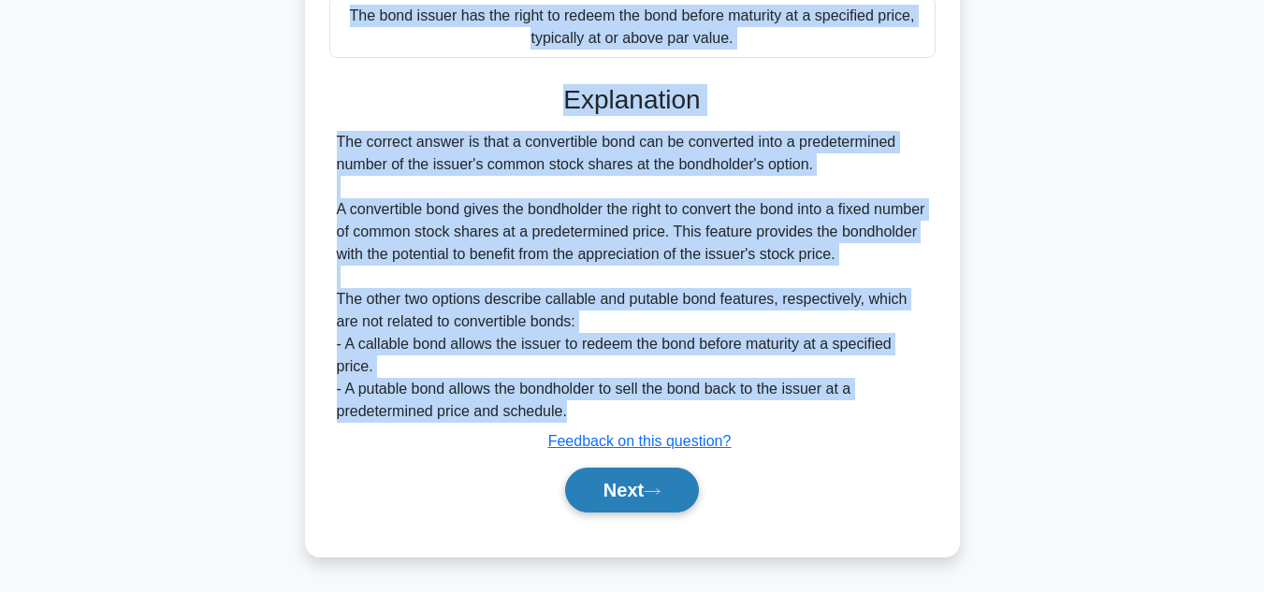
click at [677, 498] on button "Next" at bounding box center [632, 490] width 134 height 45
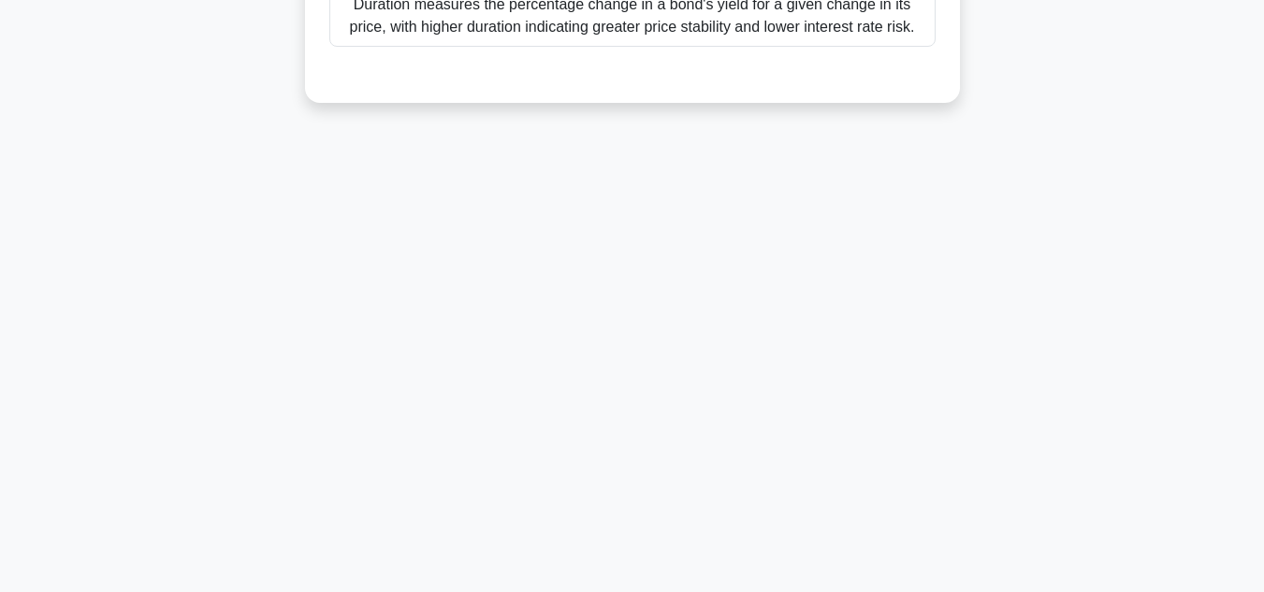
scroll to position [0, 0]
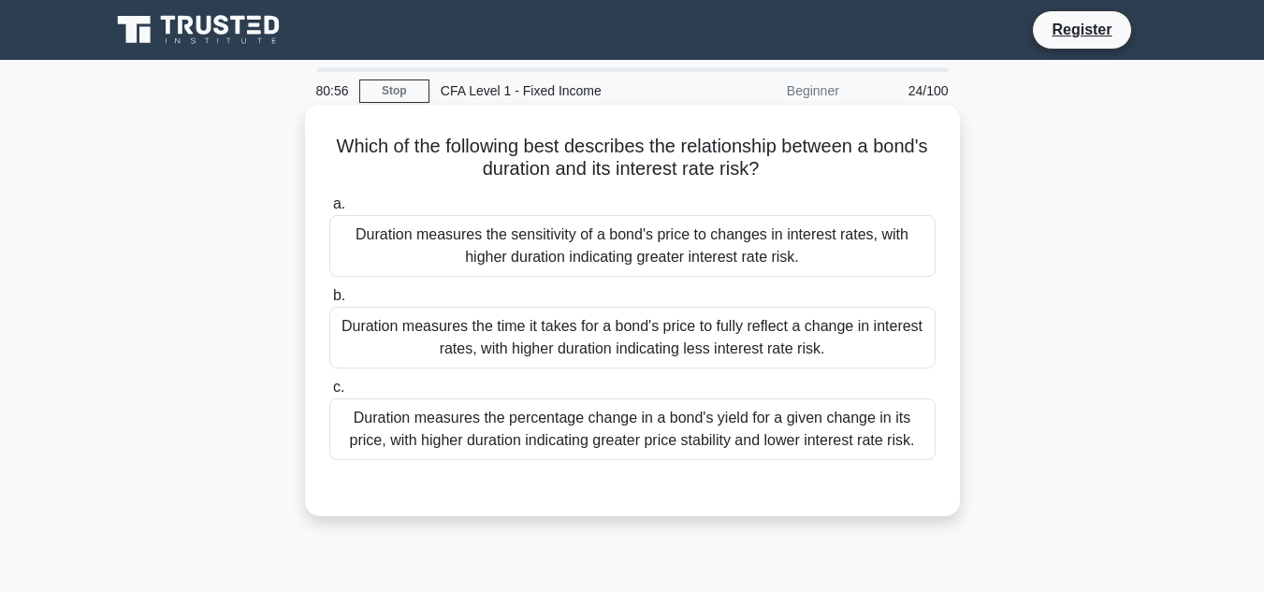
click at [841, 344] on div "Duration measures the time it takes for a bond's price to fully reflect a chang…" at bounding box center [632, 338] width 606 height 62
click at [329, 302] on input "b. Duration measures the time it takes for a bond's price to fully reflect a ch…" at bounding box center [329, 296] width 0 height 12
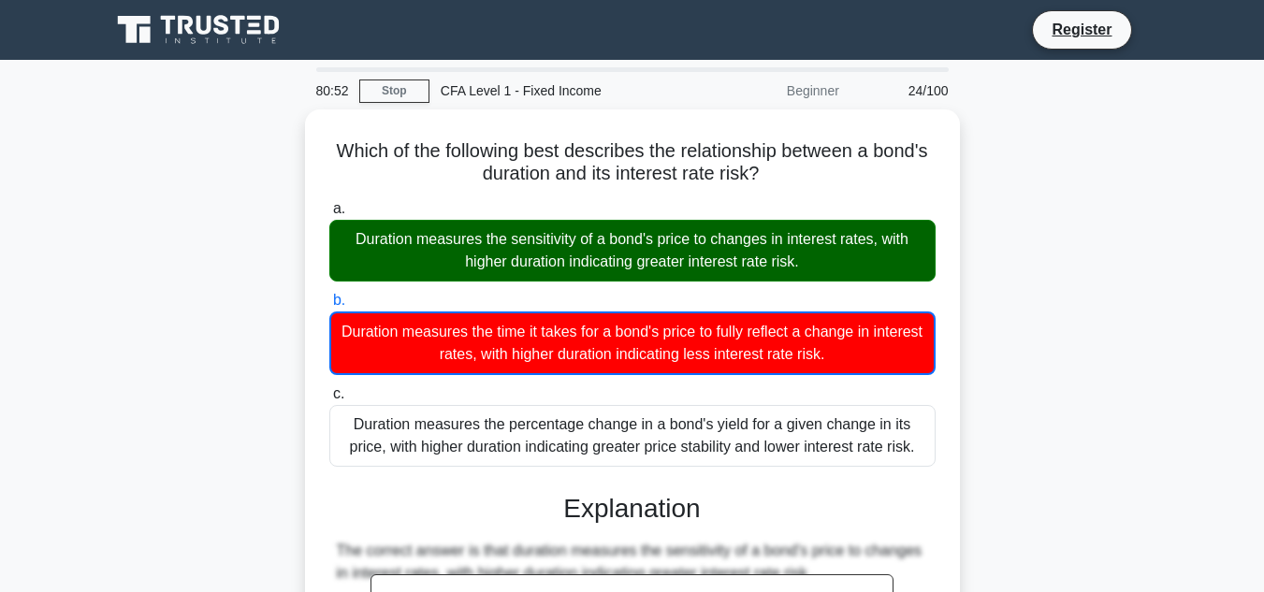
drag, startPoint x: 922, startPoint y: 446, endPoint x: 278, endPoint y: 139, distance: 713.2
click at [278, 139] on div "Which of the following best describes the relationship between a bond's duratio…" at bounding box center [632, 559] width 1067 height 901
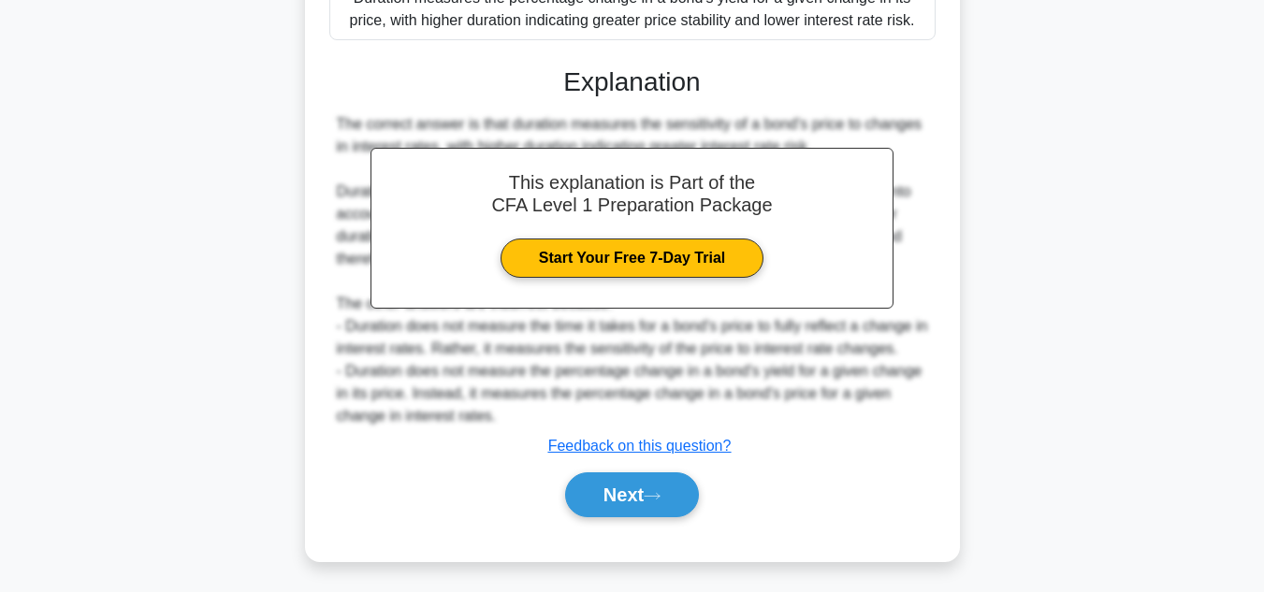
scroll to position [428, 0]
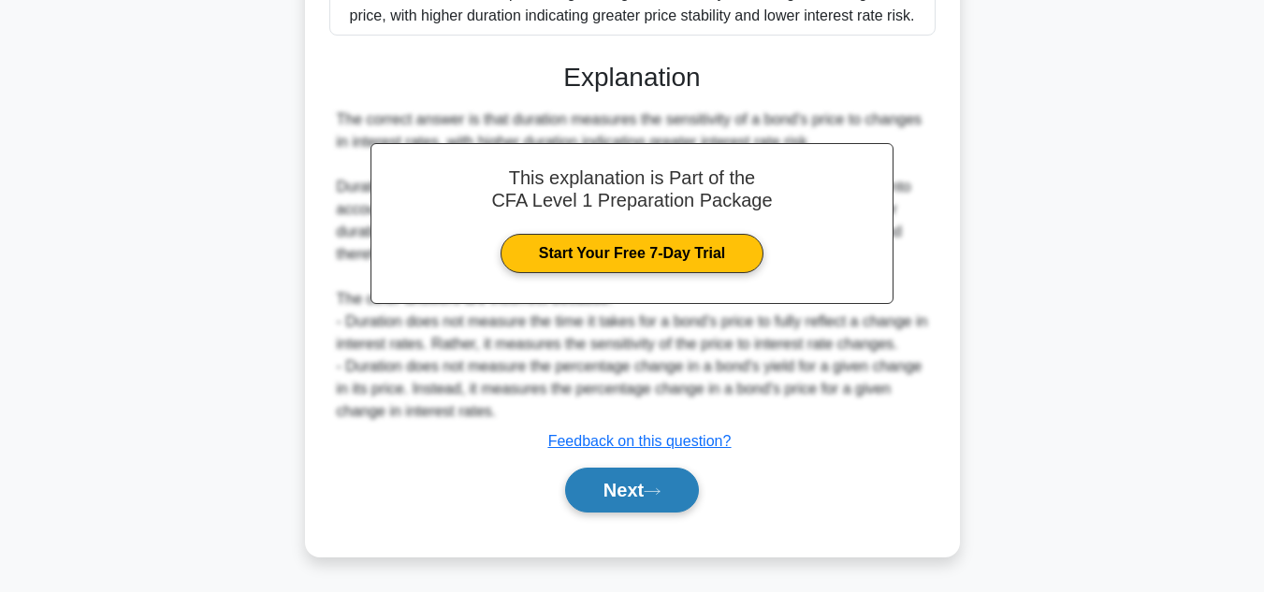
click at [654, 481] on button "Next" at bounding box center [632, 490] width 134 height 45
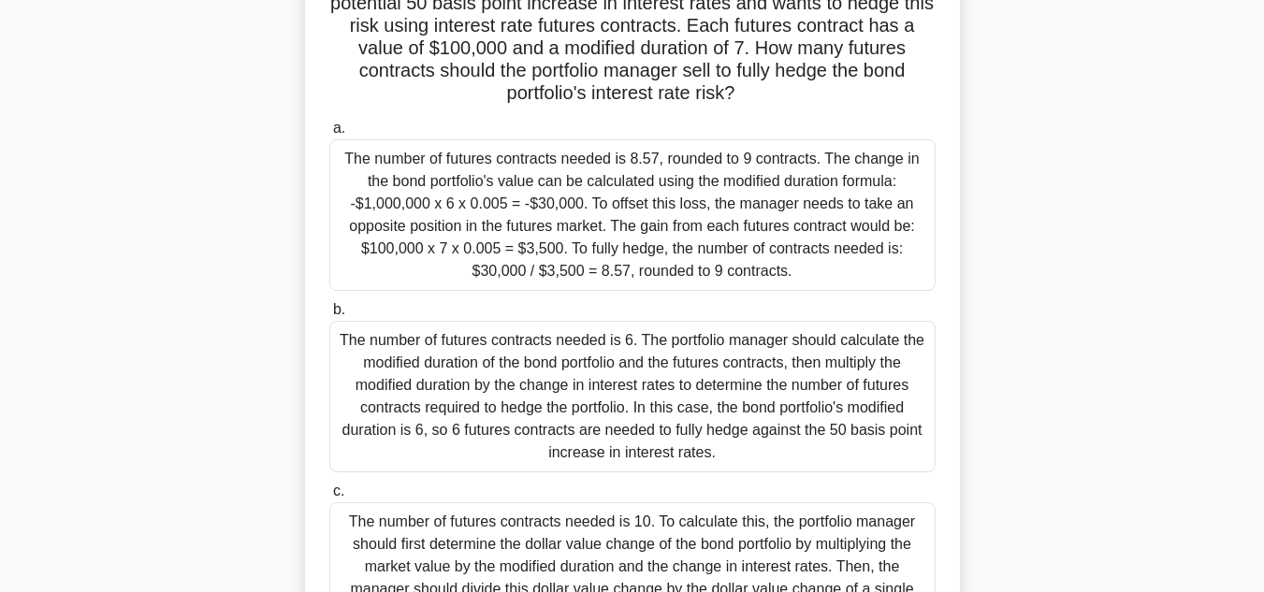
scroll to position [0, 0]
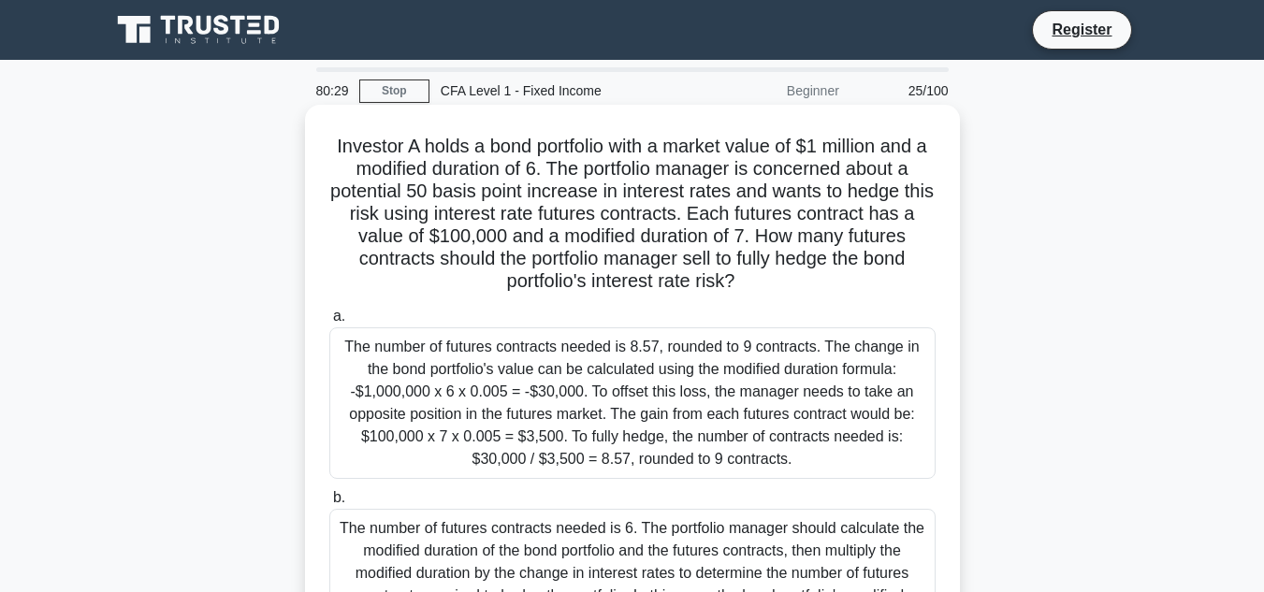
drag, startPoint x: 798, startPoint y: 402, endPoint x: 313, endPoint y: 135, distance: 554.5
click at [313, 135] on div "Investor A holds a bond portfolio with a market value of $1 million and a modif…" at bounding box center [633, 501] width 640 height 779
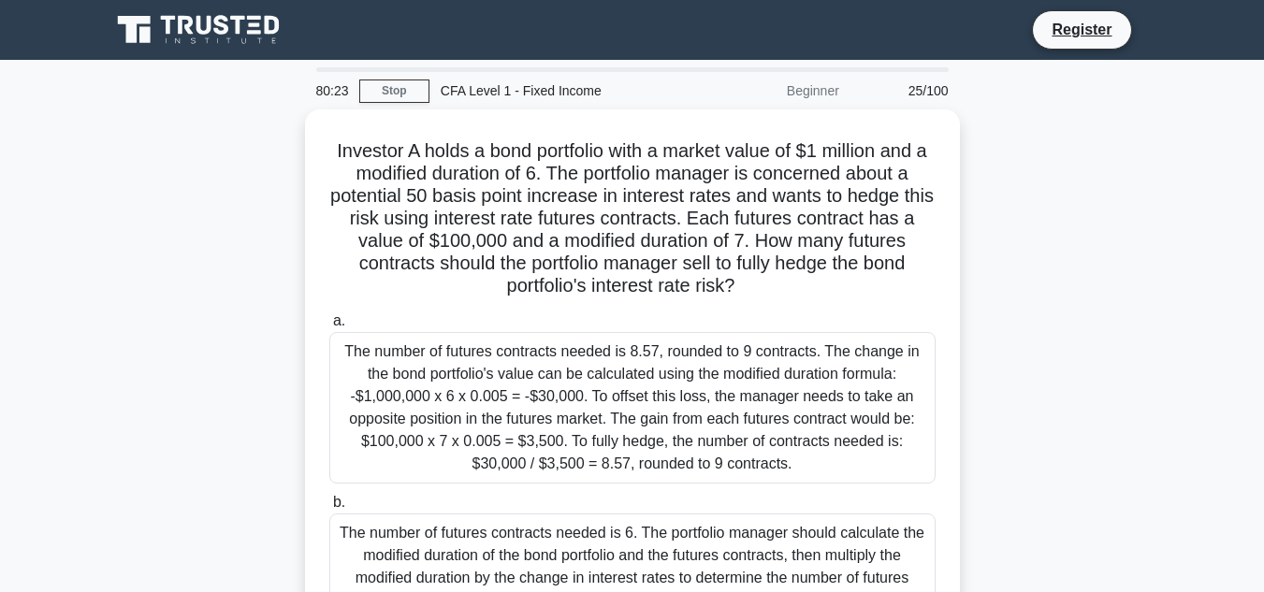
click at [1038, 213] on div "Investor A holds a bond portfolio with a market value of $1 million and a modif…" at bounding box center [632, 517] width 1067 height 816
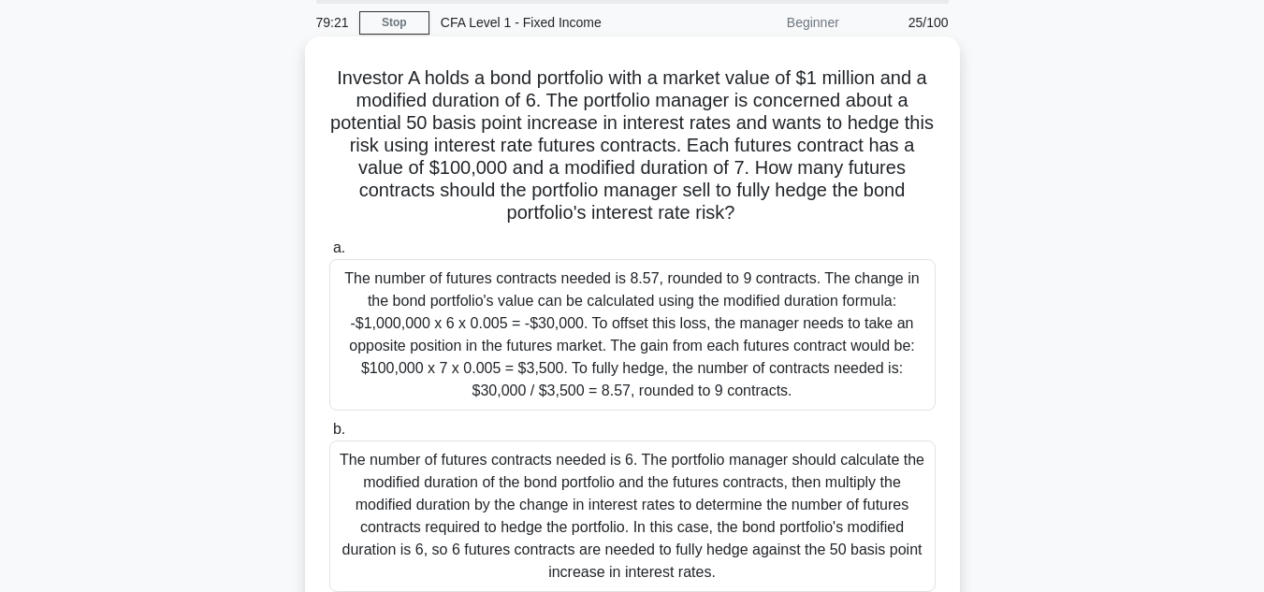
scroll to position [44, 0]
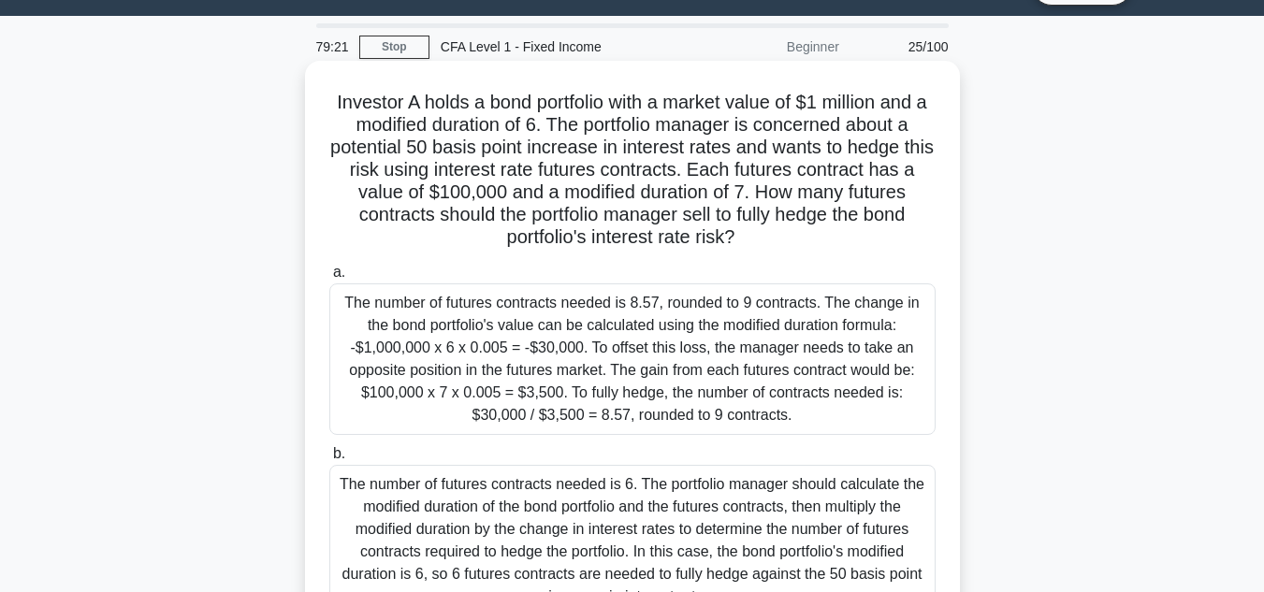
click at [444, 312] on div "The number of futures contracts needed is 8.57, rounded to 9 contracts. The cha…" at bounding box center [632, 360] width 606 height 152
click at [329, 279] on input "a. The number of futures contracts needed is 8.57, rounded to 9 contracts. The …" at bounding box center [329, 273] width 0 height 12
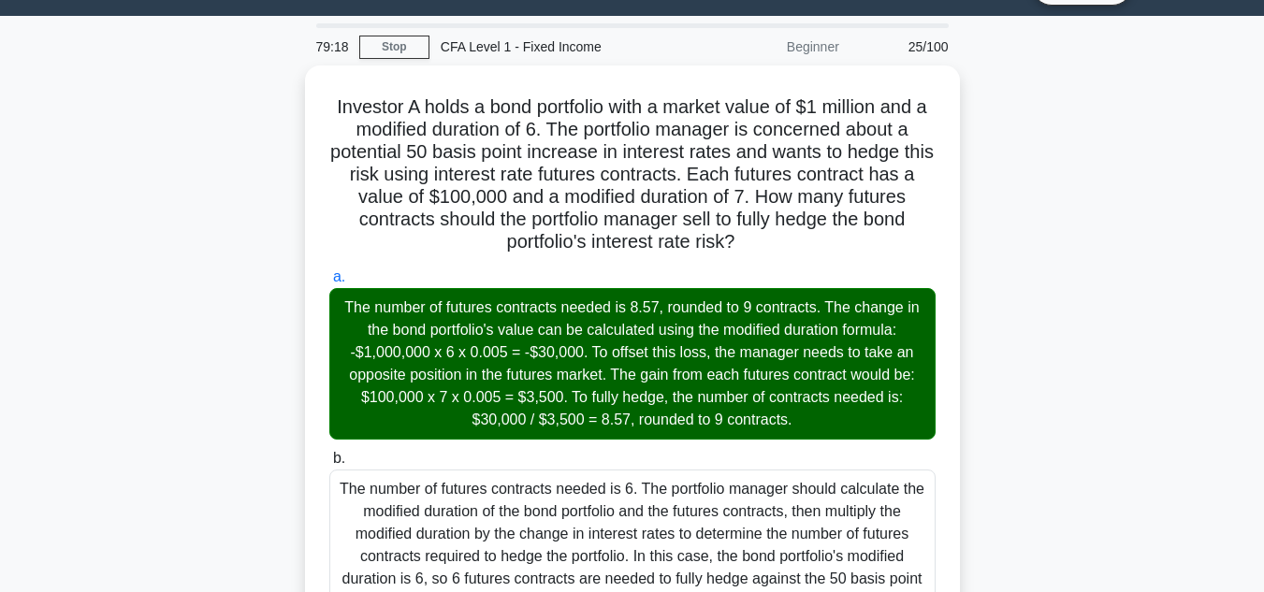
drag, startPoint x: 823, startPoint y: 311, endPoint x: 292, endPoint y: 99, distance: 572.0
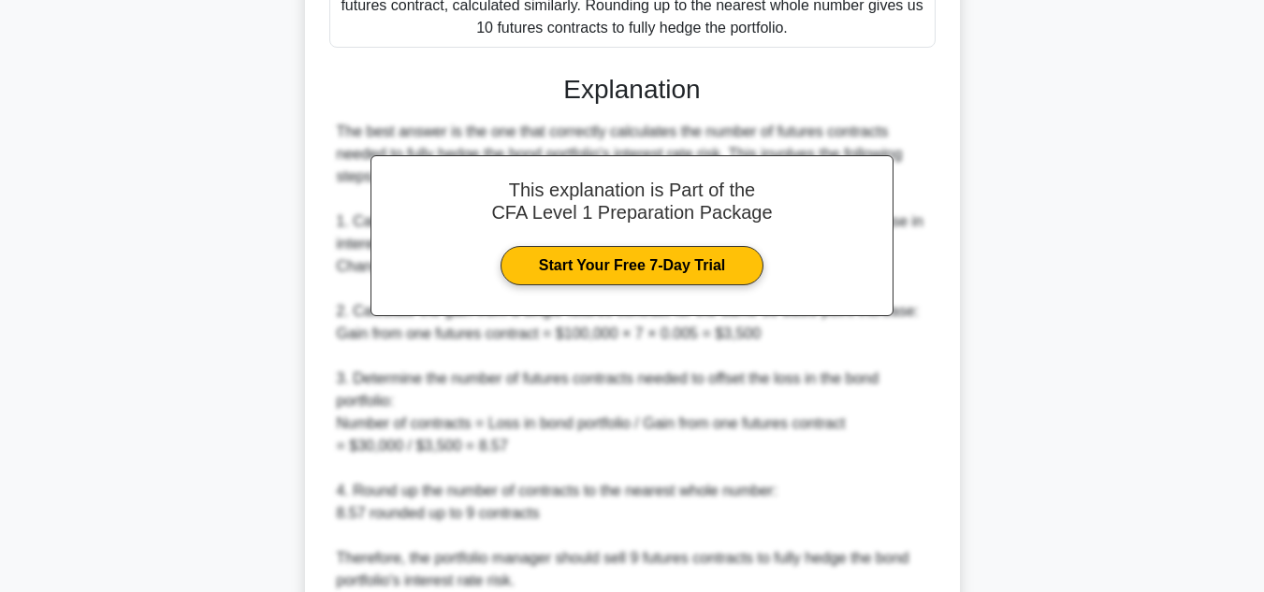
scroll to position [965, 0]
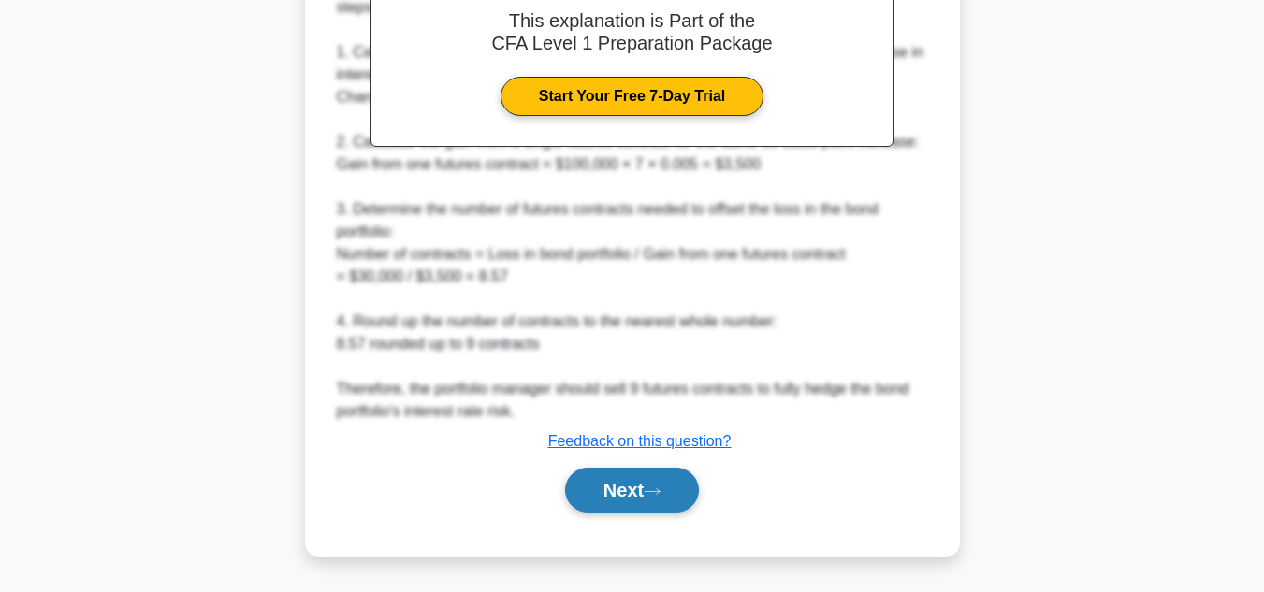
click at [691, 491] on button "Next" at bounding box center [632, 490] width 134 height 45
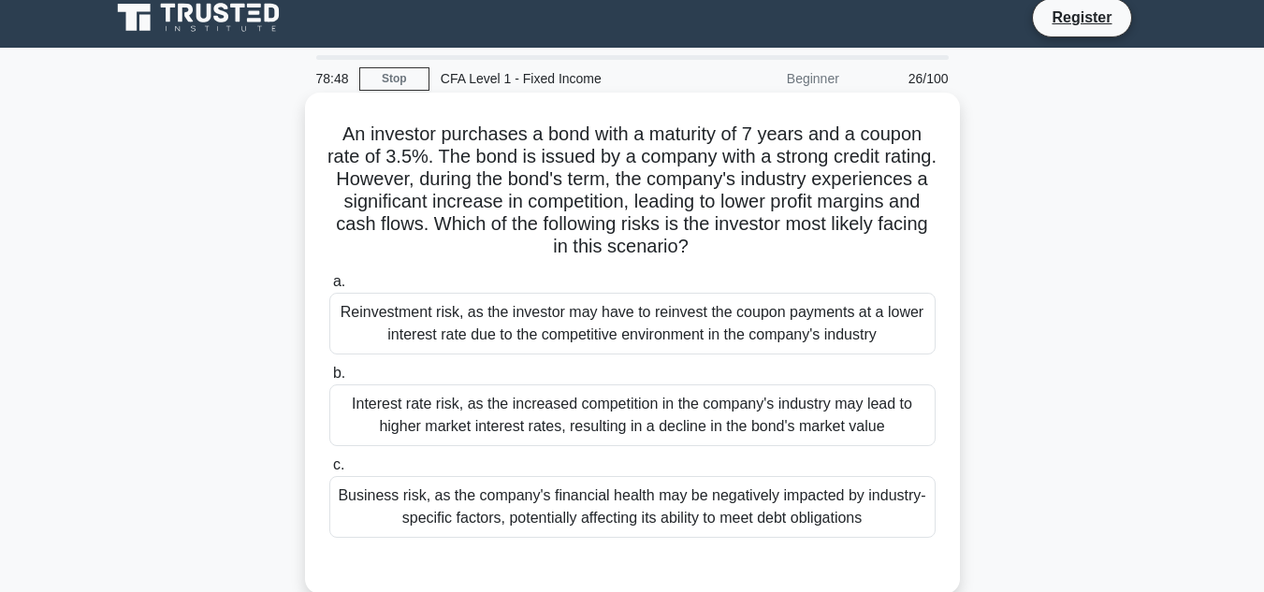
scroll to position [94, 0]
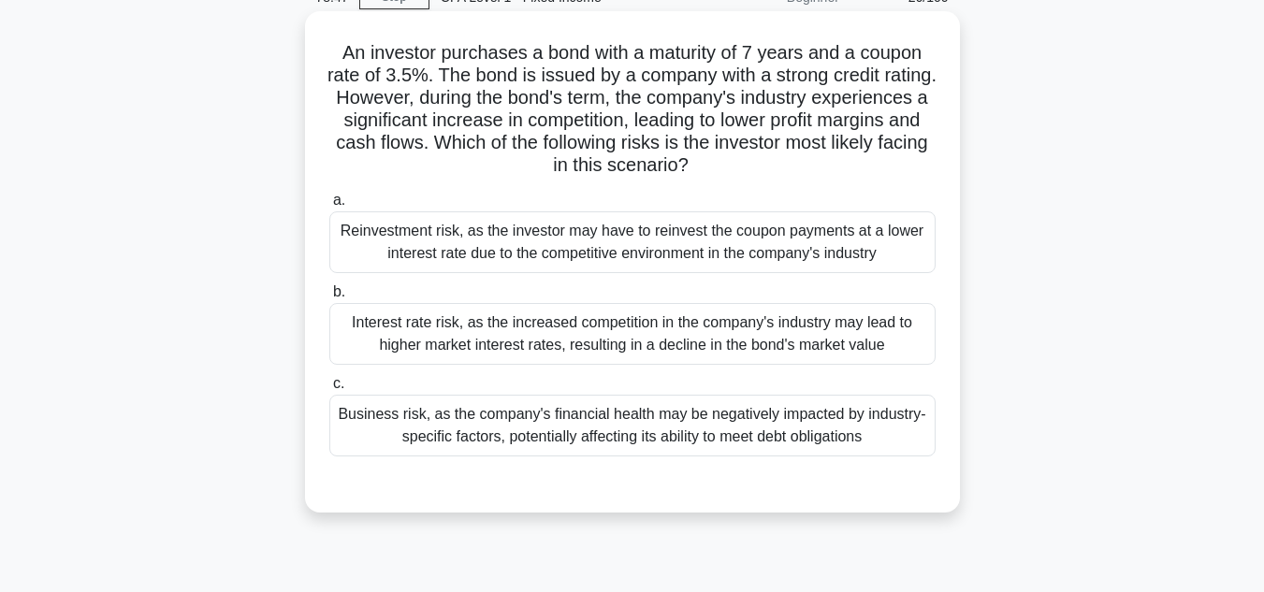
click at [513, 415] on div "Business risk, as the company's financial health may be negatively impacted by …" at bounding box center [632, 426] width 606 height 62
click at [329, 390] on input "c. Business risk, as the company's financial health may be negatively impacted …" at bounding box center [329, 384] width 0 height 12
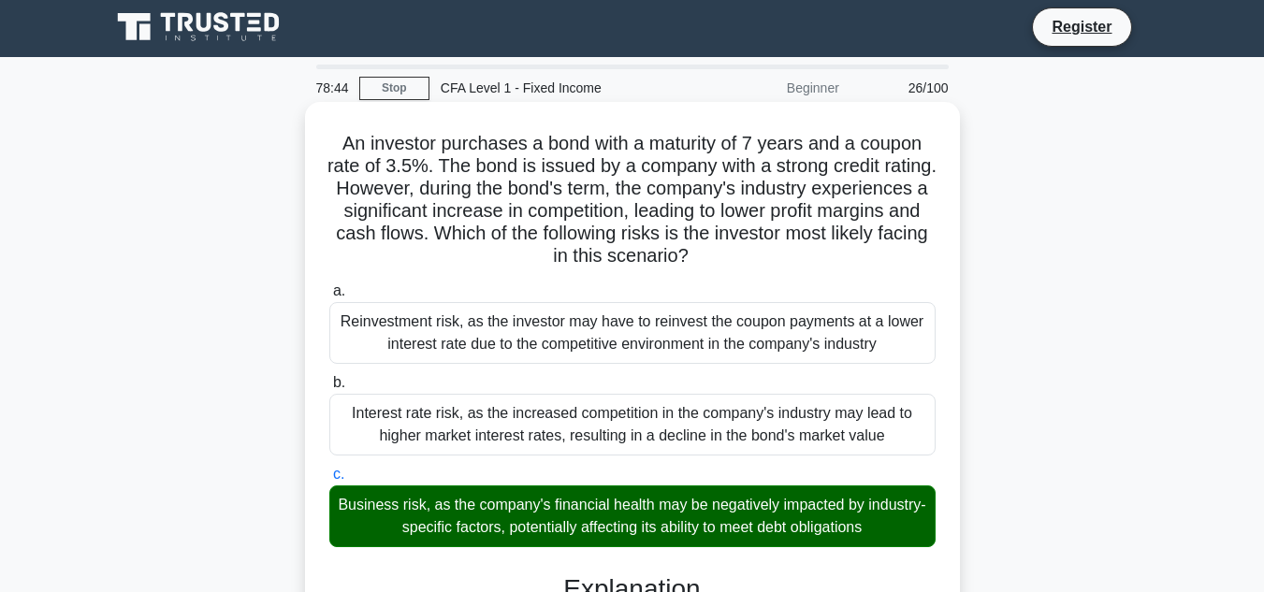
scroll to position [0, 0]
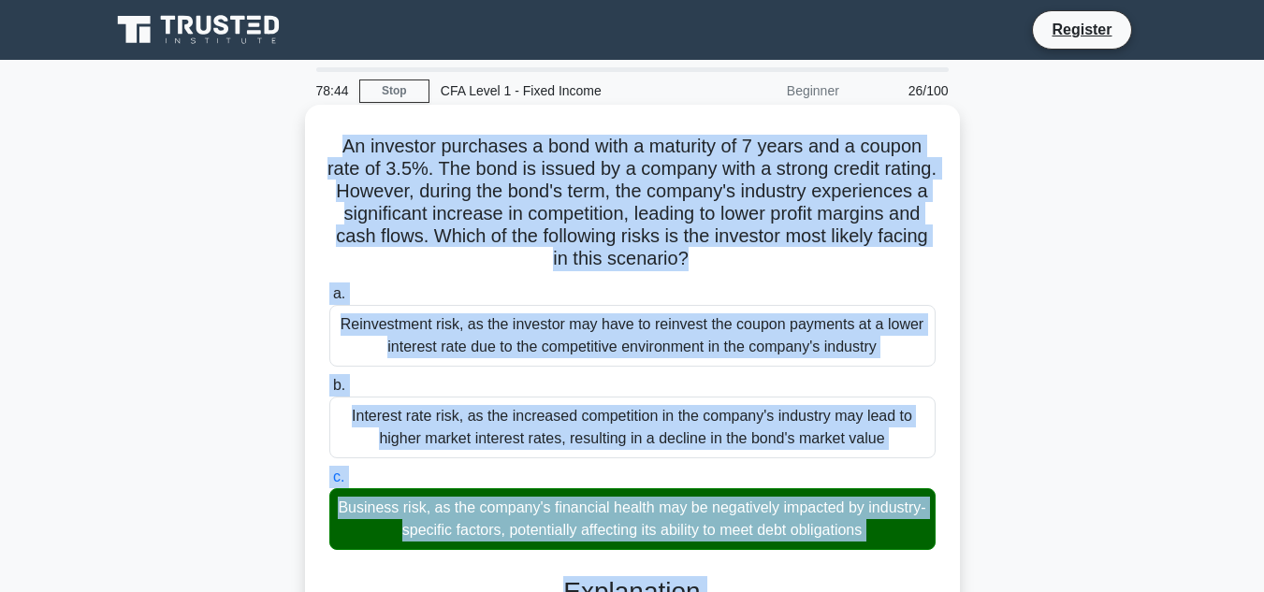
drag, startPoint x: 420, startPoint y: 504, endPoint x: 320, endPoint y: 148, distance: 370.3
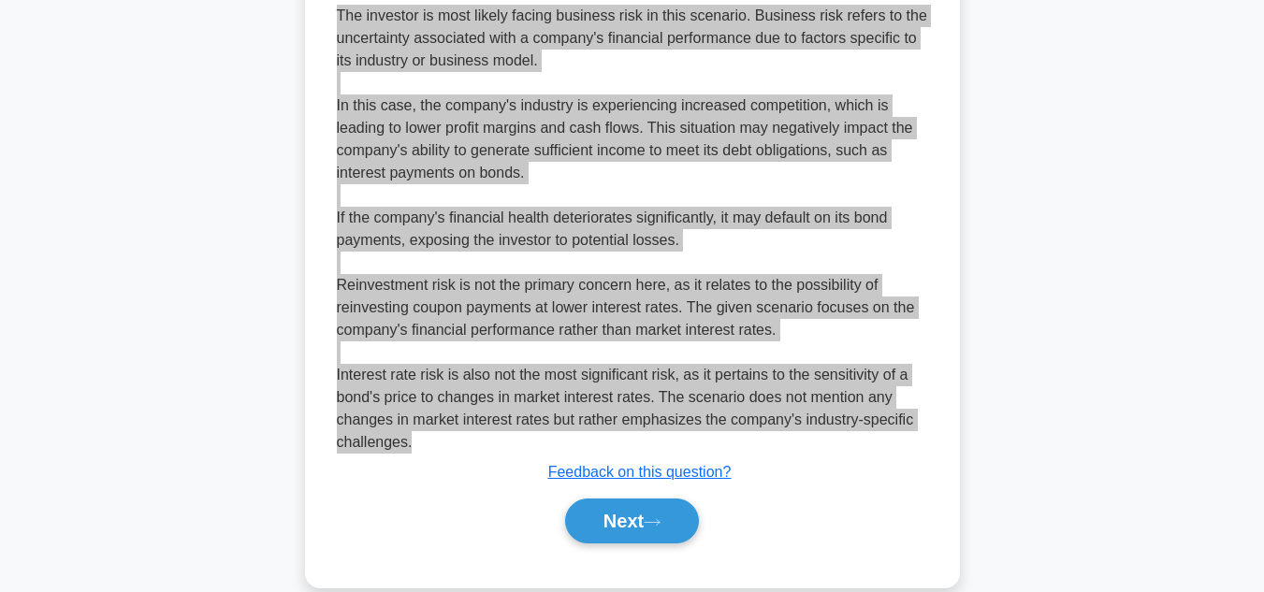
scroll to position [650, 0]
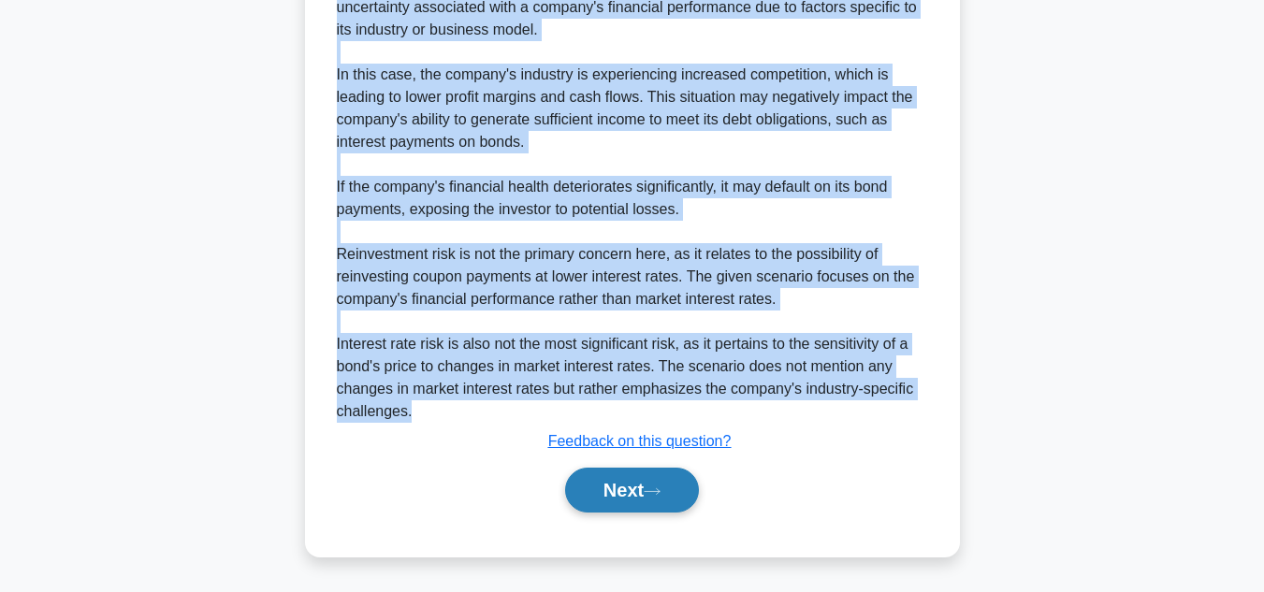
click at [611, 497] on button "Next" at bounding box center [632, 490] width 134 height 45
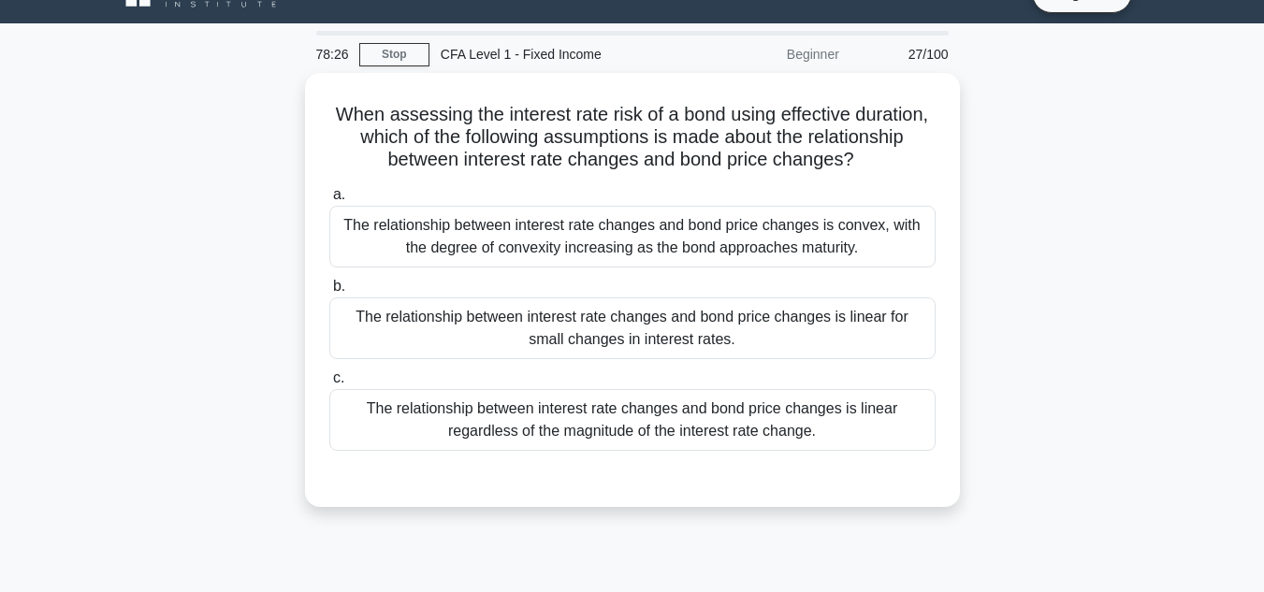
scroll to position [0, 0]
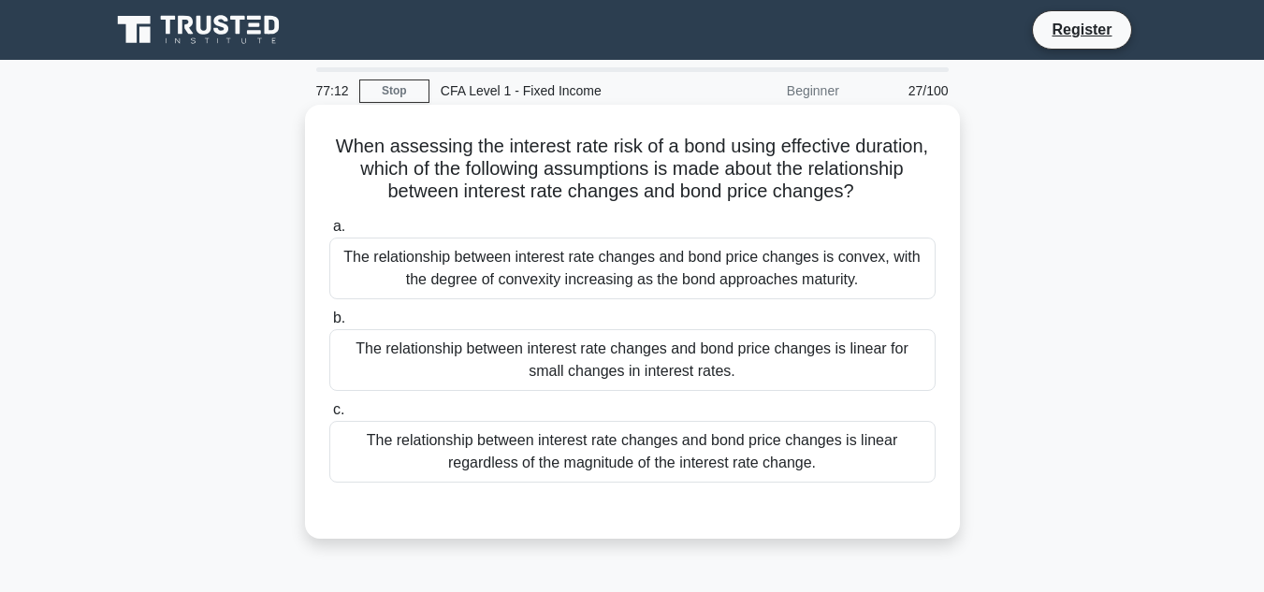
click at [820, 258] on div "The relationship between interest rate changes and bond price changes is convex…" at bounding box center [632, 269] width 606 height 62
click at [329, 233] on input "a. The relationship between interest rate changes and bond price changes is con…" at bounding box center [329, 227] width 0 height 12
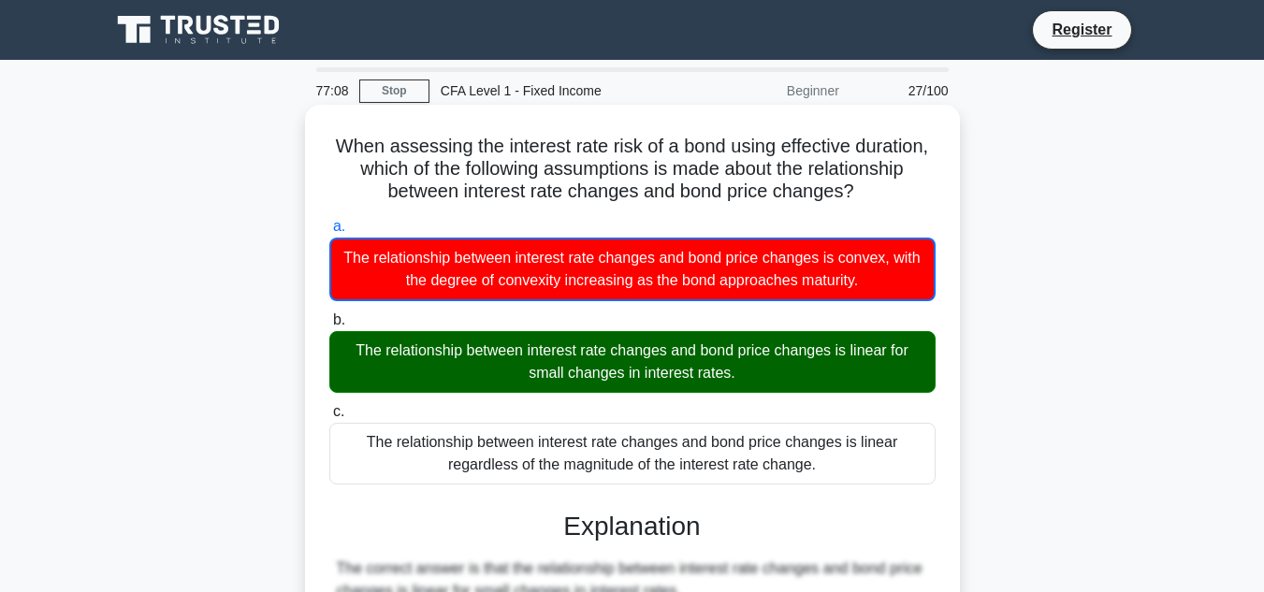
drag, startPoint x: 830, startPoint y: 477, endPoint x: 320, endPoint y: 125, distance: 619.6
click at [320, 125] on div "When assessing the interest rate risk of a bond using effective duration, which…" at bounding box center [633, 555] width 640 height 886
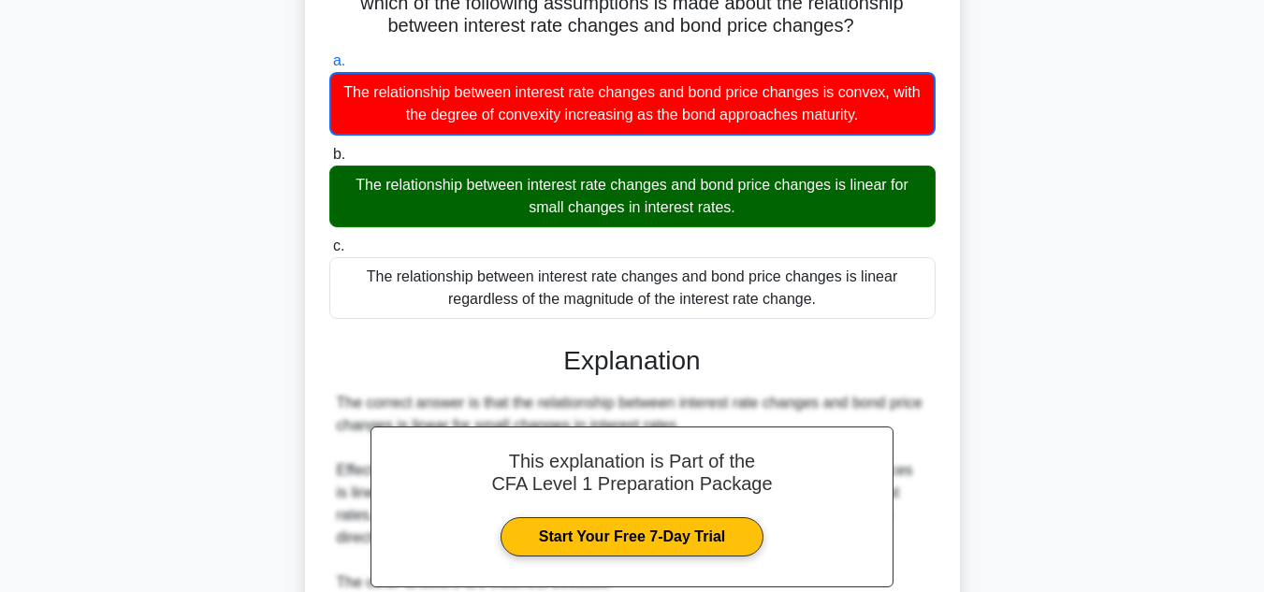
scroll to position [428, 0]
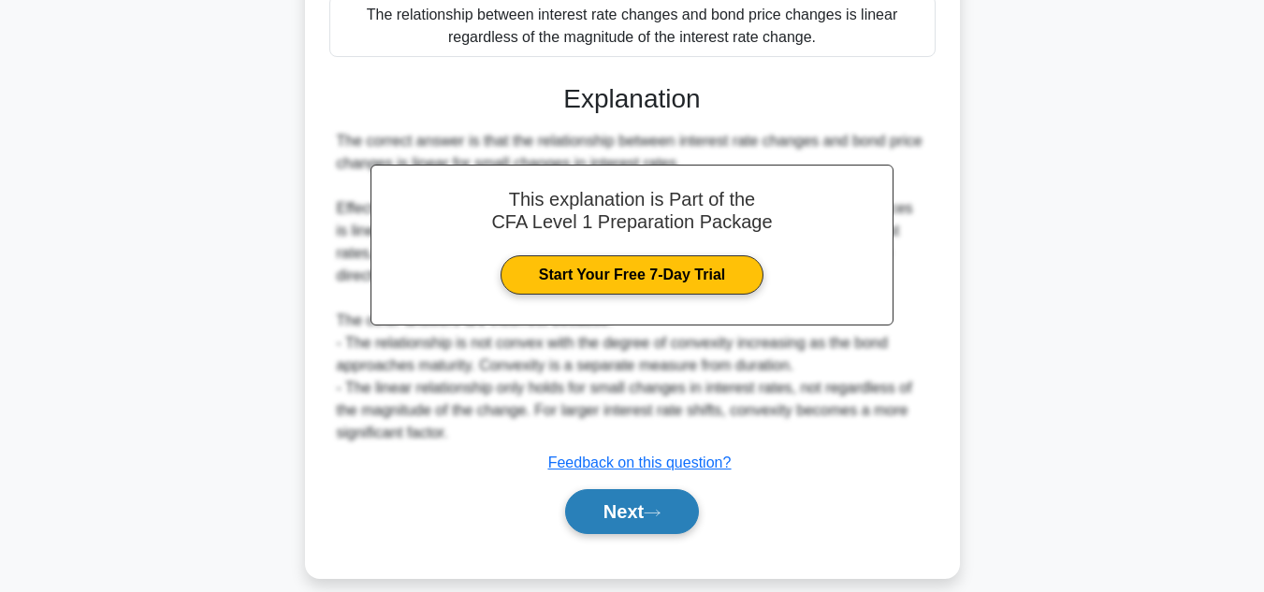
click at [676, 489] on button "Next" at bounding box center [632, 511] width 134 height 45
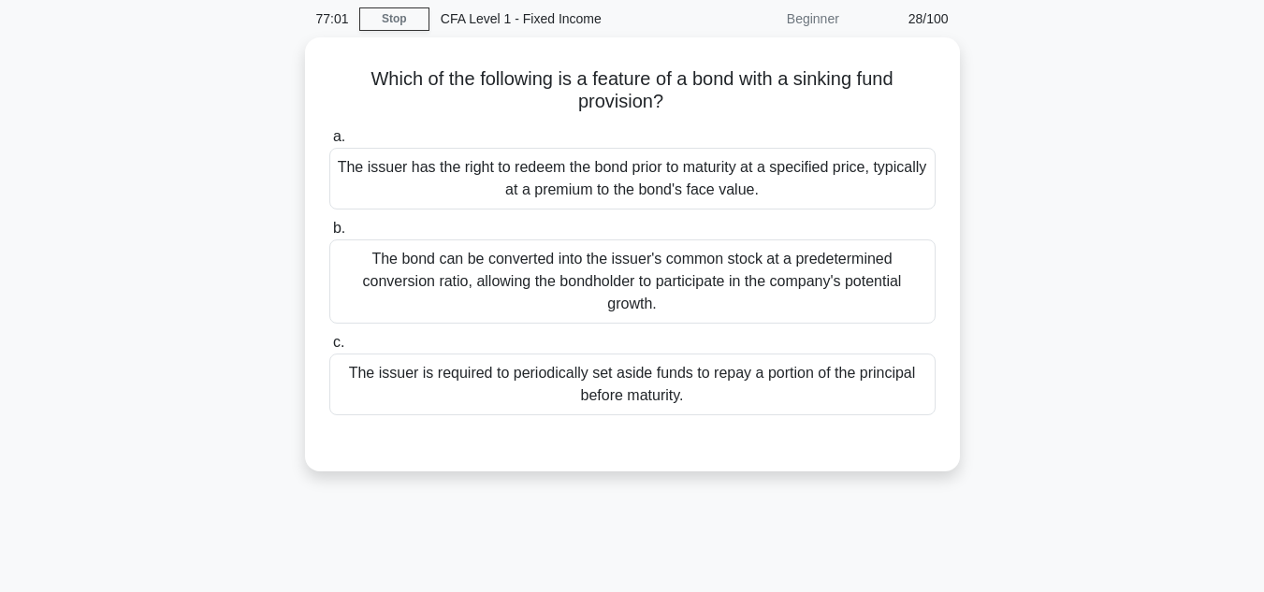
scroll to position [44, 0]
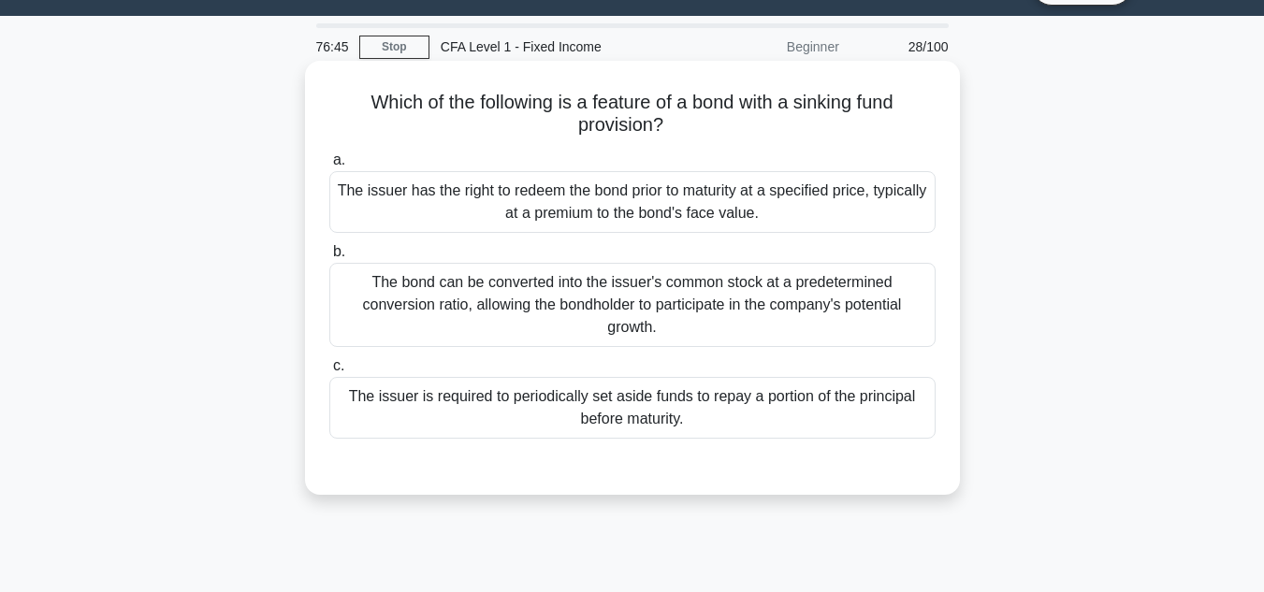
click at [677, 407] on div "The issuer is required to periodically set aside funds to repay a portion of th…" at bounding box center [632, 408] width 606 height 62
click at [329, 372] on input "c. The issuer is required to periodically set aside funds to repay a portion of…" at bounding box center [329, 366] width 0 height 12
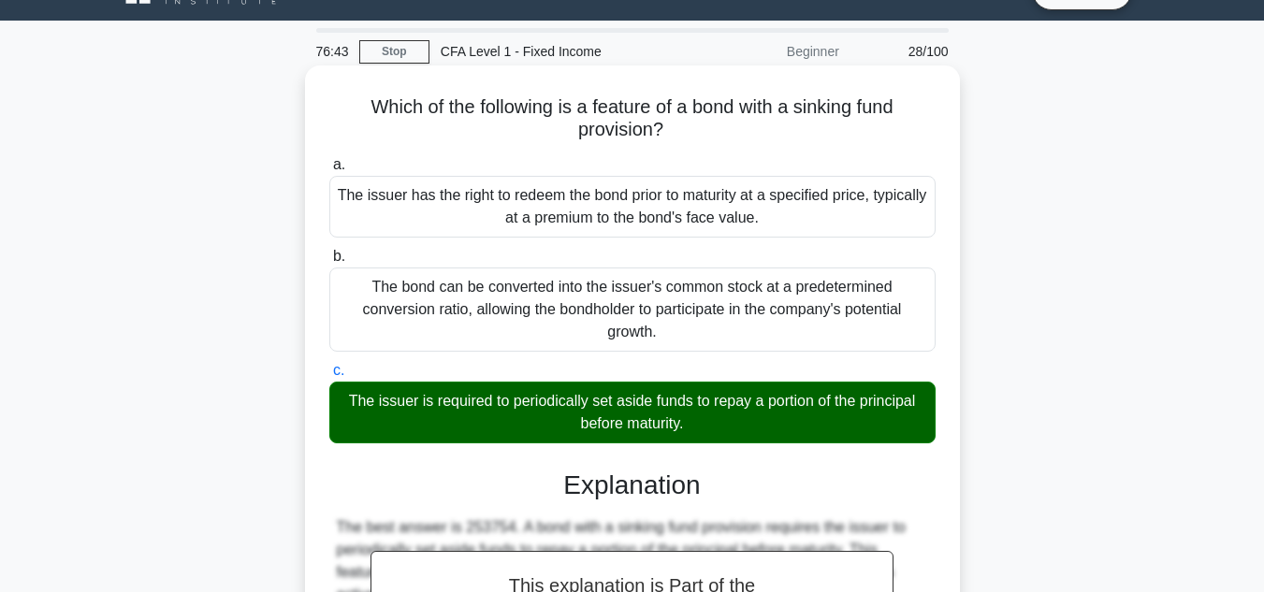
scroll to position [0, 0]
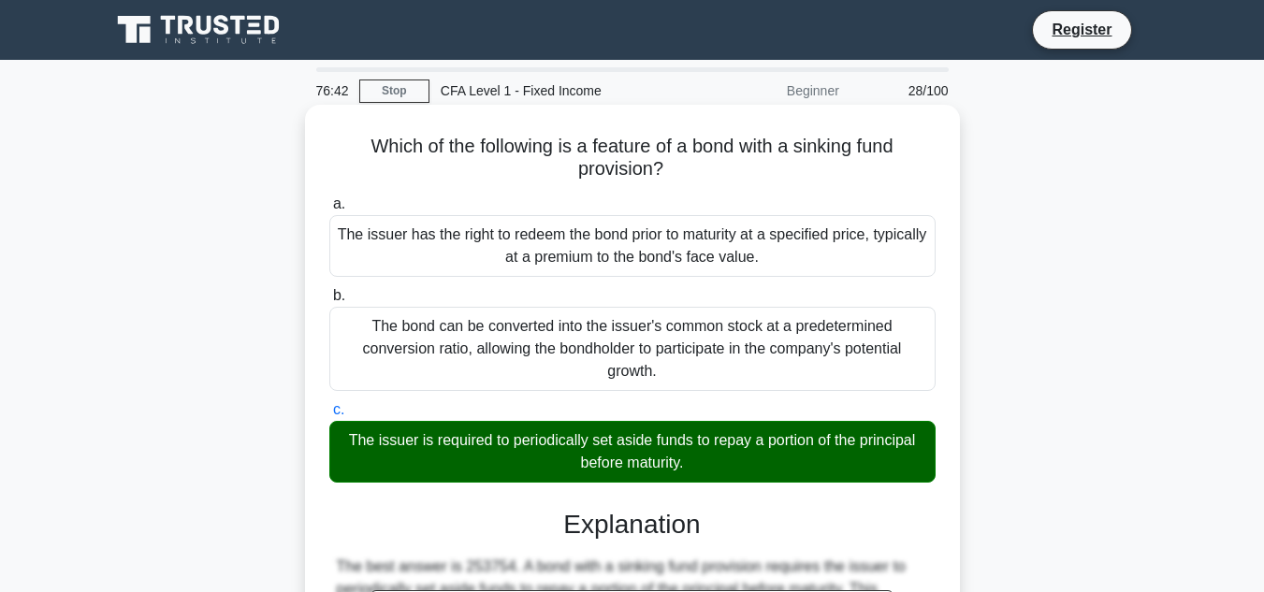
drag, startPoint x: 707, startPoint y: 463, endPoint x: 307, endPoint y: 140, distance: 513.7
click at [307, 140] on div "Which of the following is a feature of a bond with a sinking fund provision? .s…" at bounding box center [632, 532] width 655 height 854
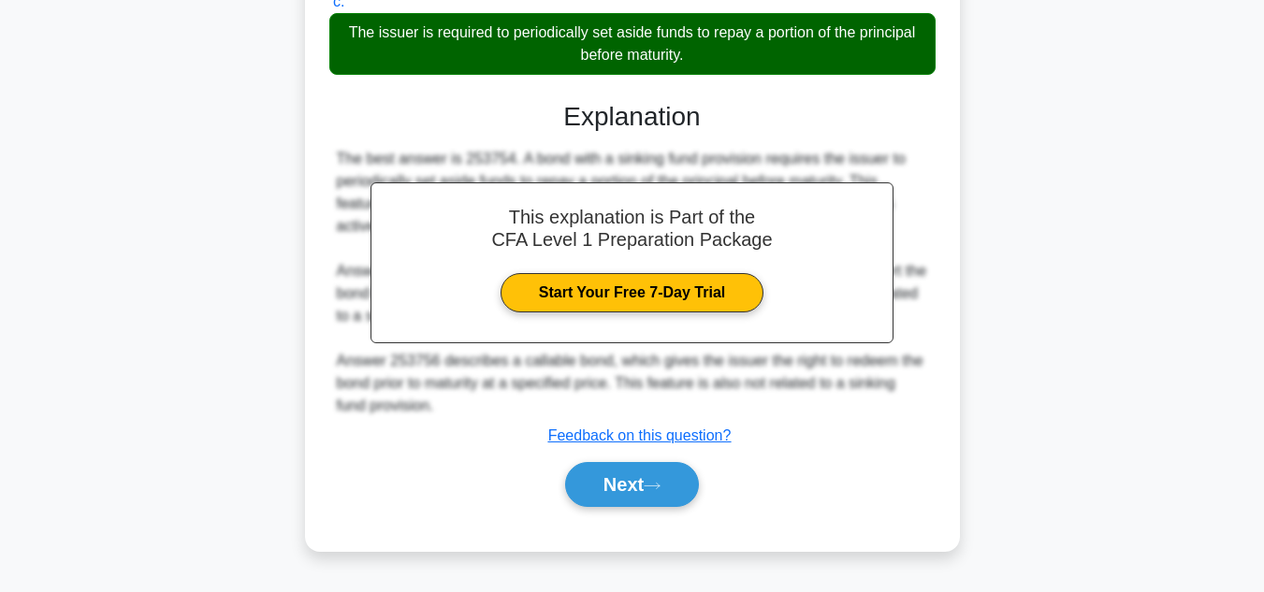
scroll to position [418, 0]
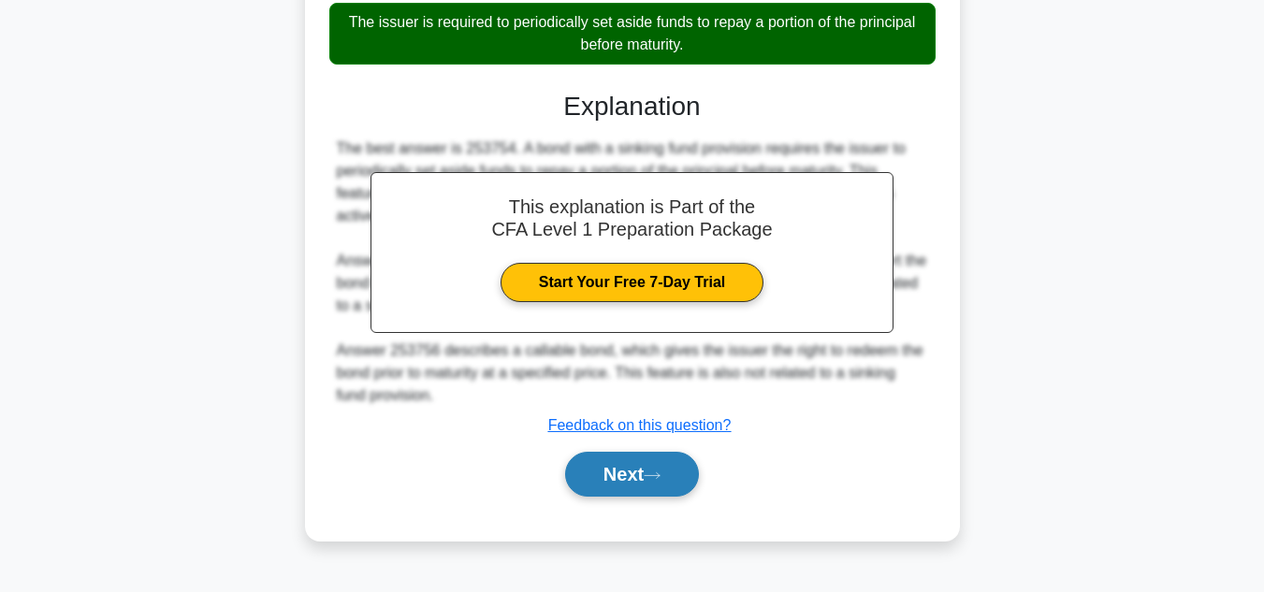
click at [603, 477] on button "Next" at bounding box center [632, 474] width 134 height 45
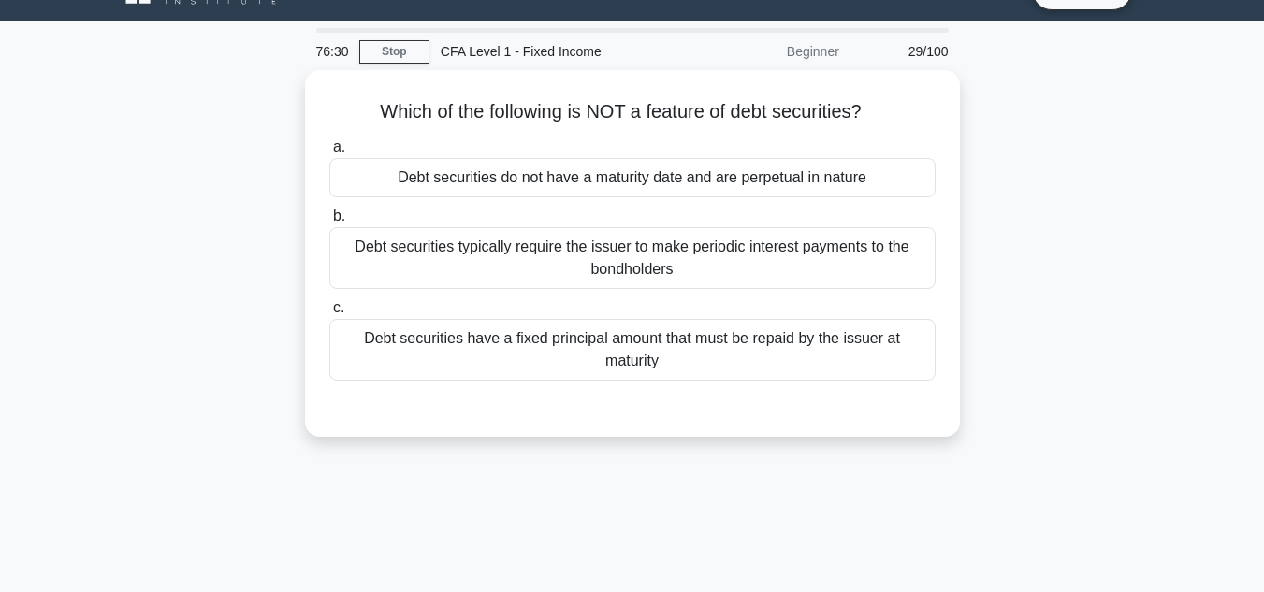
scroll to position [0, 0]
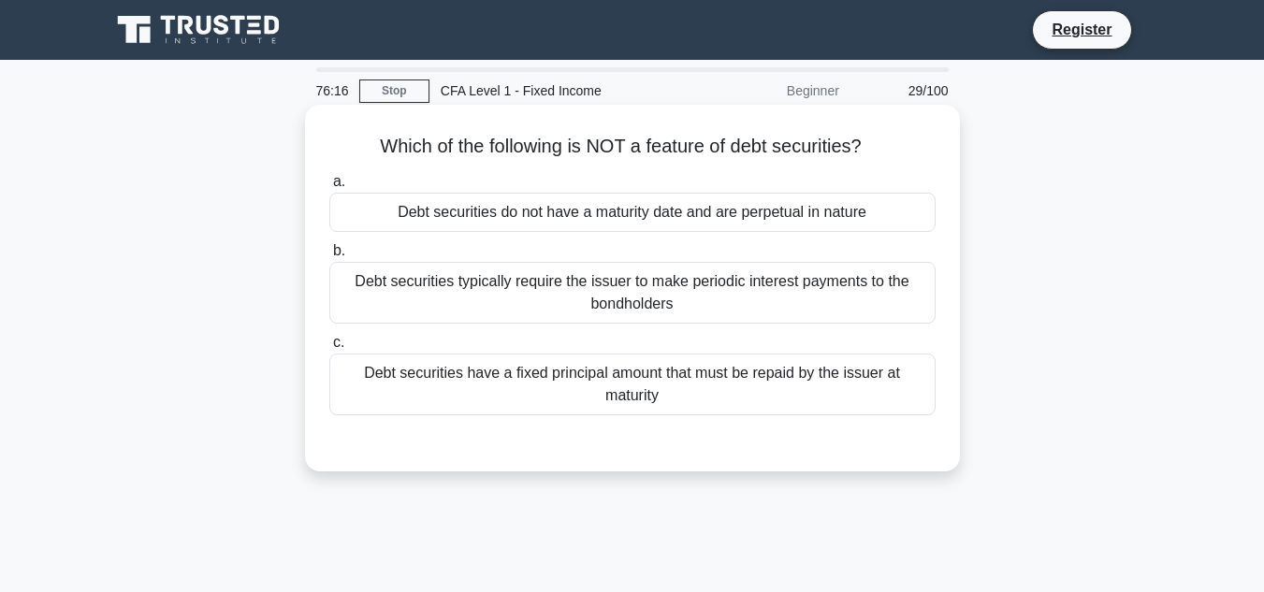
click at [612, 393] on div "Debt securities have a fixed principal amount that must be repaid by the issuer…" at bounding box center [632, 385] width 606 height 62
click at [329, 349] on input "c. Debt securities have a fixed principal amount that must be repaid by the iss…" at bounding box center [329, 343] width 0 height 12
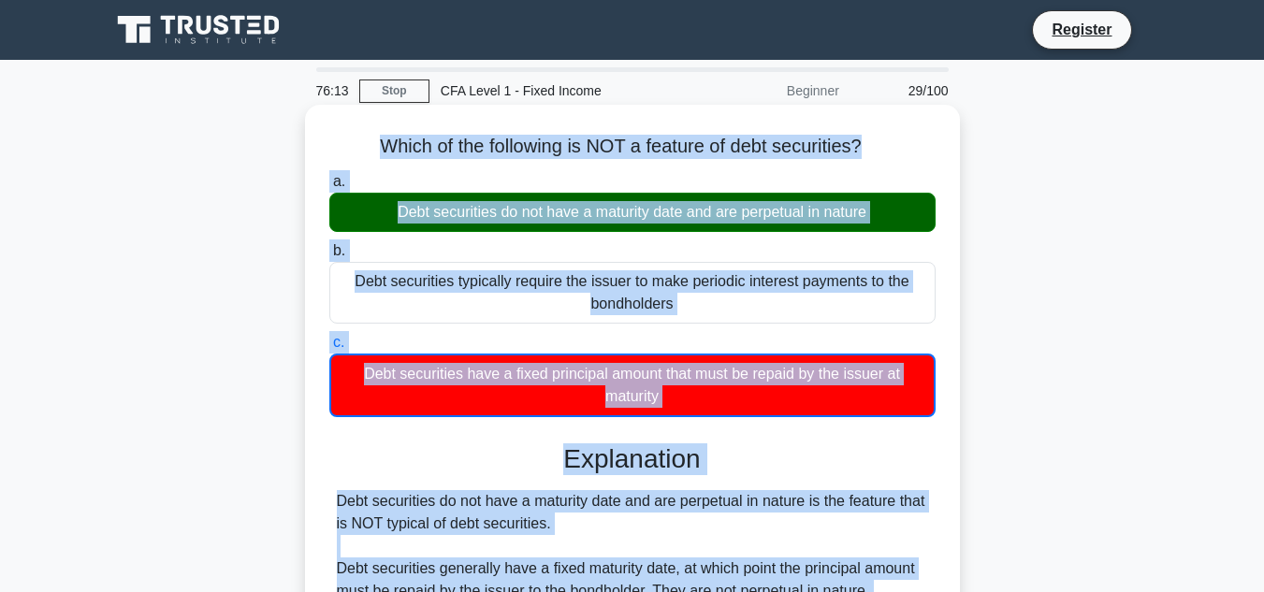
drag, startPoint x: 638, startPoint y: 267, endPoint x: 320, endPoint y: 122, distance: 349.7
click at [320, 122] on div "Which of the following is NOT a feature of debt securities? .spinner_0XTQ{trans…" at bounding box center [633, 465] width 640 height 707
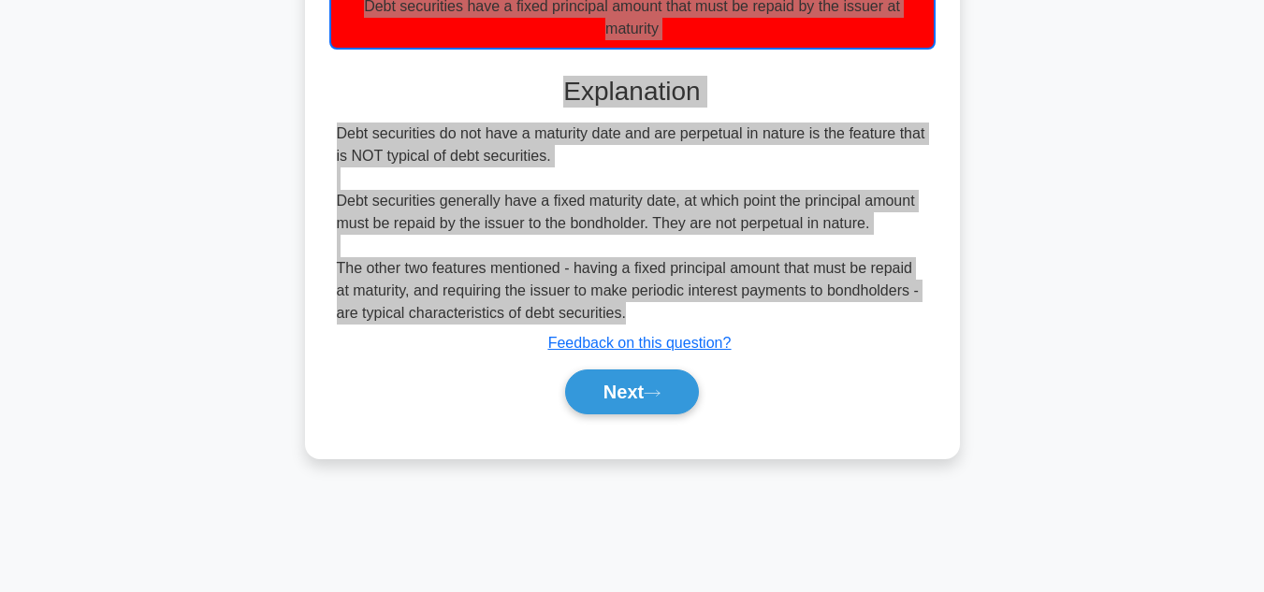
scroll to position [418, 0]
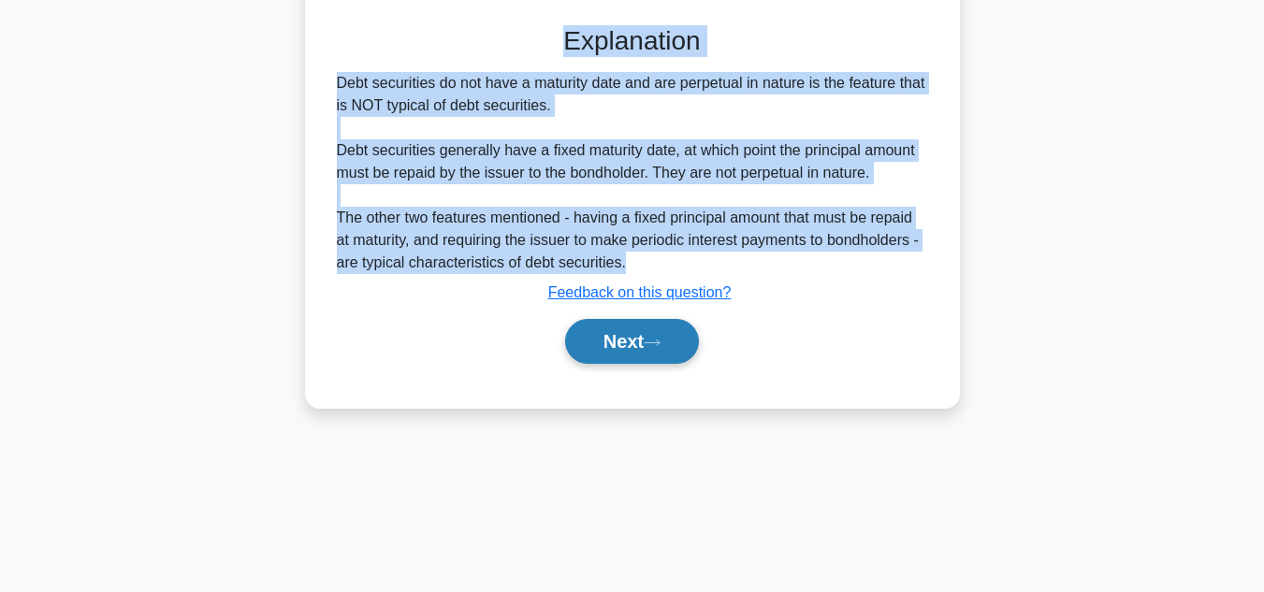
click at [591, 350] on button "Next" at bounding box center [632, 341] width 134 height 45
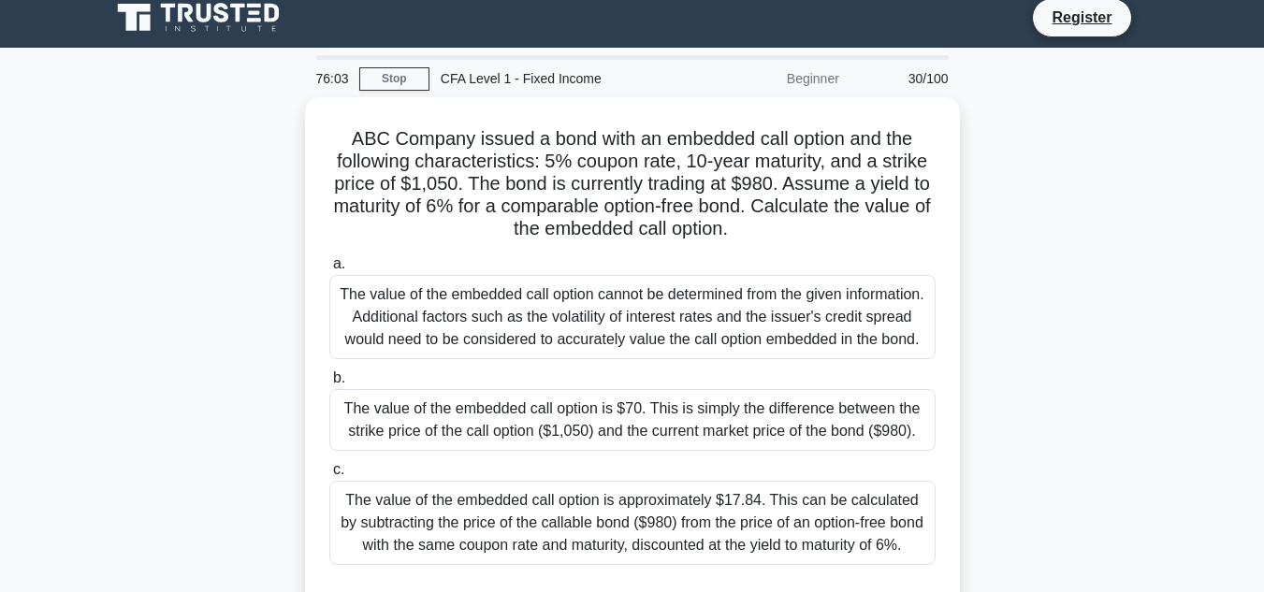
scroll to position [0, 0]
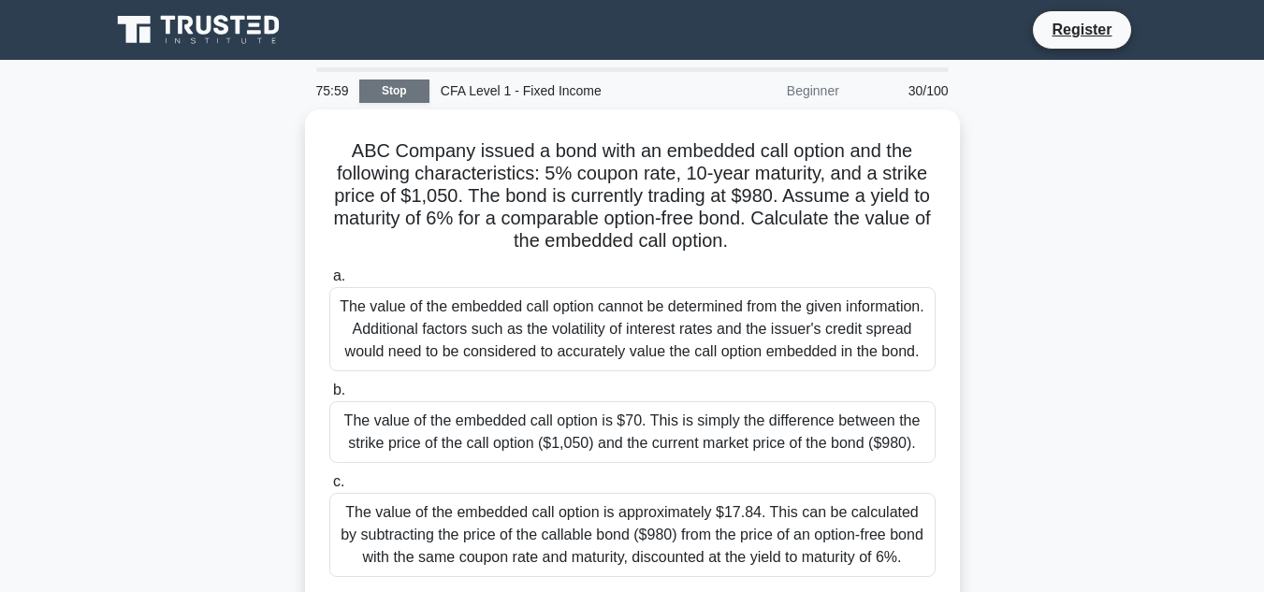
click at [394, 88] on link "Stop" at bounding box center [394, 91] width 70 height 23
